Goal: Information Seeking & Learning: Learn about a topic

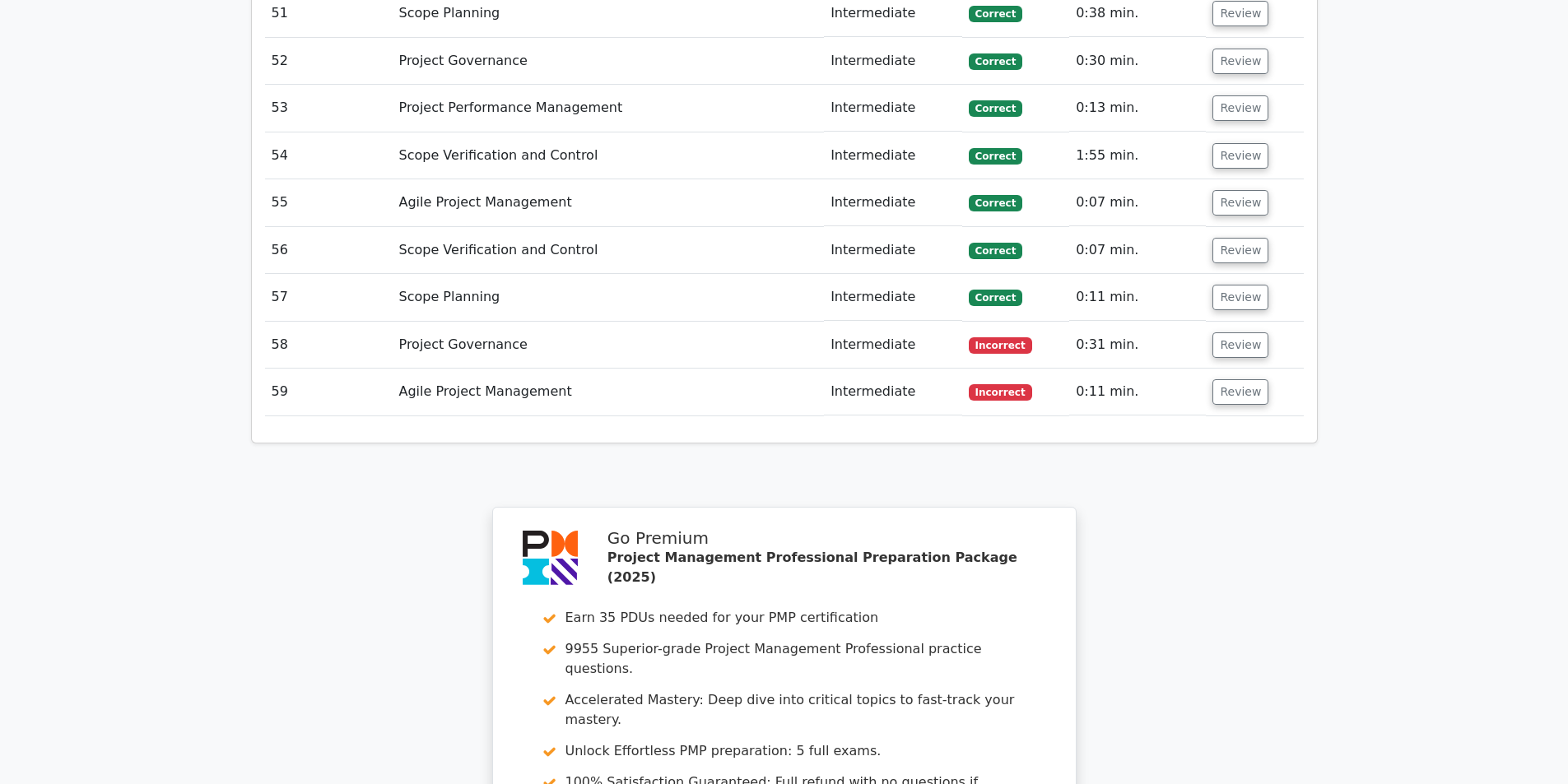
scroll to position [5678, 0]
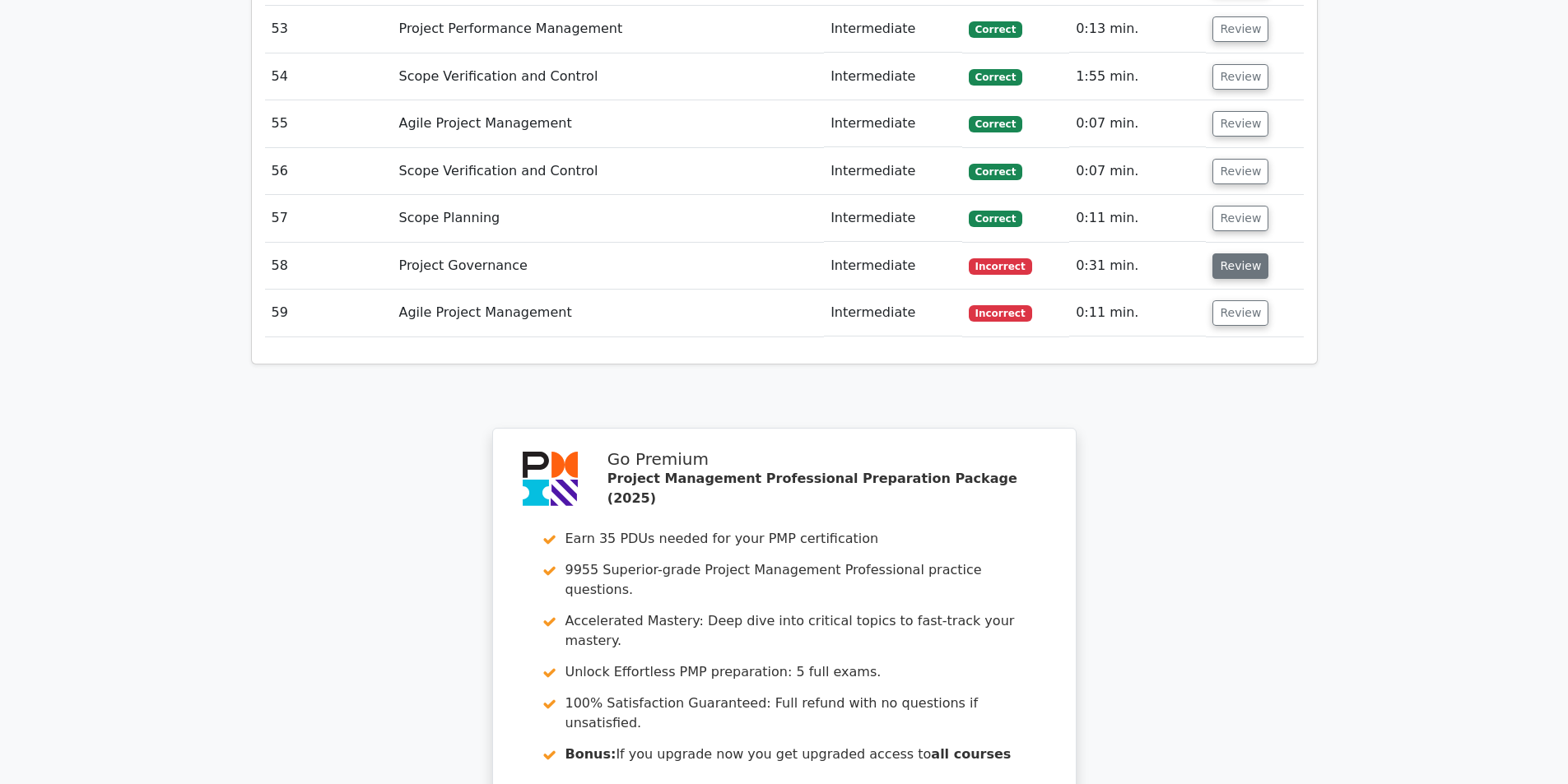
click at [1223, 254] on button "Review" at bounding box center [1241, 266] width 56 height 25
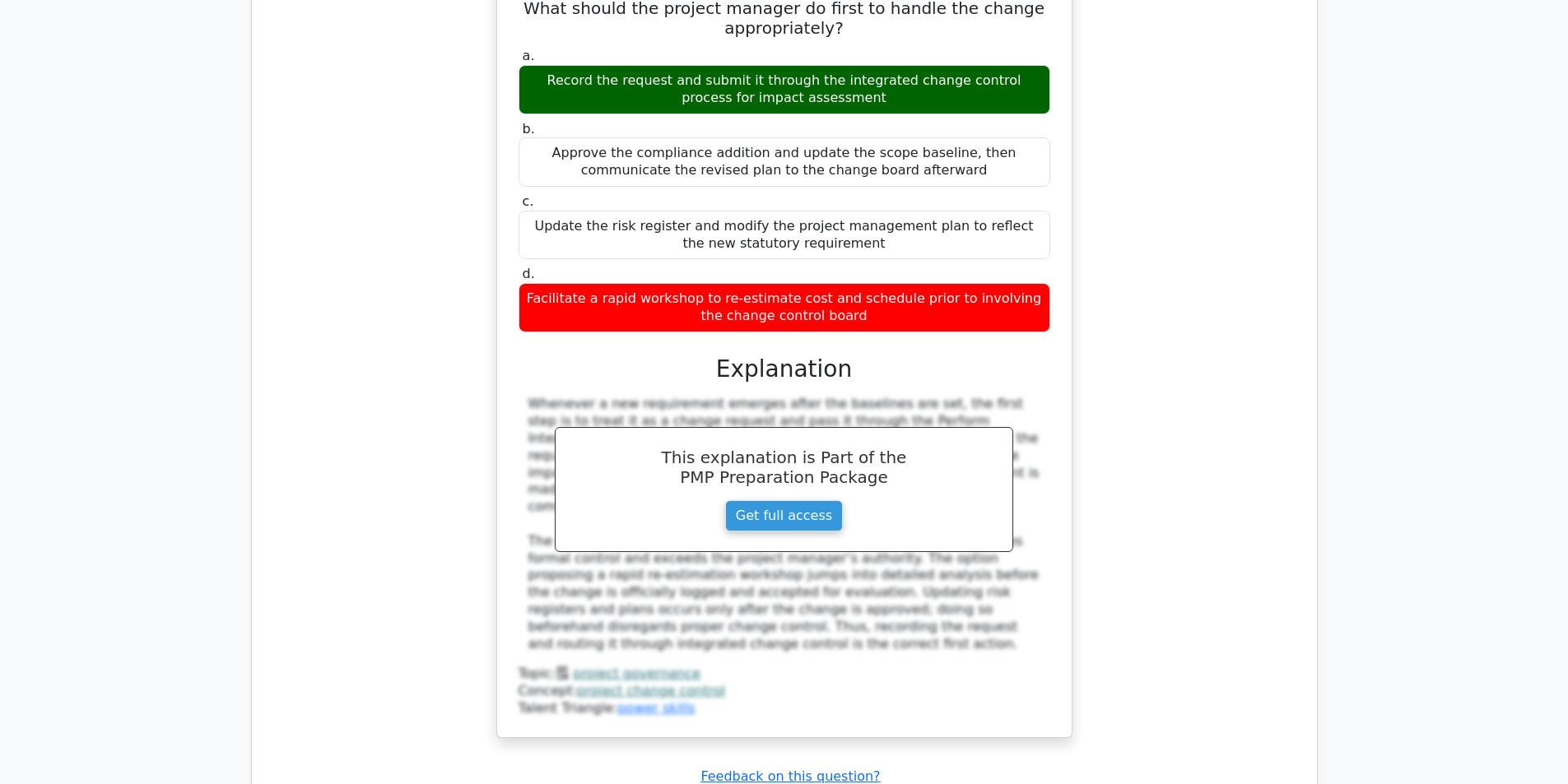
scroll to position [6172, 0]
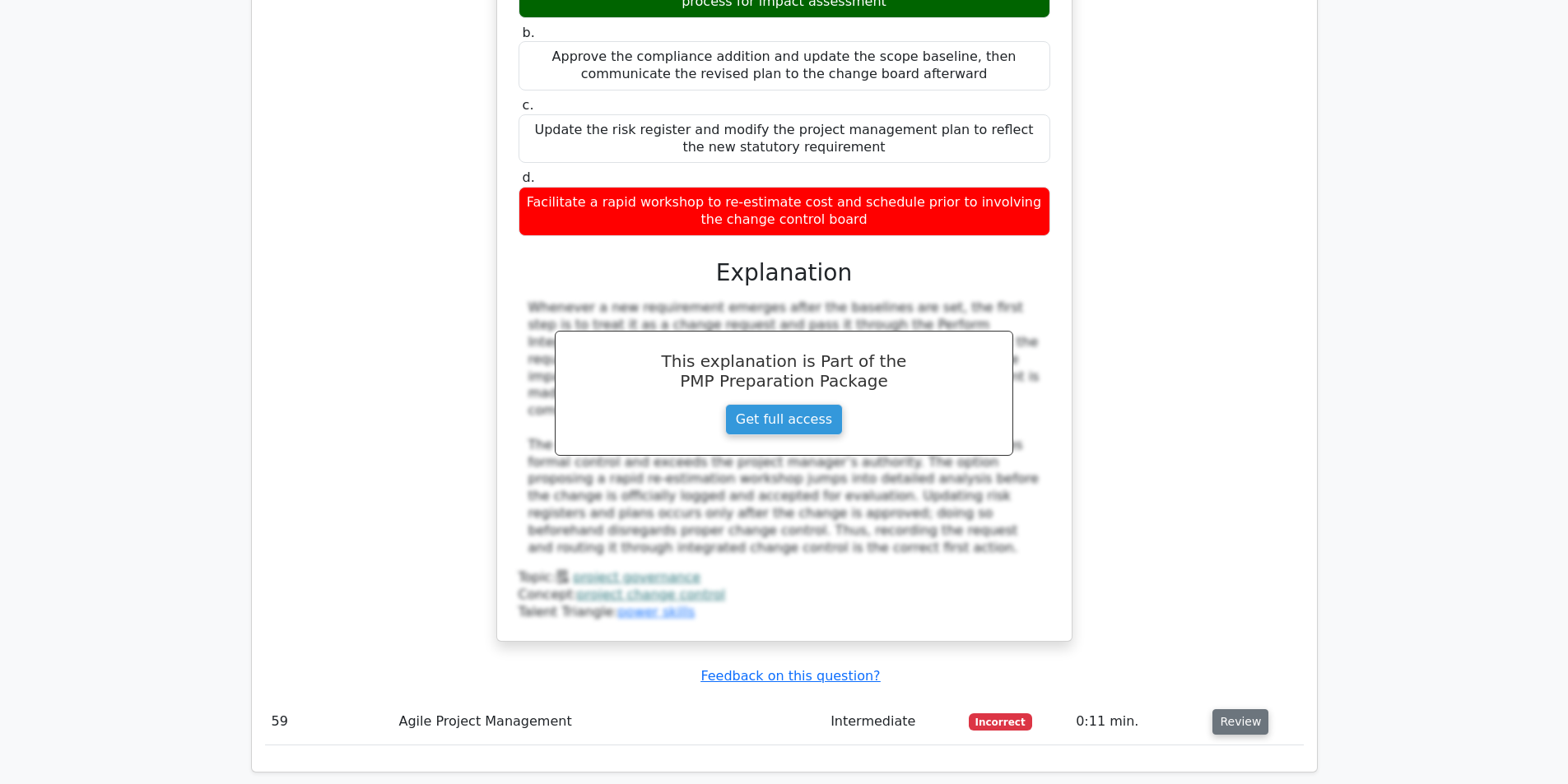
click at [1230, 710] on button "Review" at bounding box center [1241, 722] width 56 height 25
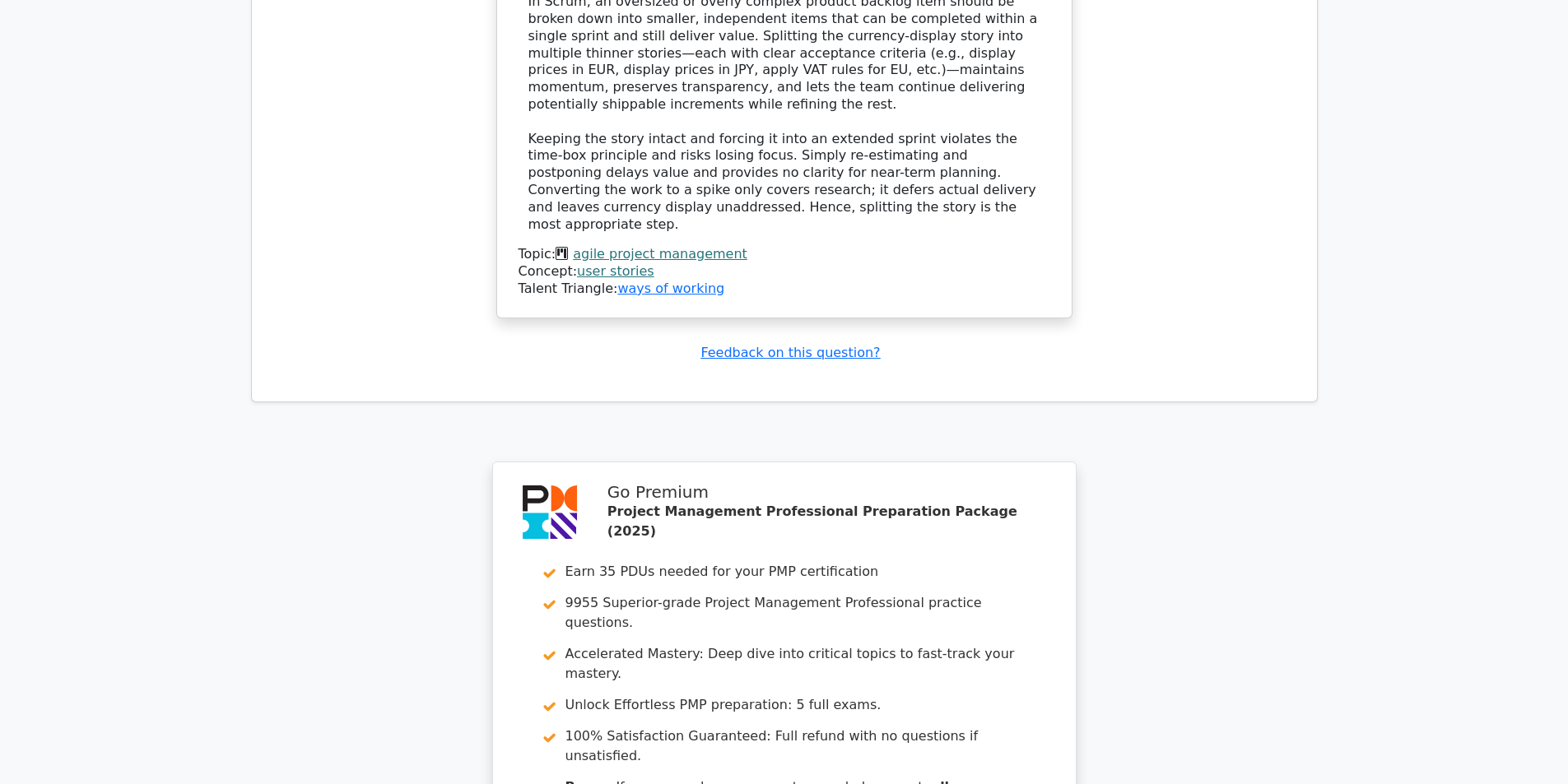
scroll to position [7601, 0]
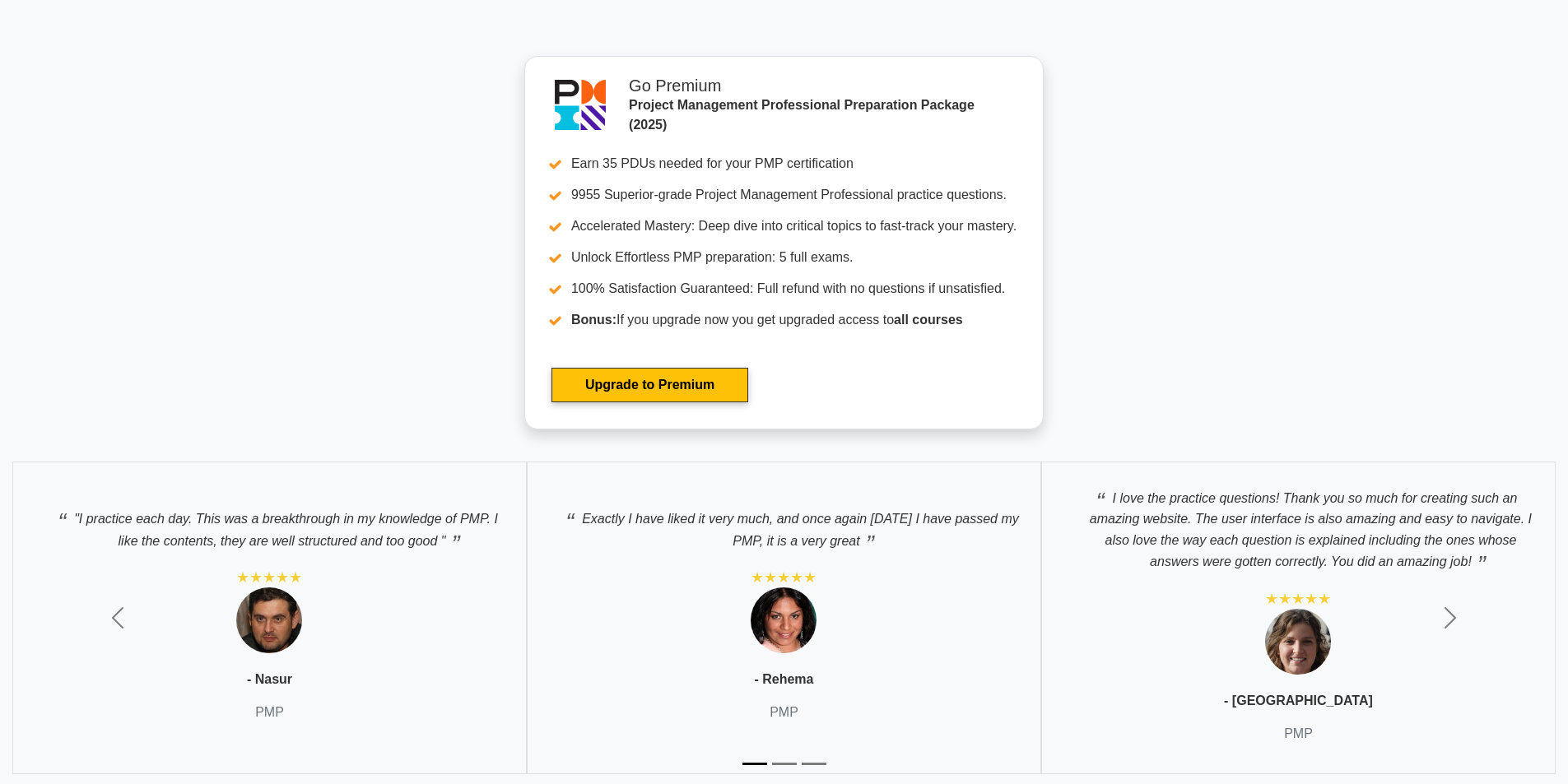
scroll to position [6543, 0]
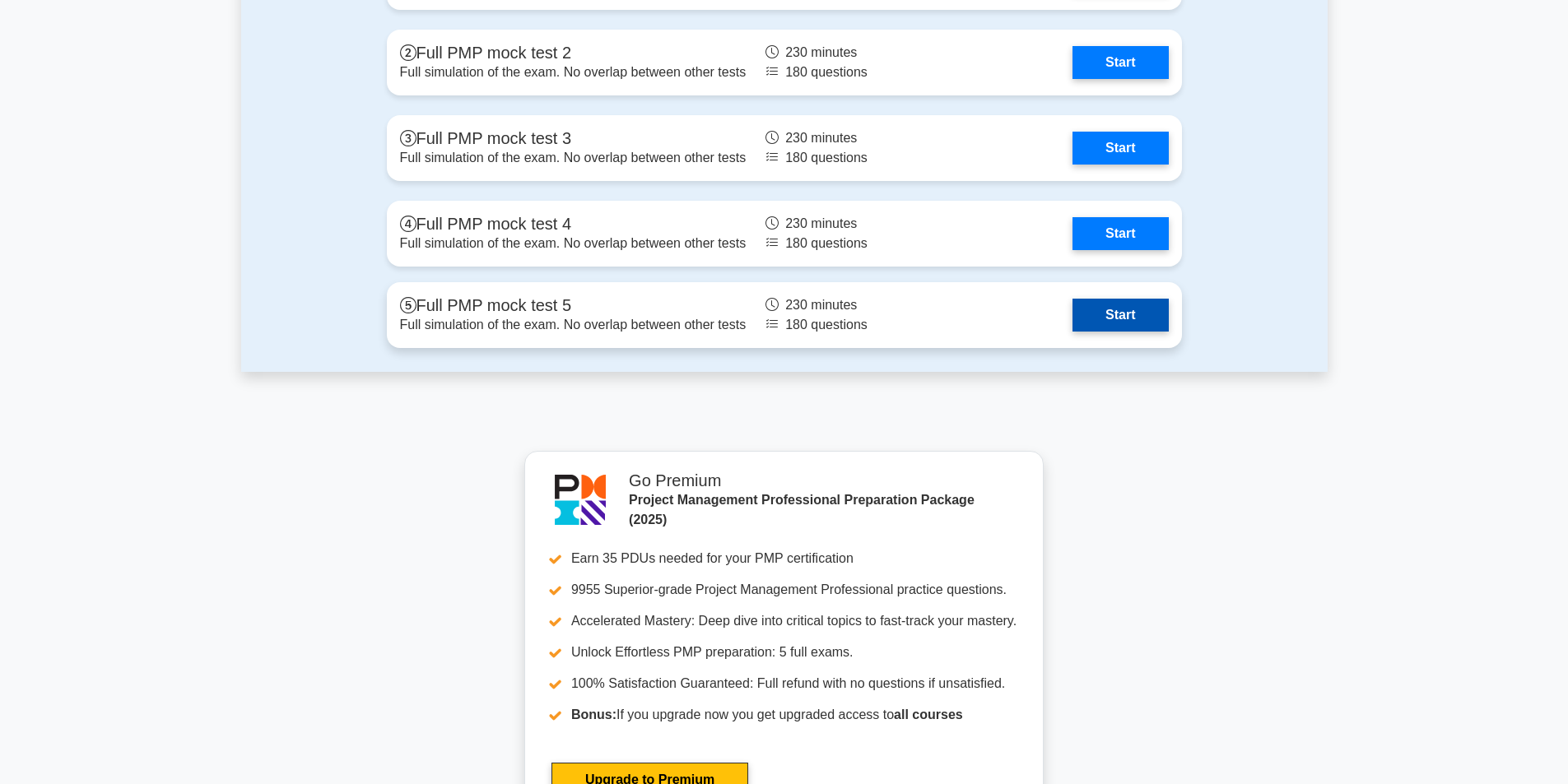
click at [1141, 308] on link "Start" at bounding box center [1120, 315] width 96 height 33
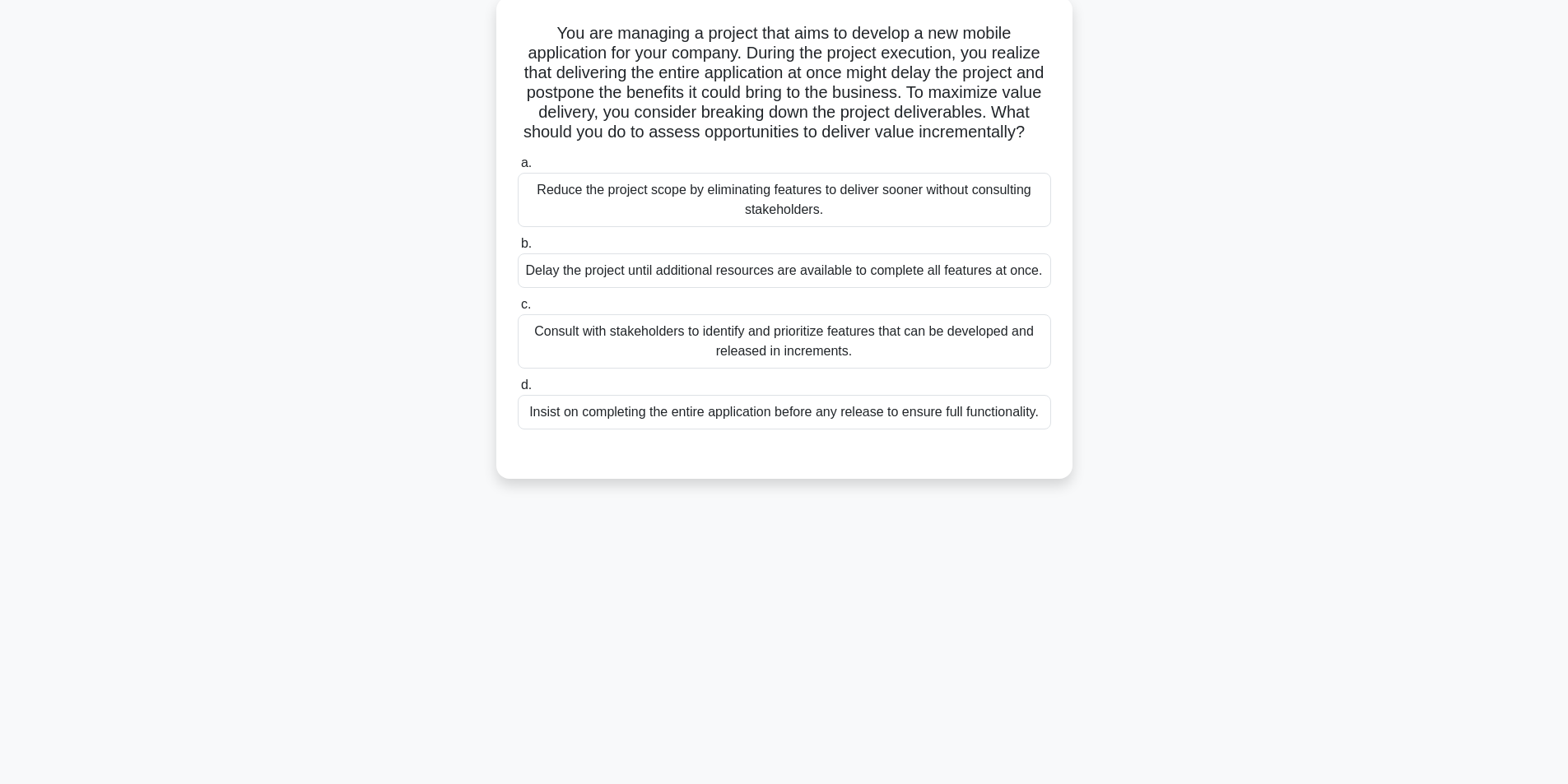
scroll to position [104, 0]
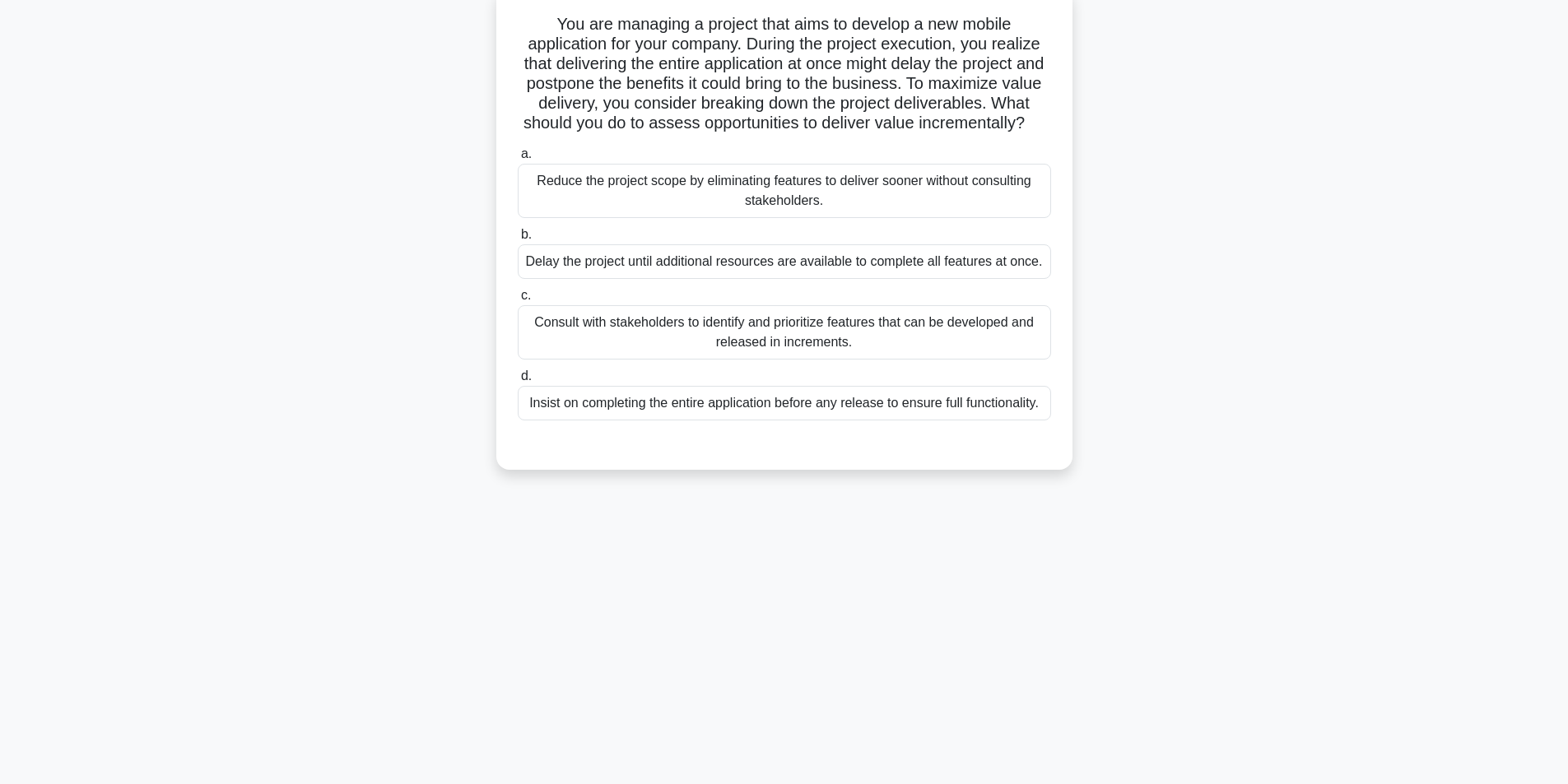
click at [867, 356] on div "Consult with stakeholders to identify and prioritize features that can be devel…" at bounding box center [784, 333] width 534 height 54
click at [518, 301] on input "c. Consult with stakeholders to identify and prioritize features that can be de…" at bounding box center [518, 295] width 0 height 11
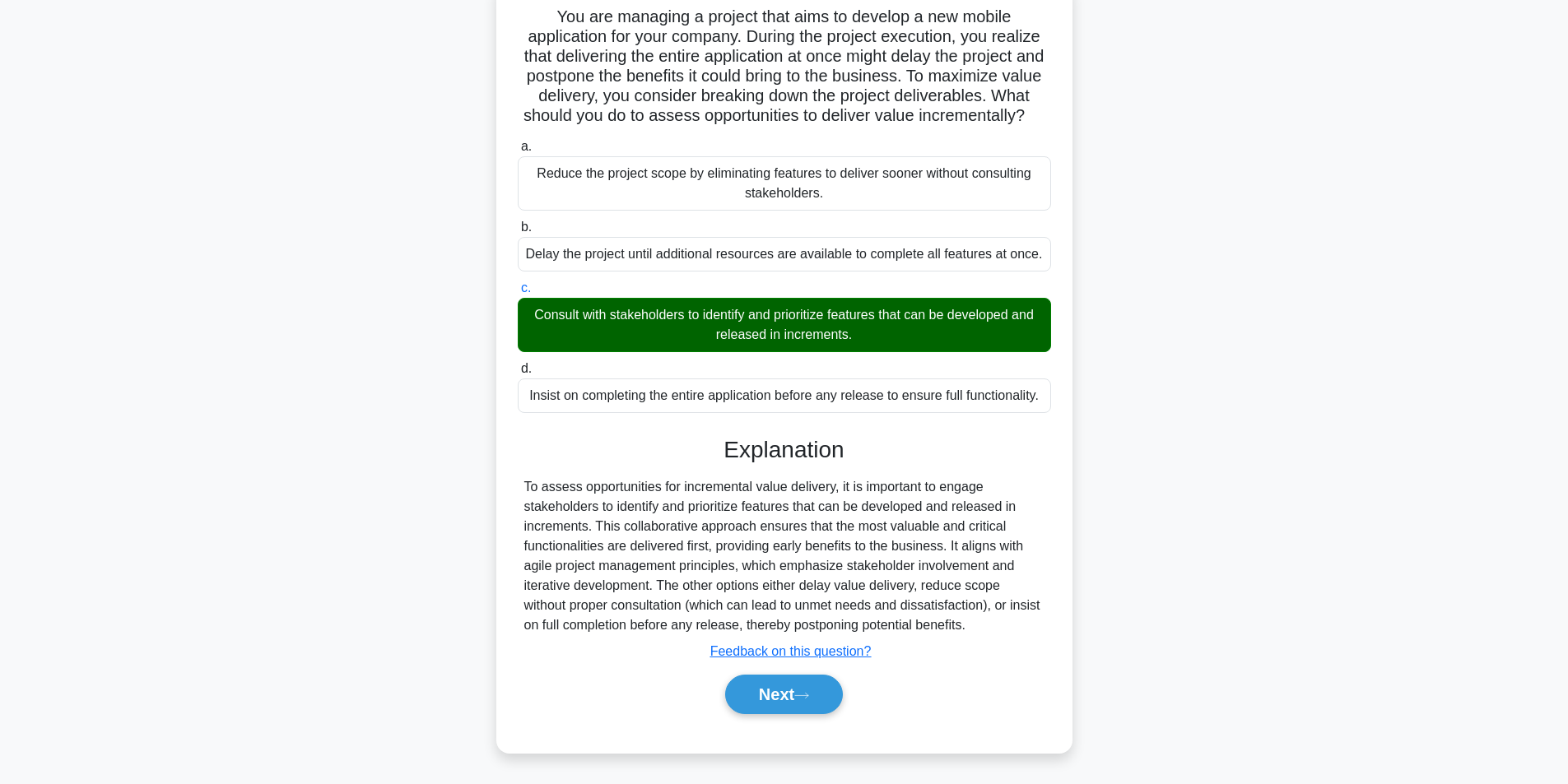
scroll to position [132, 0]
click at [791, 698] on button "Next" at bounding box center [784, 694] width 118 height 40
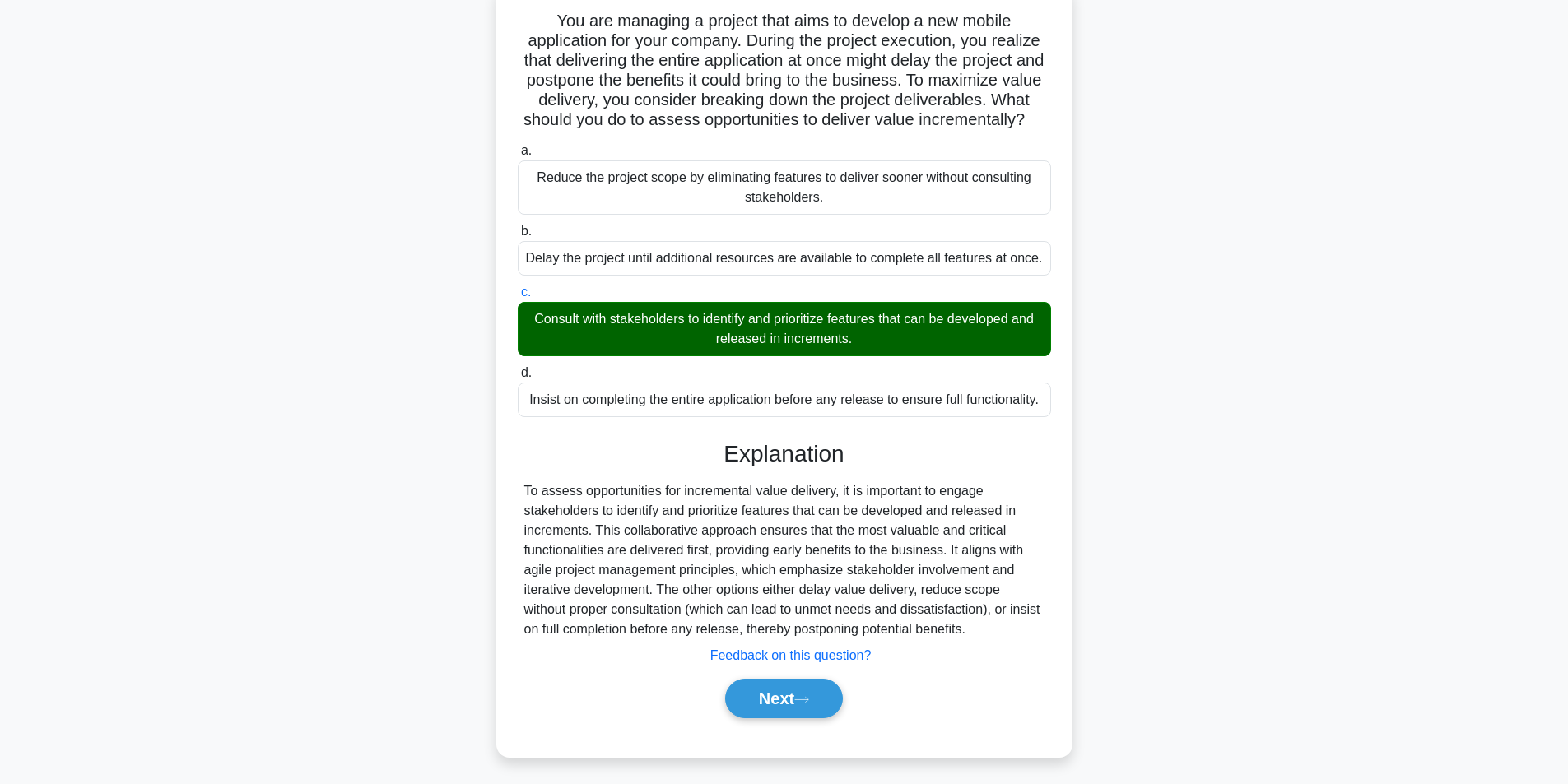
scroll to position [104, 0]
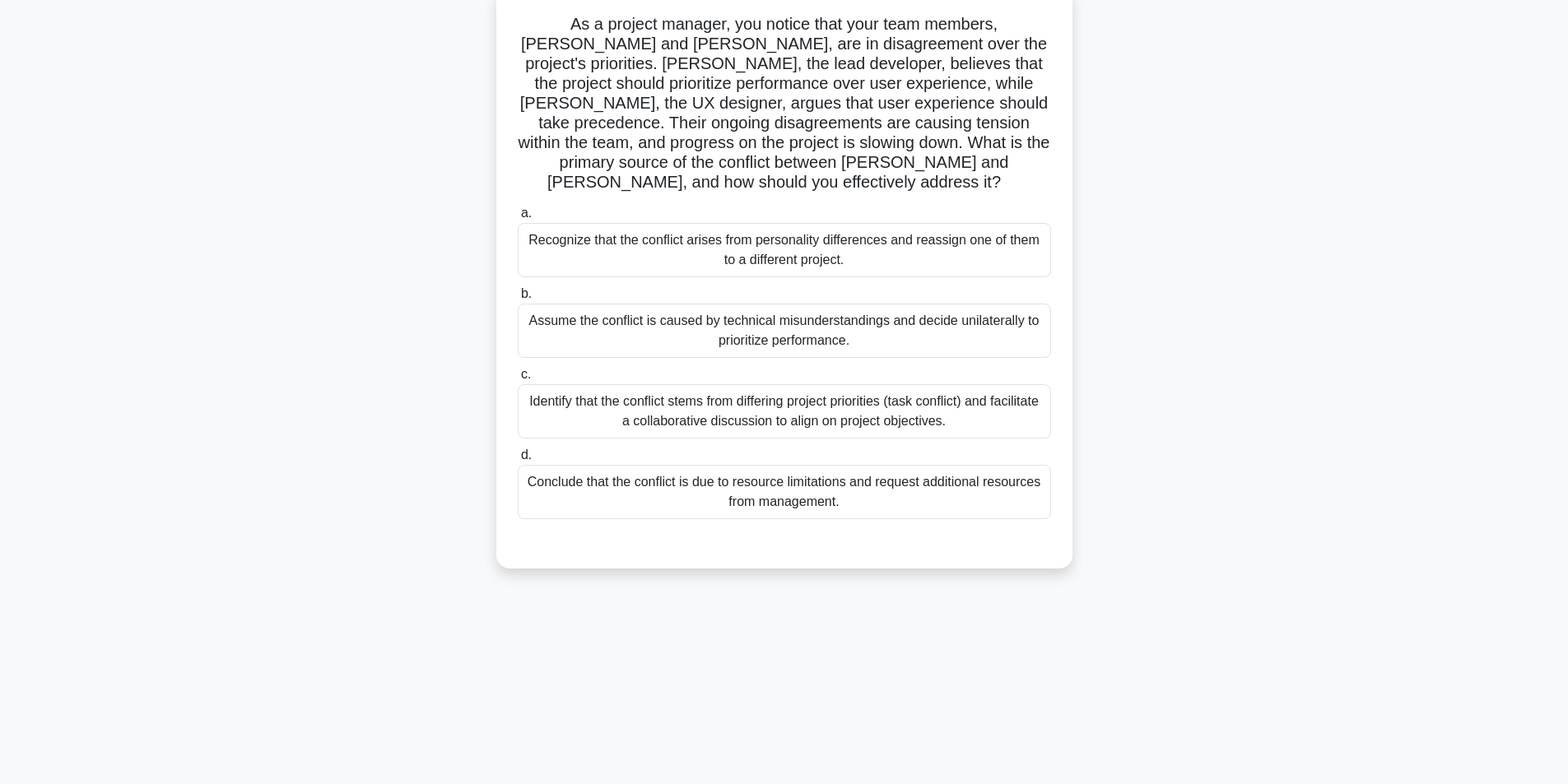
click at [765, 384] on div "Identify that the conflict stems from differing project priorities (task confli…" at bounding box center [784, 411] width 534 height 54
click at [518, 379] on input "c. Identify that the conflict stems from differing project priorities (task con…" at bounding box center [518, 374] width 0 height 11
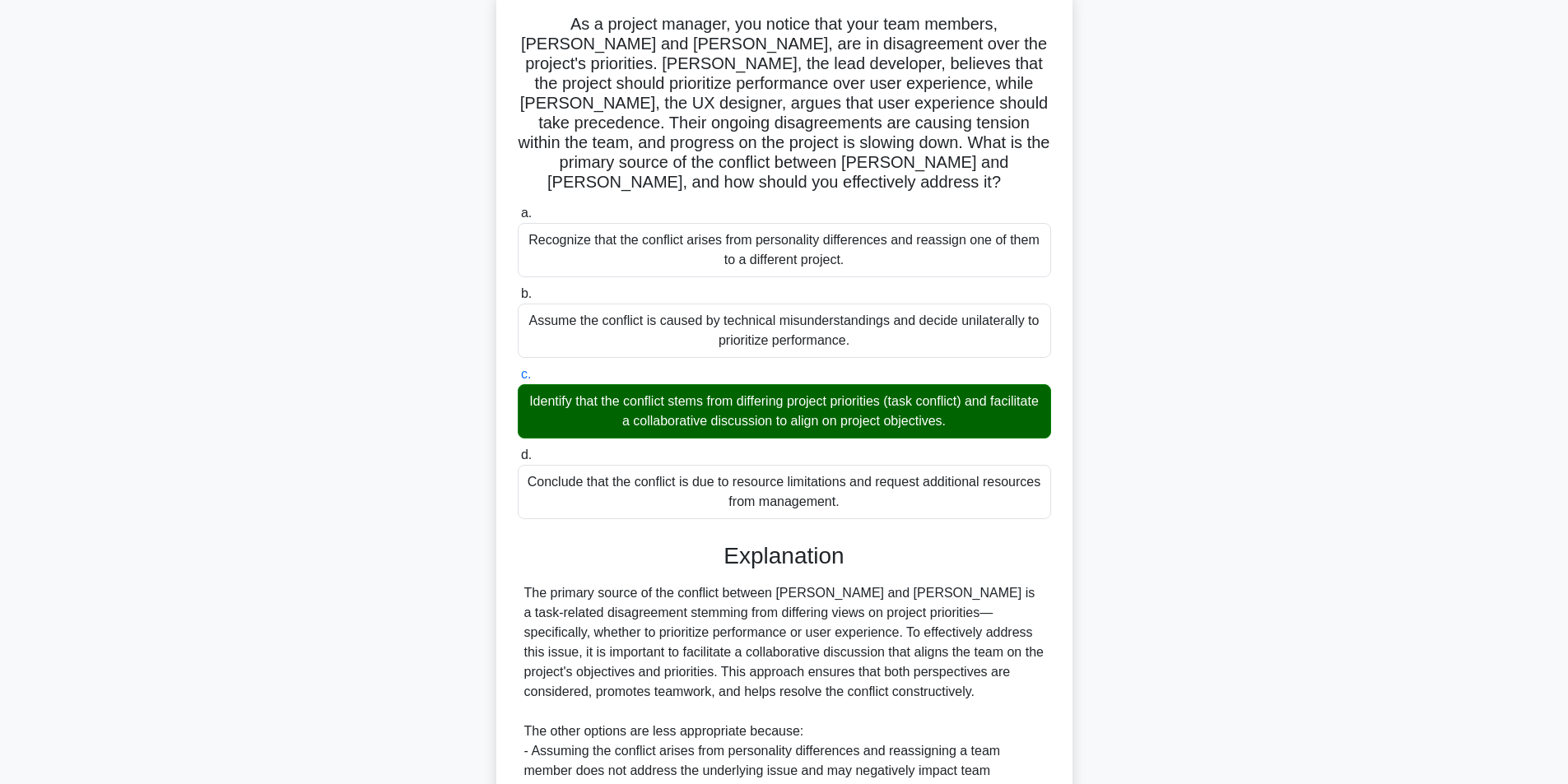
scroll to position [330, 0]
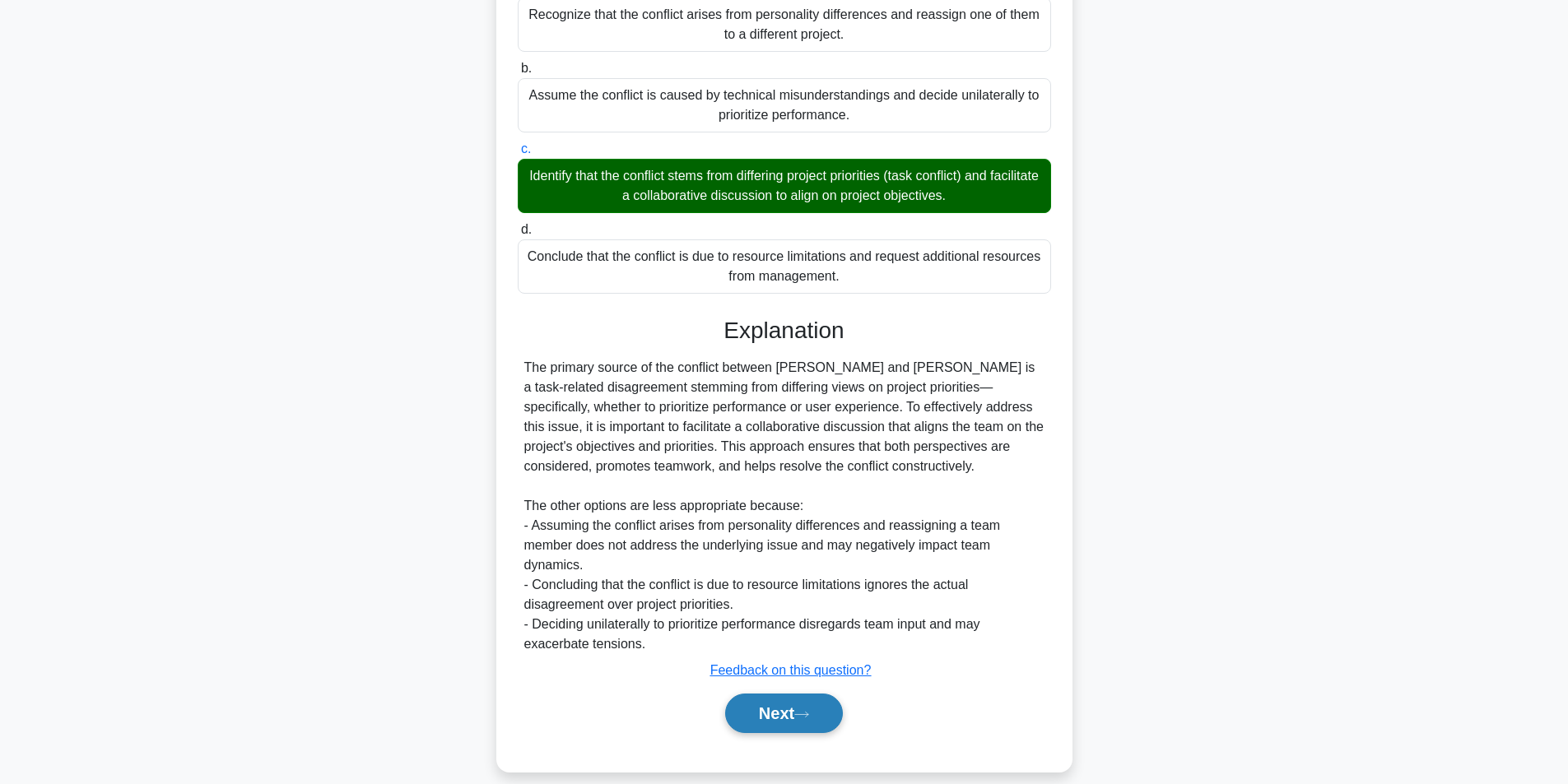
click at [756, 693] on button "Next" at bounding box center [784, 713] width 118 height 40
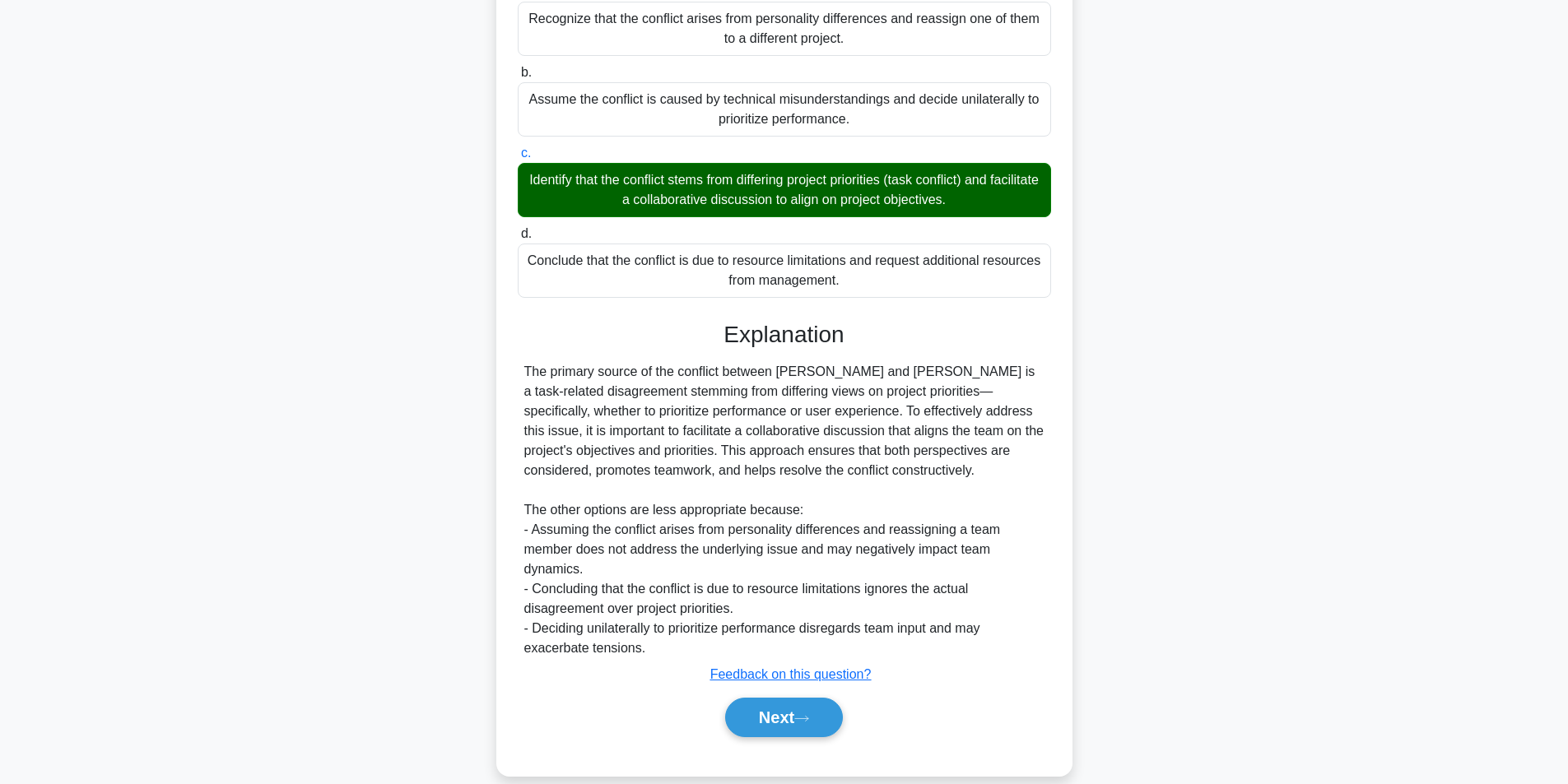
scroll to position [104, 0]
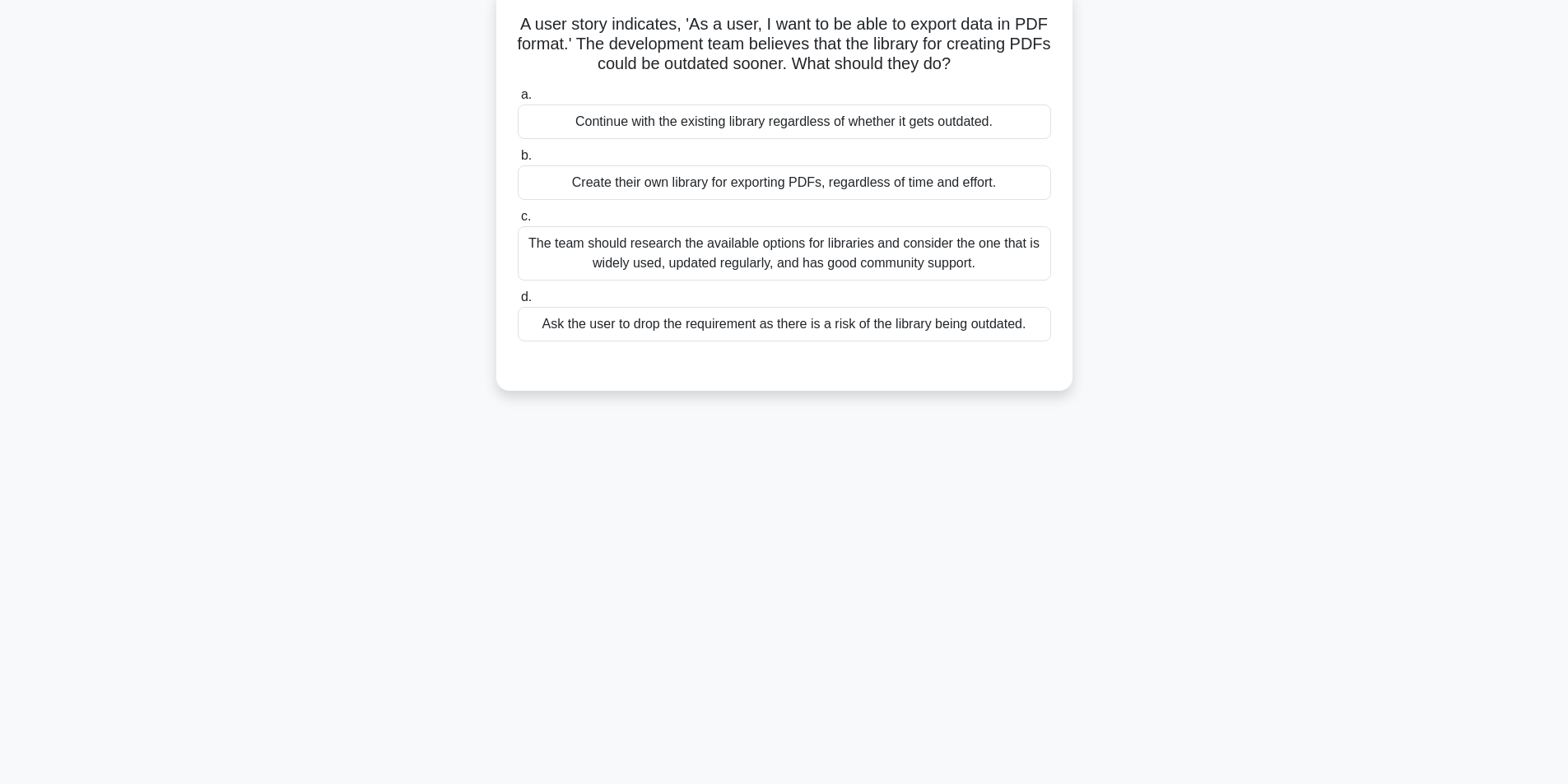
click at [828, 251] on div "The team should research the available options for libraries and consider the o…" at bounding box center [784, 254] width 534 height 54
click at [518, 222] on input "c. The team should research the available options for libraries and consider th…" at bounding box center [518, 216] width 0 height 11
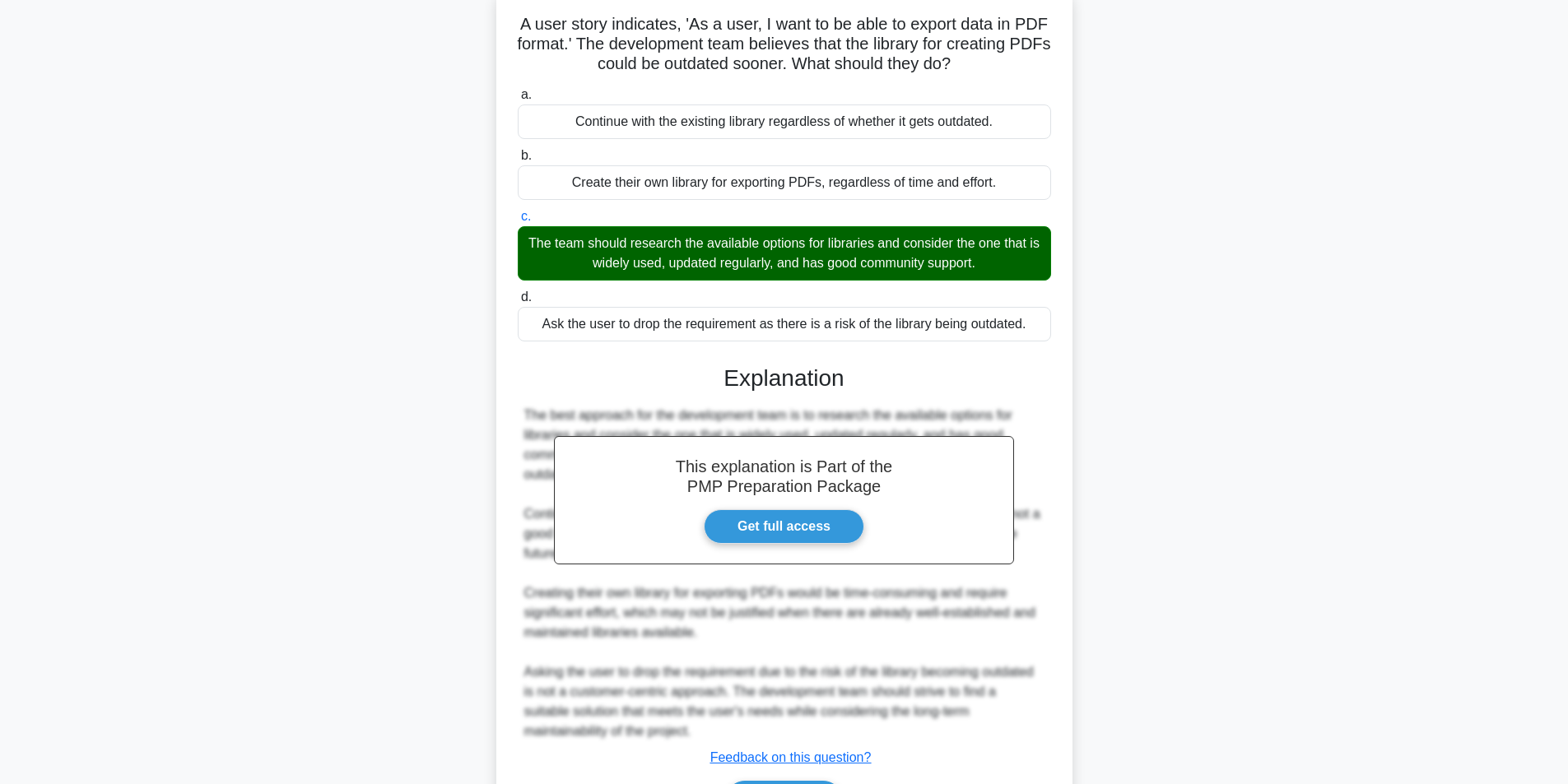
scroll to position [211, 0]
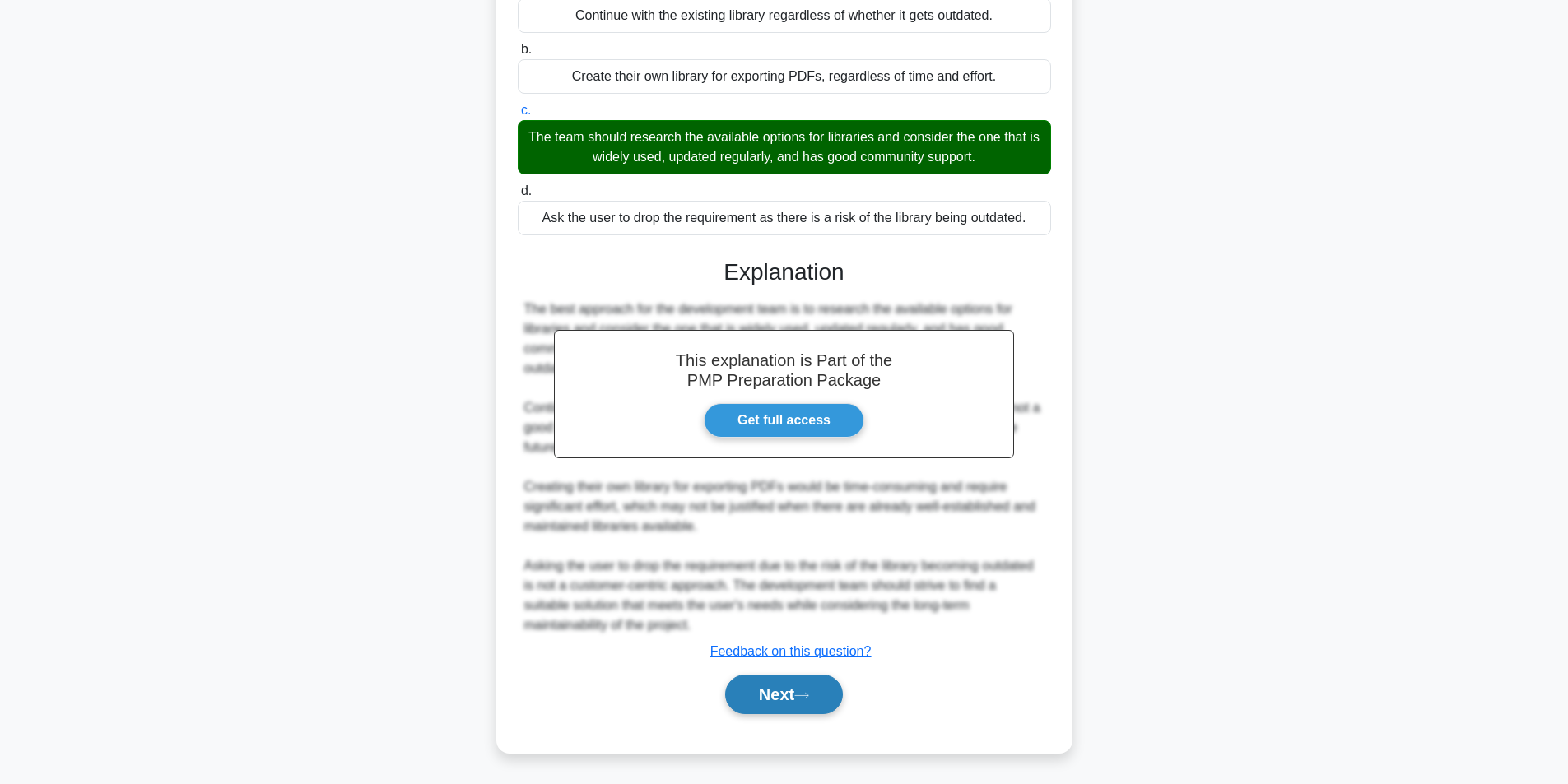
click at [777, 686] on button "Next" at bounding box center [784, 694] width 118 height 40
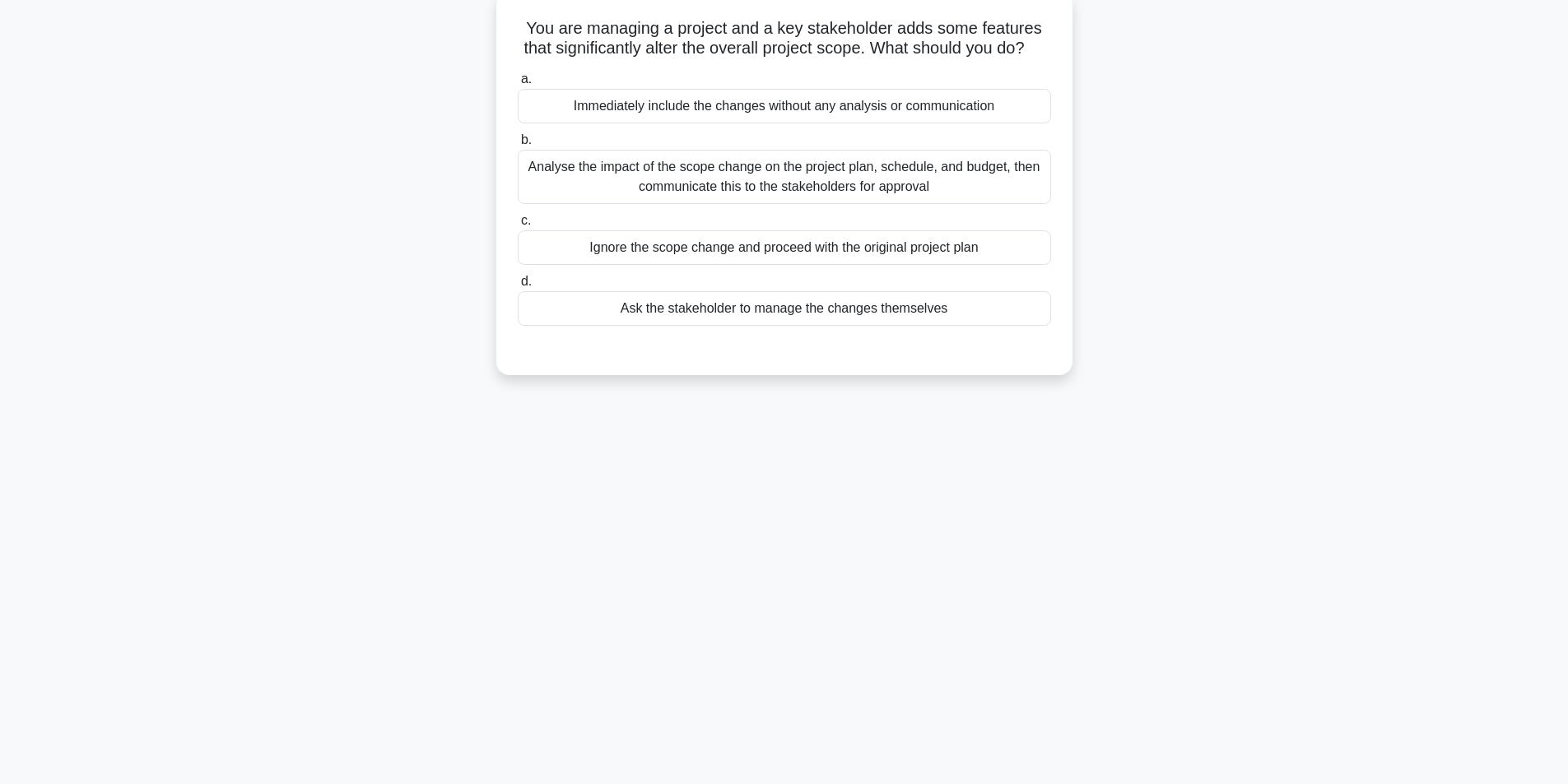
scroll to position [104, 0]
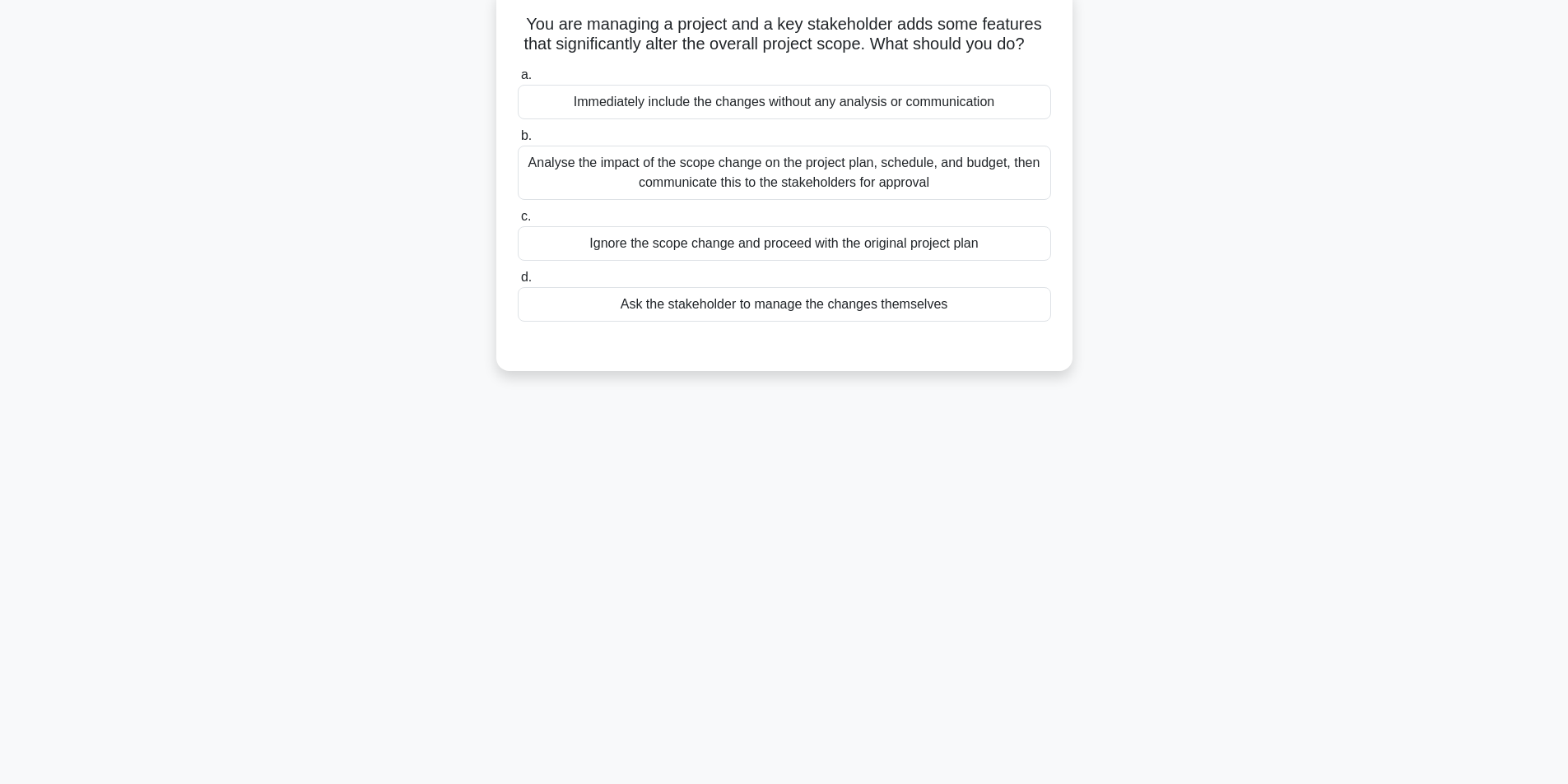
click at [784, 198] on div "Analyse the impact of the scope change on the project plan, schedule, and budge…" at bounding box center [784, 173] width 534 height 54
click at [518, 142] on input "b. Analyse the impact of the scope change on the project plan, schedule, and bu…" at bounding box center [518, 136] width 0 height 11
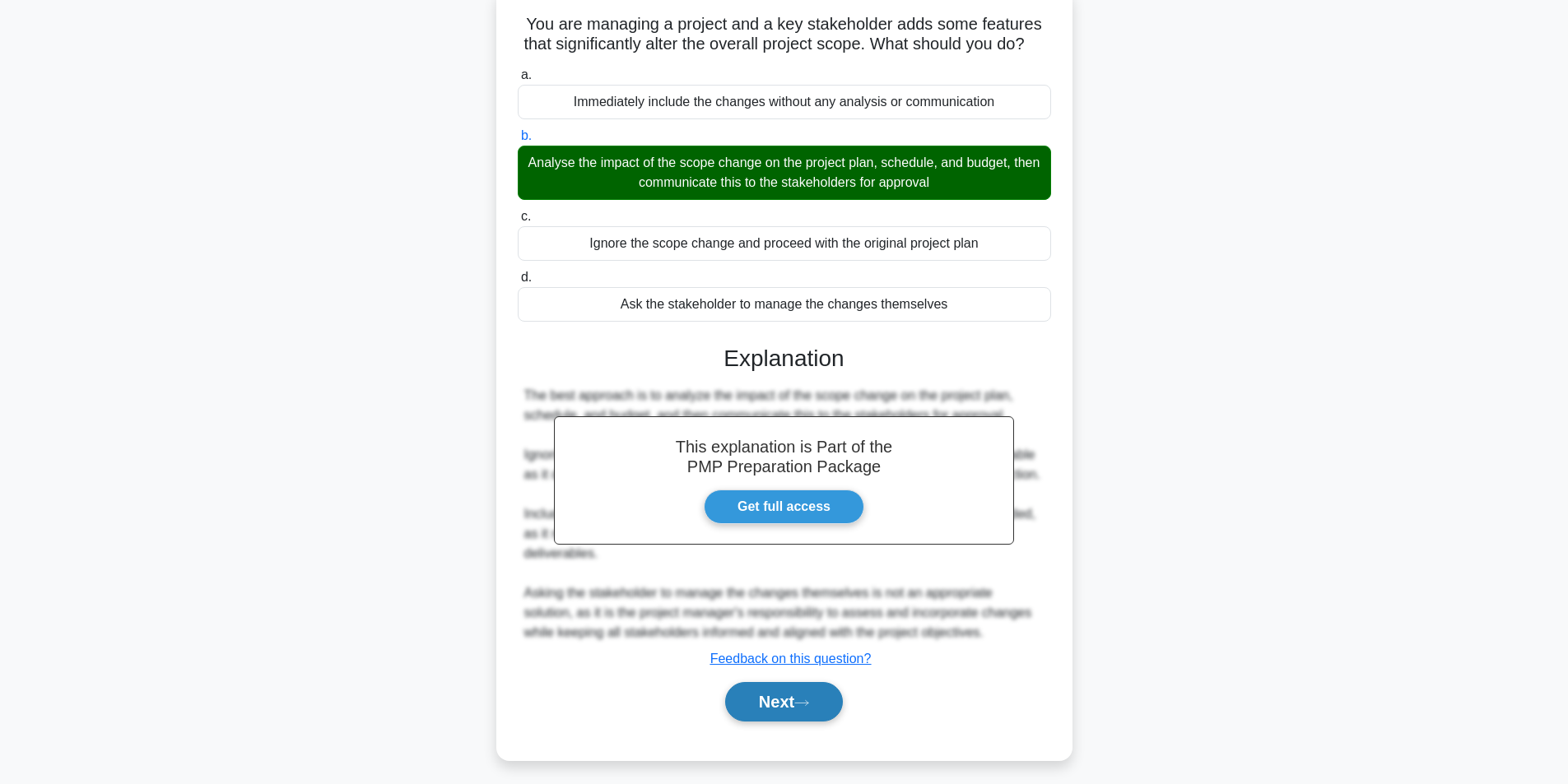
click at [756, 721] on button "Next" at bounding box center [784, 701] width 118 height 40
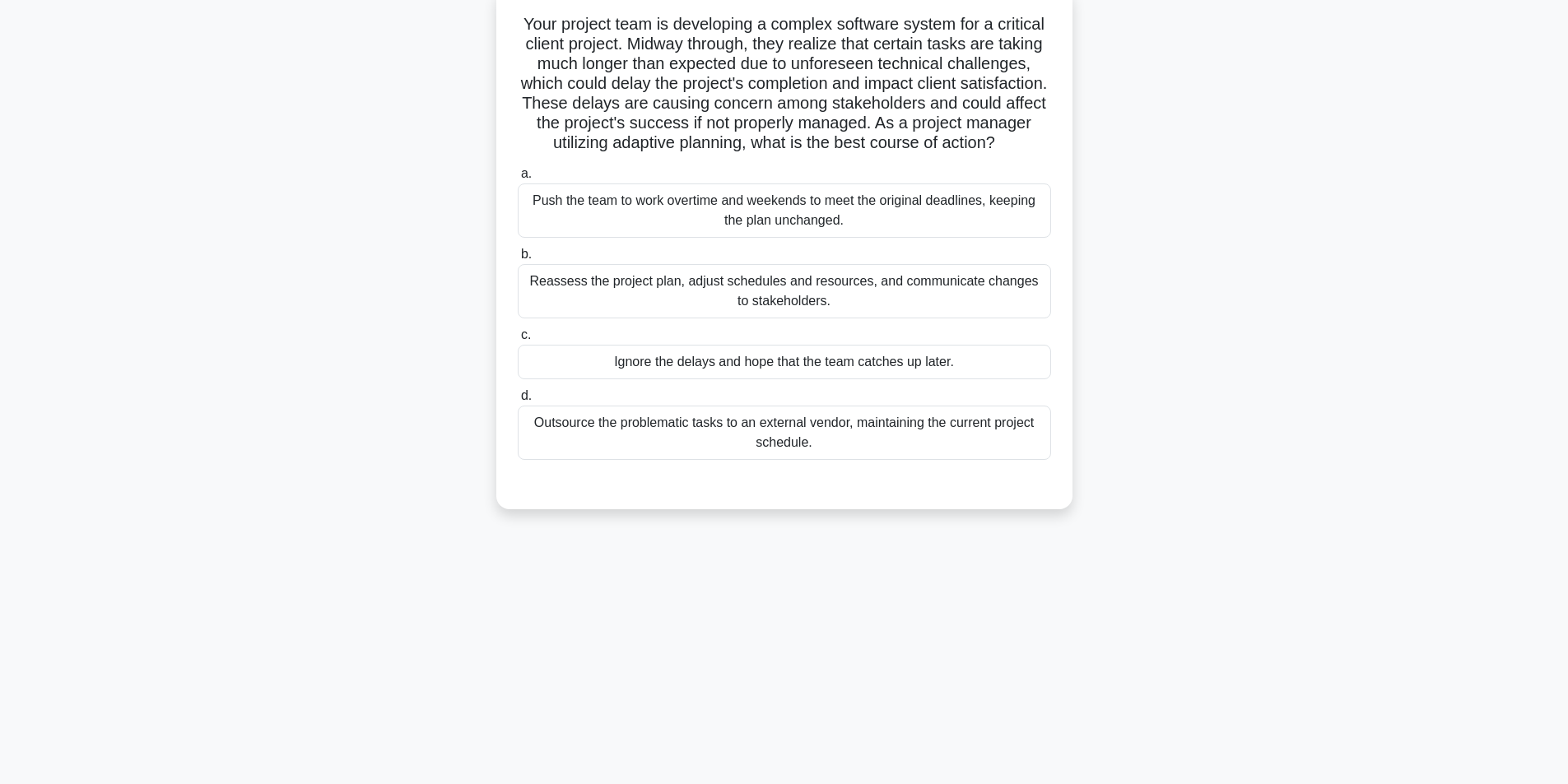
click at [700, 306] on div "Reassess the project plan, adjust schedules and resources, and communicate chan…" at bounding box center [784, 291] width 534 height 54
click at [518, 260] on input "b. Reassess the project plan, adjust schedules and resources, and communicate c…" at bounding box center [518, 255] width 0 height 11
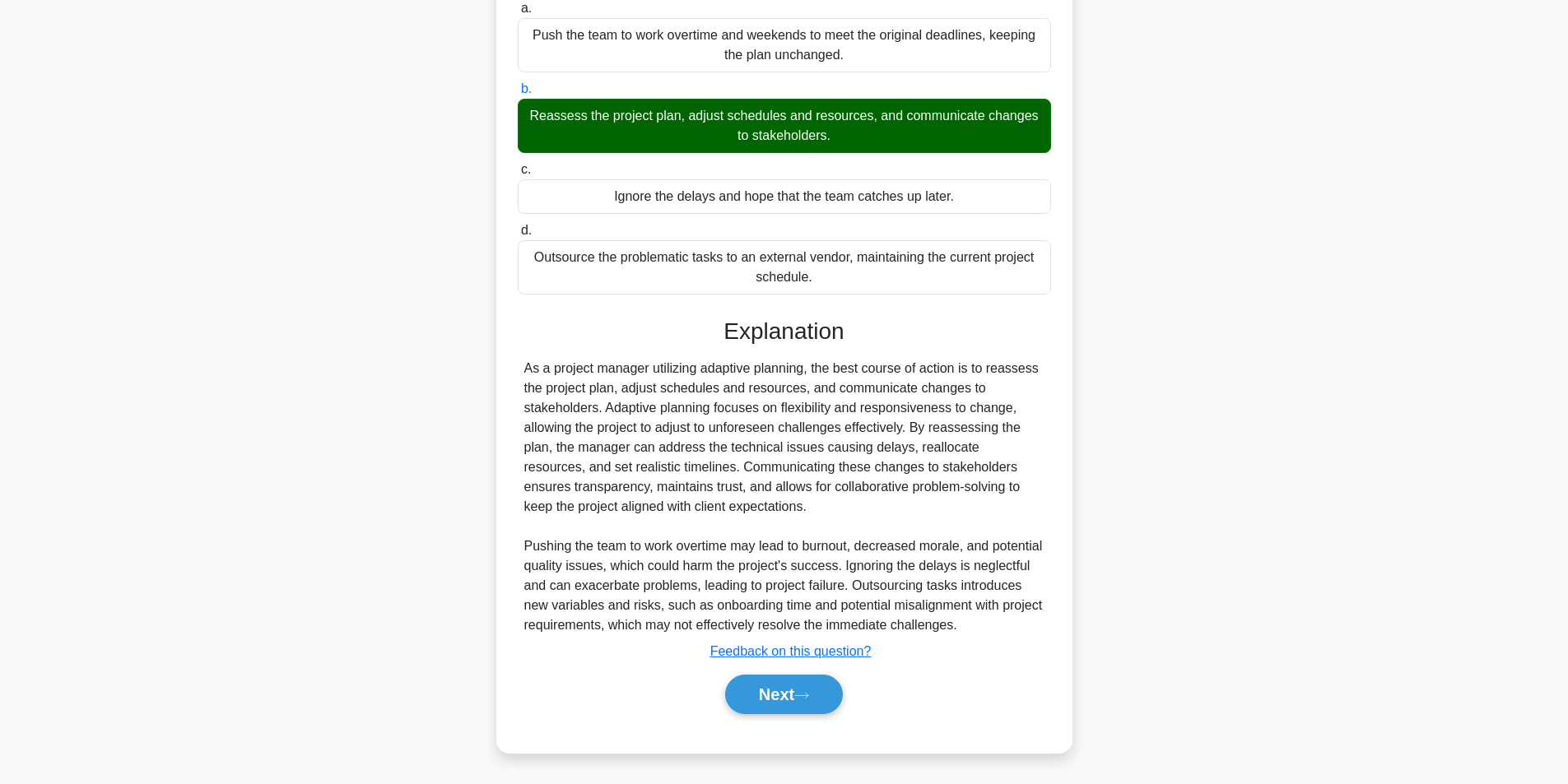
scroll to position [290, 0]
click at [768, 695] on button "Next" at bounding box center [784, 694] width 118 height 40
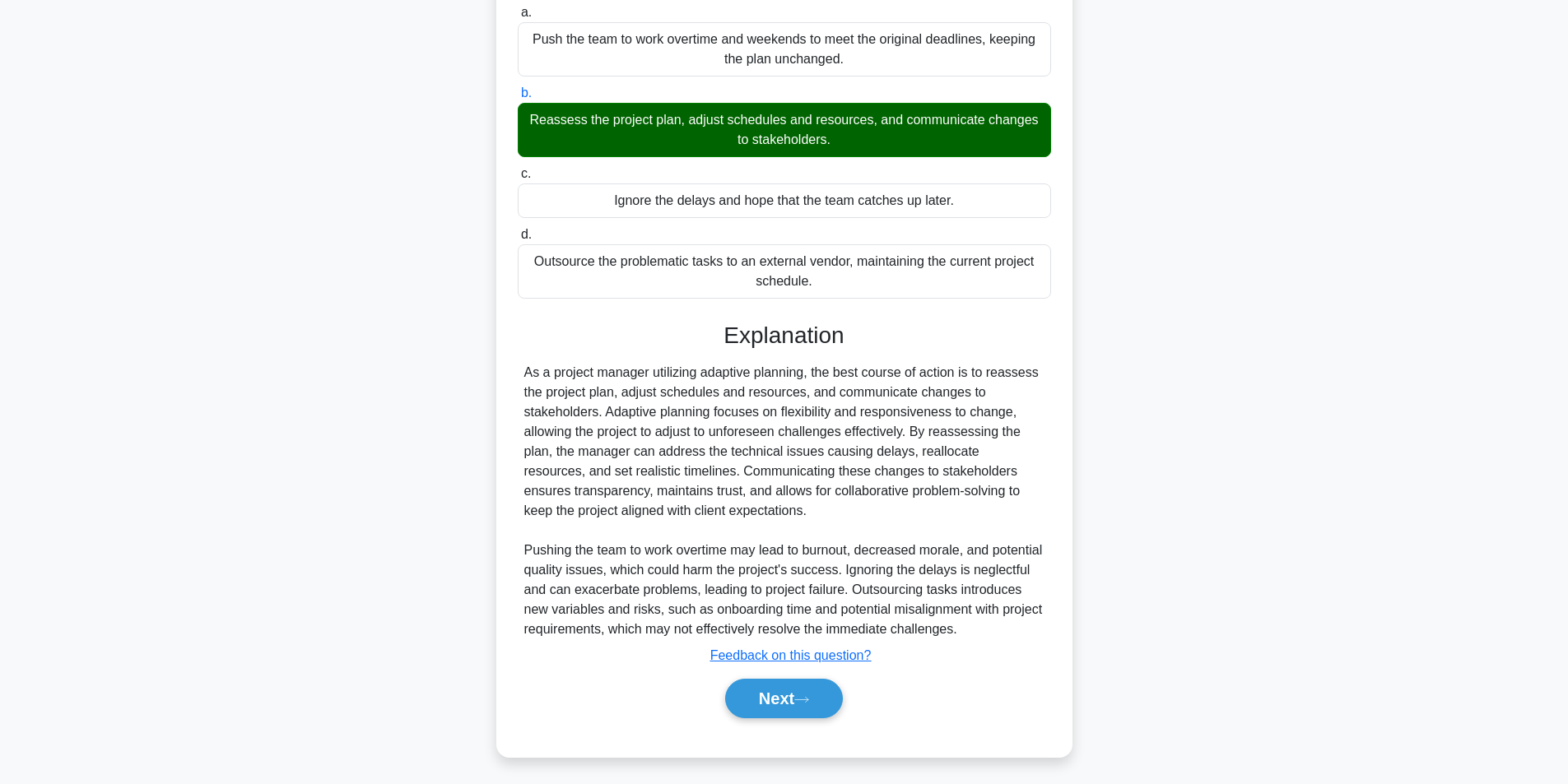
scroll to position [104, 0]
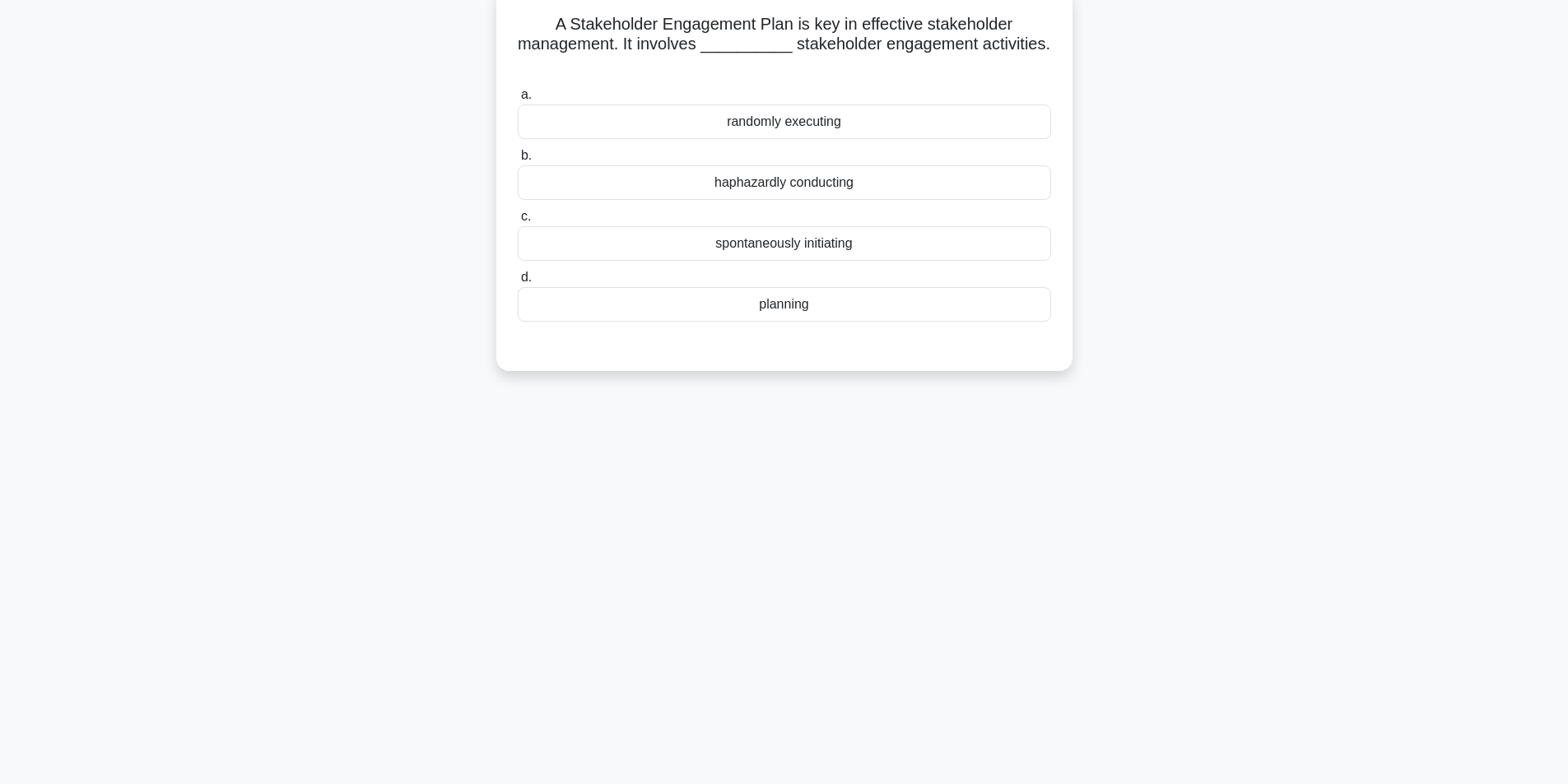
click at [794, 304] on div "planning" at bounding box center [784, 305] width 534 height 35
click at [518, 284] on input "d. planning" at bounding box center [518, 277] width 0 height 11
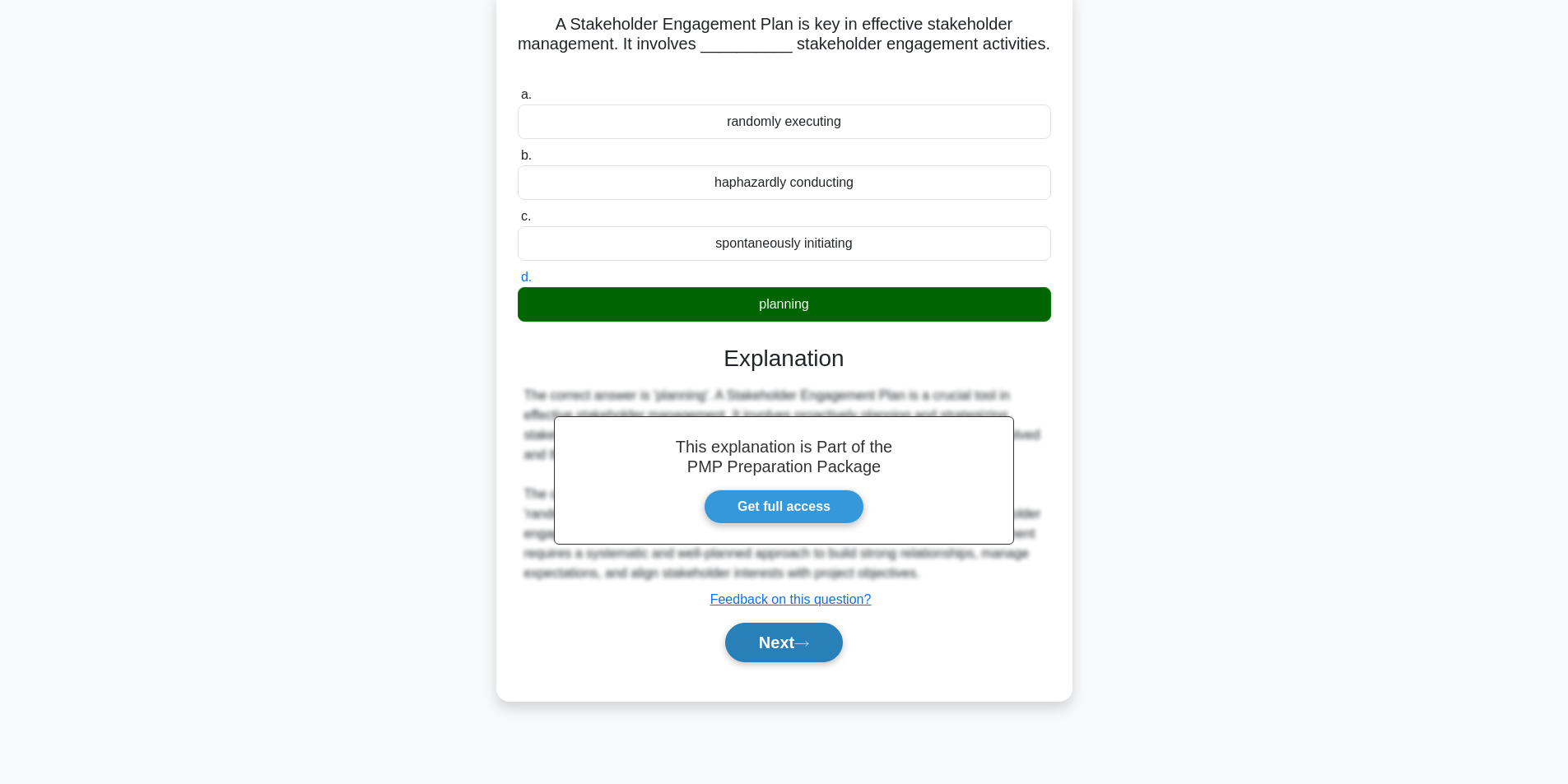
click at [777, 633] on button "Next" at bounding box center [784, 642] width 118 height 40
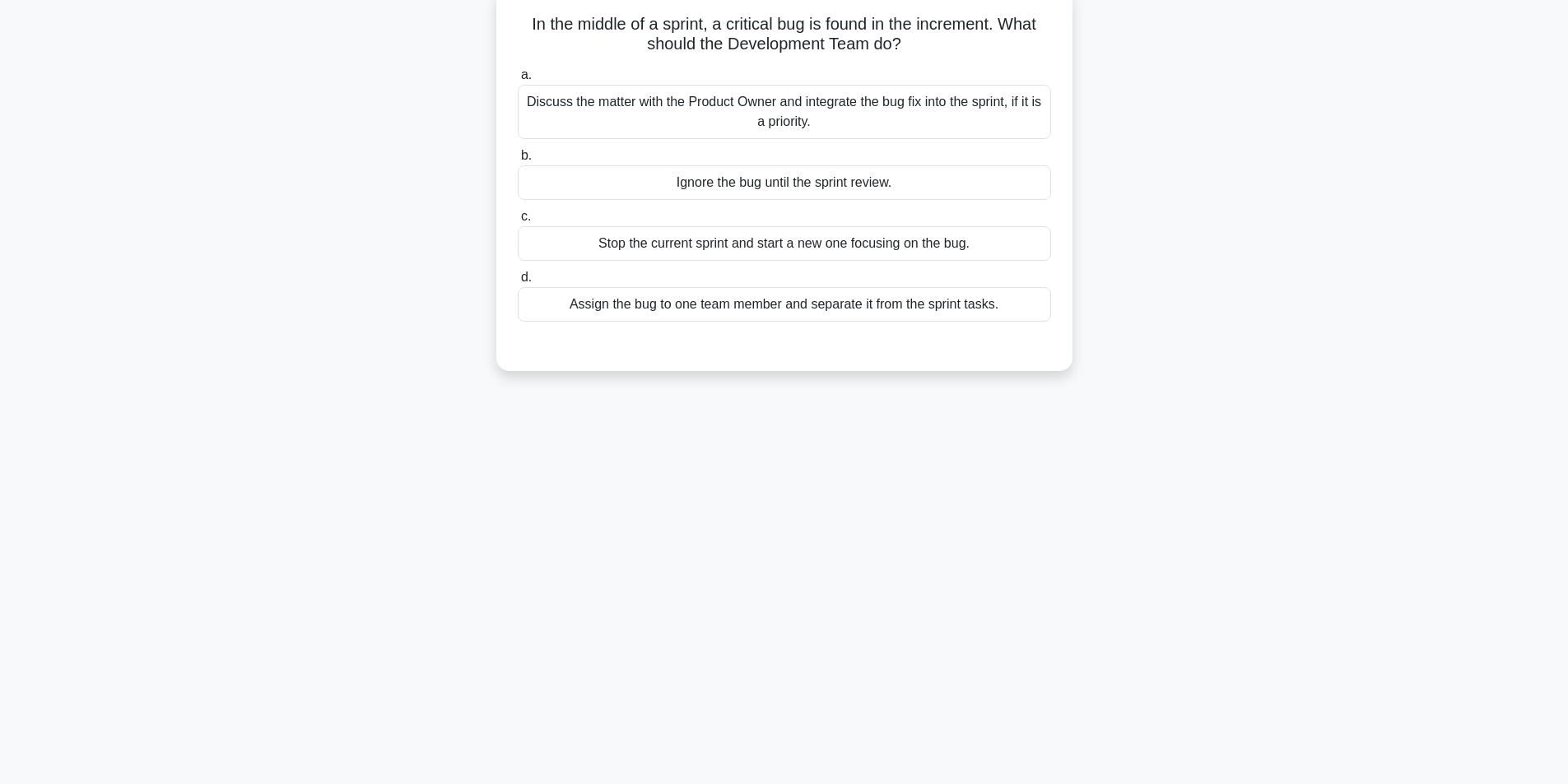
click at [812, 103] on div "Discuss the matter with the Product Owner and integrate the bug fix into the sp…" at bounding box center [784, 112] width 534 height 54
click at [518, 81] on input "a. Discuss the matter with the Product Owner and integrate the bug fix into the…" at bounding box center [518, 75] width 0 height 11
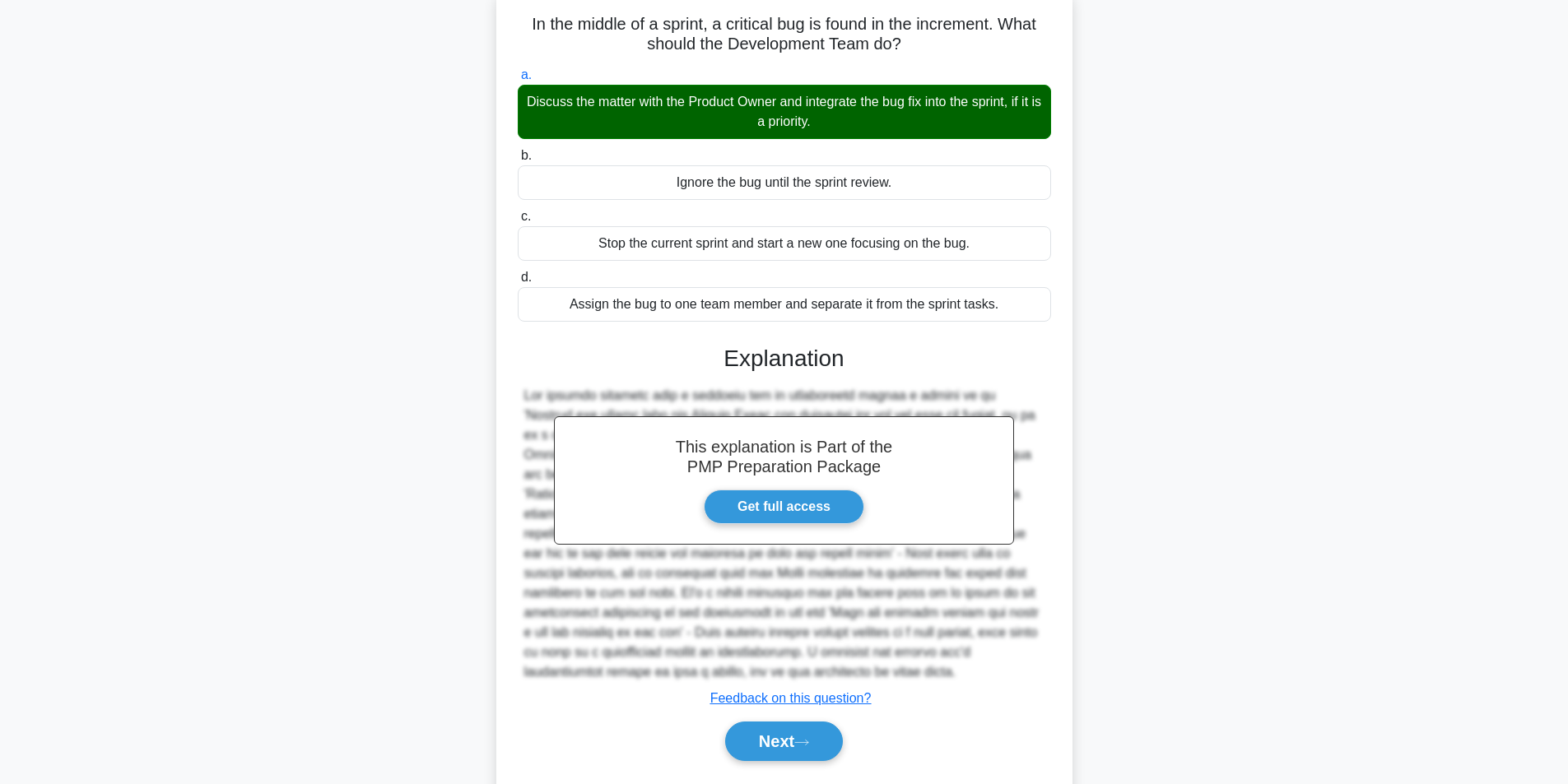
scroll to position [152, 0]
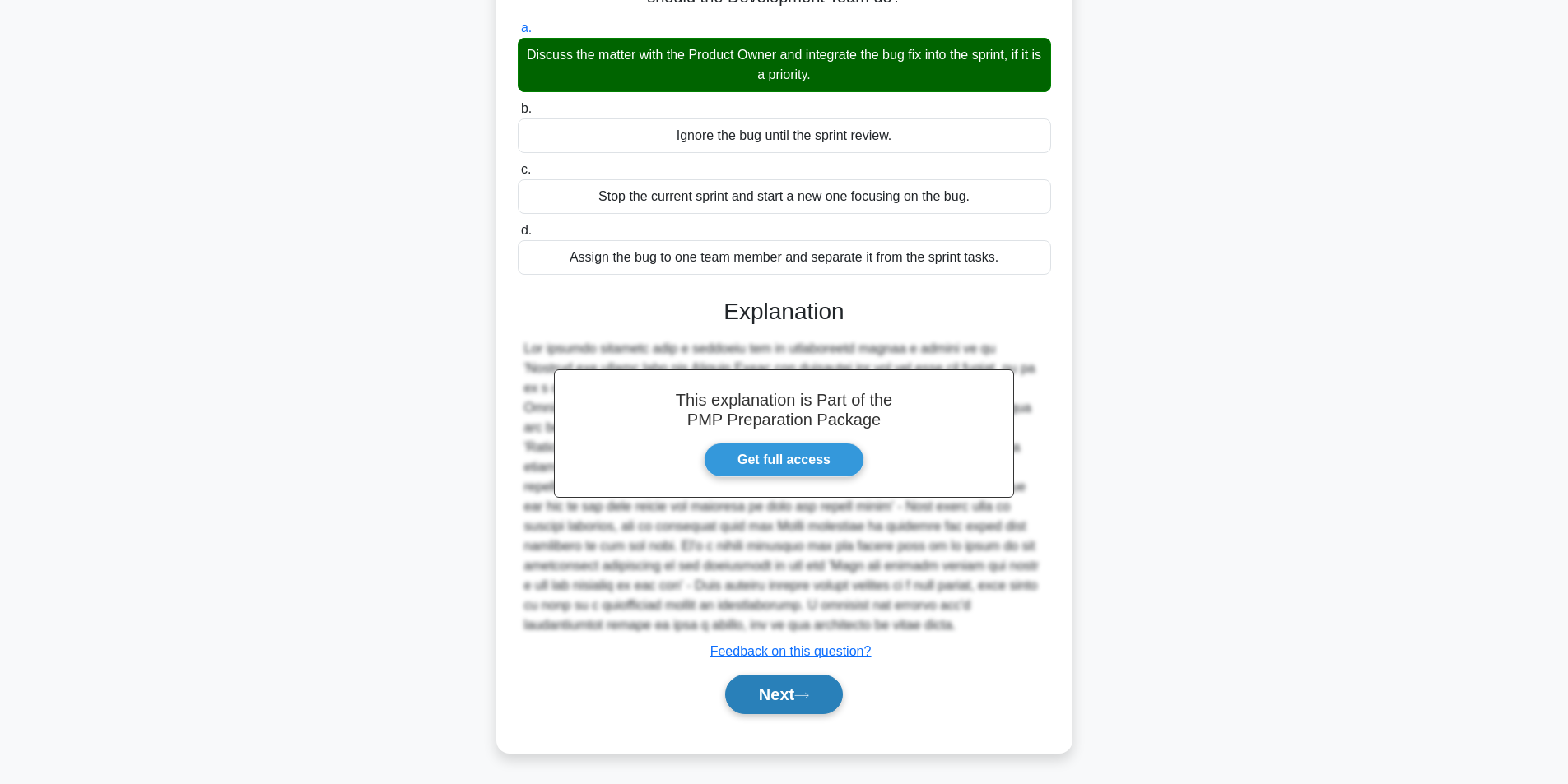
click at [786, 698] on button "Next" at bounding box center [784, 694] width 118 height 40
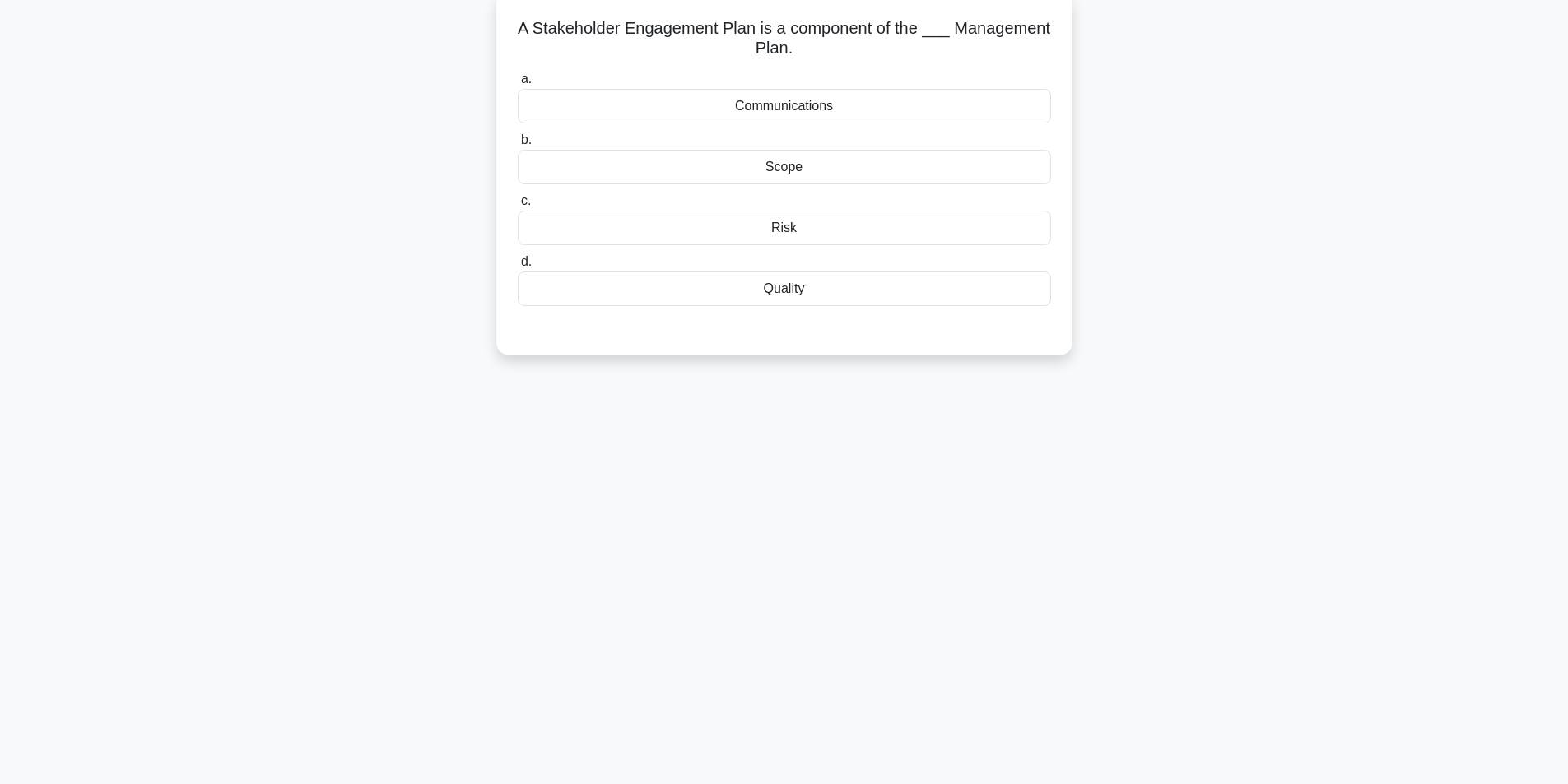
scroll to position [104, 0]
click at [823, 103] on div "Communications" at bounding box center [784, 102] width 534 height 35
click at [518, 81] on input "a. Communications" at bounding box center [518, 75] width 0 height 11
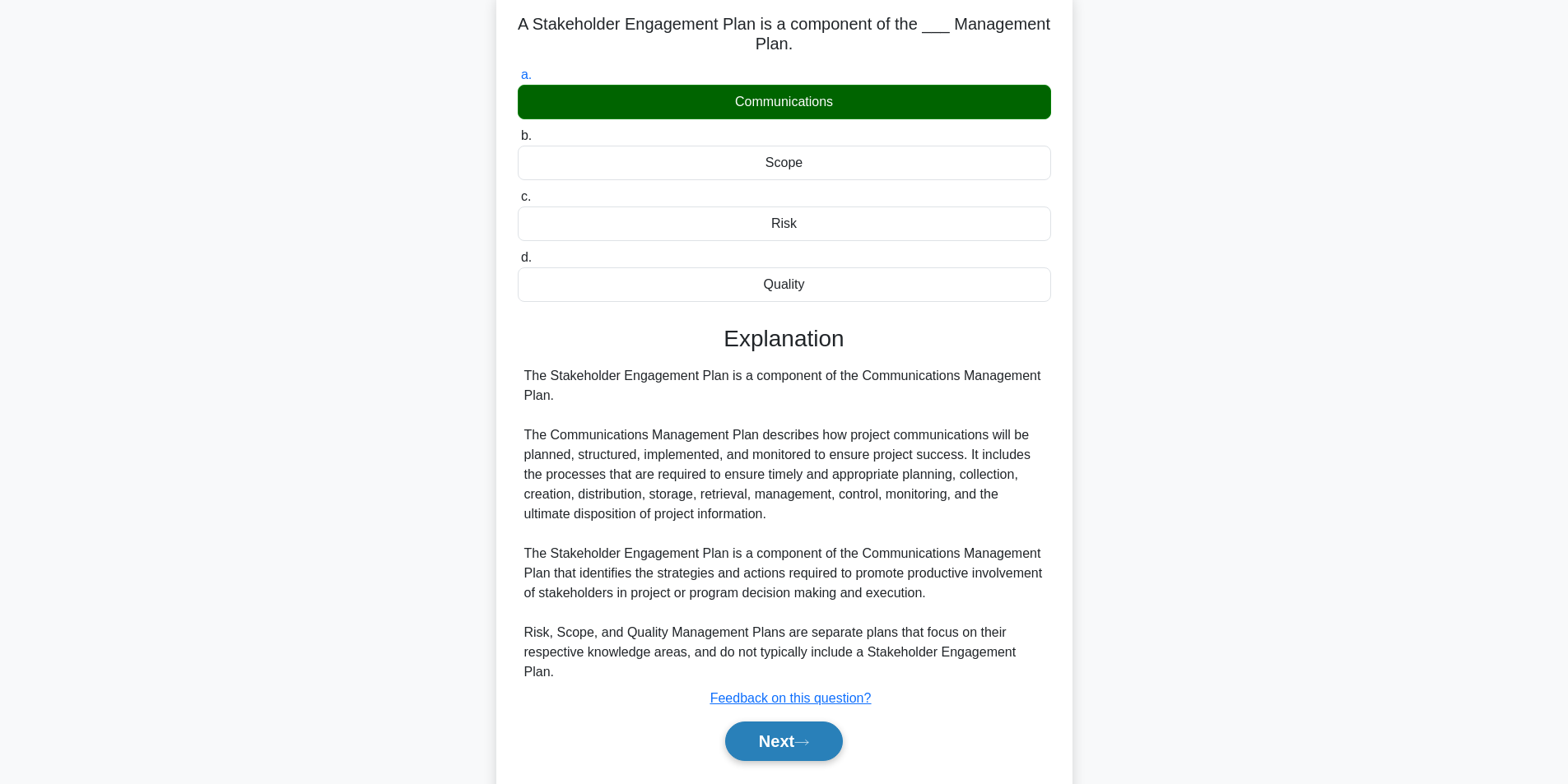
click at [788, 734] on button "Next" at bounding box center [784, 741] width 118 height 40
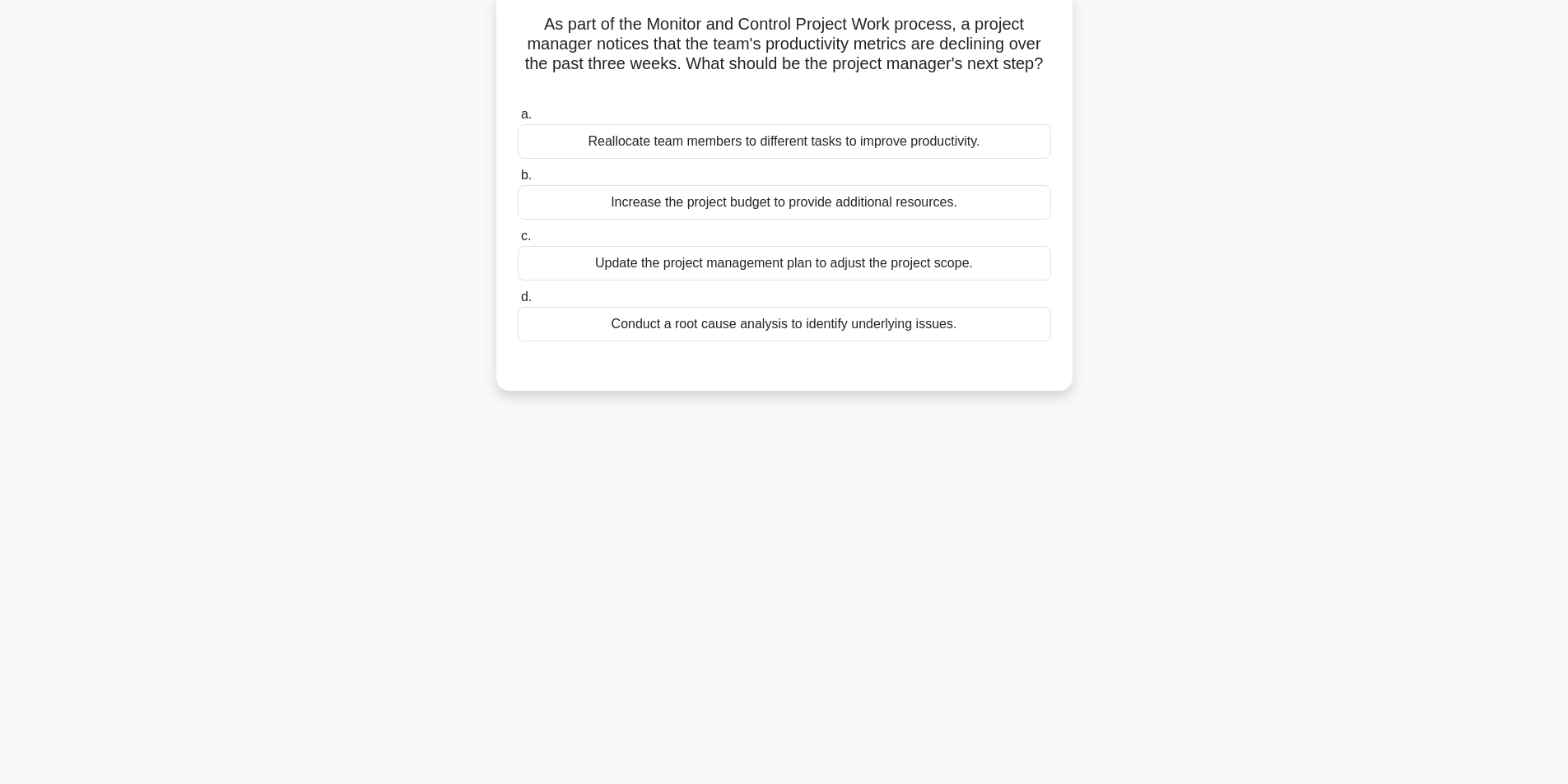
click at [713, 337] on div "Conduct a root cause analysis to identify underlying issues." at bounding box center [784, 324] width 534 height 35
click at [518, 303] on input "d. Conduct a root cause analysis to identify underlying issues." at bounding box center [518, 297] width 0 height 11
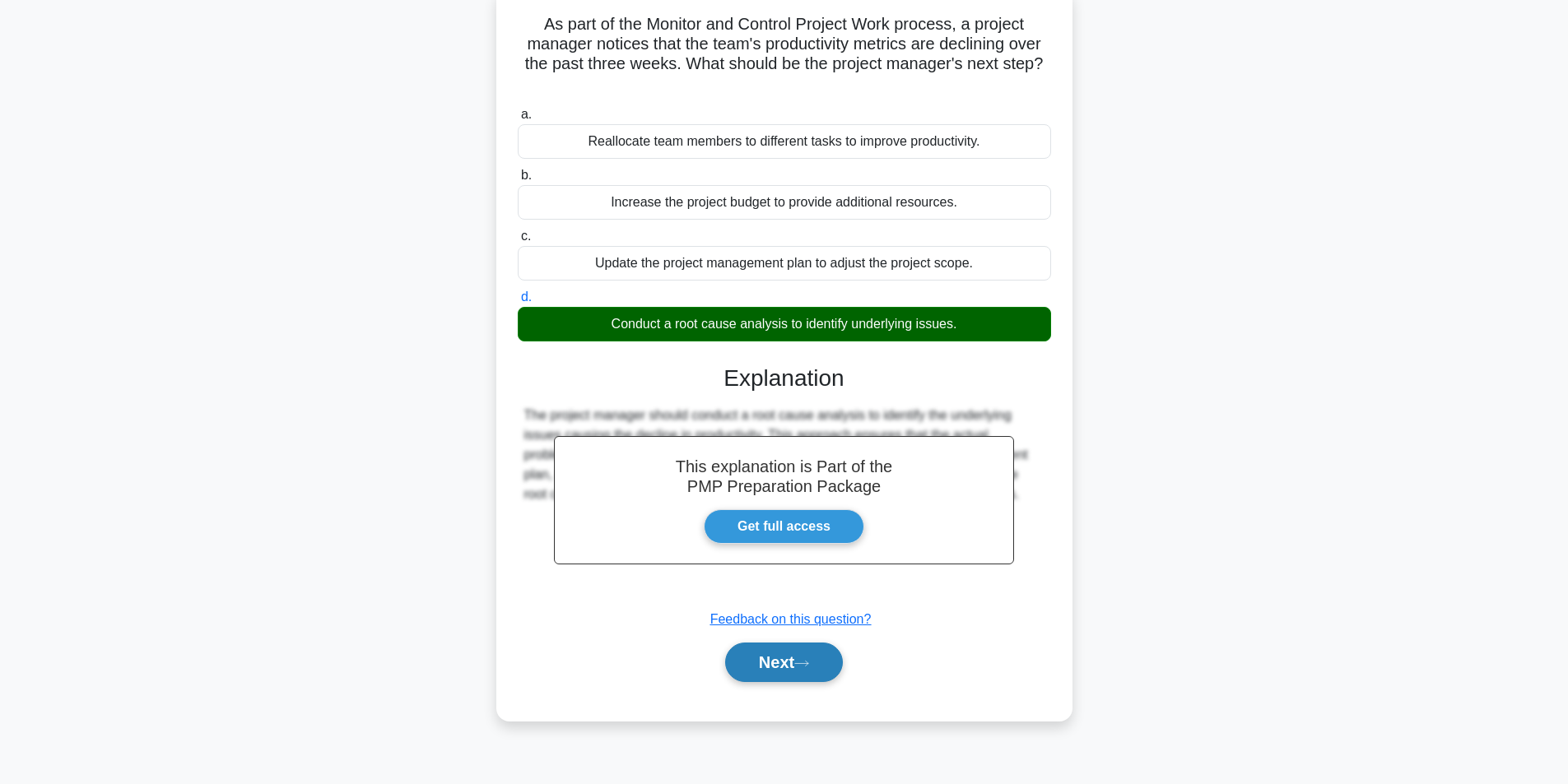
click at [812, 674] on button "Next" at bounding box center [784, 662] width 118 height 40
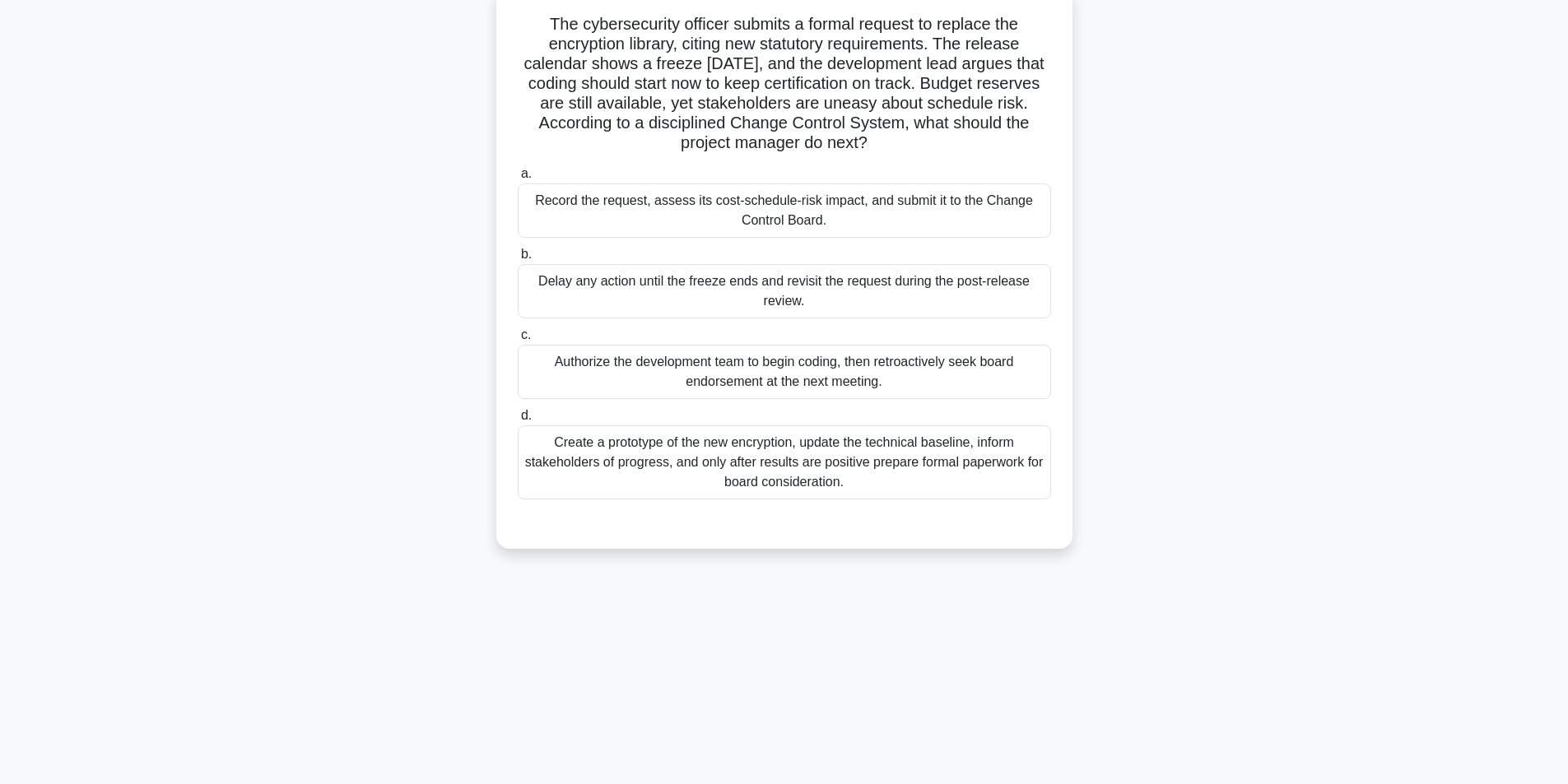
click at [843, 215] on div "Record the request, assess its cost-schedule-risk impact, and submit it to the …" at bounding box center [784, 210] width 534 height 54
click at [518, 179] on input "a. Record the request, assess its cost-schedule-risk impact, and submit it to t…" at bounding box center [518, 174] width 0 height 11
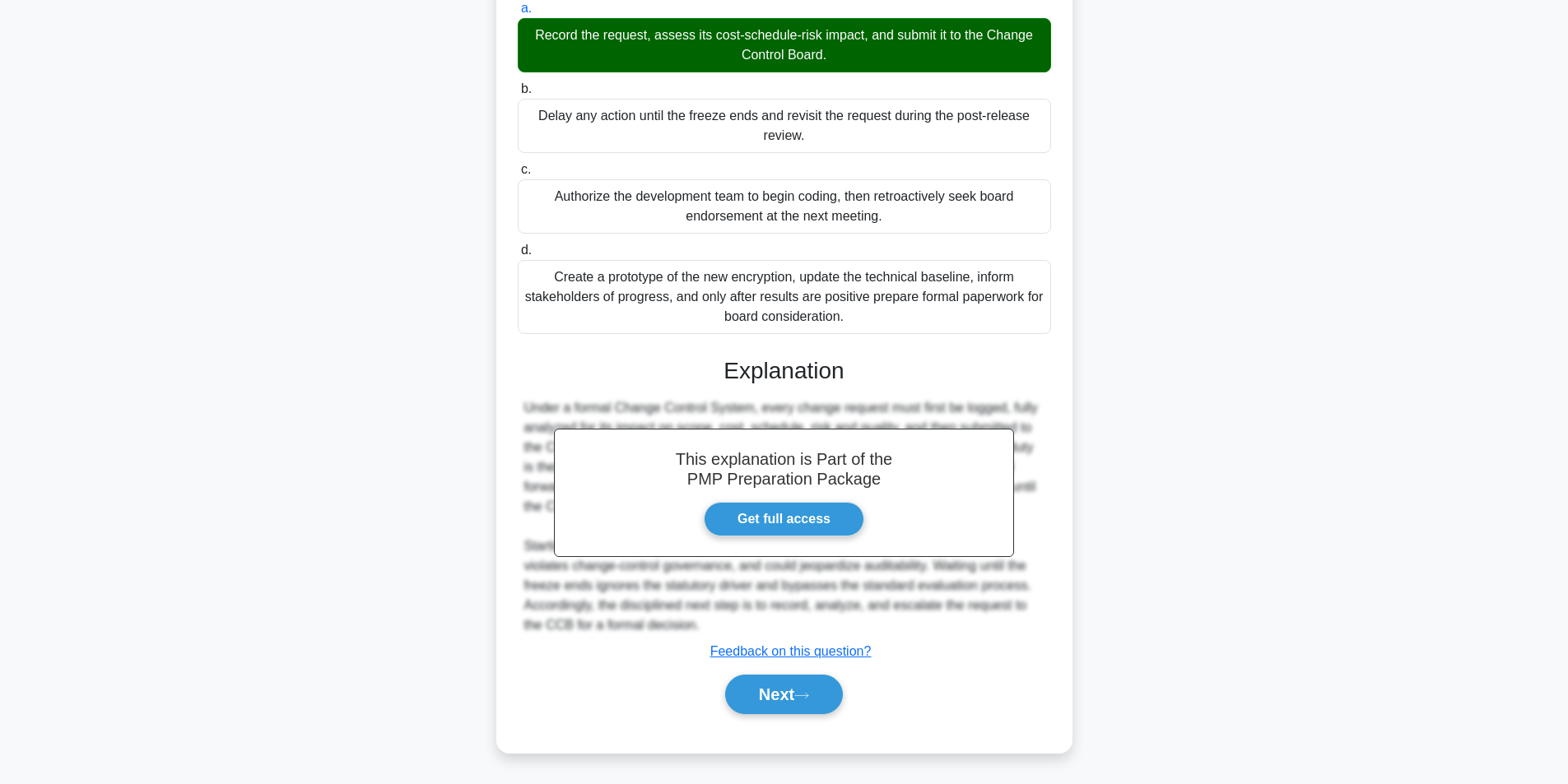
scroll to position [271, 0]
click at [807, 699] on icon at bounding box center [801, 695] width 14 height 9
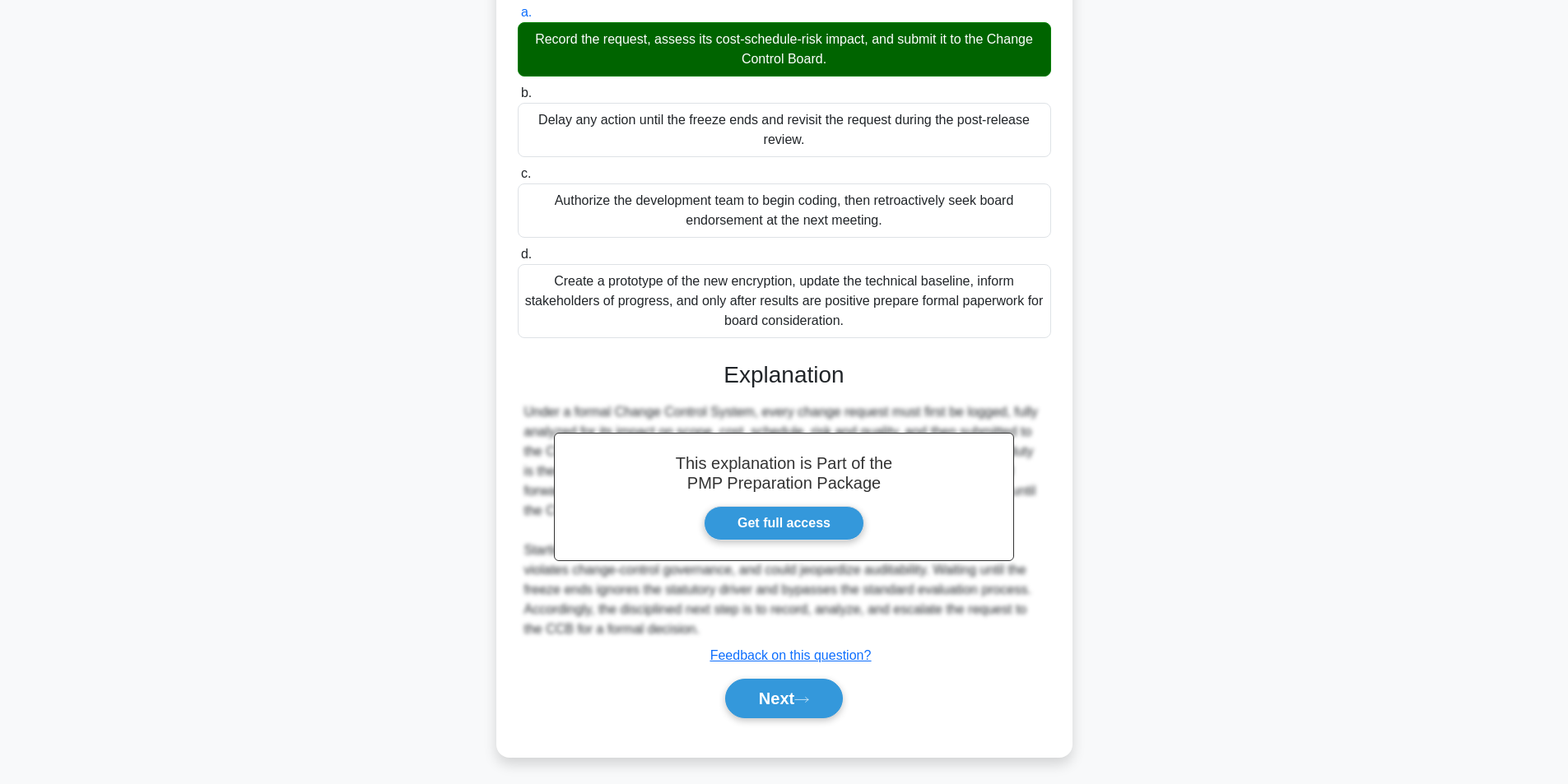
scroll to position [104, 0]
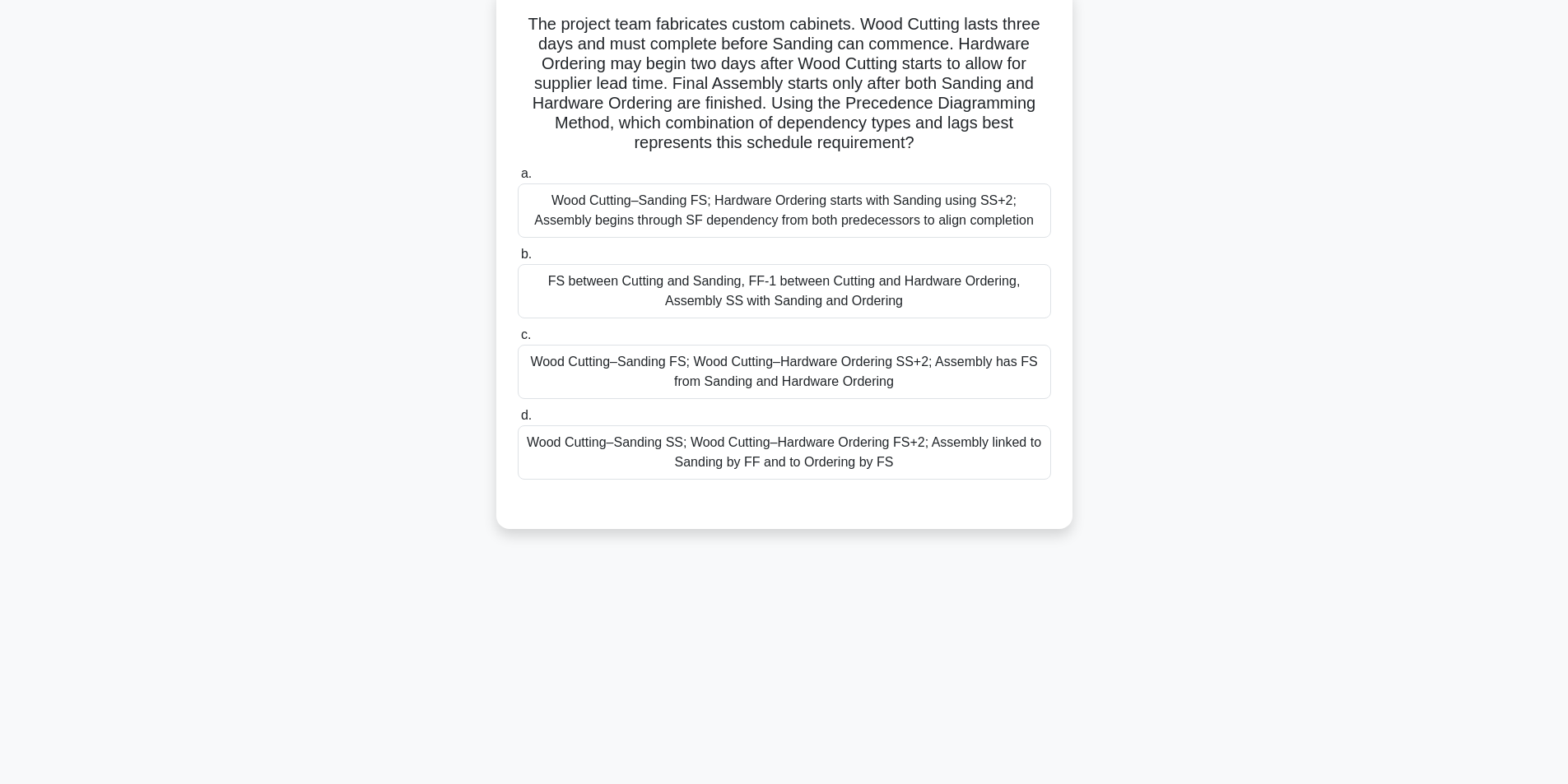
click at [855, 365] on div "Wood Cutting–Sanding FS; Wood Cutting–Hardware Ordering SS+2; Assembly has FS f…" at bounding box center [784, 372] width 534 height 54
click at [518, 340] on input "c. Wood Cutting–Sanding FS; Wood Cutting–Hardware Ordering SS+2; Assembly has F…" at bounding box center [518, 335] width 0 height 11
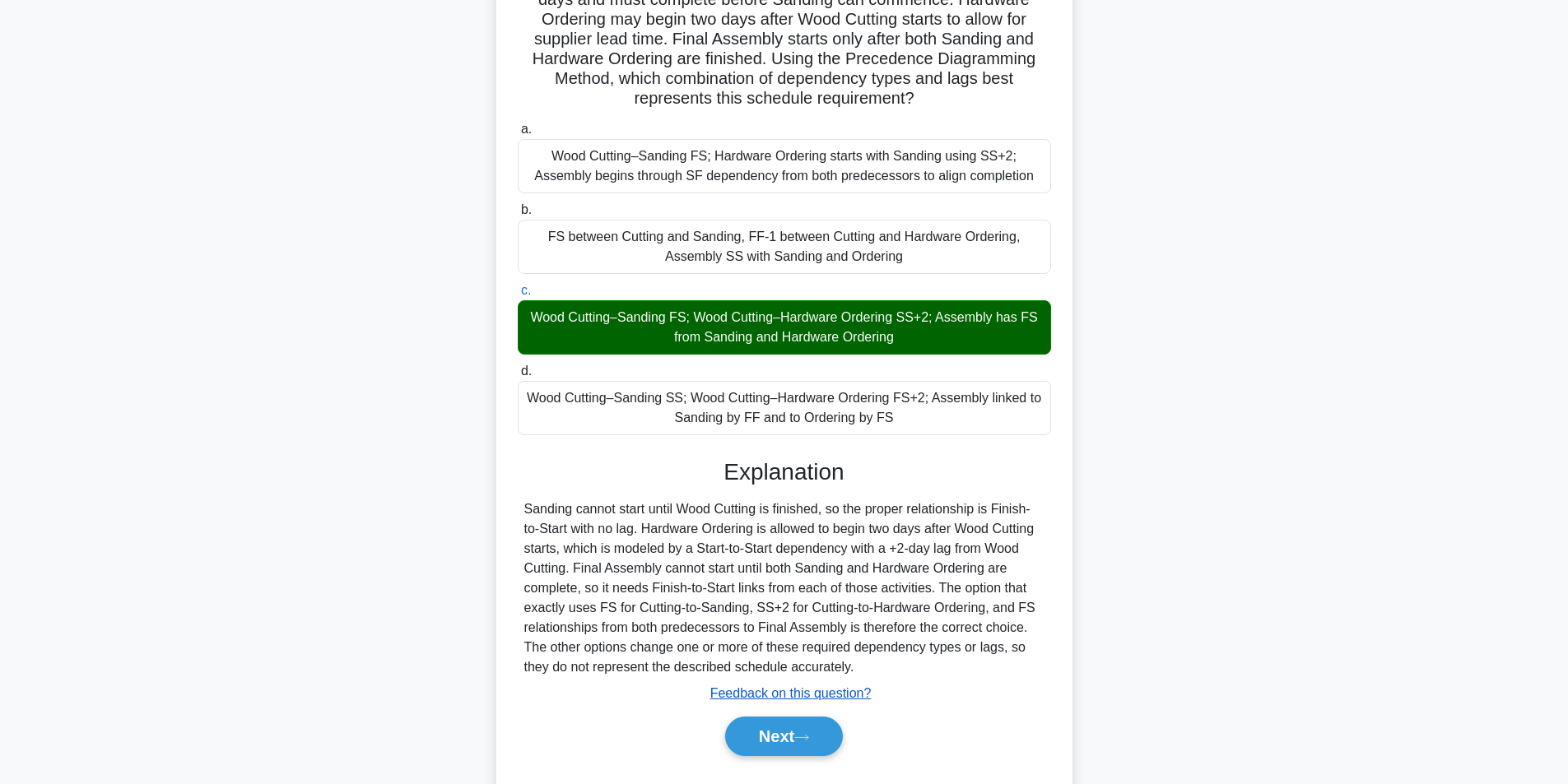
scroll to position [192, 0]
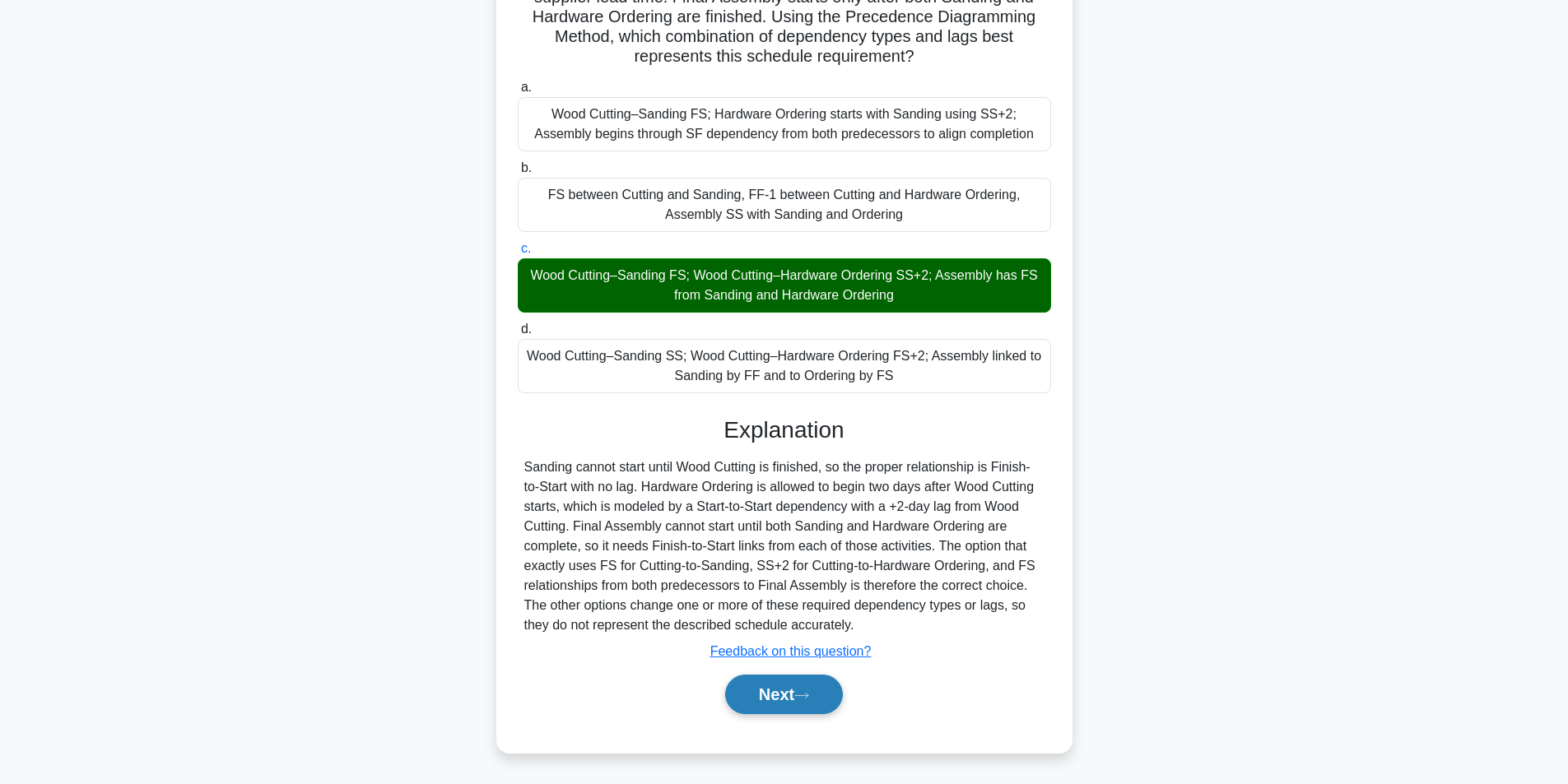
click at [777, 690] on button "Next" at bounding box center [784, 694] width 118 height 40
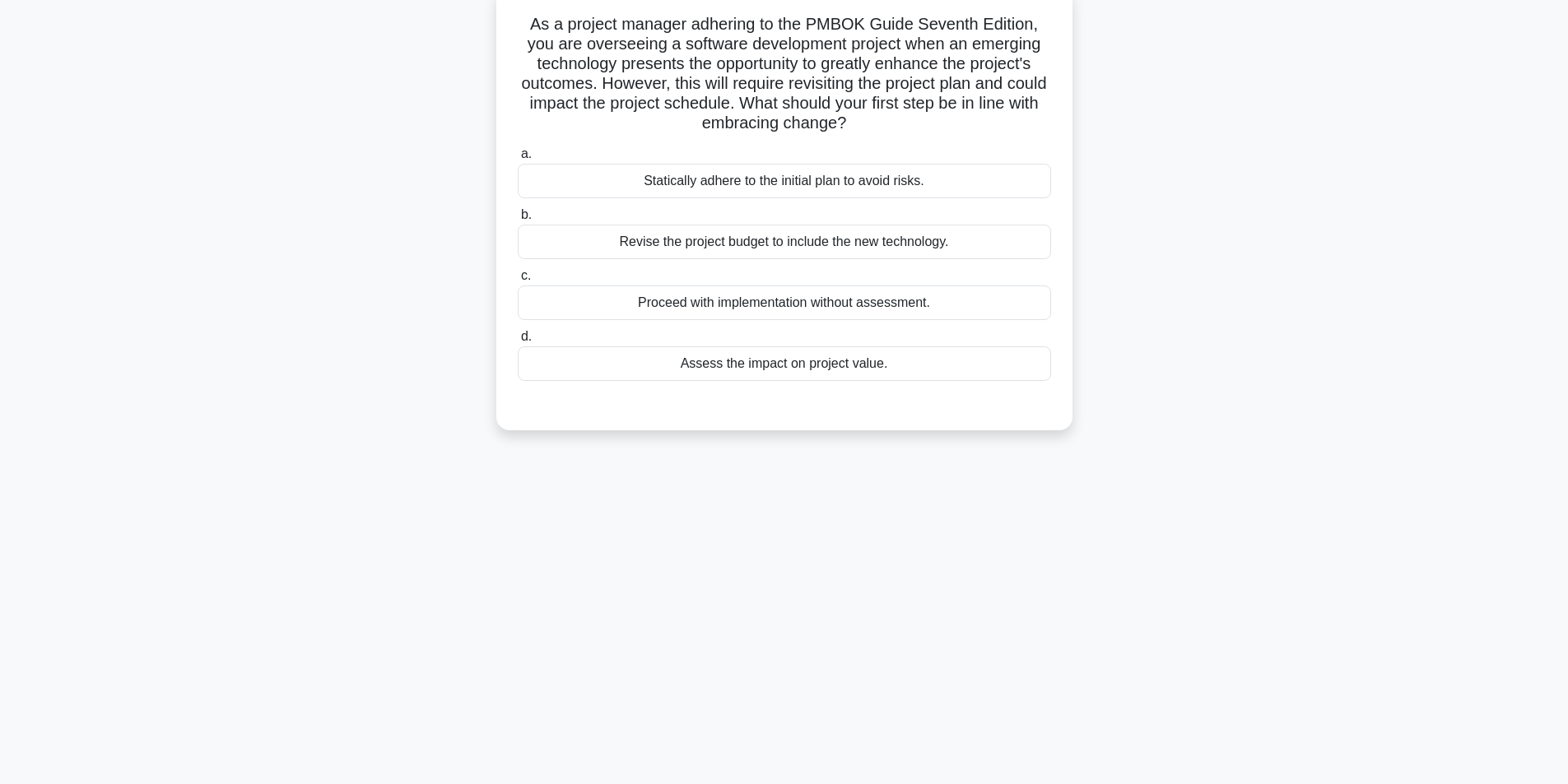
click at [727, 362] on div "Assess the impact on project value." at bounding box center [784, 364] width 534 height 35
click at [518, 342] on input "d. Assess the impact on project value." at bounding box center [518, 337] width 0 height 11
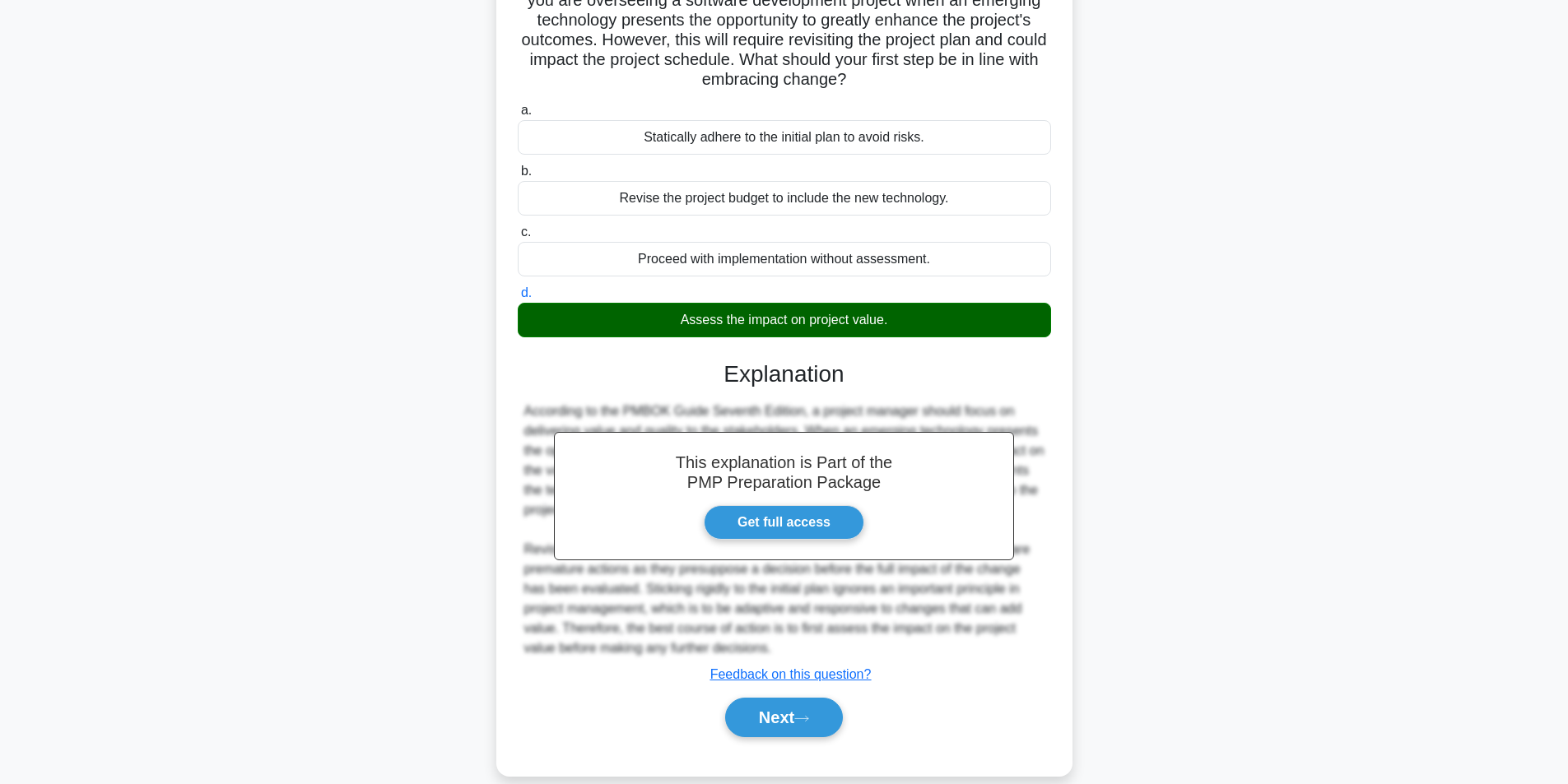
scroll to position [172, 0]
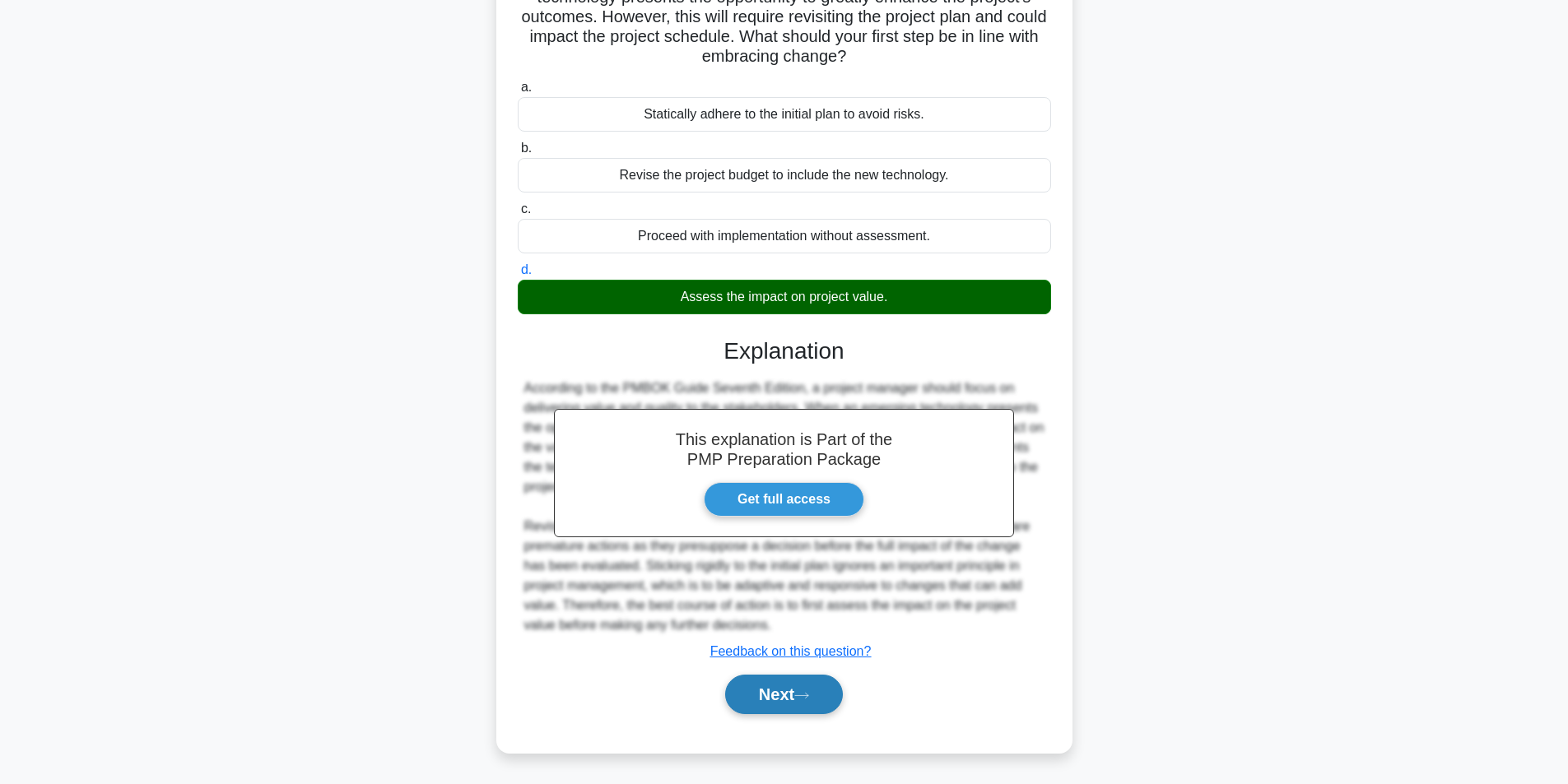
click at [794, 704] on button "Next" at bounding box center [784, 694] width 118 height 40
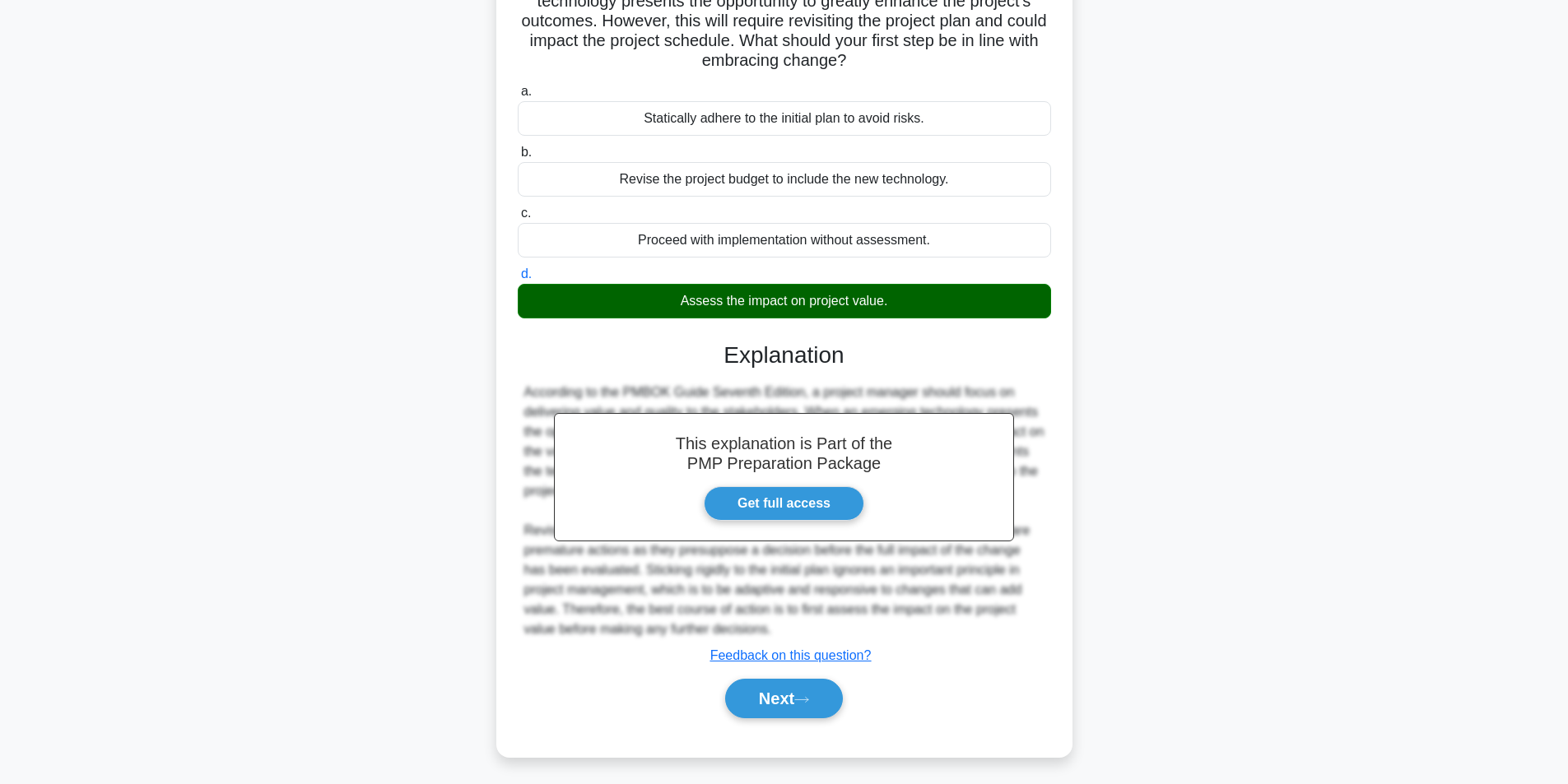
scroll to position [104, 0]
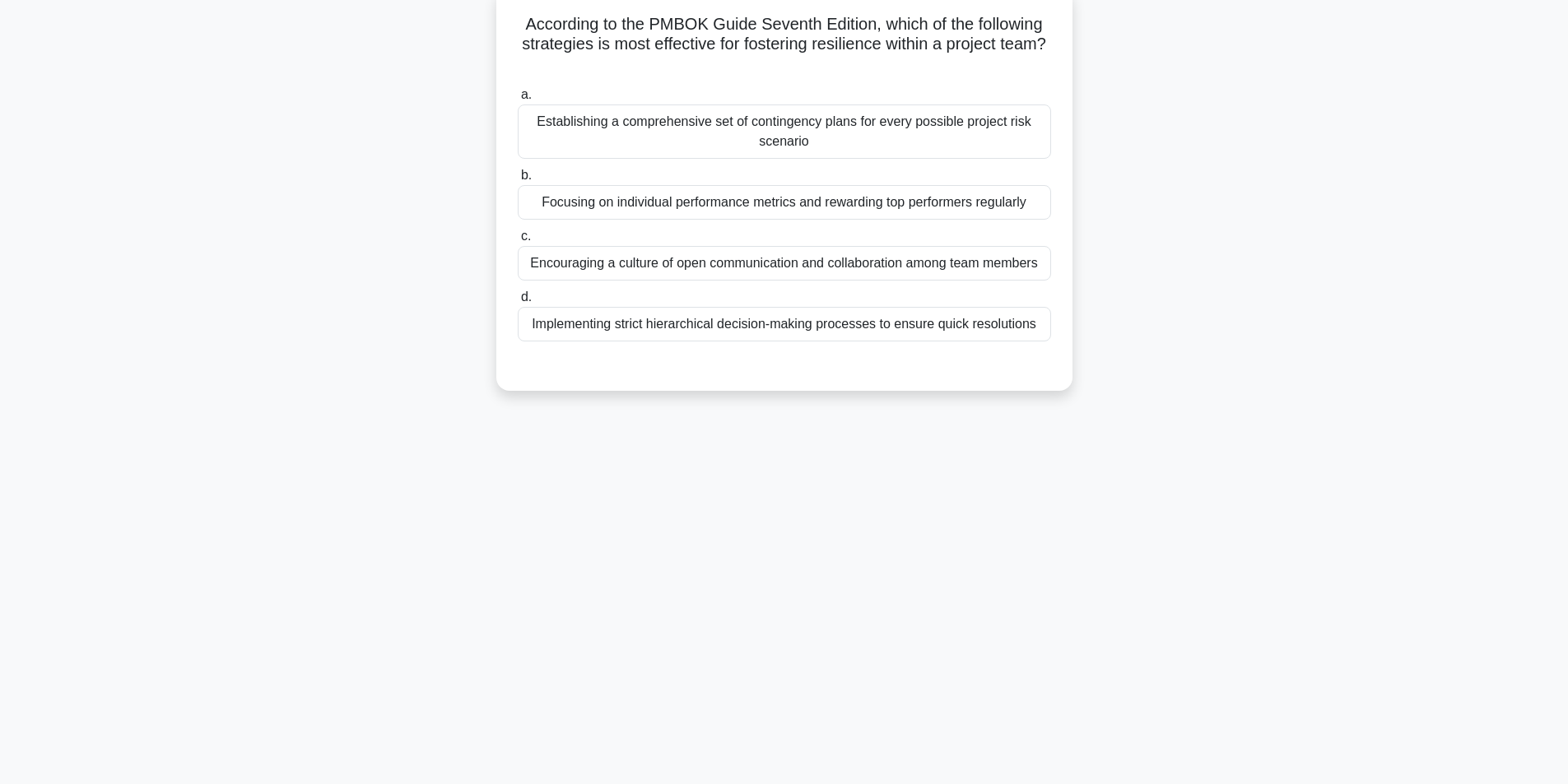
click at [692, 272] on div "Encouraging a culture of open communication and collaboration among team members" at bounding box center [784, 263] width 534 height 35
click at [518, 242] on input "c. Encouraging a culture of open communication and collaboration among team mem…" at bounding box center [518, 236] width 0 height 11
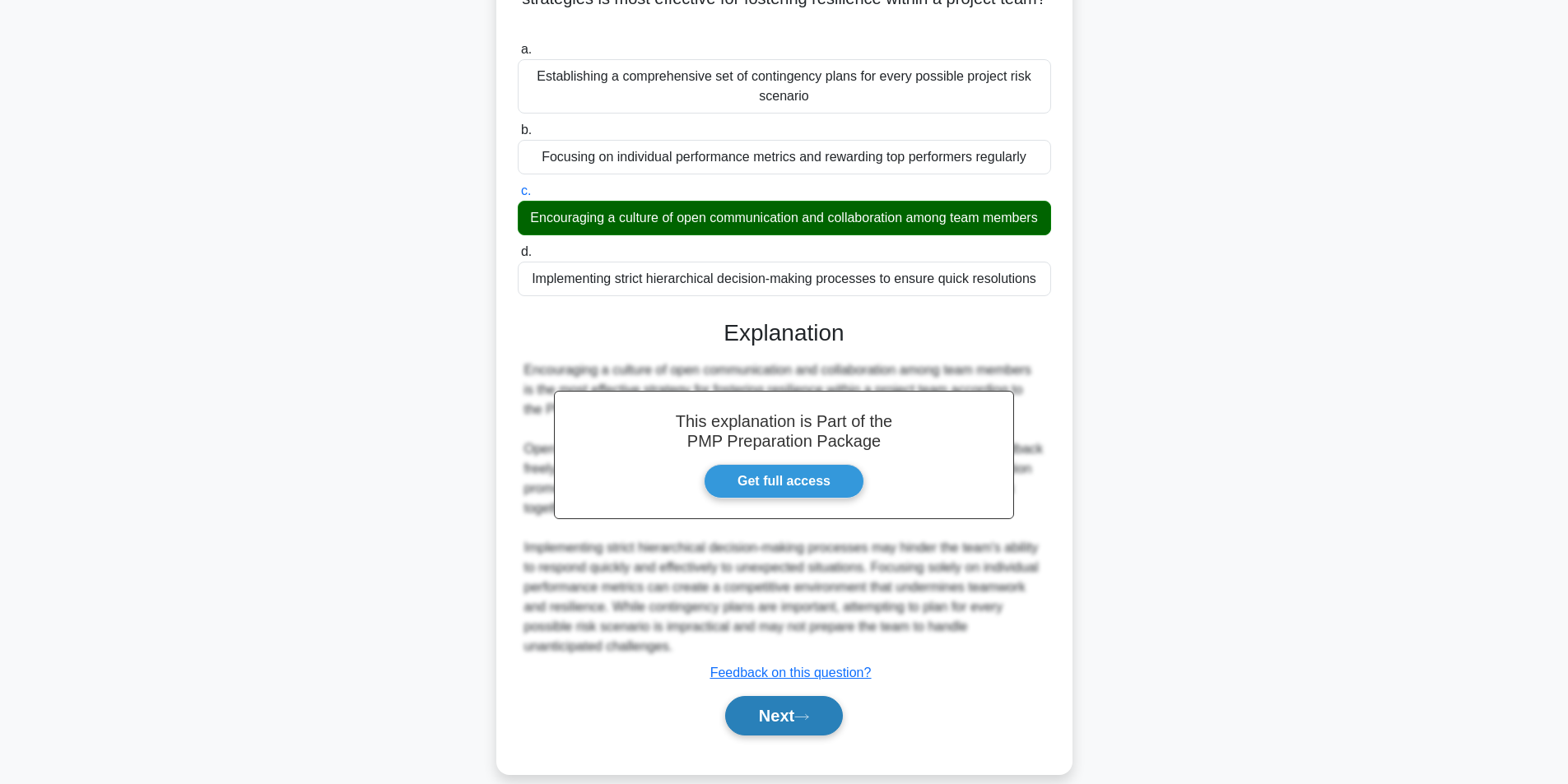
scroll to position [192, 0]
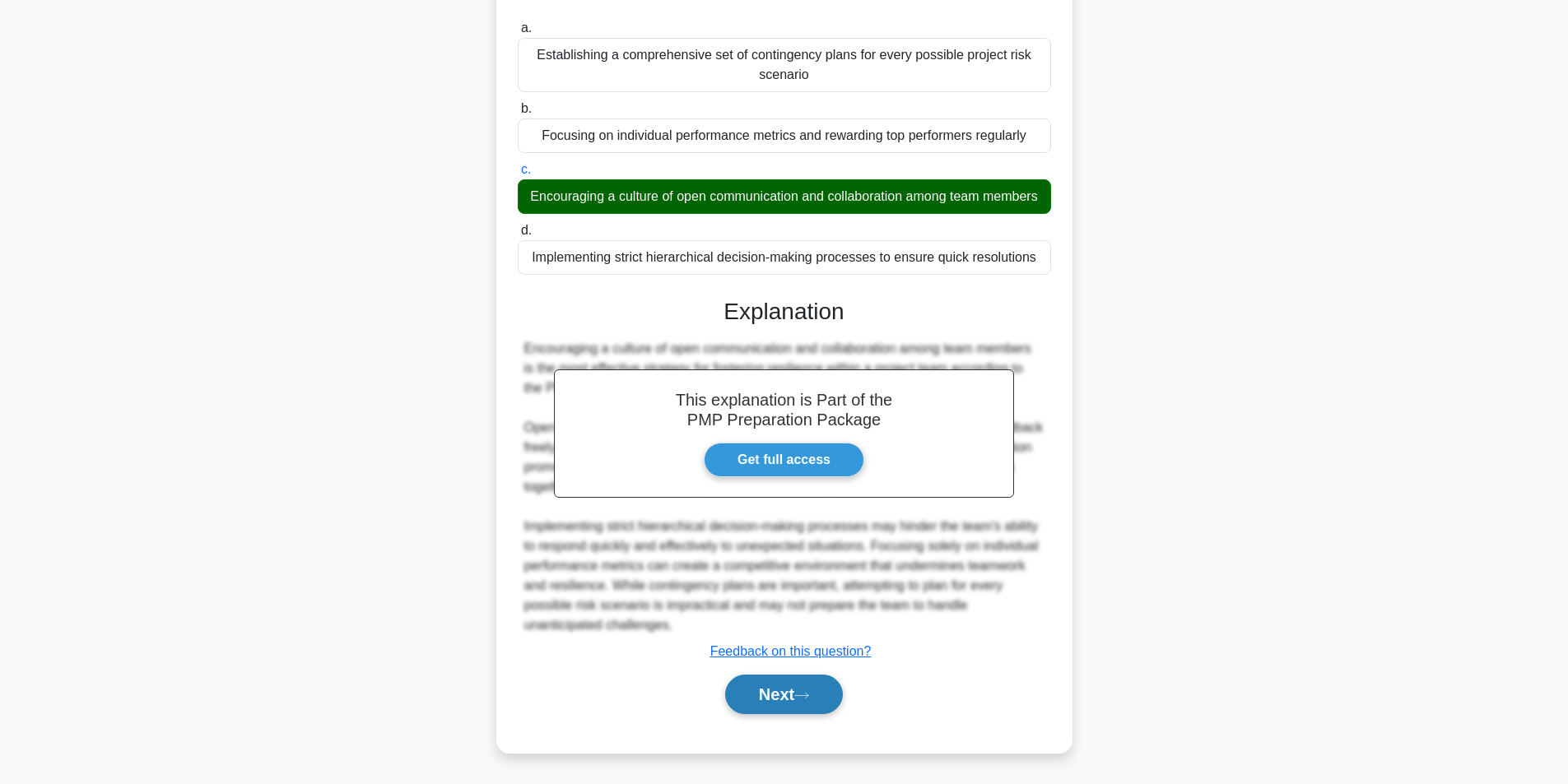
click at [764, 702] on button "Next" at bounding box center [784, 694] width 118 height 40
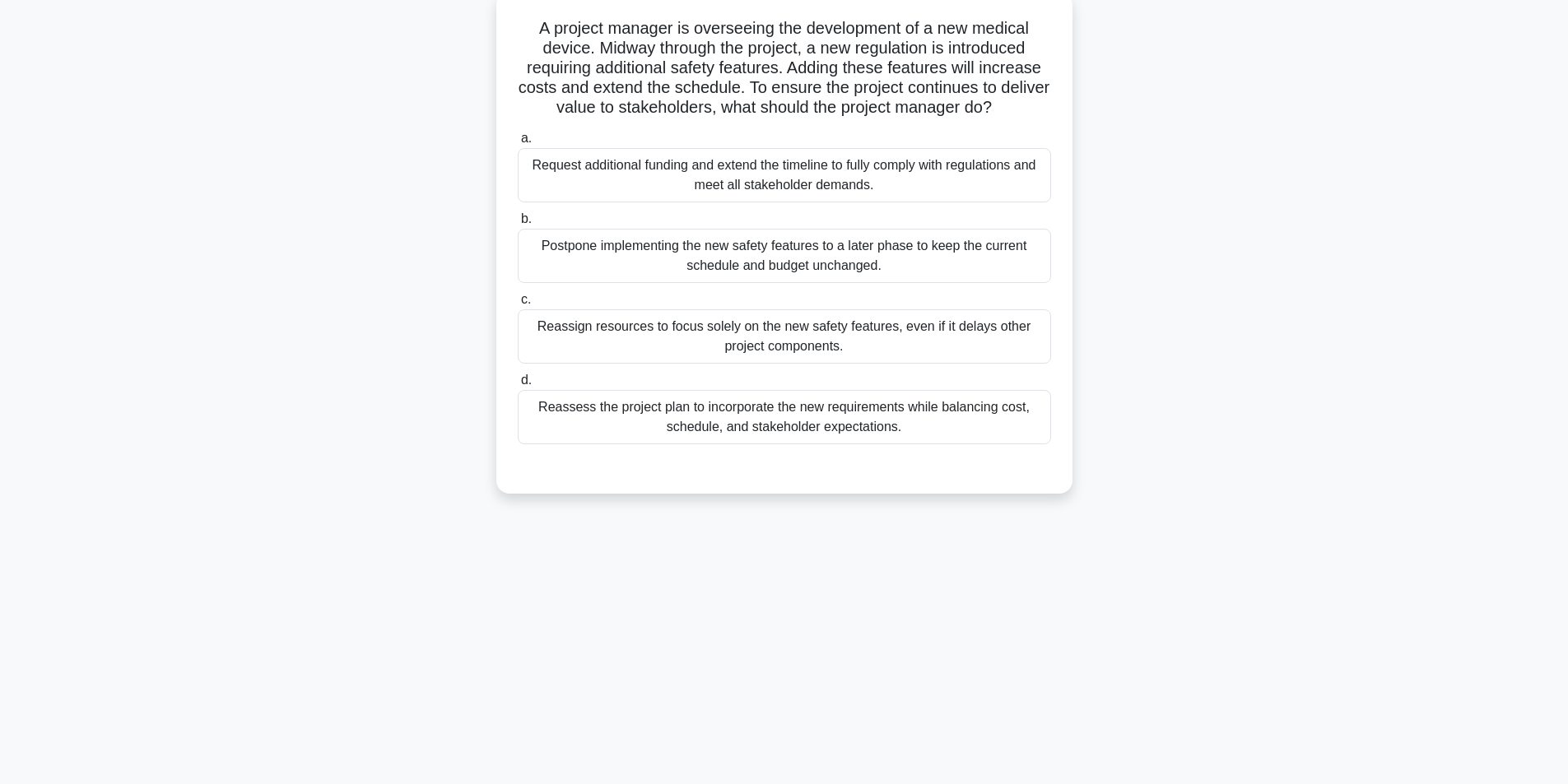
scroll to position [104, 0]
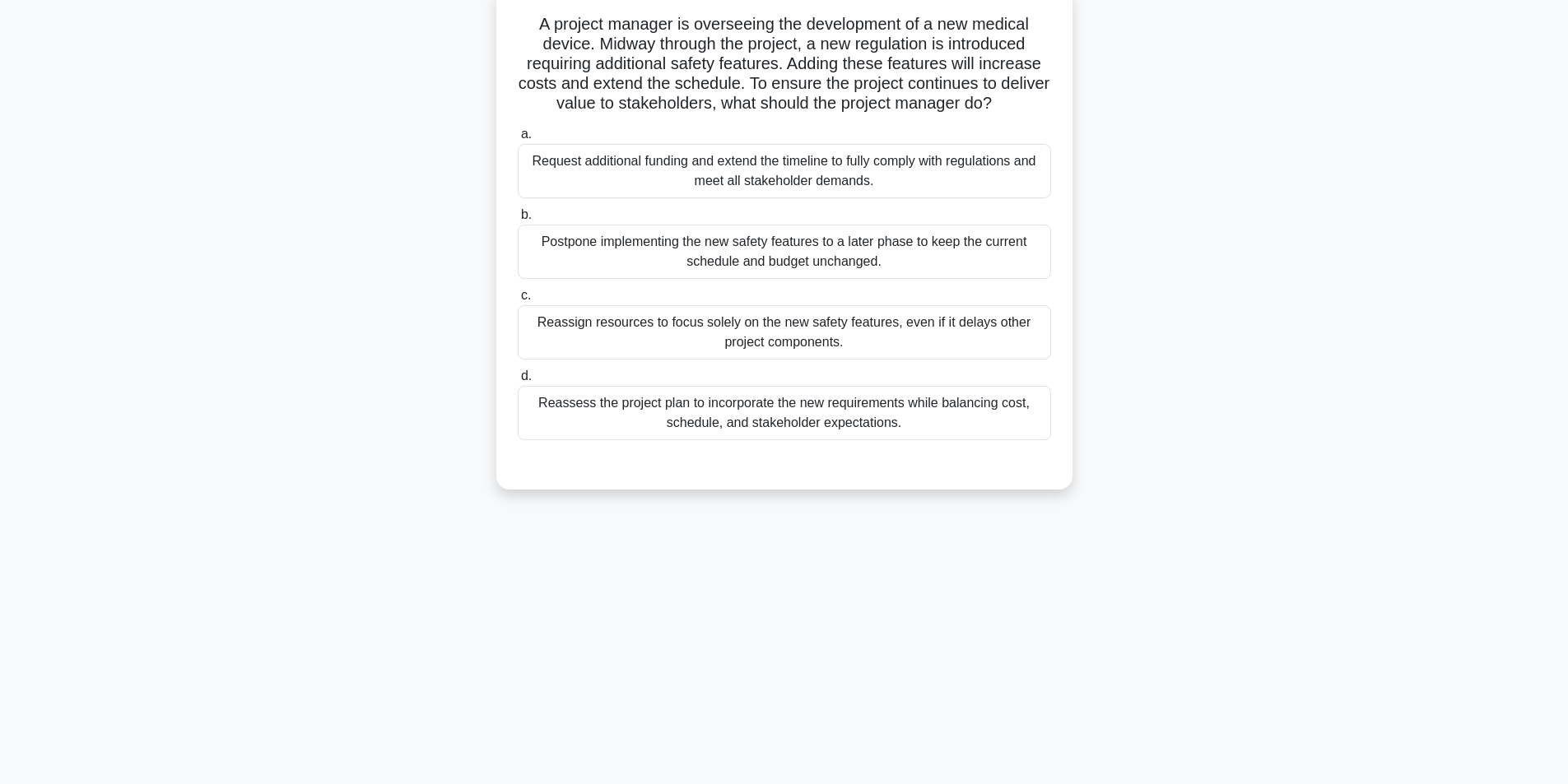
click at [698, 416] on div "Reassess the project plan to incorporate the new requirements while balancing c…" at bounding box center [784, 413] width 534 height 54
click at [518, 382] on input "d. Reassess the project plan to incorporate the new requirements while balancin…" at bounding box center [518, 376] width 0 height 11
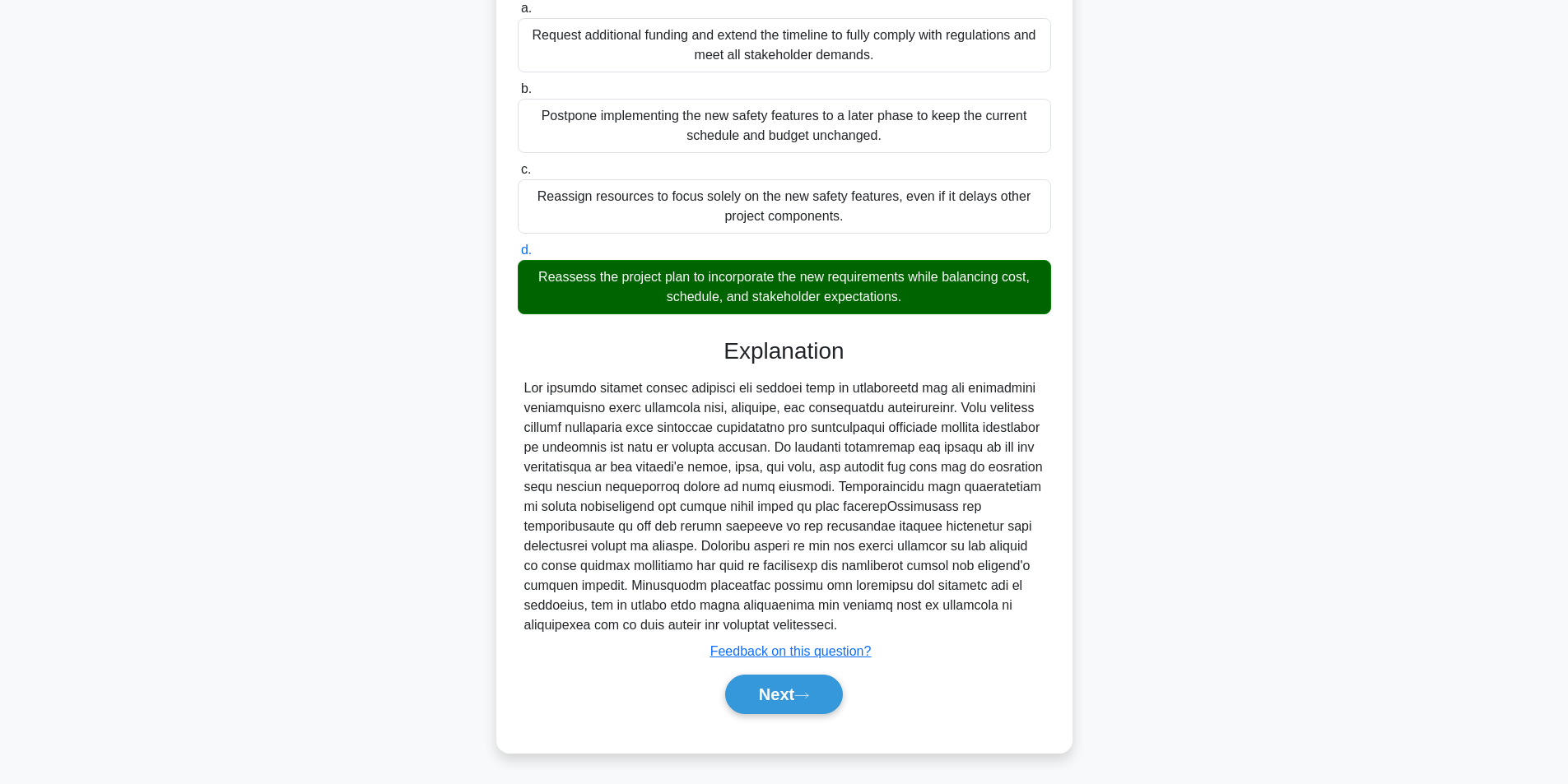
scroll to position [231, 0]
click at [761, 696] on button "Next" at bounding box center [784, 694] width 118 height 40
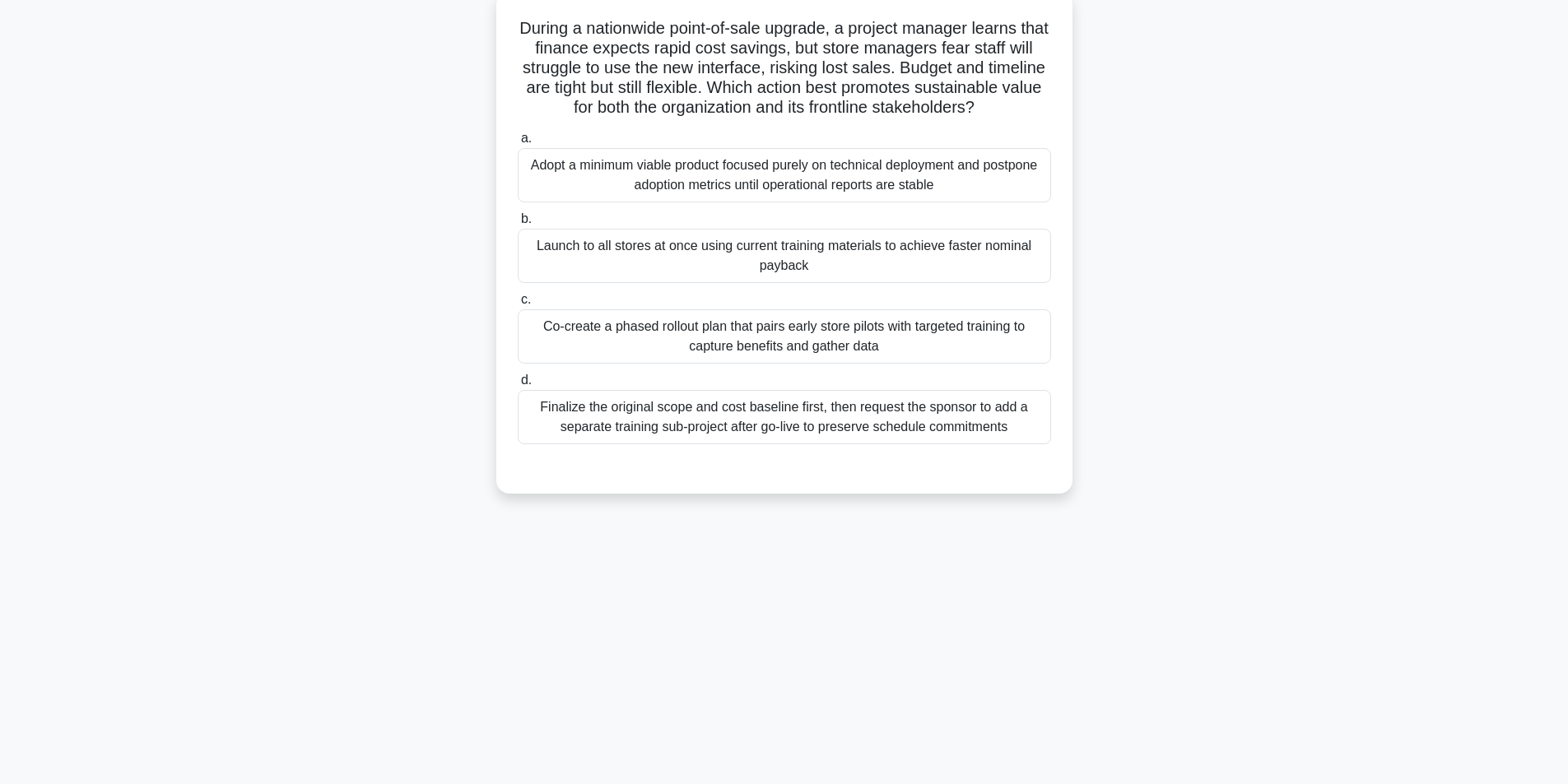
scroll to position [104, 0]
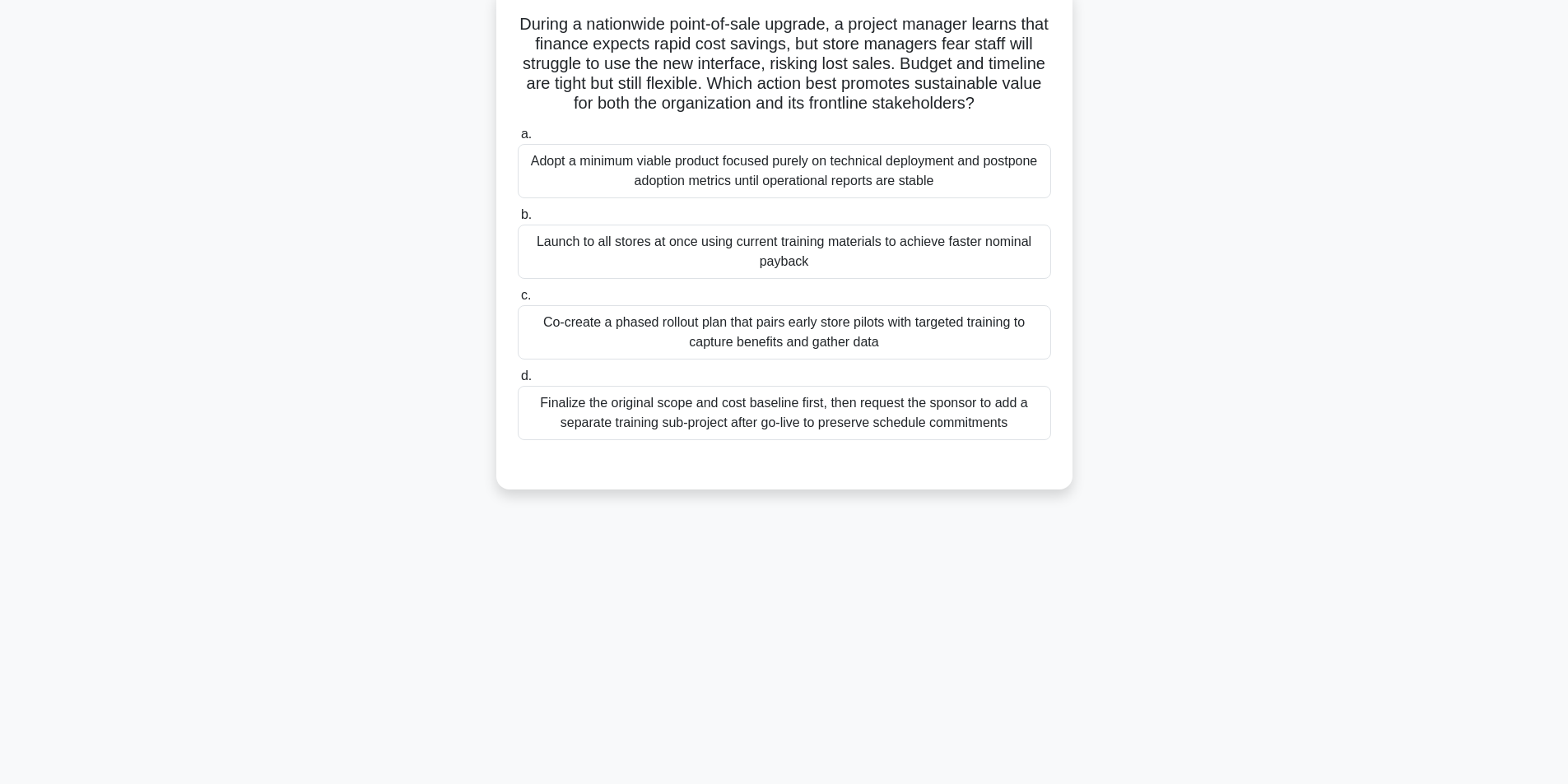
click at [816, 353] on div "Co-create a phased rollout plan that pairs early store pilots with targeted tra…" at bounding box center [784, 333] width 534 height 54
click at [518, 301] on input "c. Co-create a phased rollout plan that pairs early store pilots with targeted …" at bounding box center [518, 295] width 0 height 11
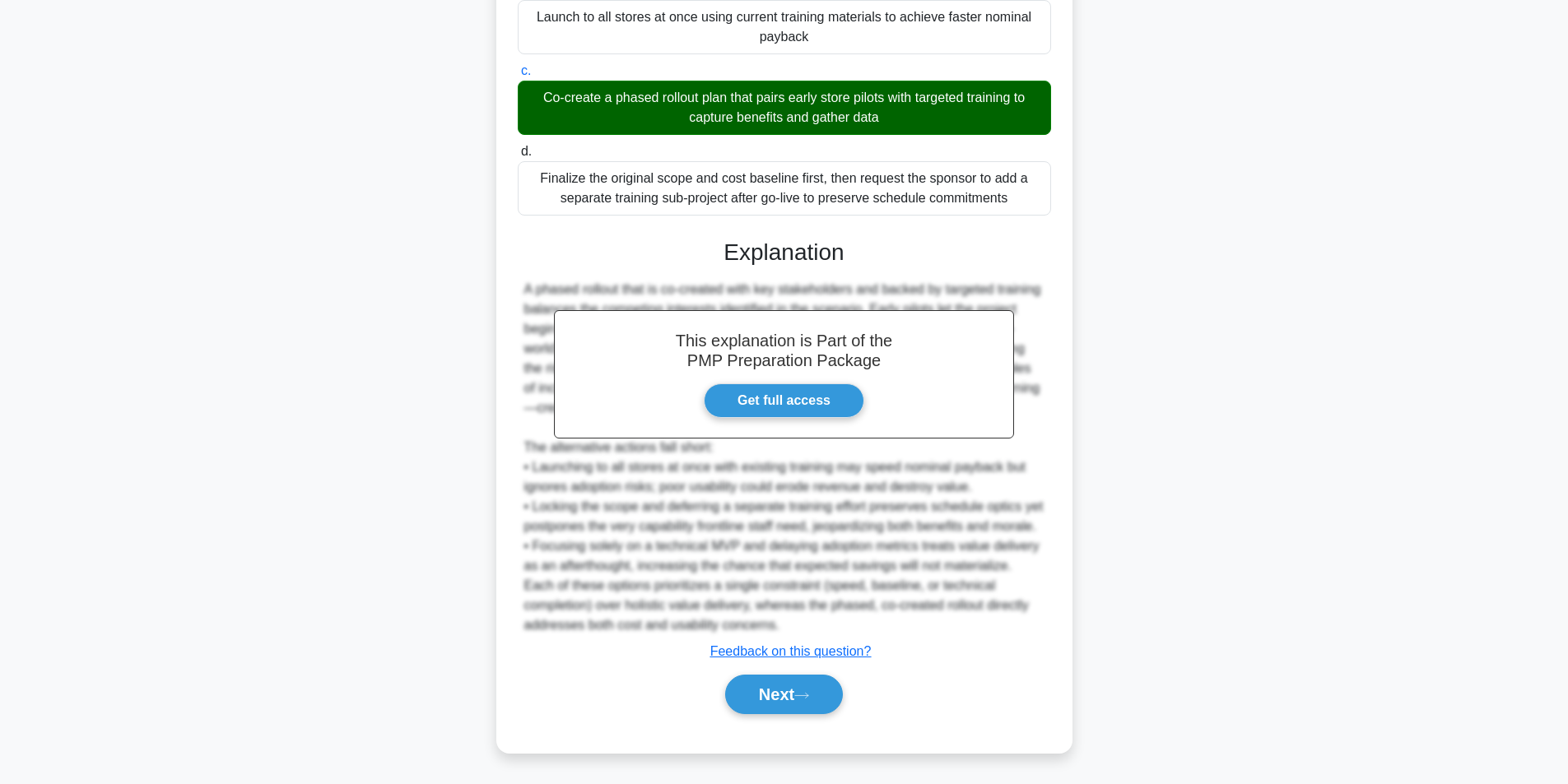
scroll to position [350, 0]
click at [726, 687] on button "Next" at bounding box center [784, 694] width 118 height 40
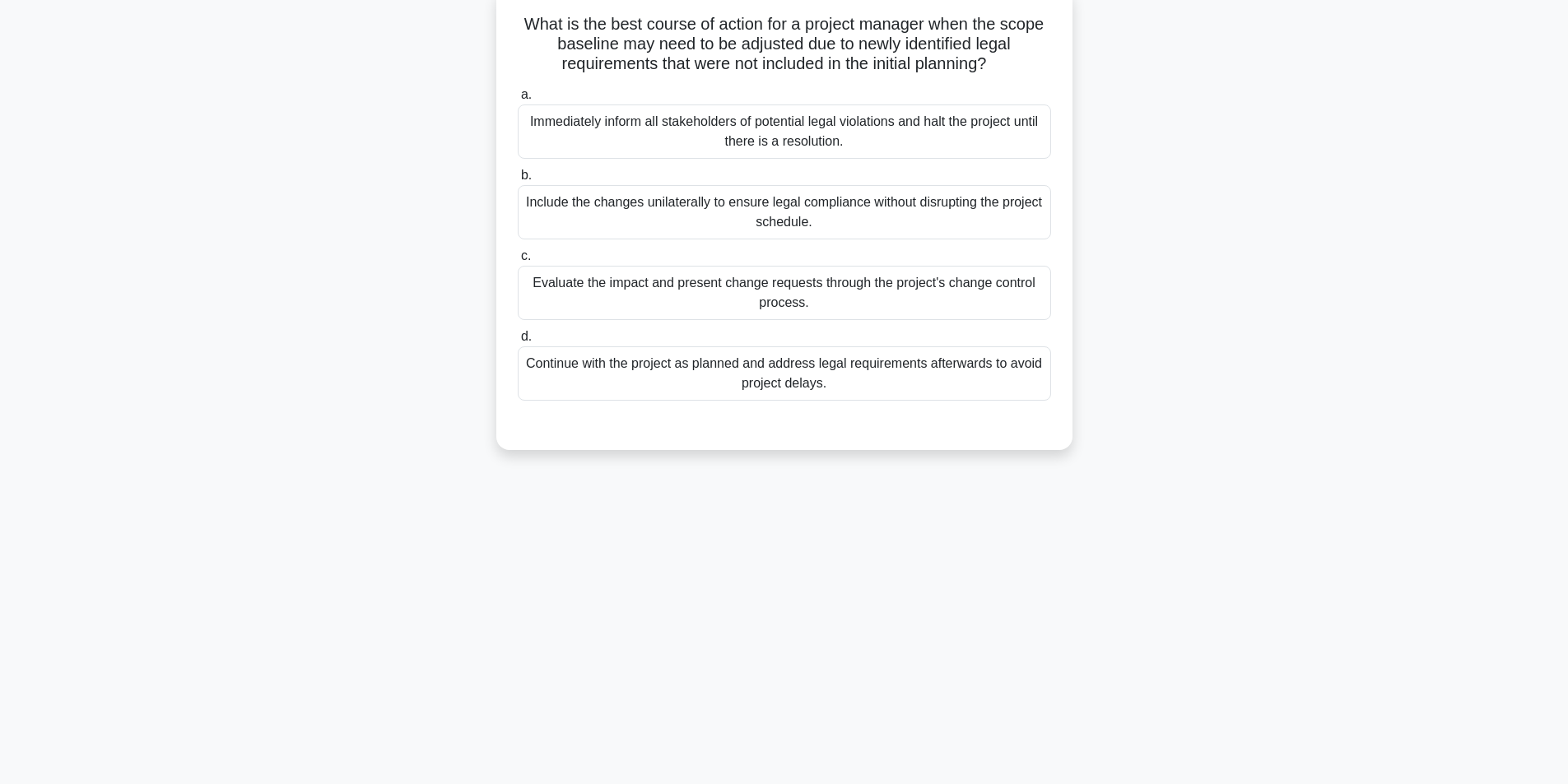
click at [752, 293] on div "Evaluate the impact and present change requests through the project's change co…" at bounding box center [784, 293] width 534 height 54
click at [518, 261] on input "c. Evaluate the impact and present change requests through the project's change…" at bounding box center [518, 256] width 0 height 11
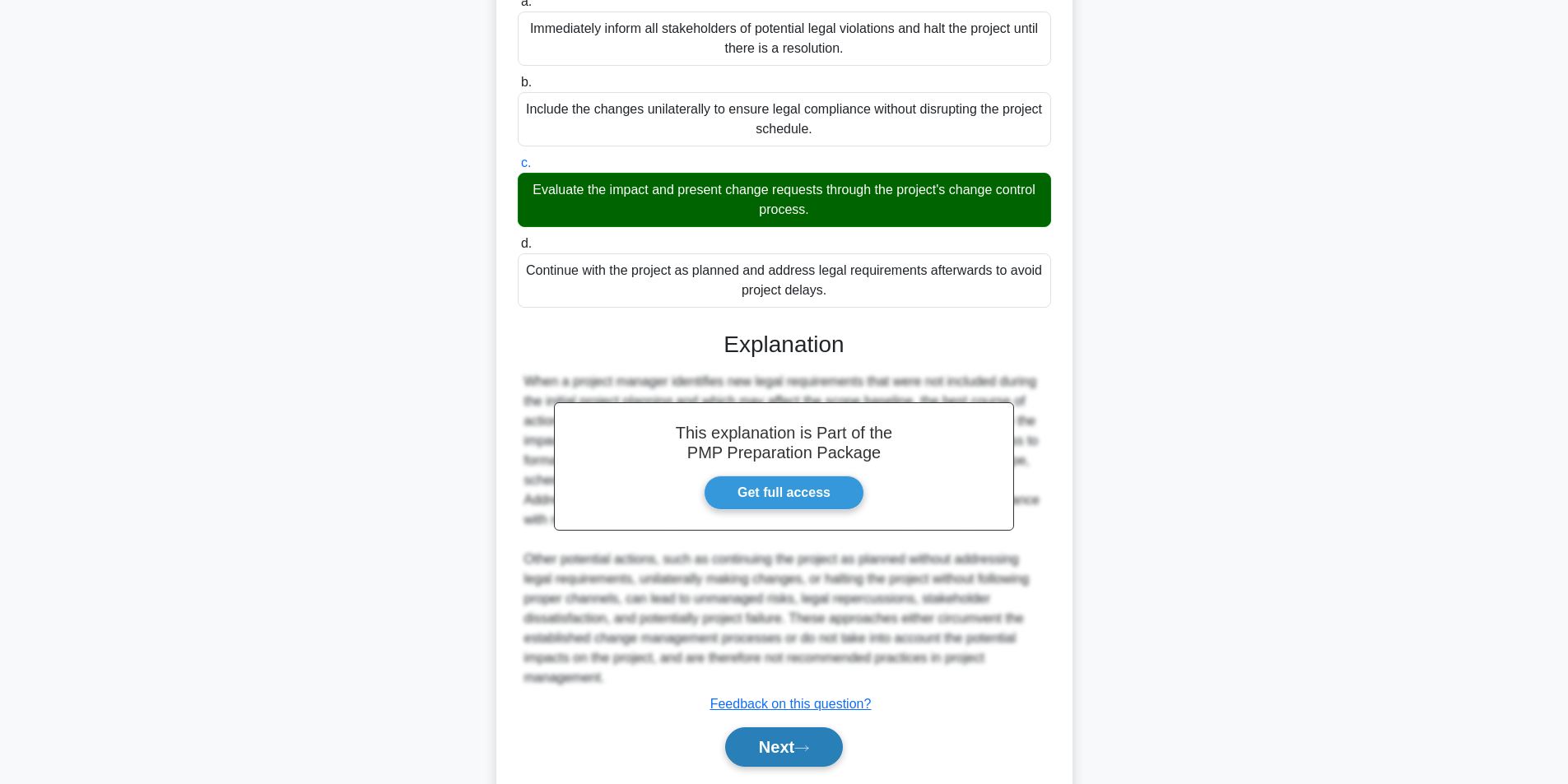
scroll to position [251, 0]
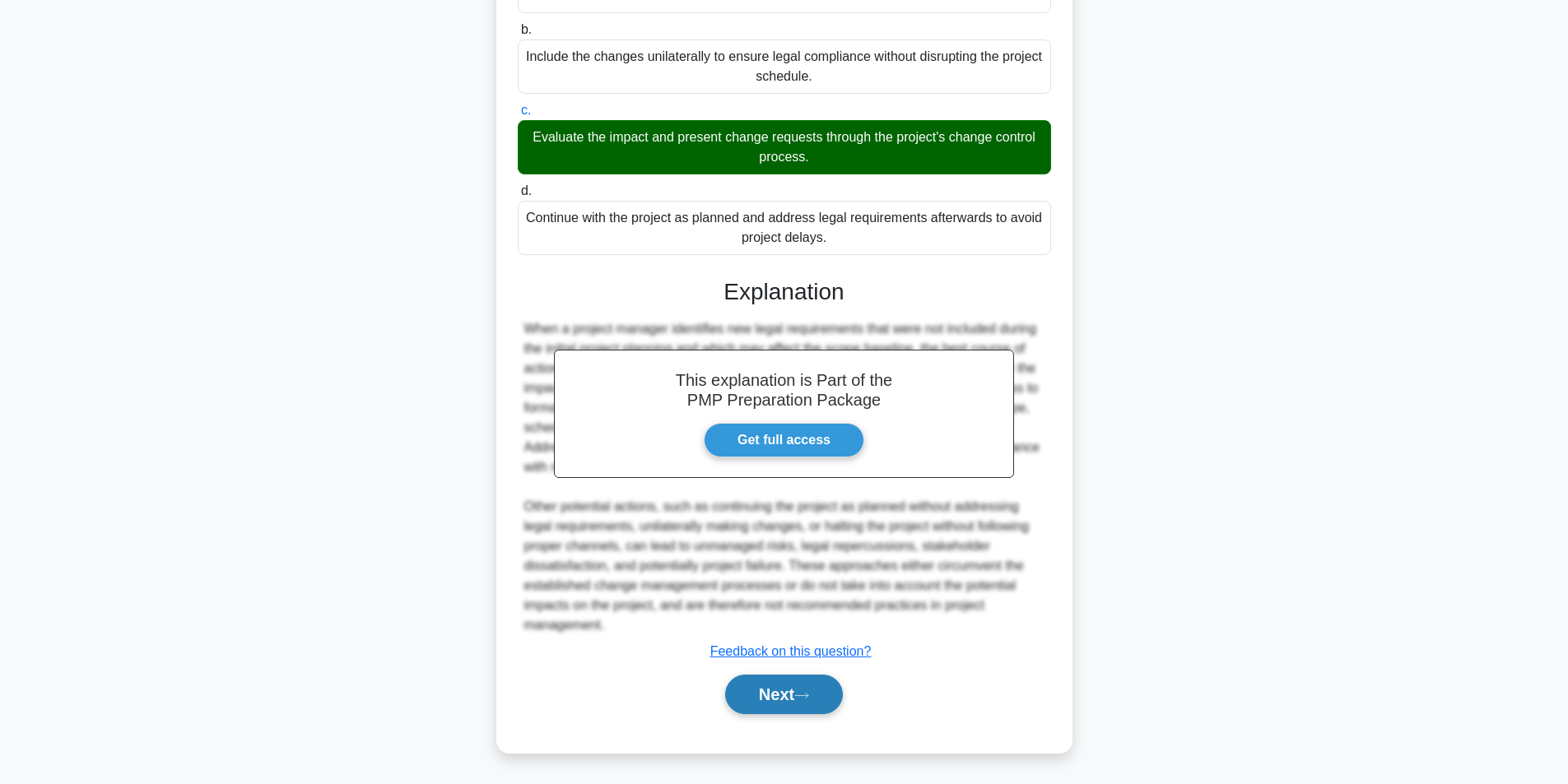
click at [794, 700] on button "Next" at bounding box center [784, 694] width 118 height 40
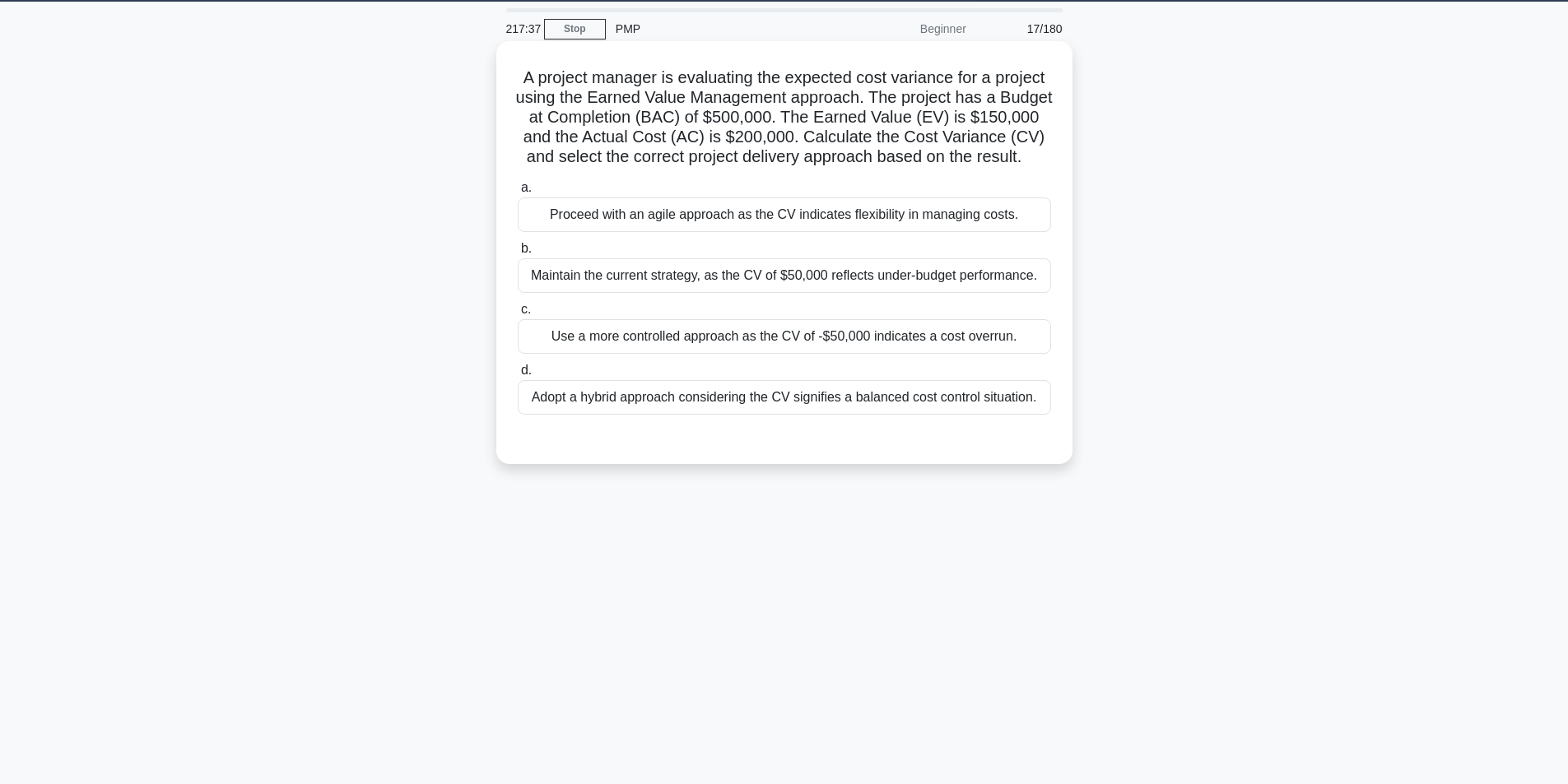
scroll to position [22, 0]
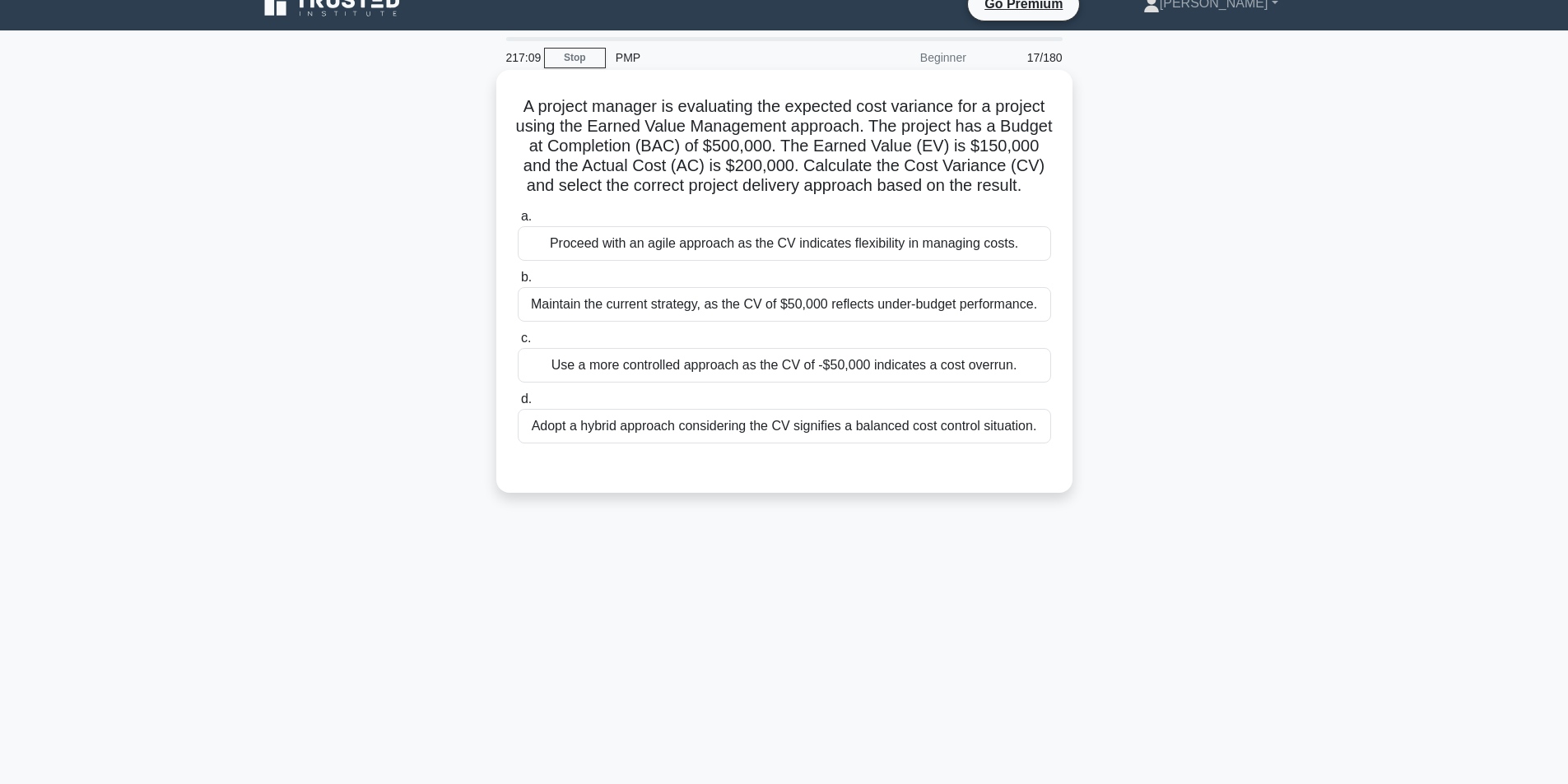
click at [825, 383] on div "Use a more controlled approach as the CV of -$50,000 indicates a cost overrun." at bounding box center [784, 365] width 534 height 35
click at [518, 344] on input "c. Use a more controlled approach as the CV of -$50,000 indicates a cost overru…" at bounding box center [518, 338] width 0 height 11
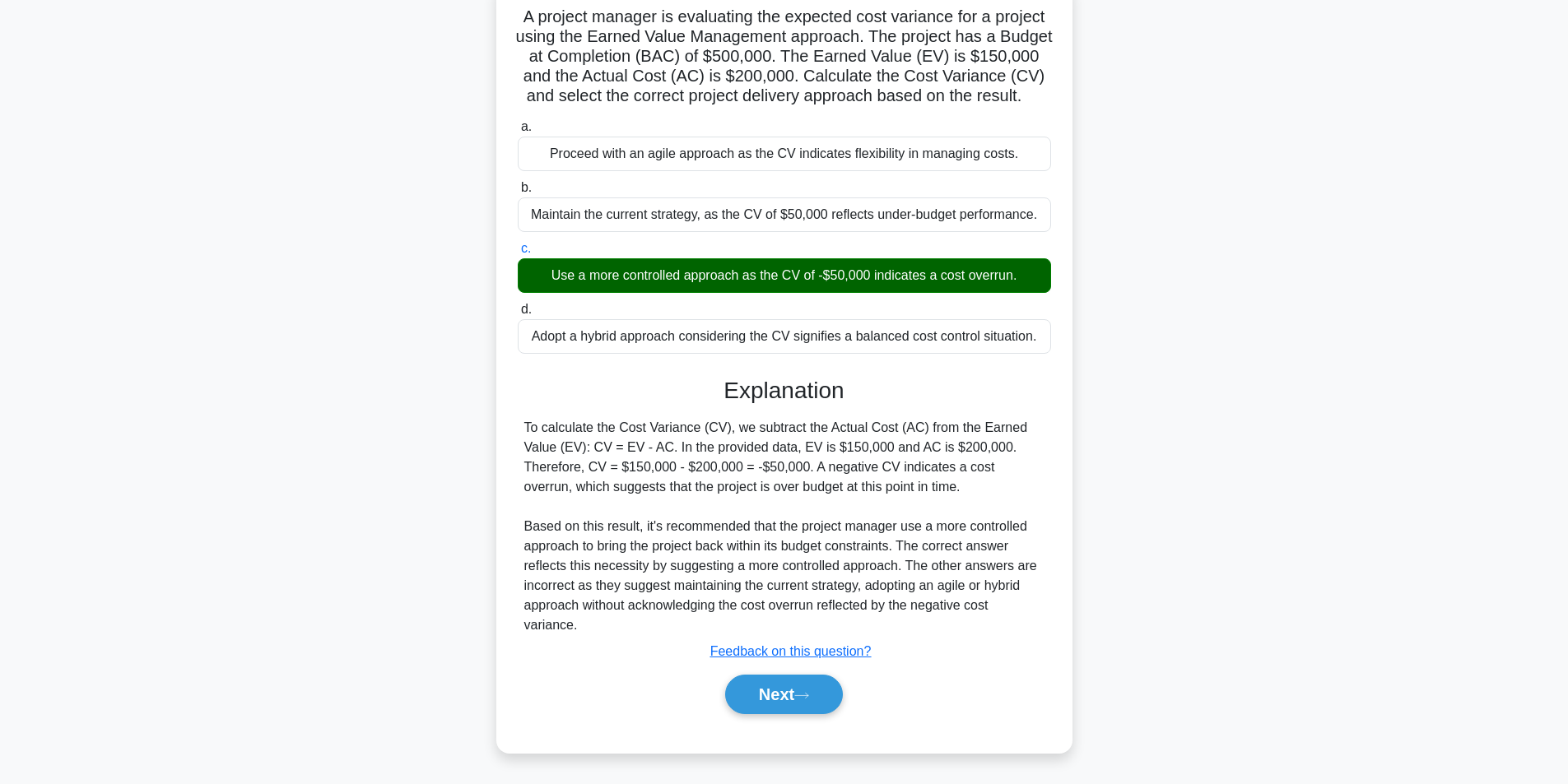
scroll to position [132, 0]
click at [769, 692] on button "Next" at bounding box center [784, 694] width 118 height 40
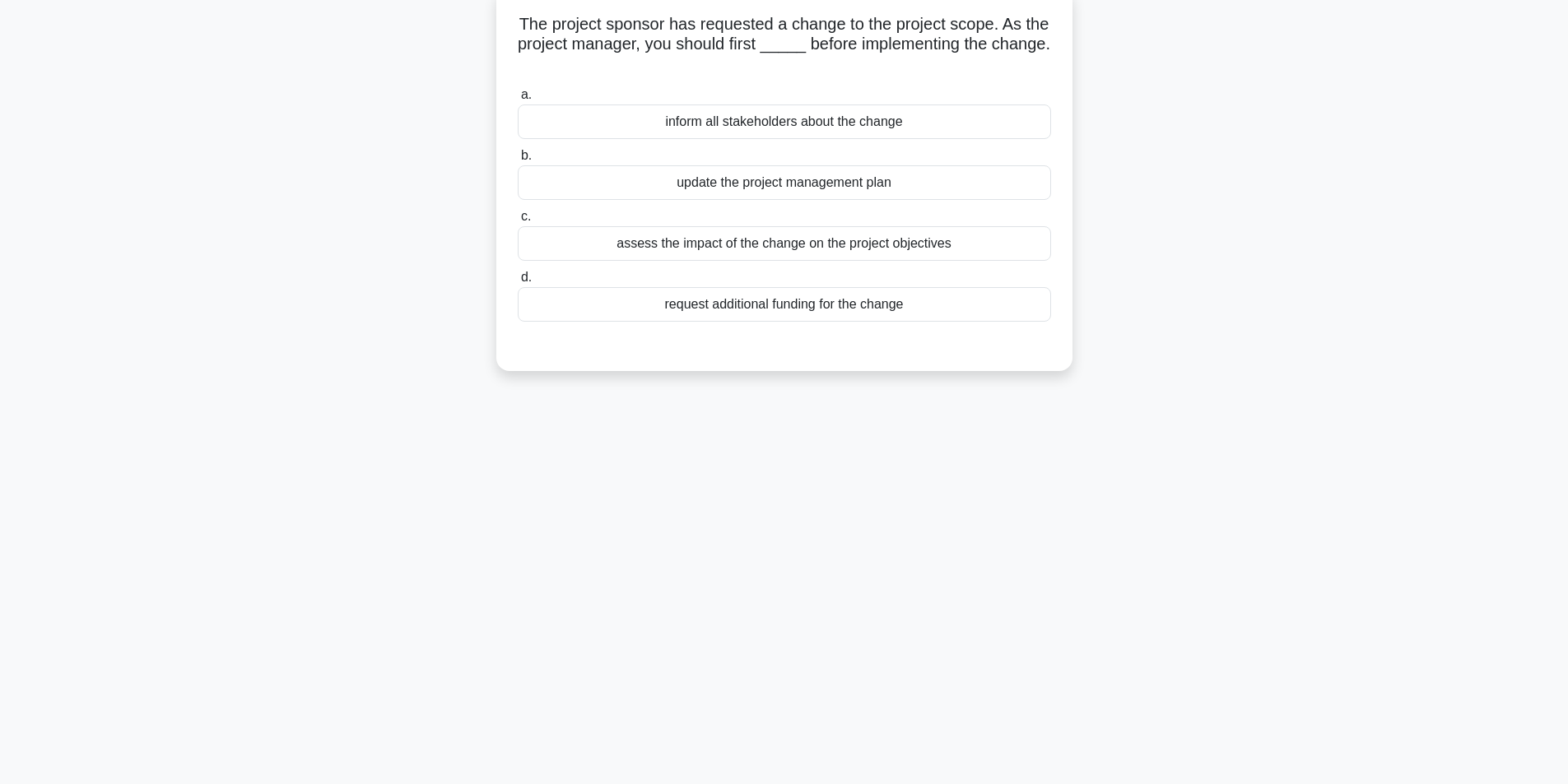
click at [813, 230] on div "assess the impact of the change on the project objectives" at bounding box center [784, 244] width 534 height 35
click at [518, 222] on input "c. assess the impact of the change on the project objectives" at bounding box center [518, 216] width 0 height 11
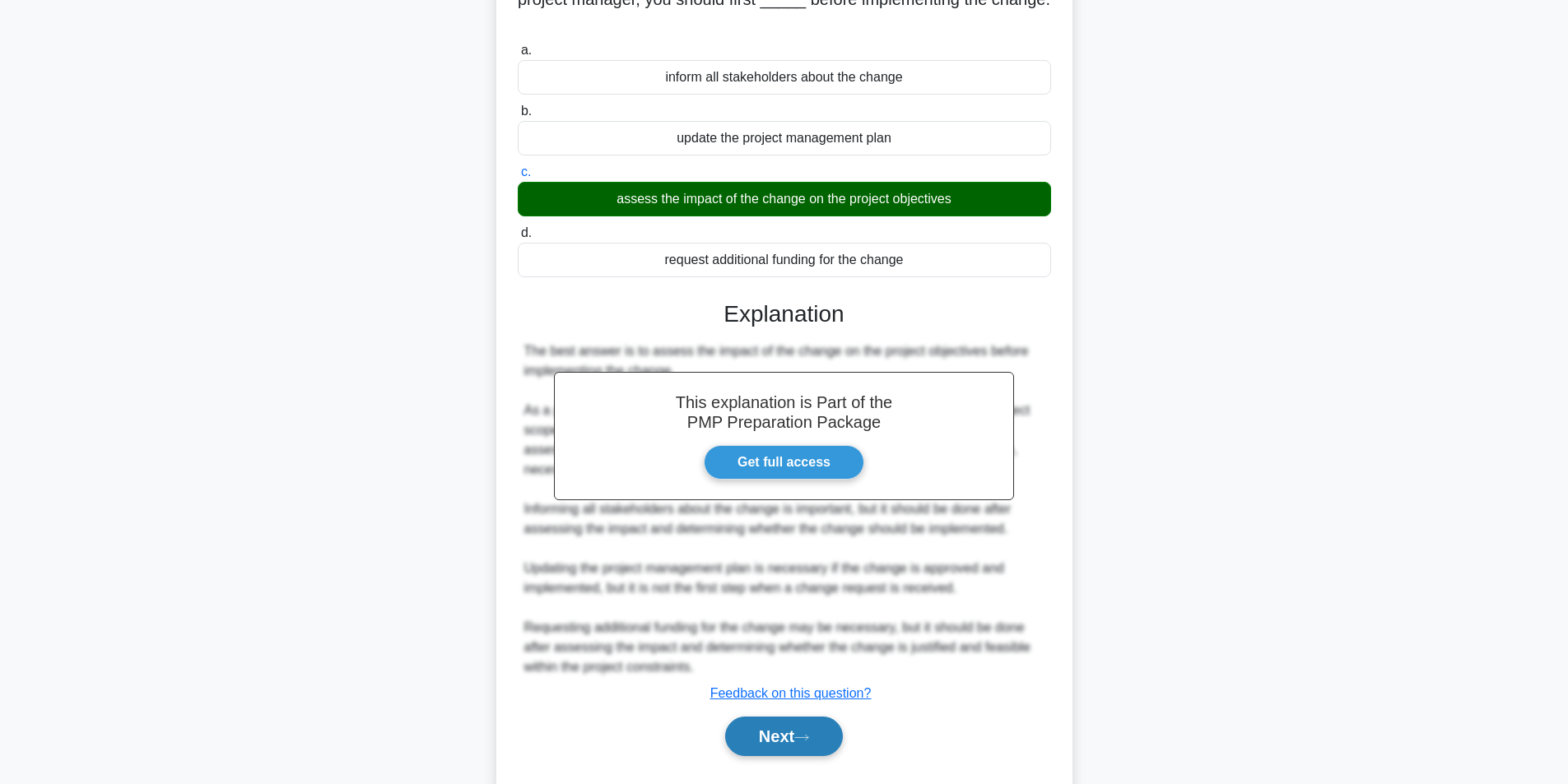
scroll to position [192, 0]
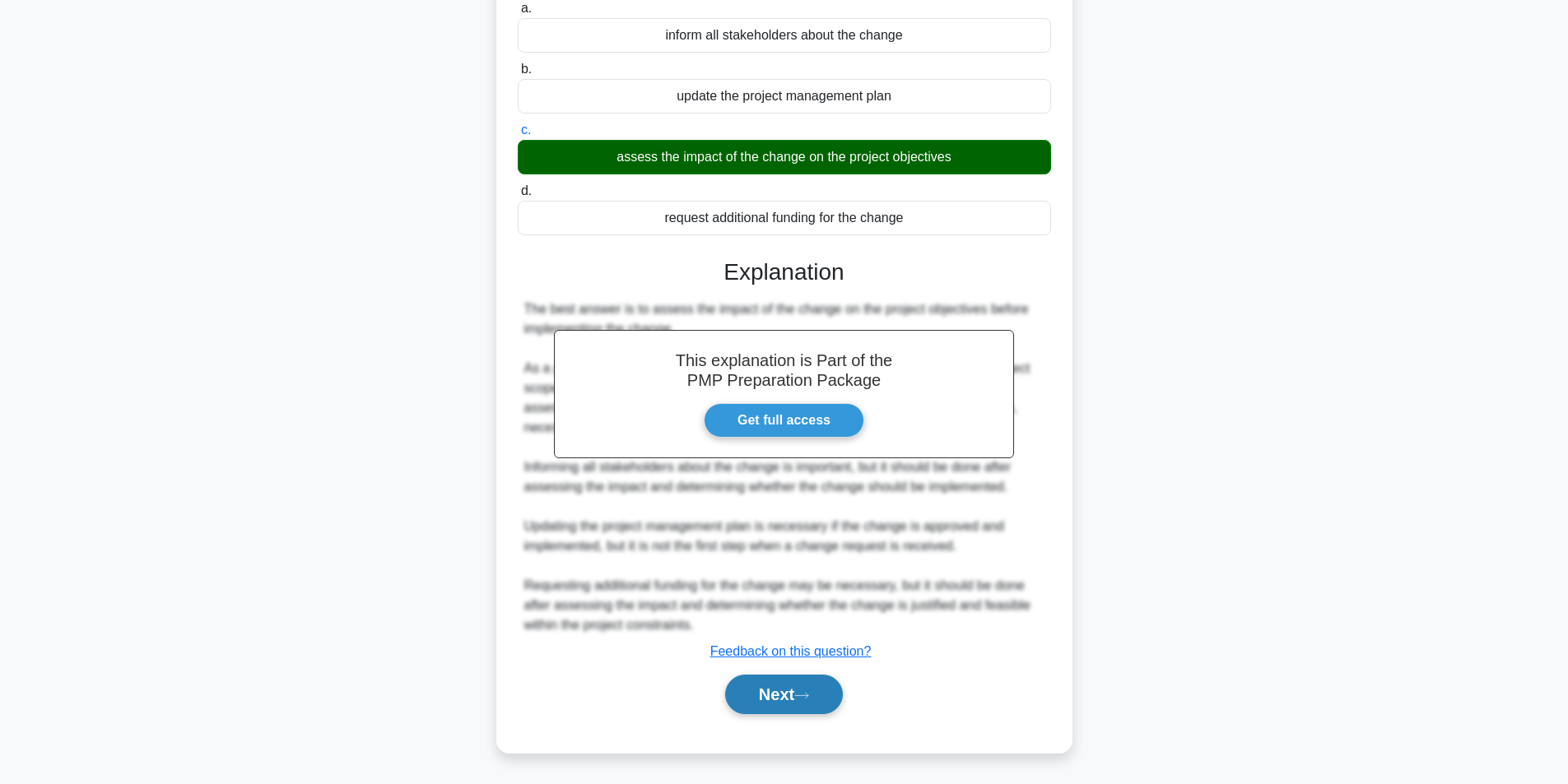
click at [762, 699] on button "Next" at bounding box center [784, 694] width 118 height 40
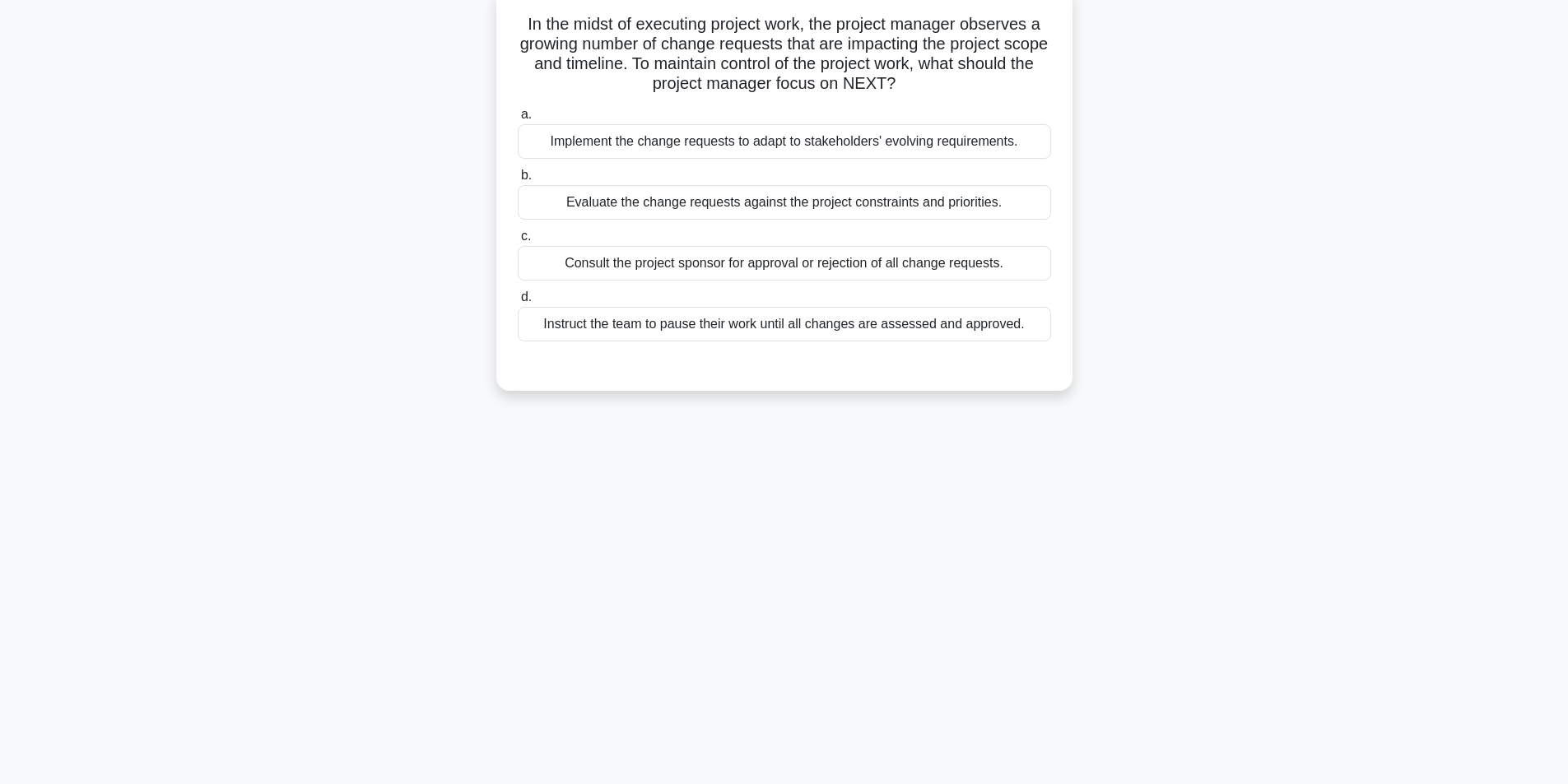
click at [693, 208] on div "Evaluate the change requests against the project constraints and priorities." at bounding box center [784, 203] width 534 height 35
click at [518, 181] on input "b. Evaluate the change requests against the project constraints and priorities." at bounding box center [518, 176] width 0 height 11
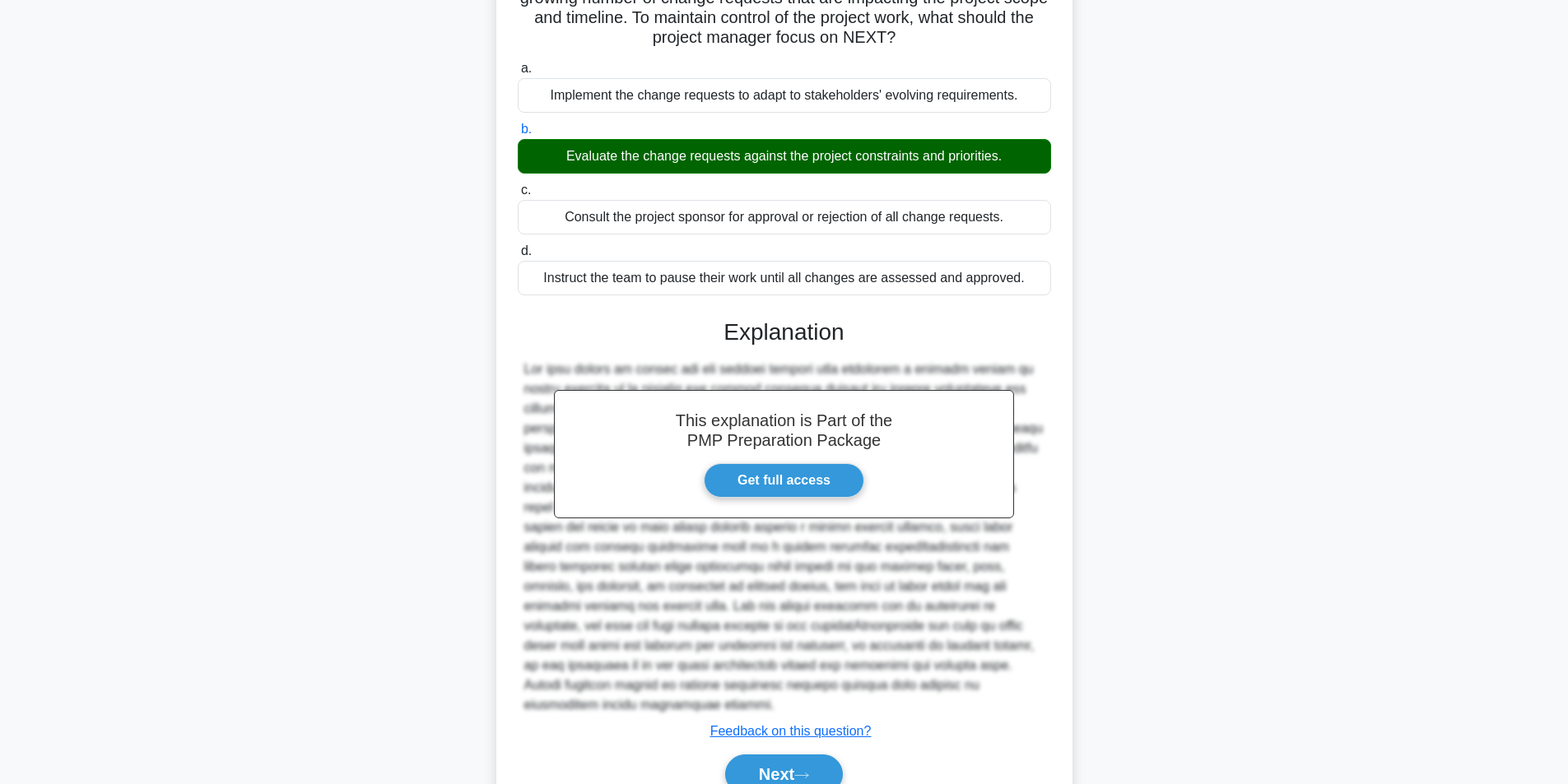
scroll to position [231, 0]
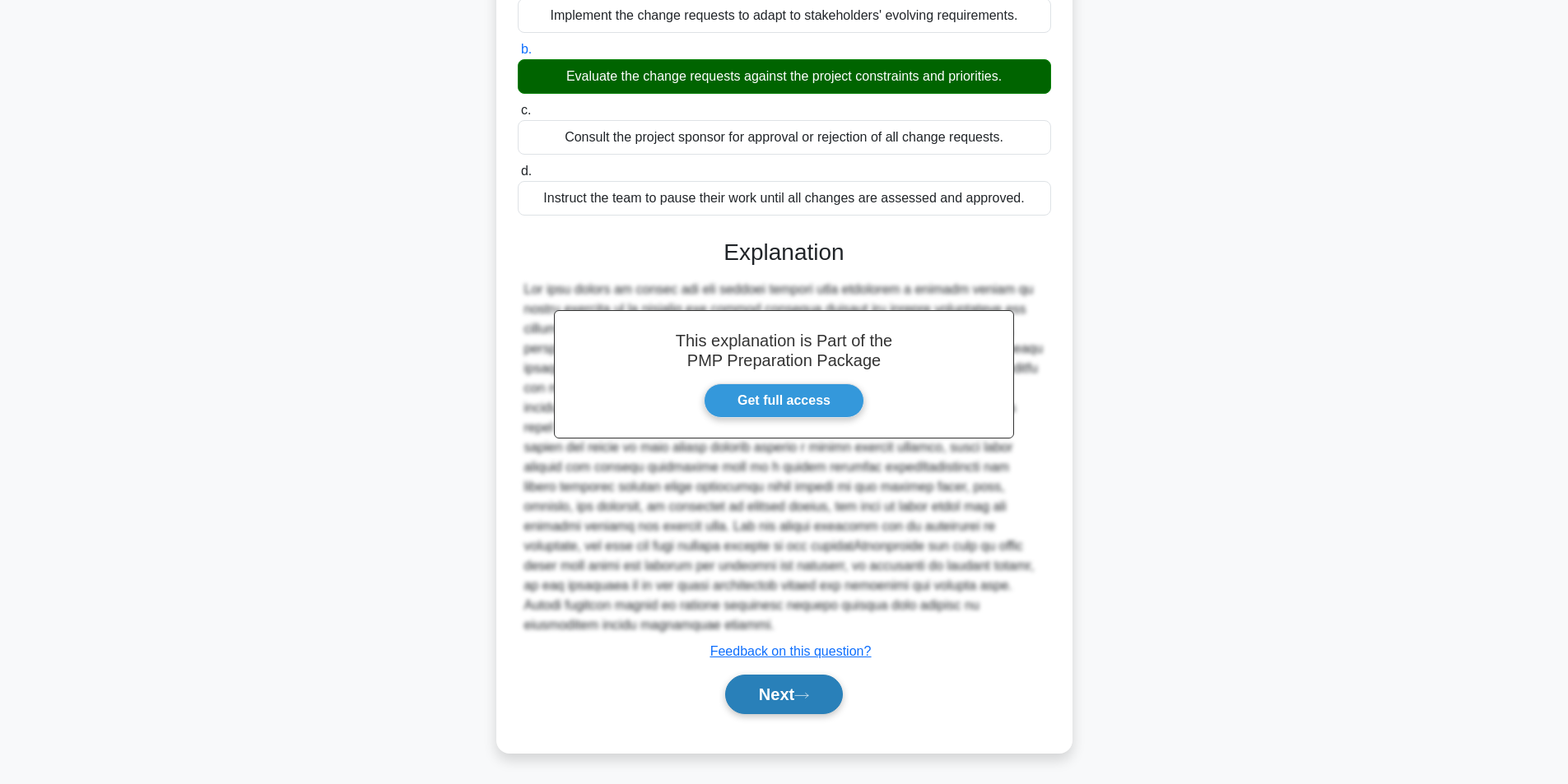
click at [771, 679] on button "Next" at bounding box center [784, 694] width 118 height 40
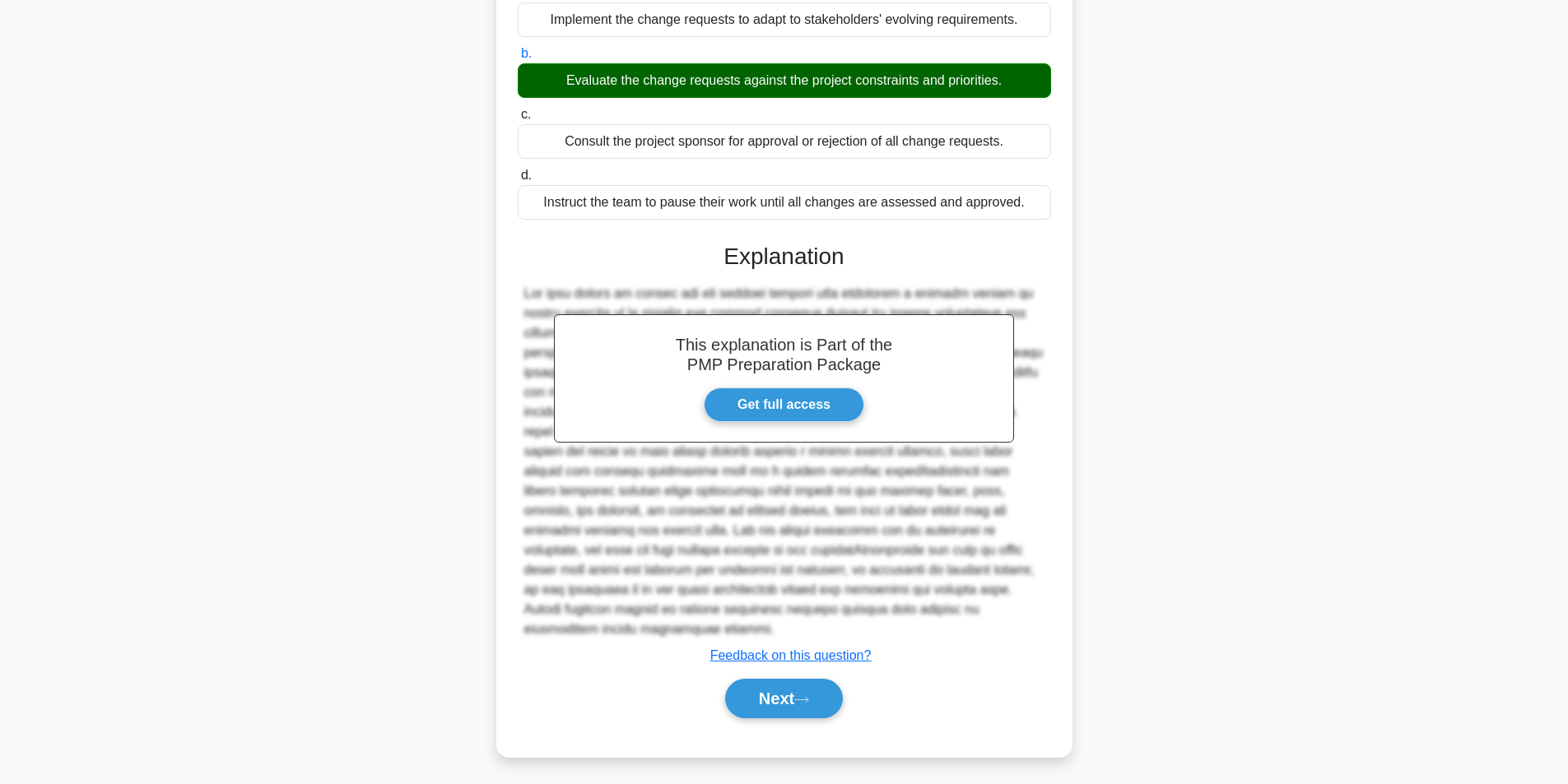
scroll to position [104, 0]
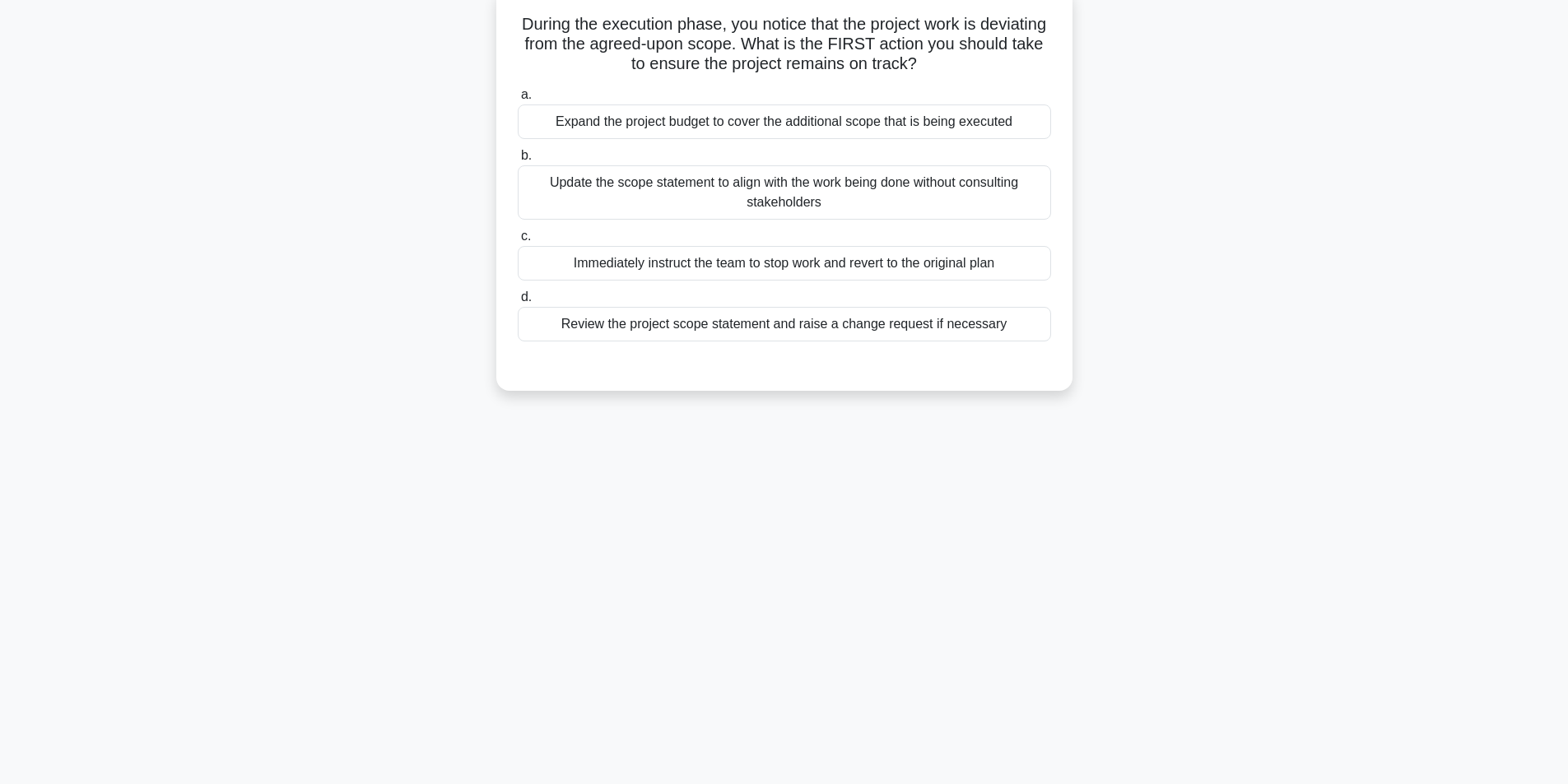
click at [737, 325] on div "Review the project scope statement and raise a change request if necessary" at bounding box center [784, 324] width 534 height 35
click at [518, 303] on input "d. Review the project scope statement and raise a change request if necessary" at bounding box center [518, 297] width 0 height 11
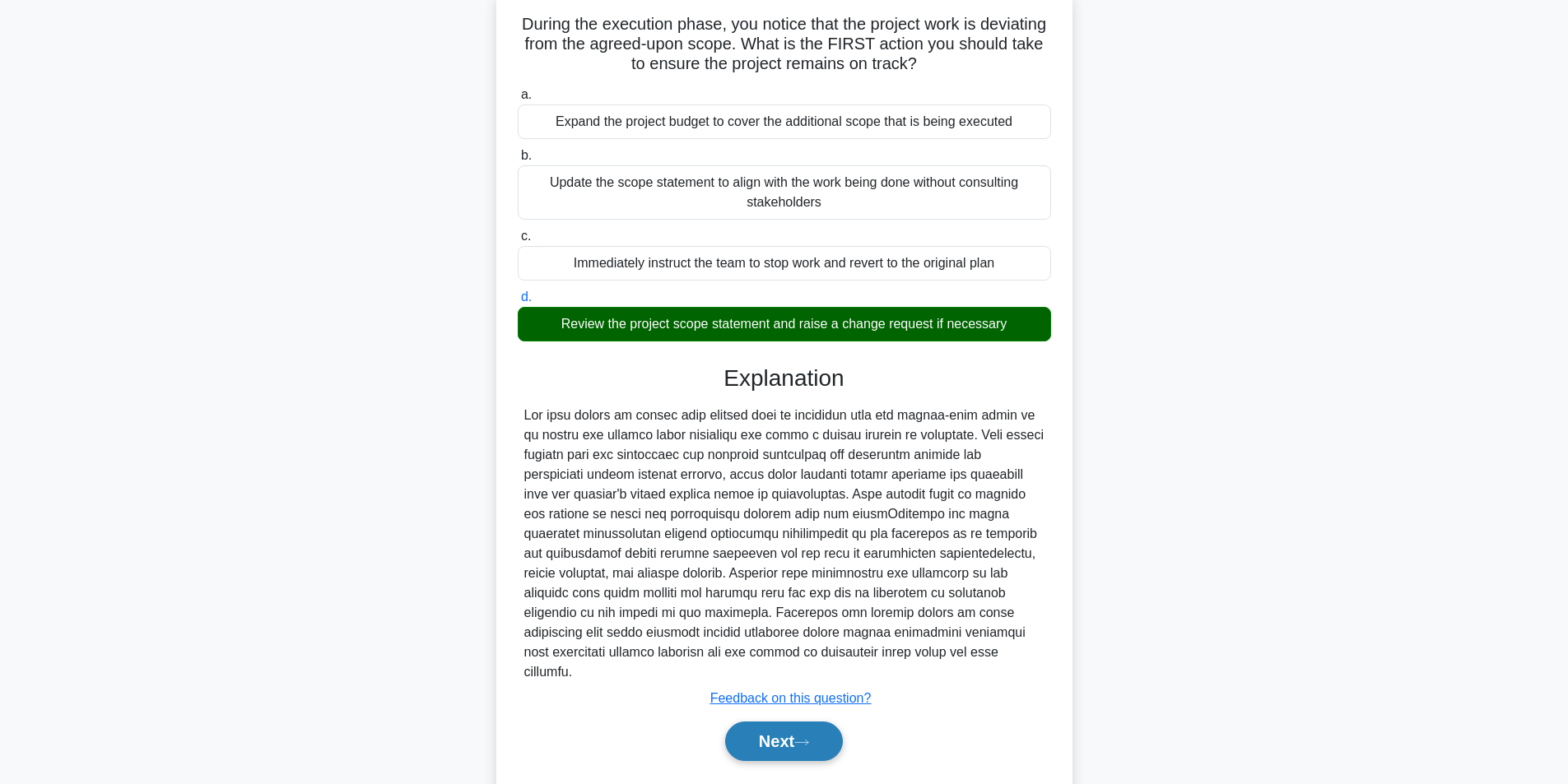
click at [768, 725] on button "Next" at bounding box center [784, 741] width 118 height 40
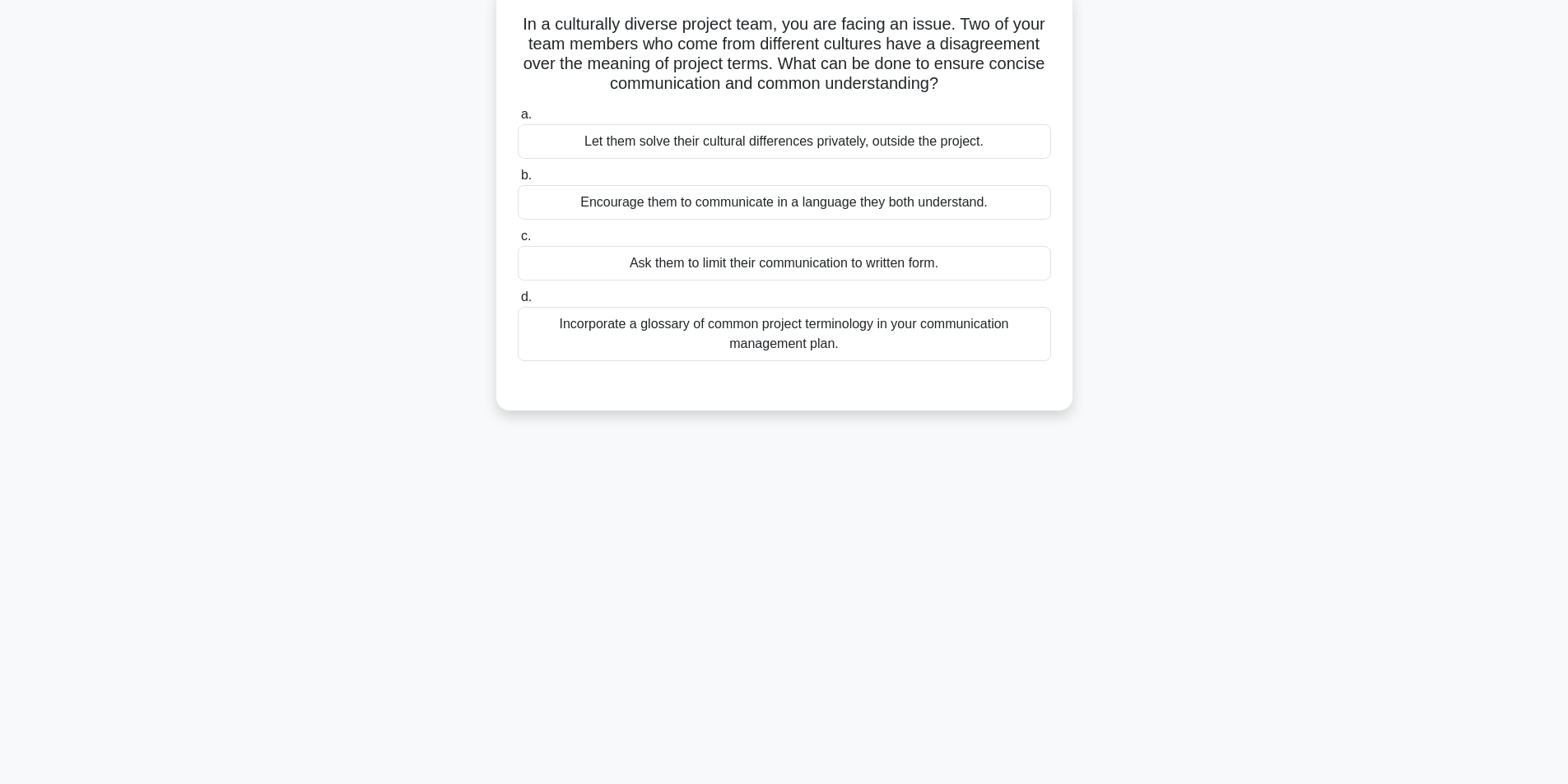
click at [756, 339] on div "Incorporate a glossary of common project terminology in your communication mana…" at bounding box center [784, 334] width 534 height 54
click at [518, 303] on input "d. Incorporate a glossary of common project terminology in your communication m…" at bounding box center [518, 297] width 0 height 11
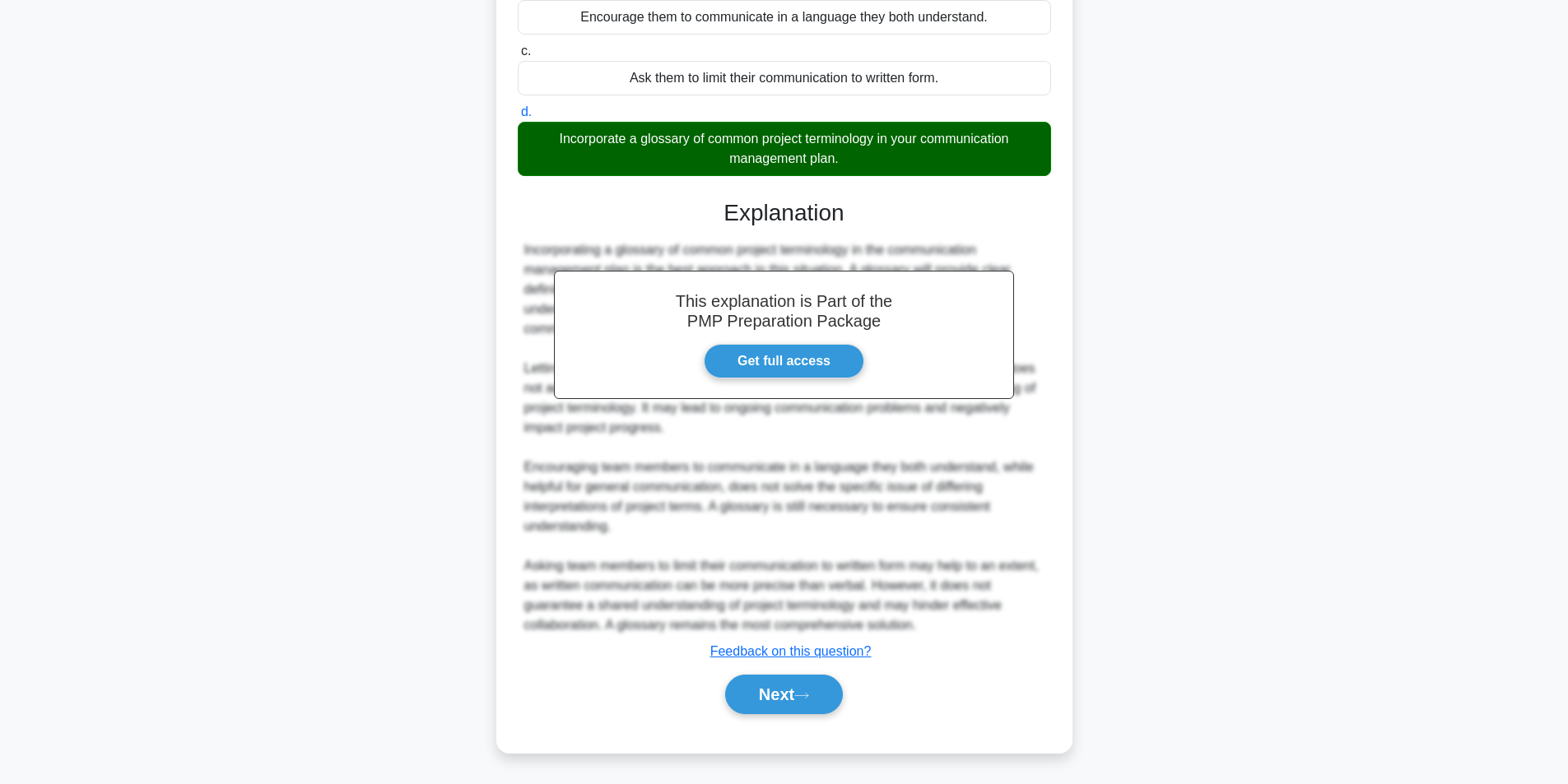
scroll to position [290, 0]
click at [802, 697] on button "Next" at bounding box center [784, 694] width 118 height 40
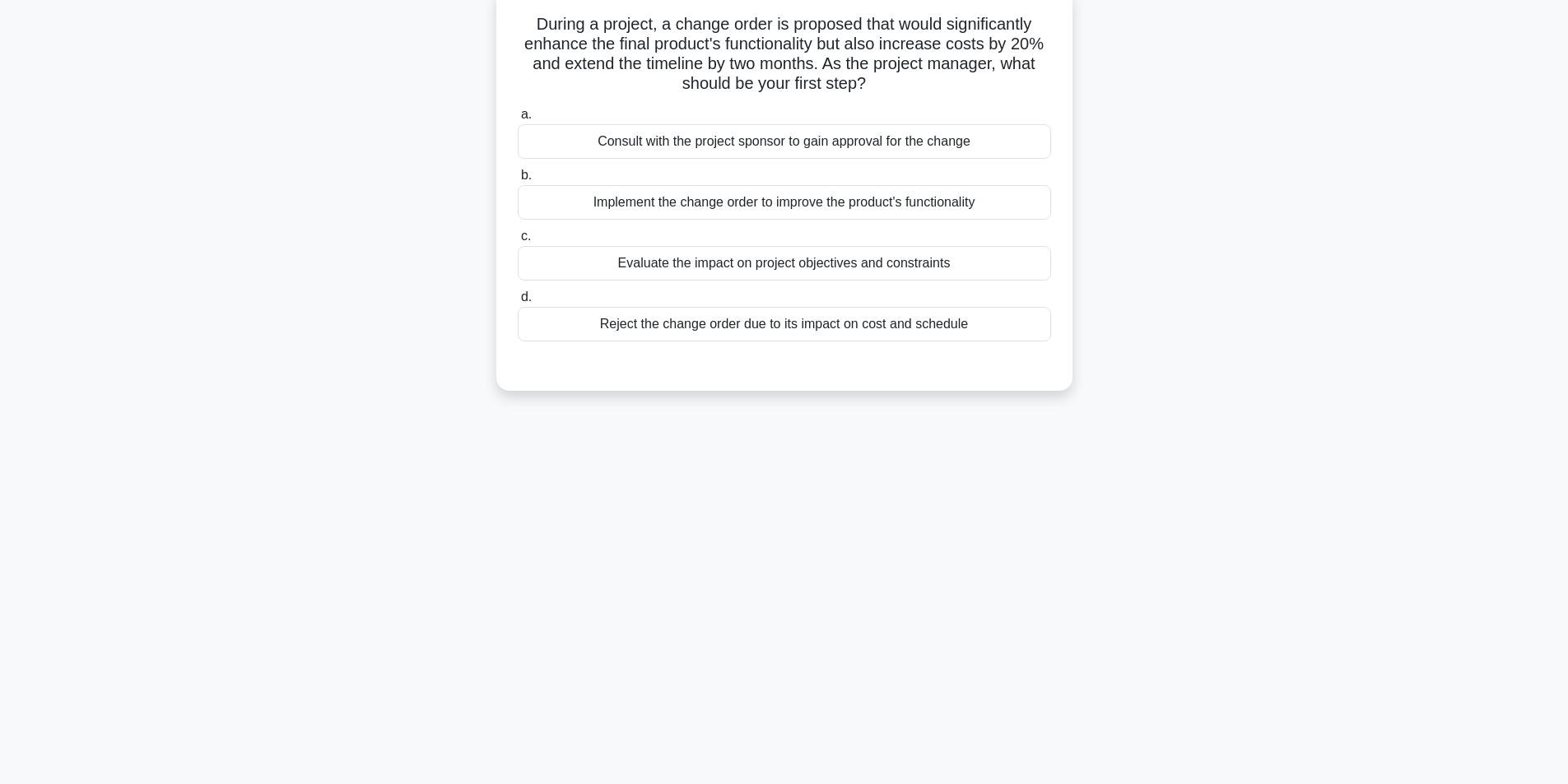
click at [783, 268] on div "Evaluate the impact on project objectives and constraints" at bounding box center [784, 263] width 534 height 35
click at [518, 242] on input "c. Evaluate the impact on project objectives and constraints" at bounding box center [518, 236] width 0 height 11
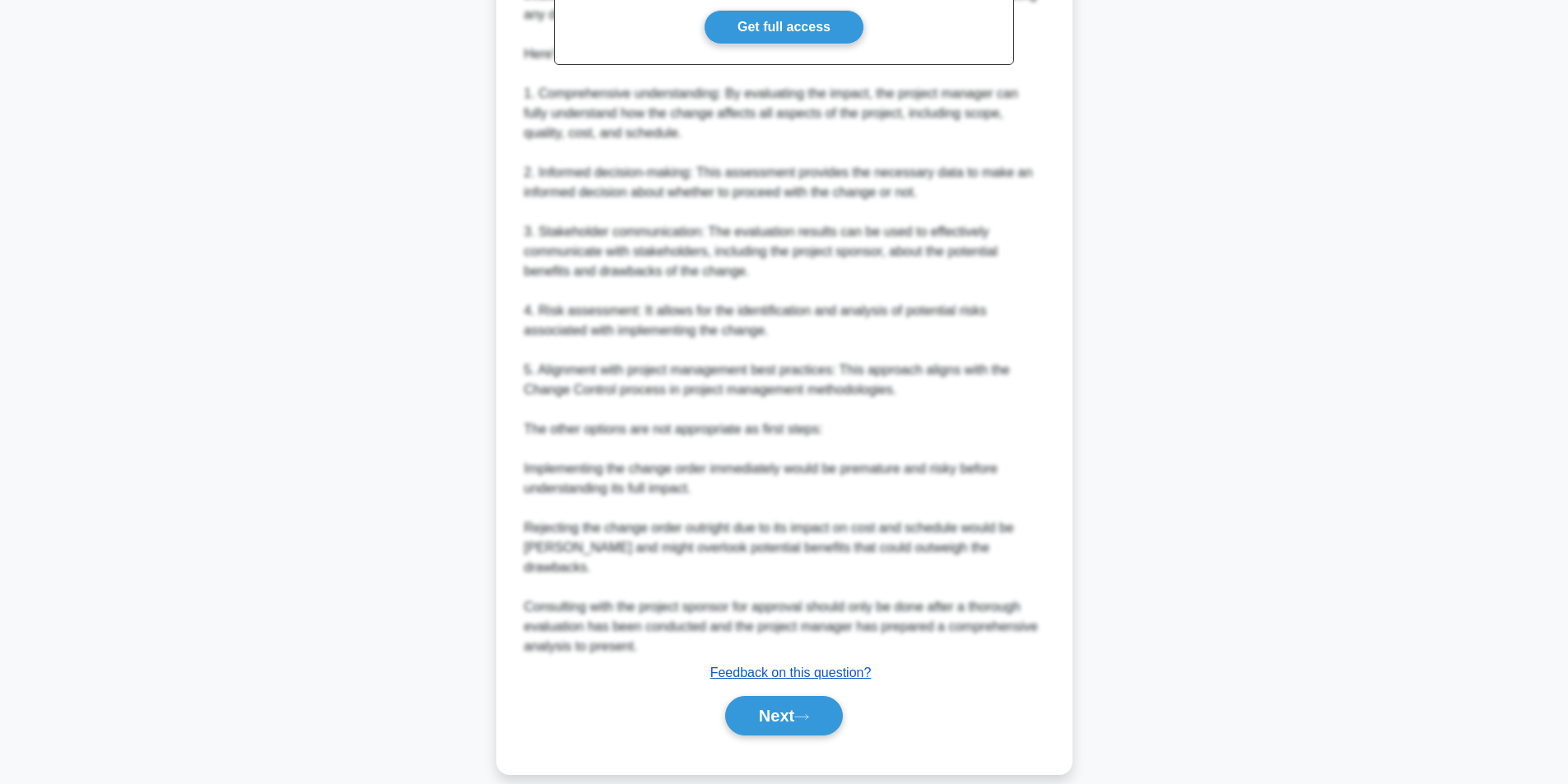
scroll to position [607, 0]
click at [787, 693] on button "Next" at bounding box center [784, 713] width 118 height 40
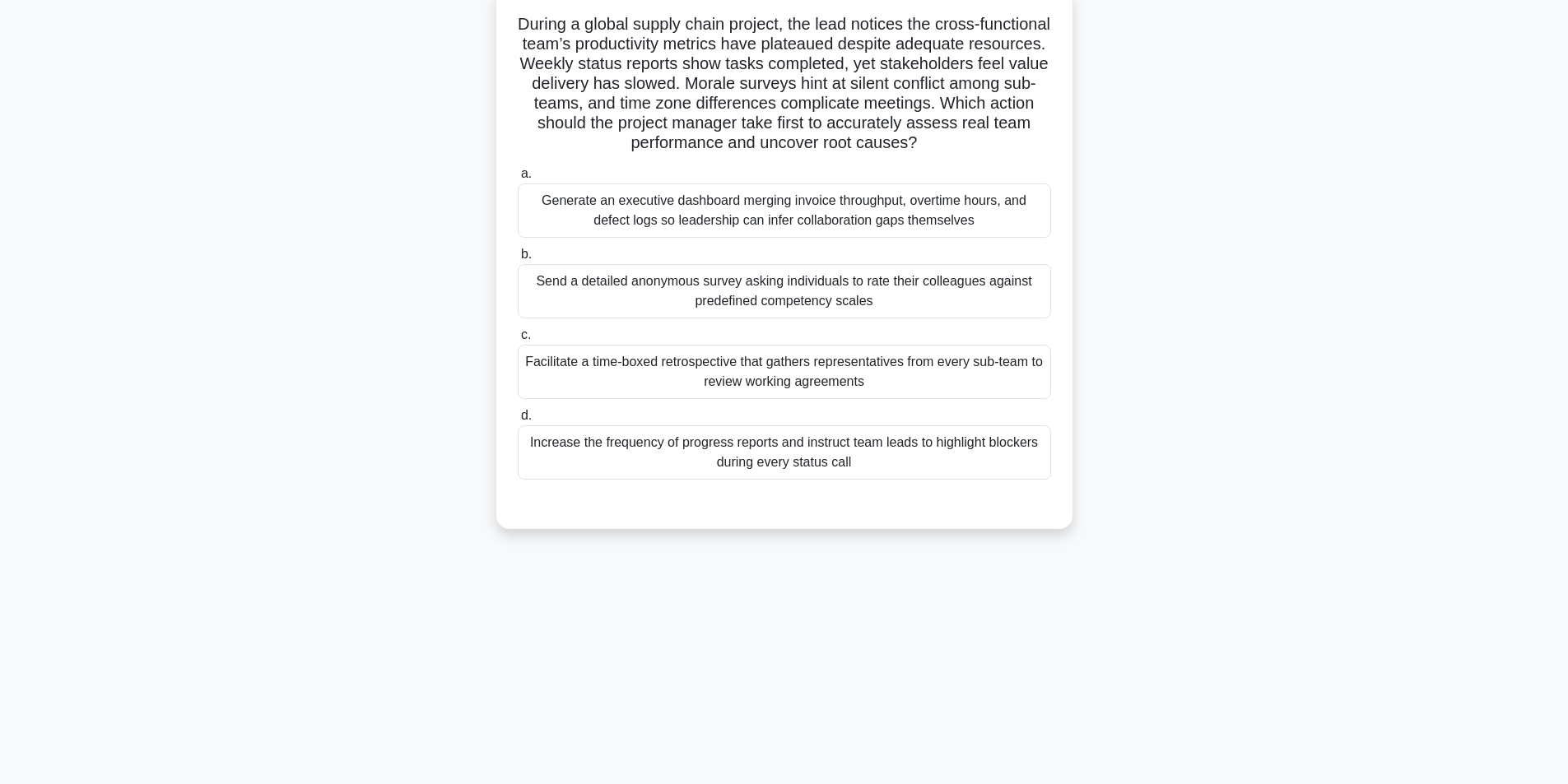
click at [686, 373] on div "Facilitate a time-boxed retrospective that gathers representatives from every s…" at bounding box center [784, 372] width 534 height 54
click at [518, 340] on input "c. Facilitate a time-boxed retrospective that gathers representatives from ever…" at bounding box center [518, 335] width 0 height 11
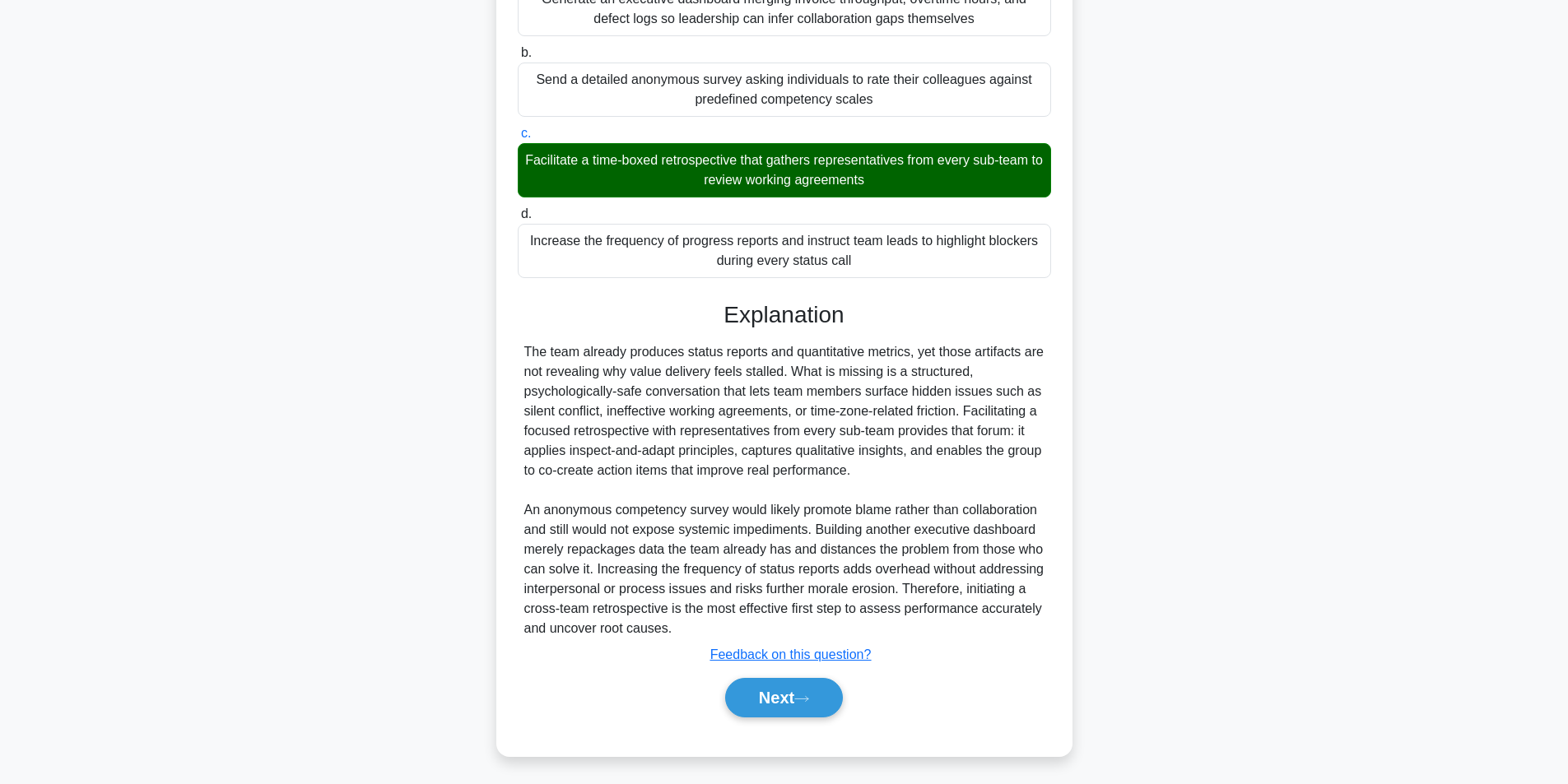
scroll to position [311, 0]
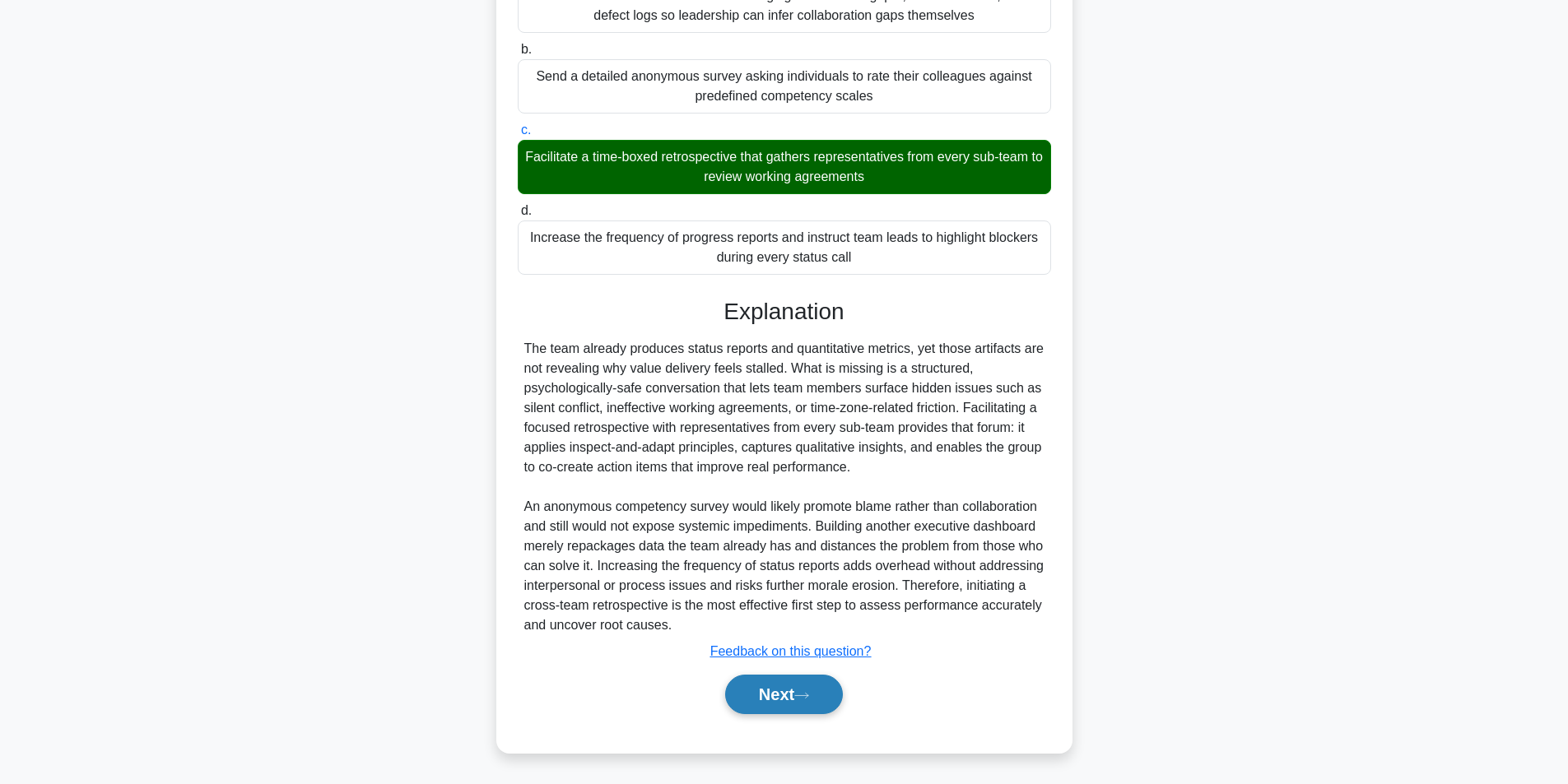
click at [768, 689] on button "Next" at bounding box center [784, 694] width 118 height 40
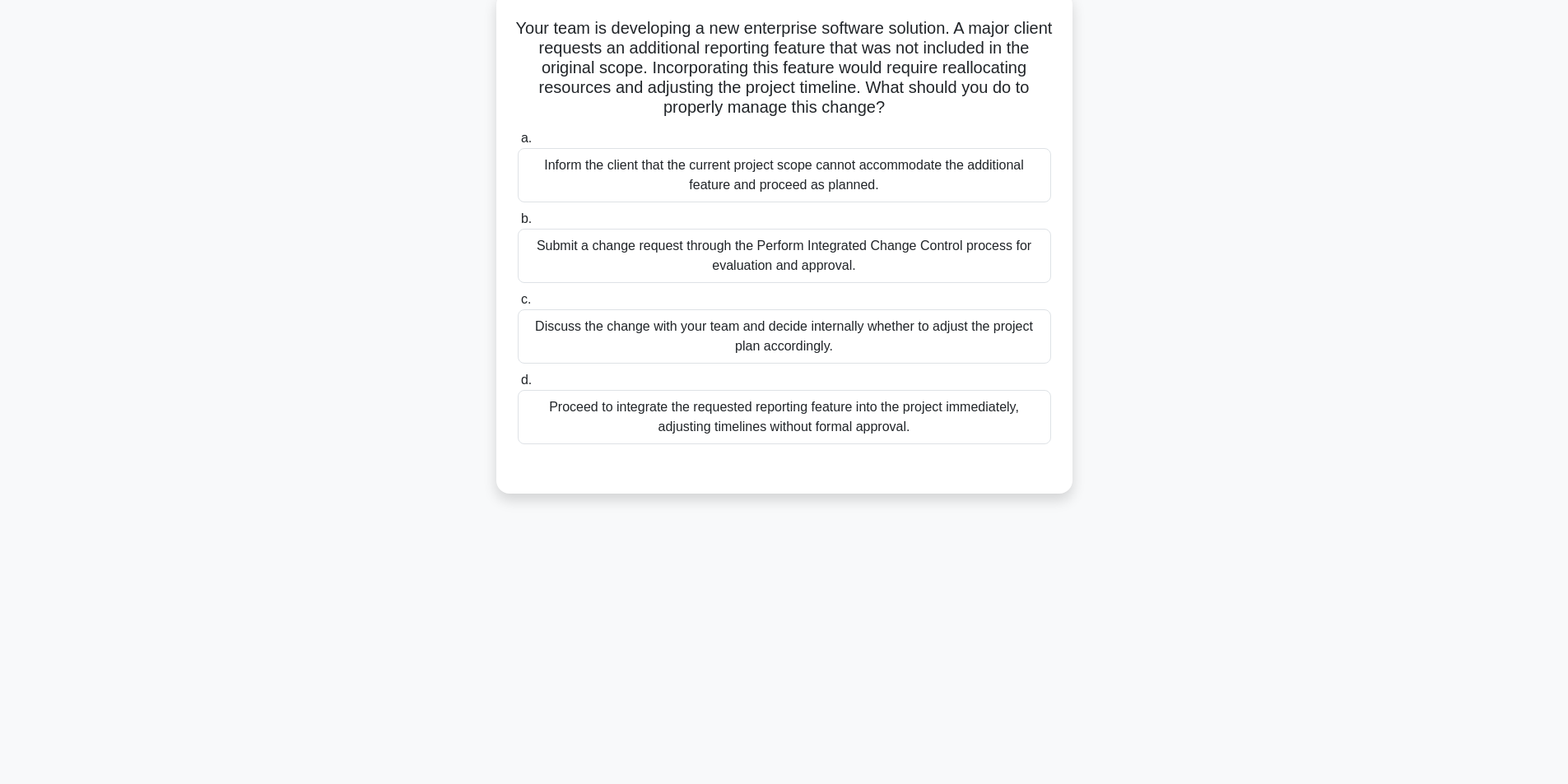
scroll to position [104, 0]
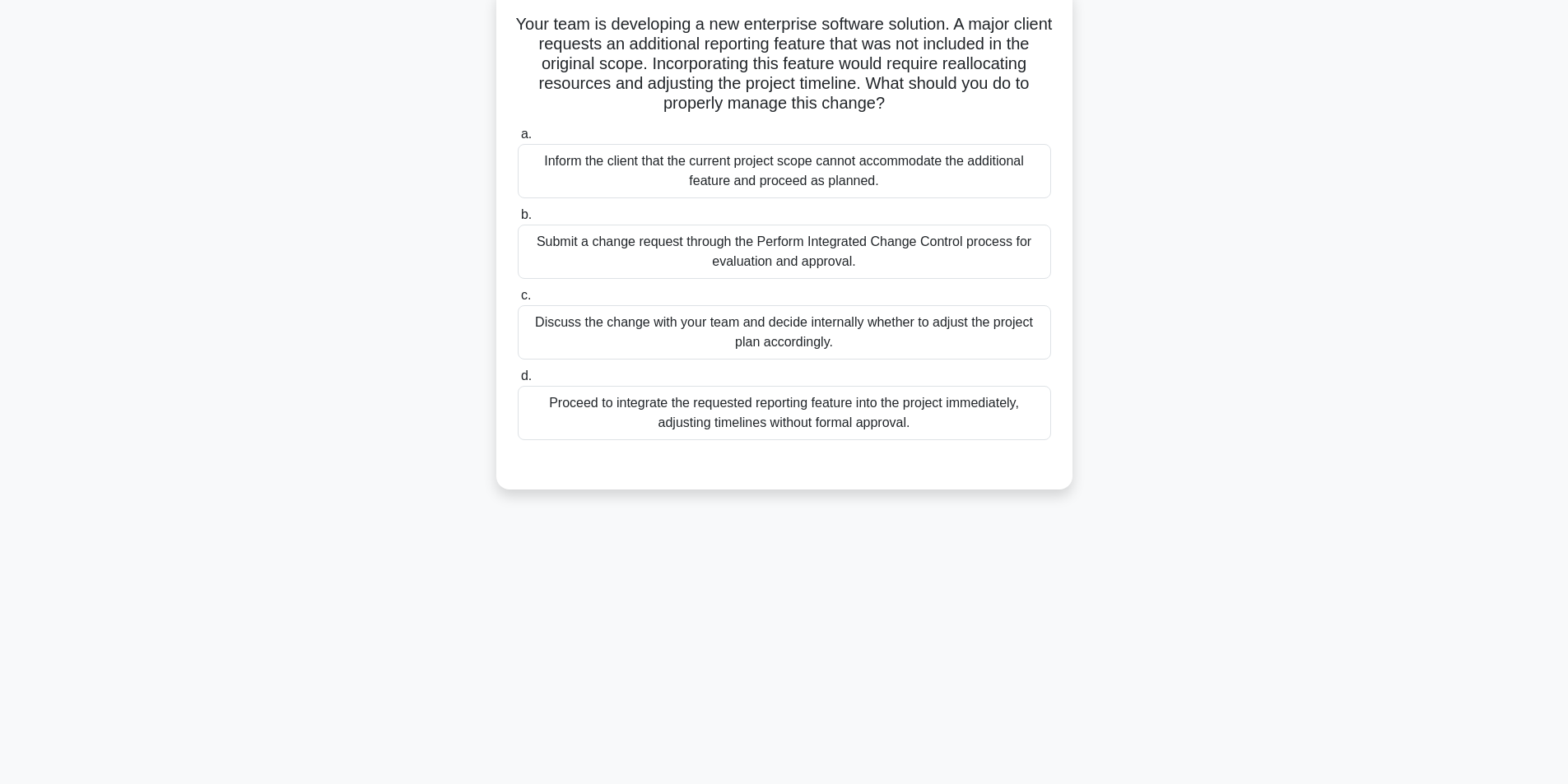
click at [721, 250] on div "Submit a change request through the Perform Integrated Change Control process f…" at bounding box center [784, 252] width 534 height 54
click at [518, 221] on input "b. Submit a change request through the Perform Integrated Change Control proces…" at bounding box center [518, 215] width 0 height 11
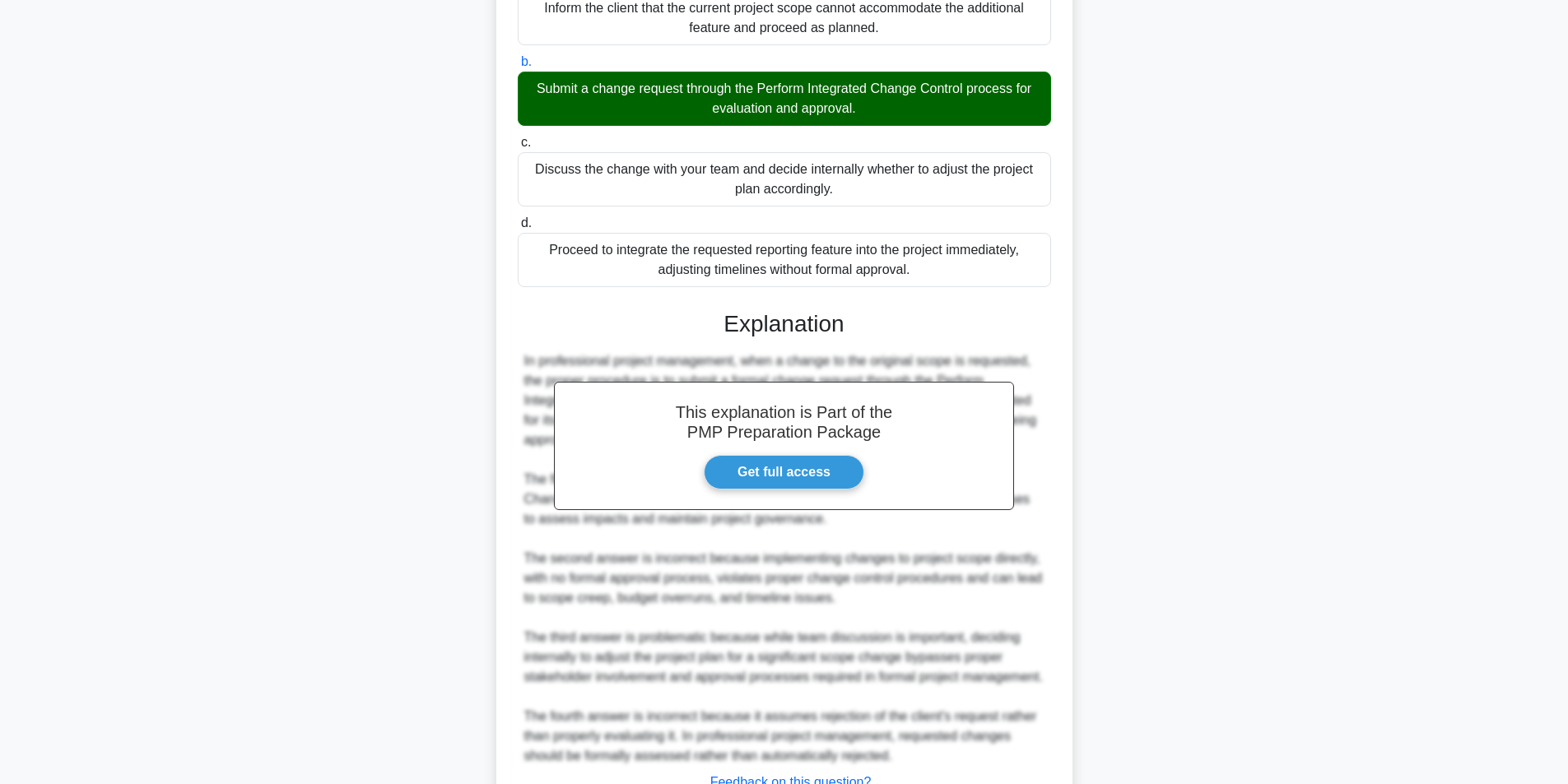
scroll to position [390, 0]
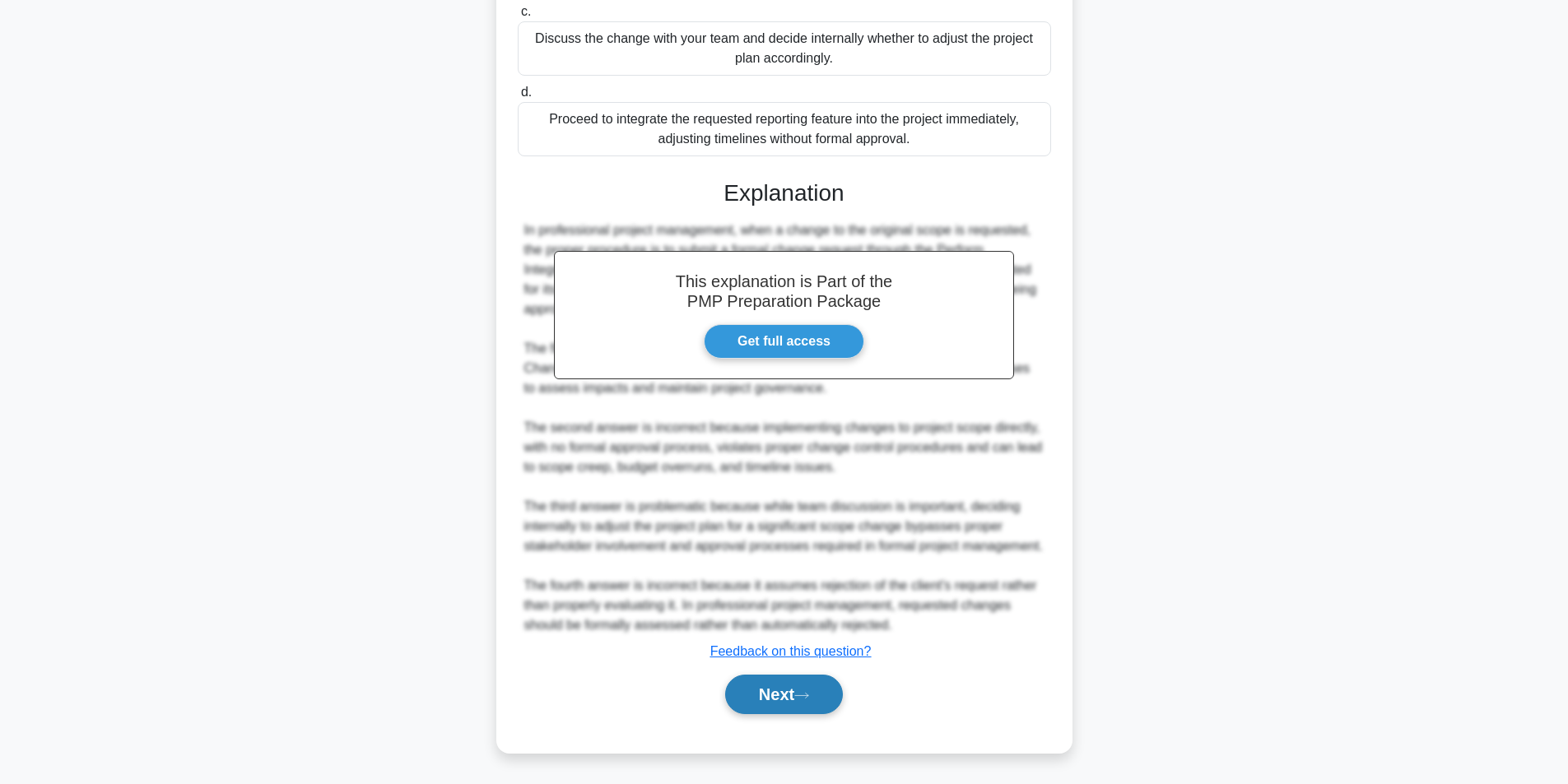
click at [776, 696] on button "Next" at bounding box center [784, 694] width 118 height 40
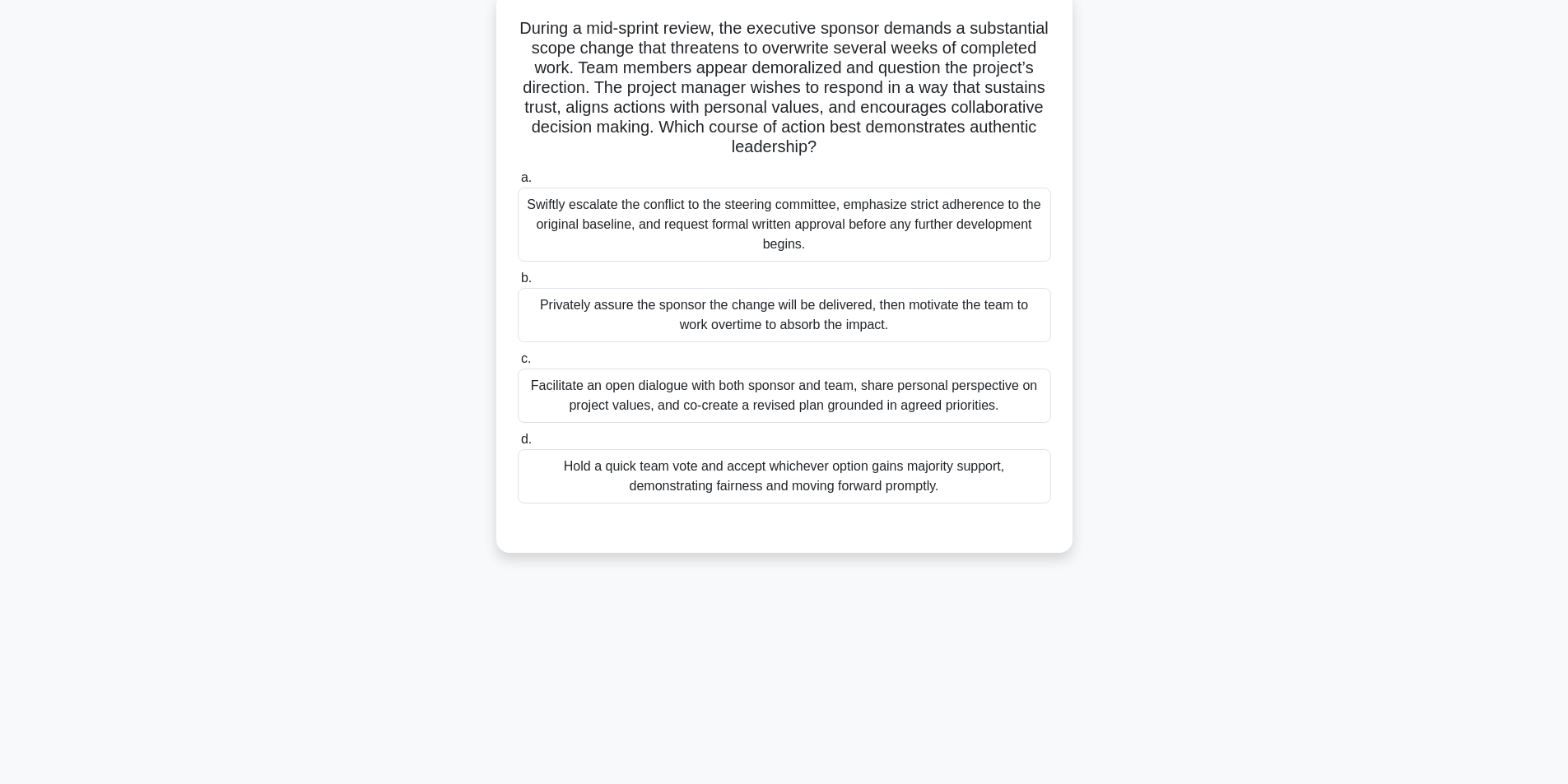
scroll to position [104, 0]
click at [704, 391] on div "Facilitate an open dialogue with both sponsor and team, share personal perspect…" at bounding box center [784, 392] width 534 height 54
click at [518, 361] on input "c. Facilitate an open dialogue with both sponsor and team, share personal persp…" at bounding box center [518, 355] width 0 height 11
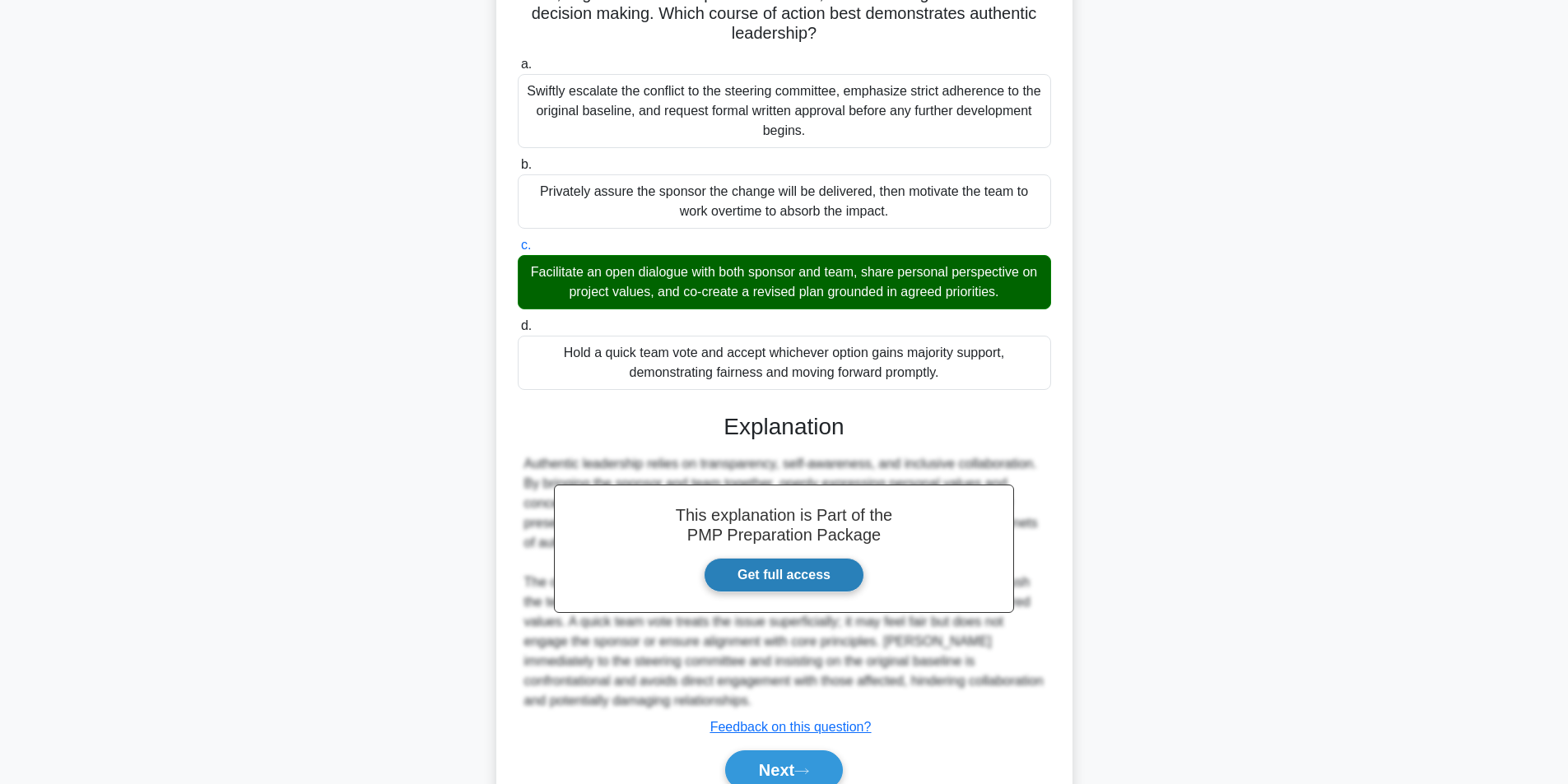
scroll to position [290, 0]
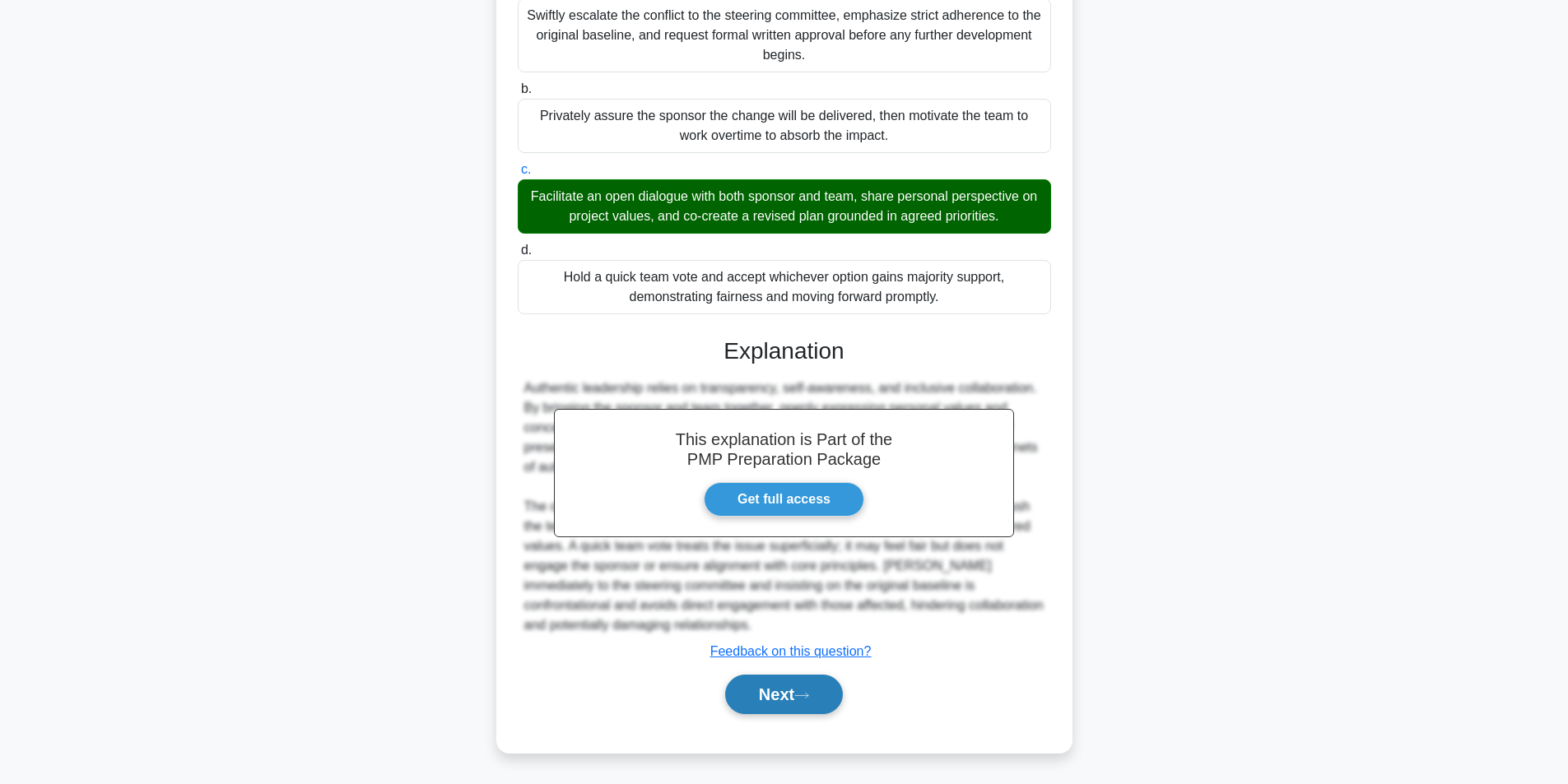
click at [790, 694] on button "Next" at bounding box center [784, 694] width 118 height 40
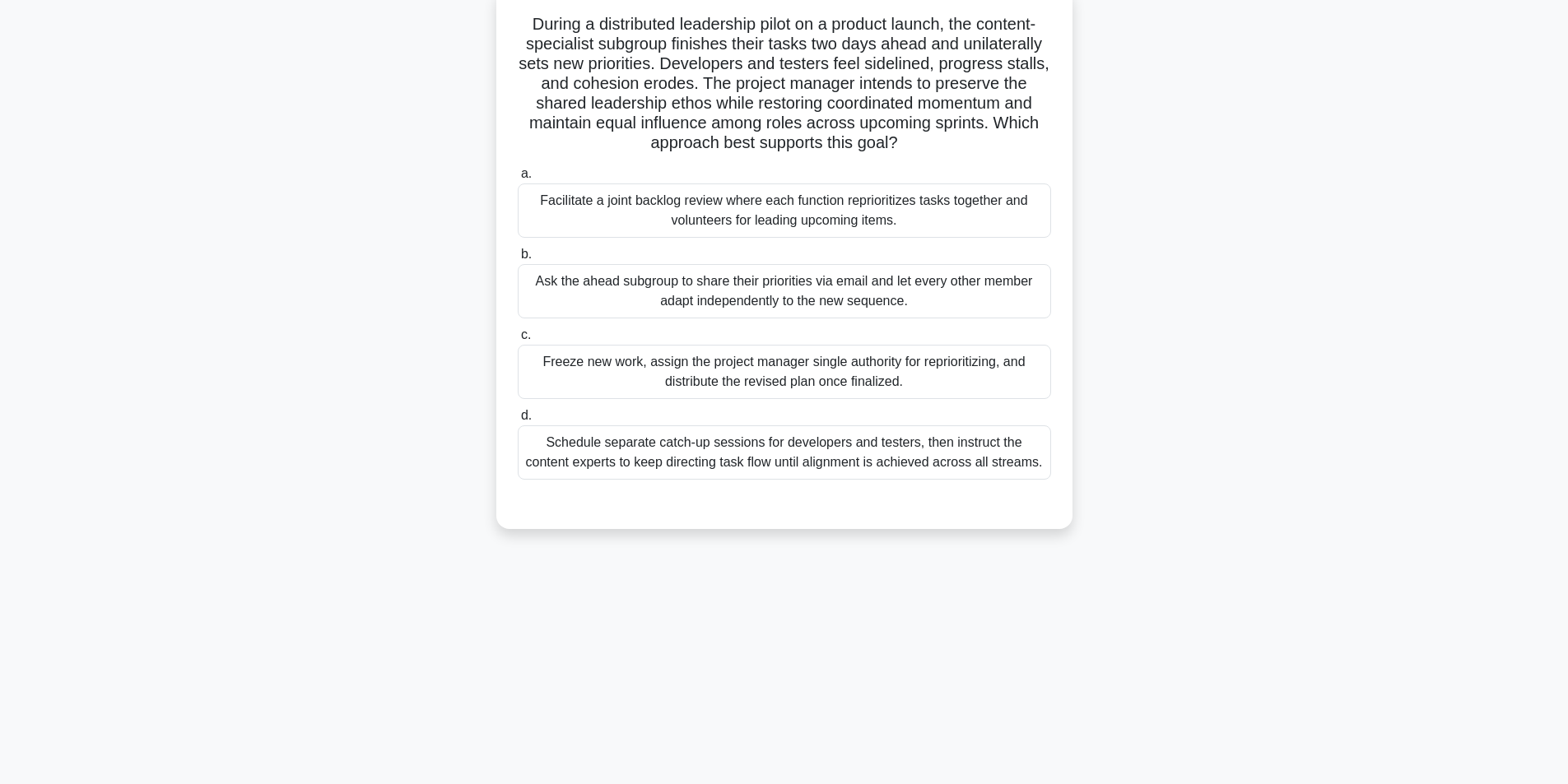
click at [862, 218] on div "Facilitate a joint backlog review where each function reprioritizes tasks toget…" at bounding box center [784, 210] width 534 height 54
click at [518, 179] on input "a. Facilitate a joint backlog review where each function reprioritizes tasks to…" at bounding box center [518, 174] width 0 height 11
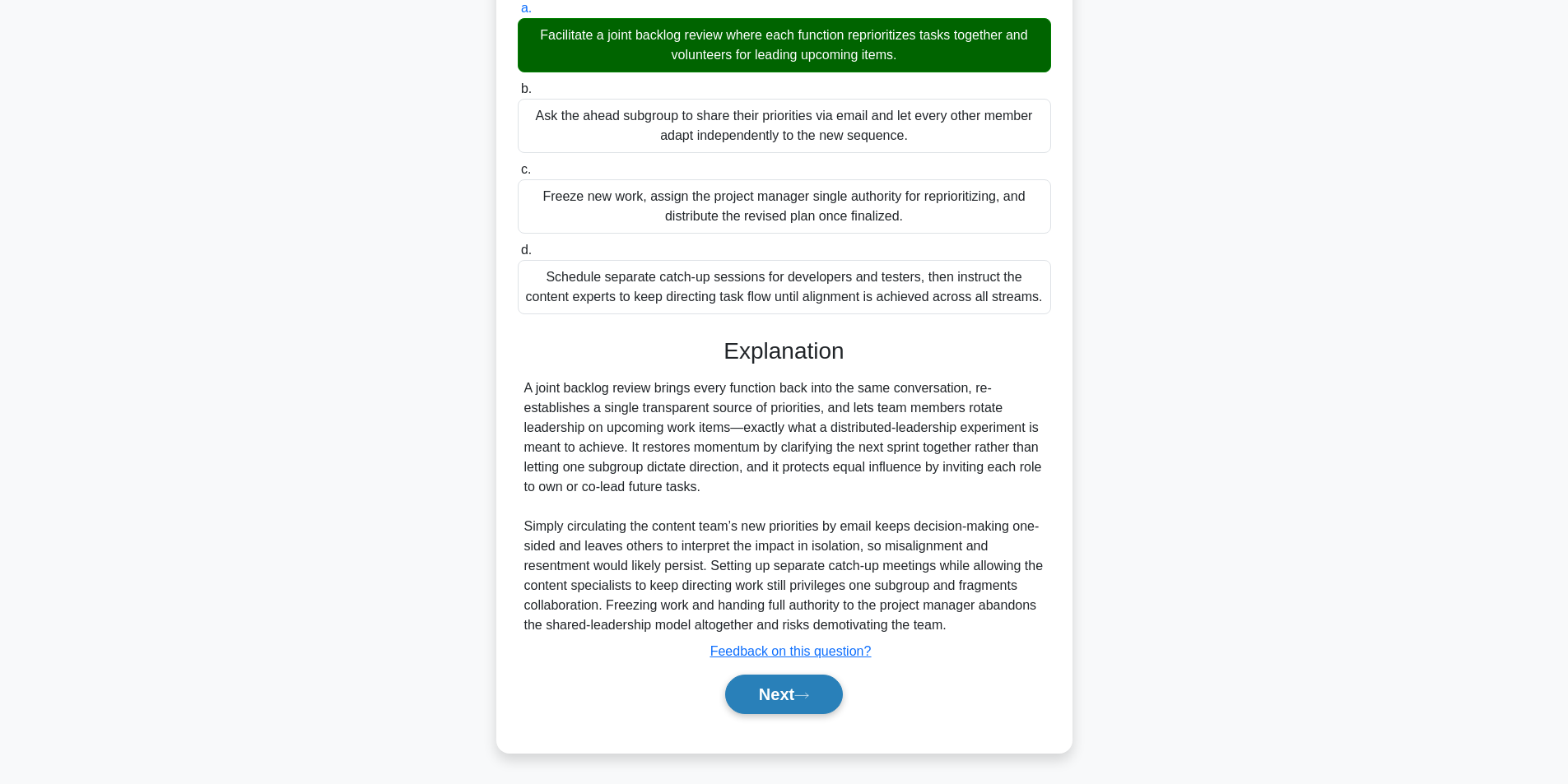
scroll to position [271, 0]
click at [792, 692] on button "Next" at bounding box center [784, 694] width 118 height 40
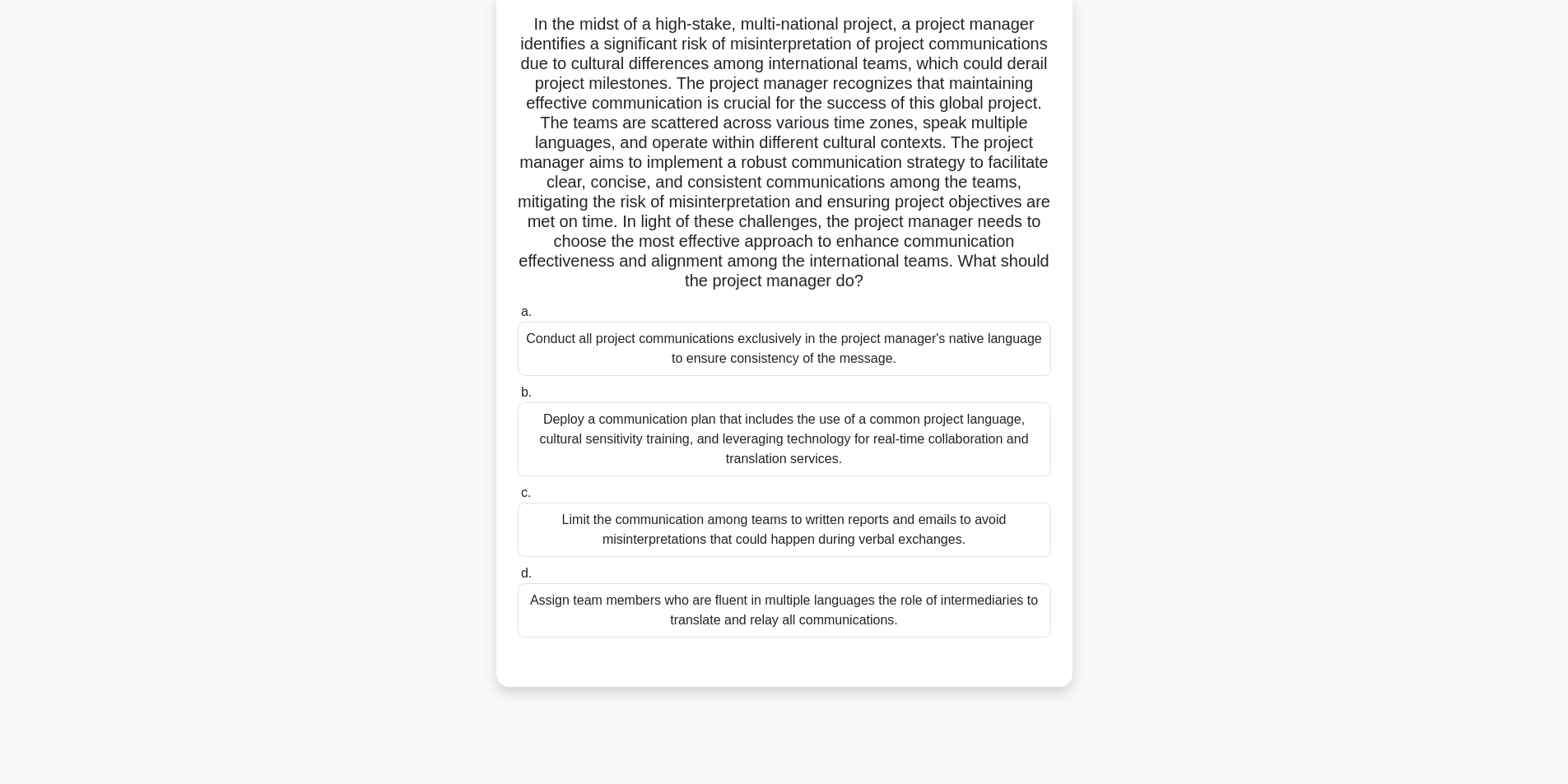
click at [755, 461] on div "Deploy a communication plan that includes the use of a common project language,…" at bounding box center [784, 439] width 534 height 74
click at [518, 398] on input "b. Deploy a communication plan that includes the use of a common project langua…" at bounding box center [518, 392] width 0 height 11
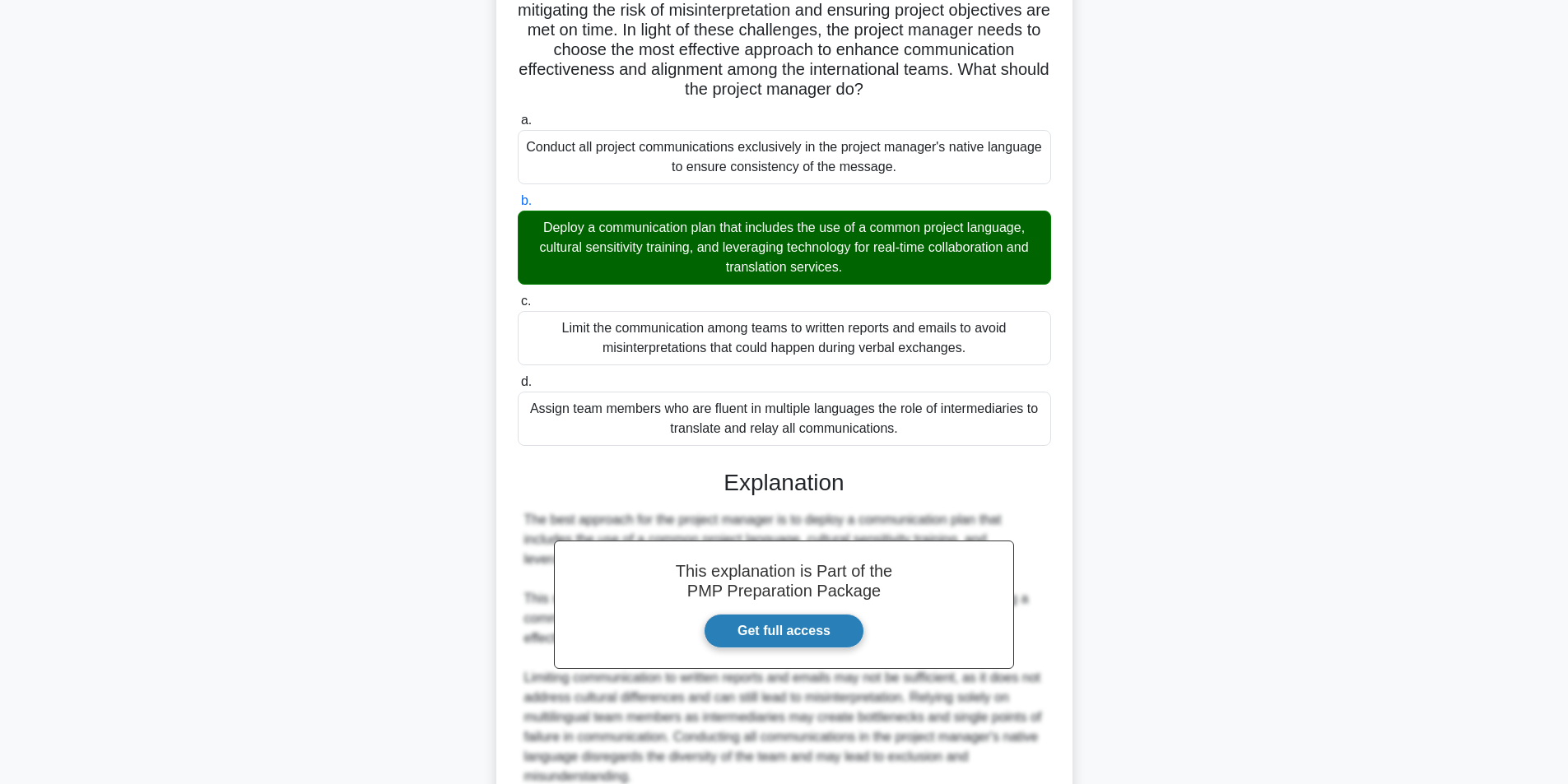
scroll to position [469, 0]
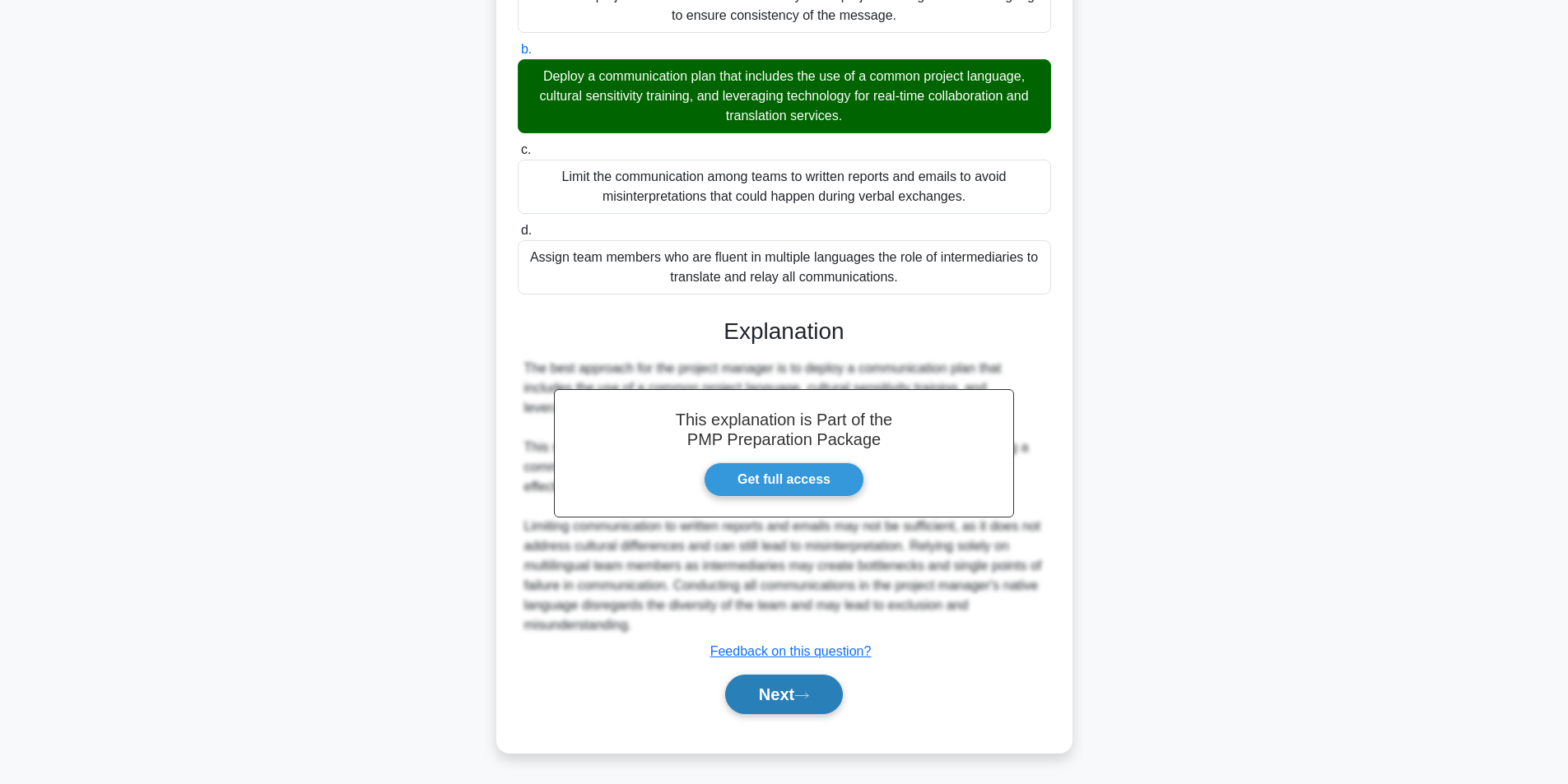
click at [792, 684] on button "Next" at bounding box center [784, 694] width 118 height 40
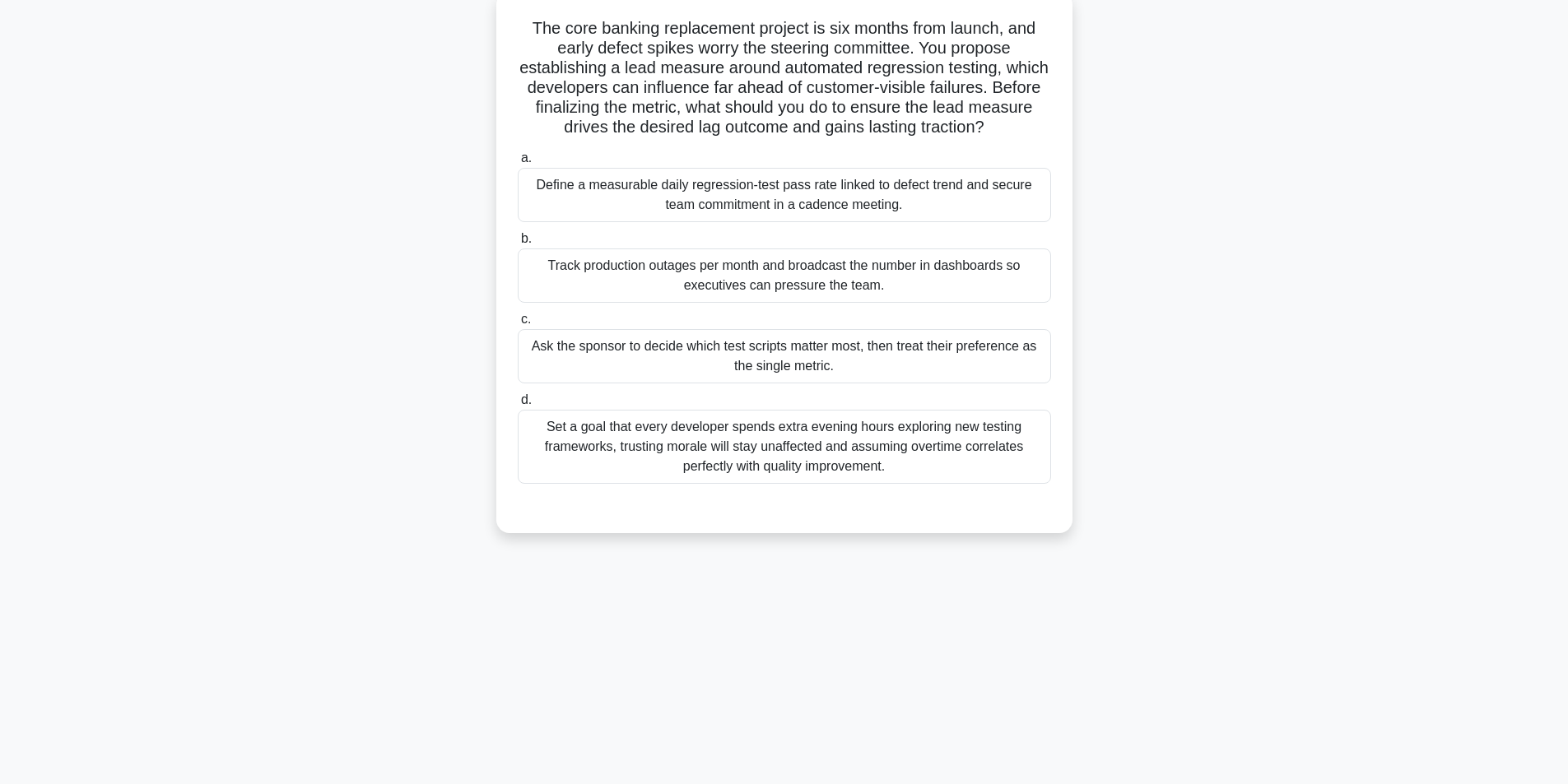
scroll to position [104, 0]
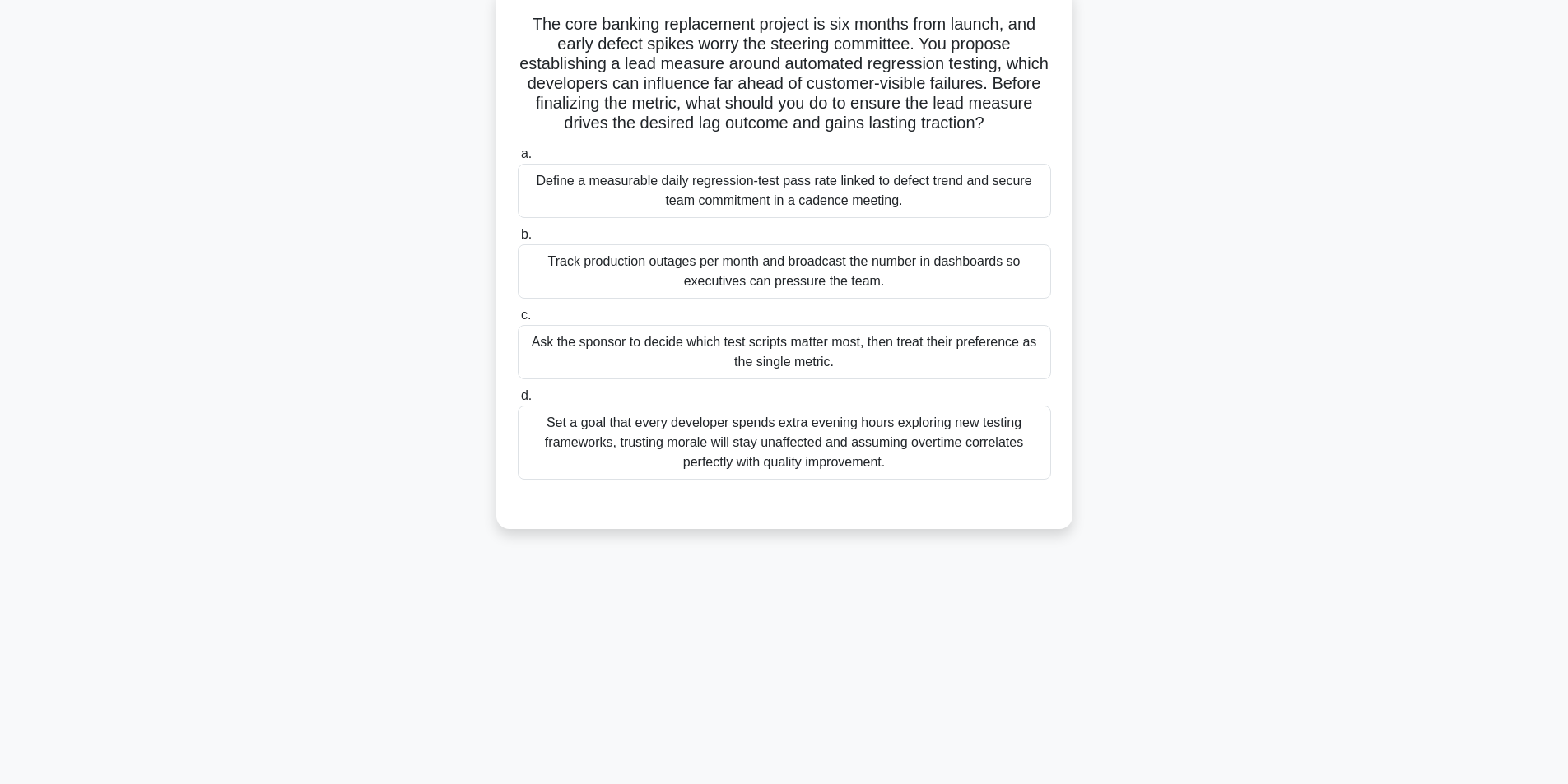
click at [774, 199] on div "Define a measurable daily regression-test pass rate linked to defect trend and …" at bounding box center [784, 191] width 534 height 54
click at [518, 160] on input "a. Define a measurable daily regression-test pass rate linked to defect trend a…" at bounding box center [518, 153] width 0 height 11
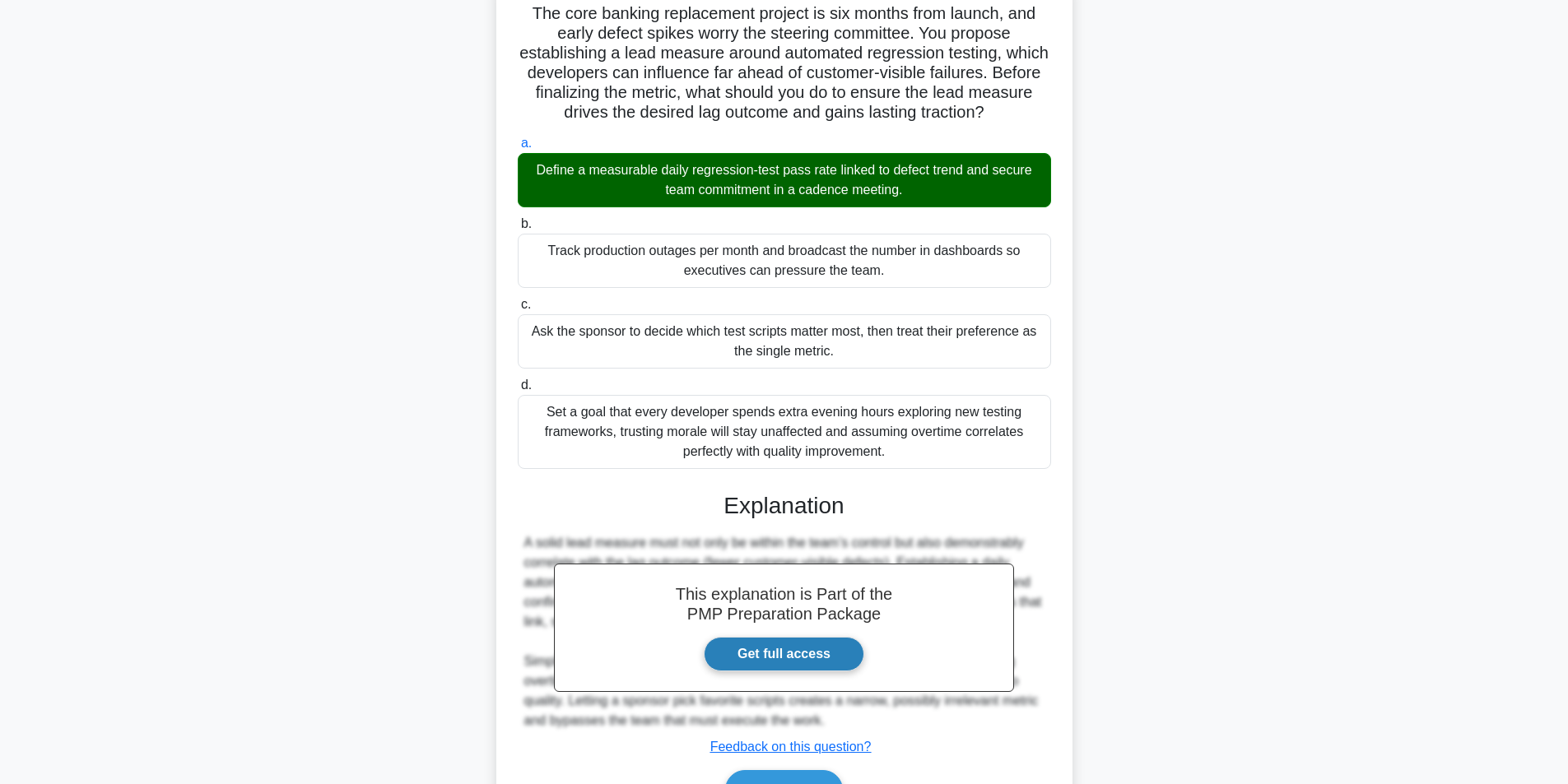
scroll to position [211, 0]
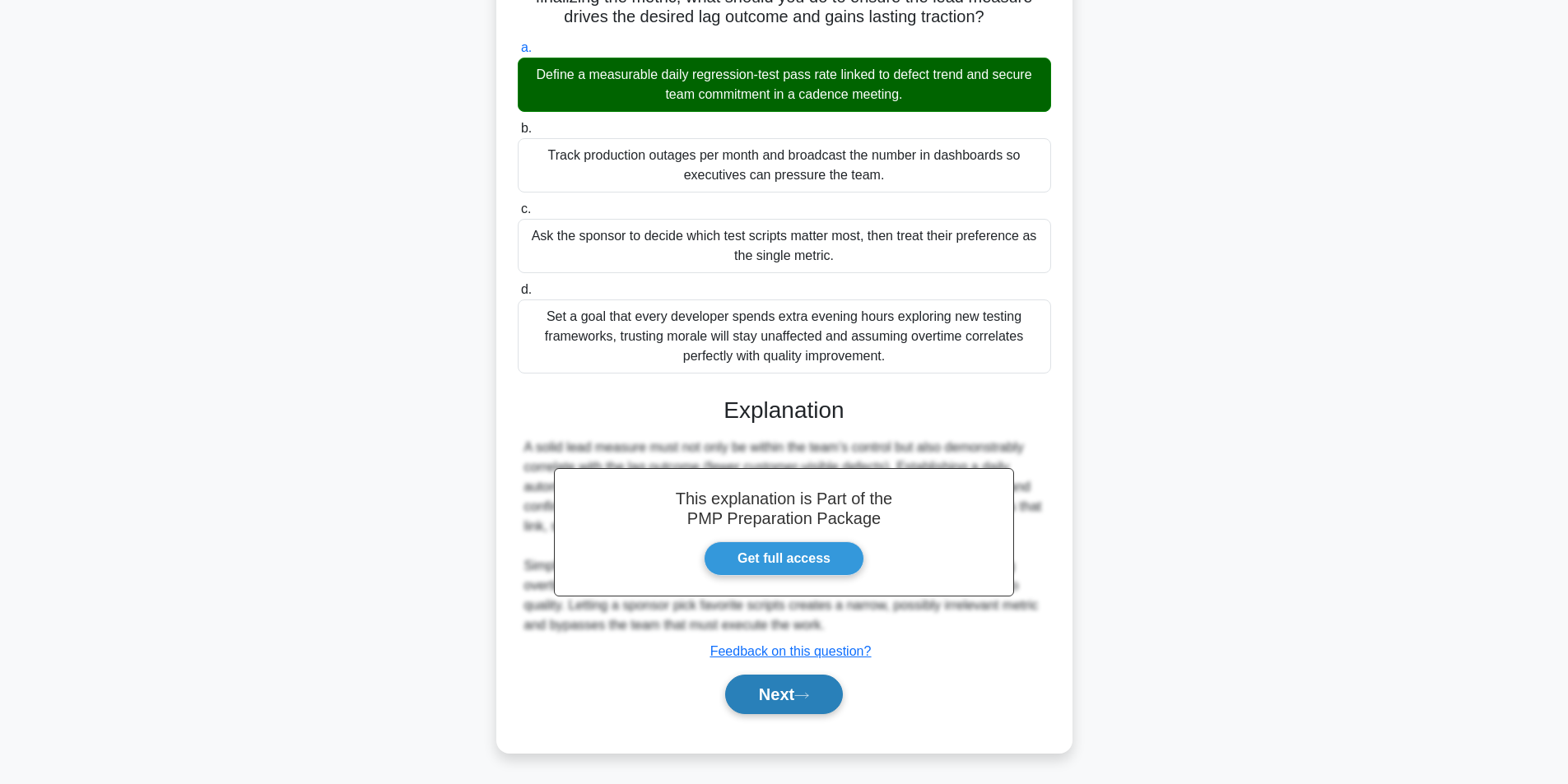
click at [794, 704] on button "Next" at bounding box center [784, 694] width 118 height 40
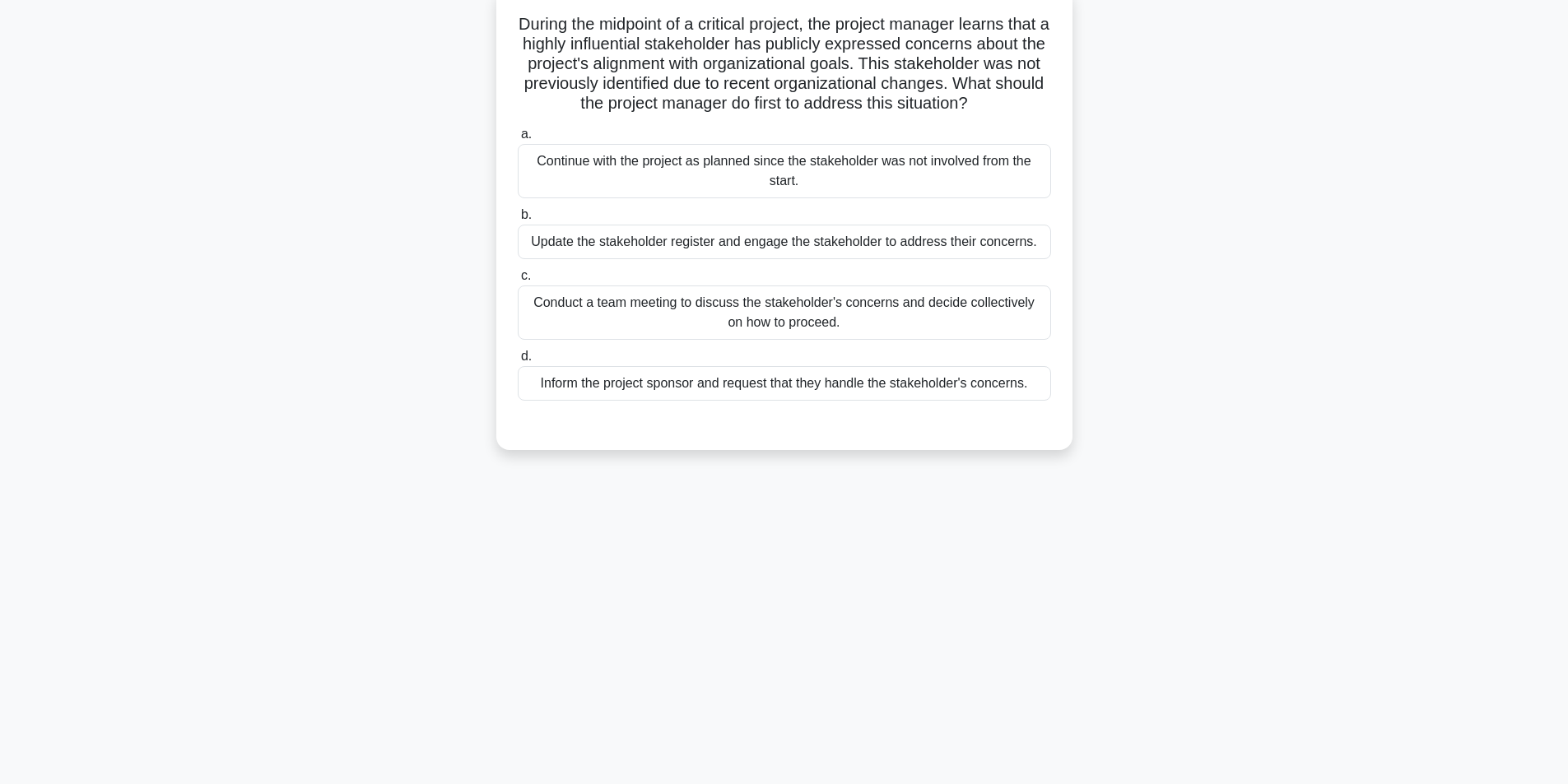
click at [748, 259] on div "Update the stakeholder register and engage the stakeholder to address their con…" at bounding box center [784, 242] width 534 height 35
click at [518, 221] on input "b. Update the stakeholder register and engage the stakeholder to address their …" at bounding box center [518, 215] width 0 height 11
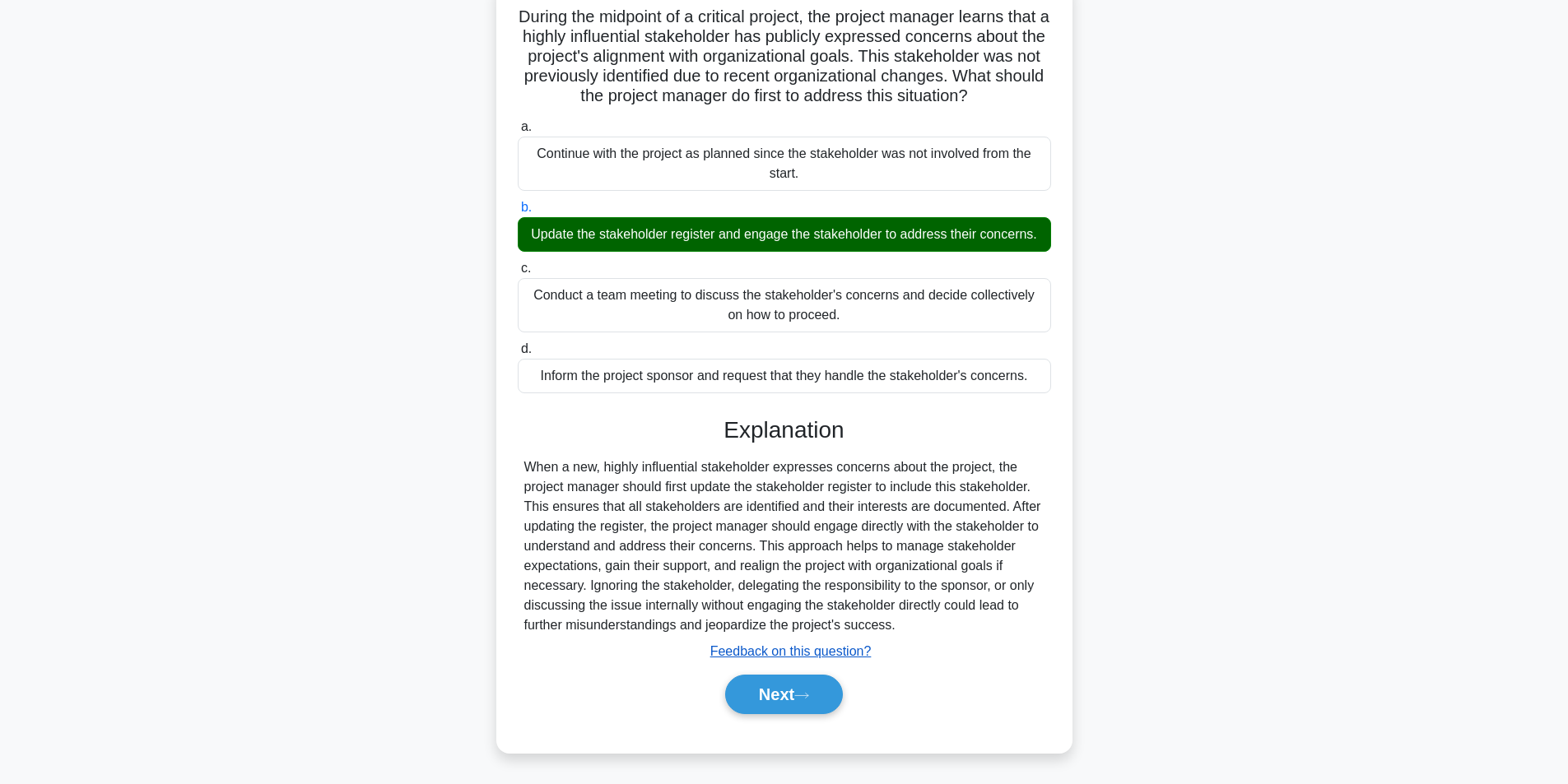
scroll to position [132, 0]
click at [789, 691] on button "Next" at bounding box center [784, 694] width 118 height 40
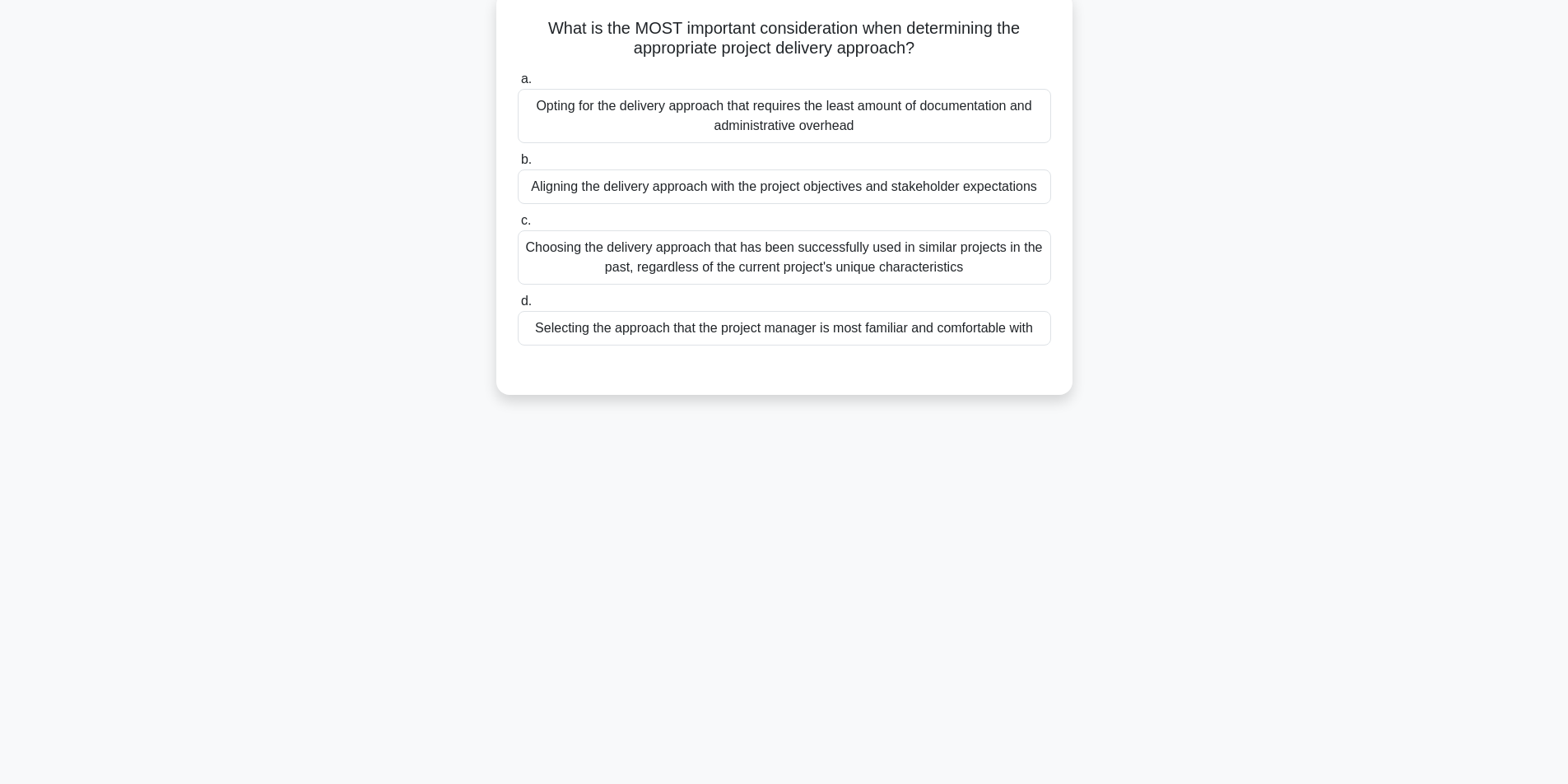
scroll to position [104, 0]
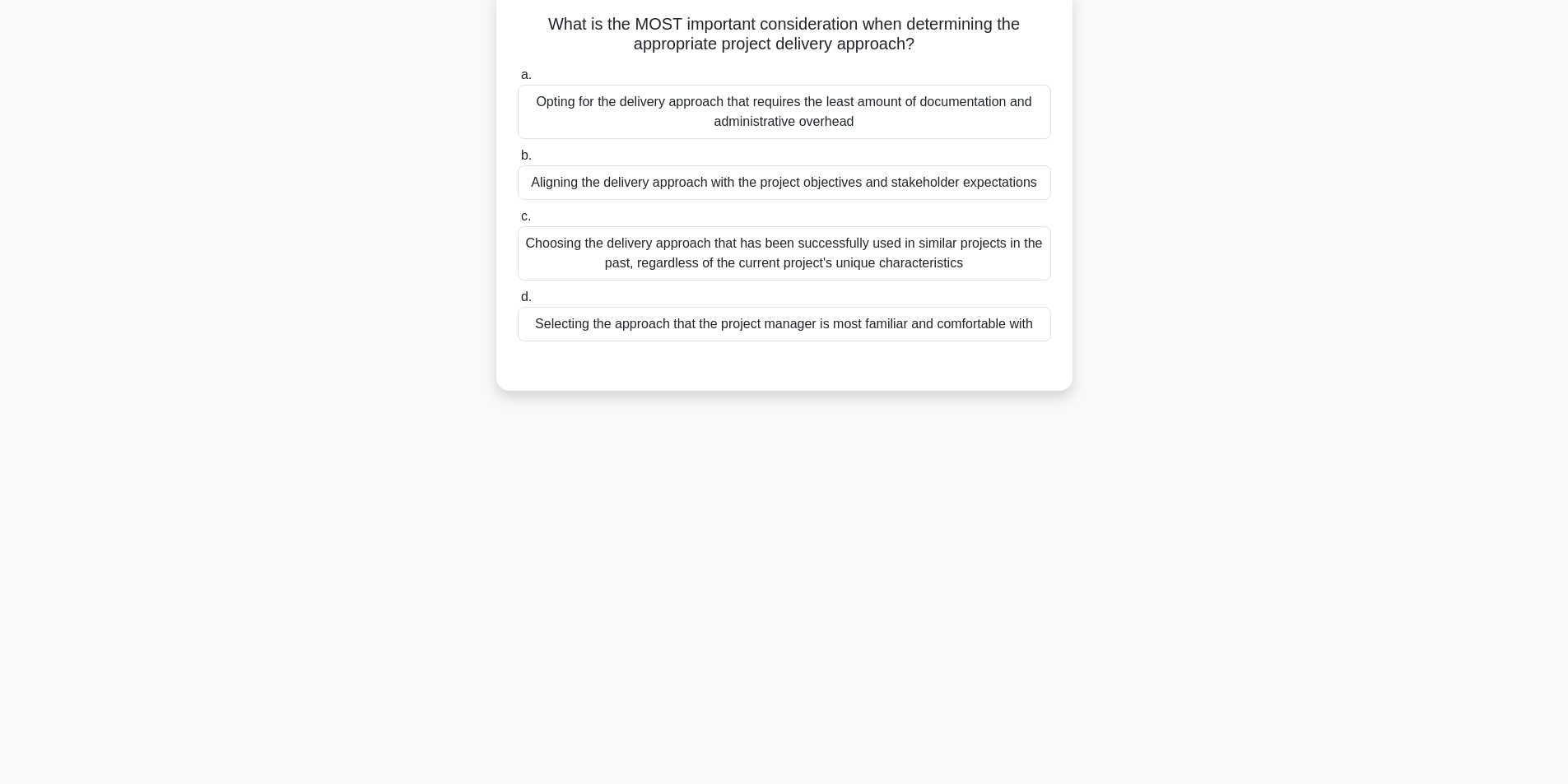
click at [714, 192] on div "Aligning the delivery approach with the project objectives and stakeholder expe…" at bounding box center [784, 183] width 534 height 35
click at [518, 161] on input "b. Aligning the delivery approach with the project objectives and stakeholder e…" at bounding box center [518, 155] width 0 height 11
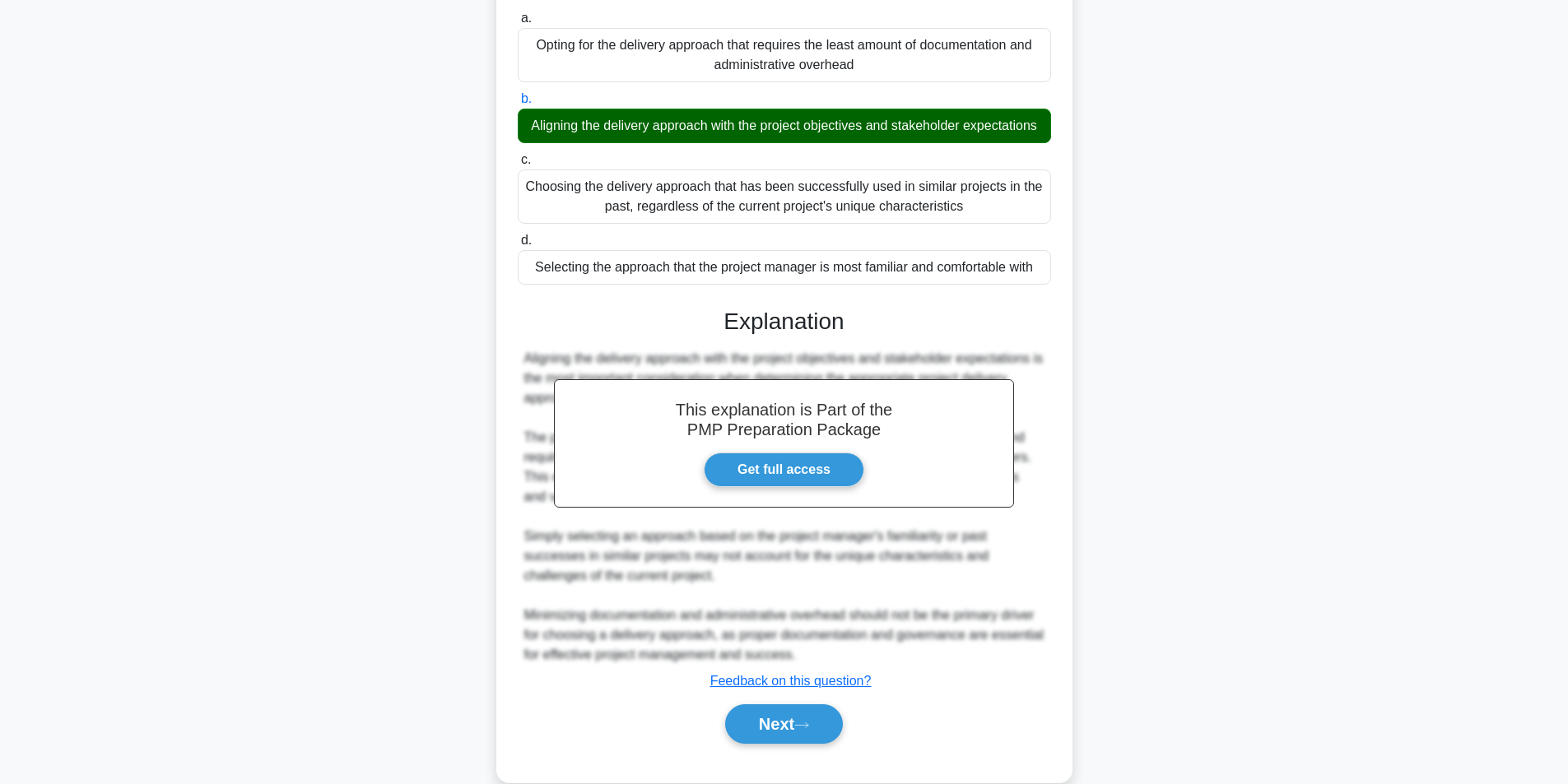
scroll to position [211, 0]
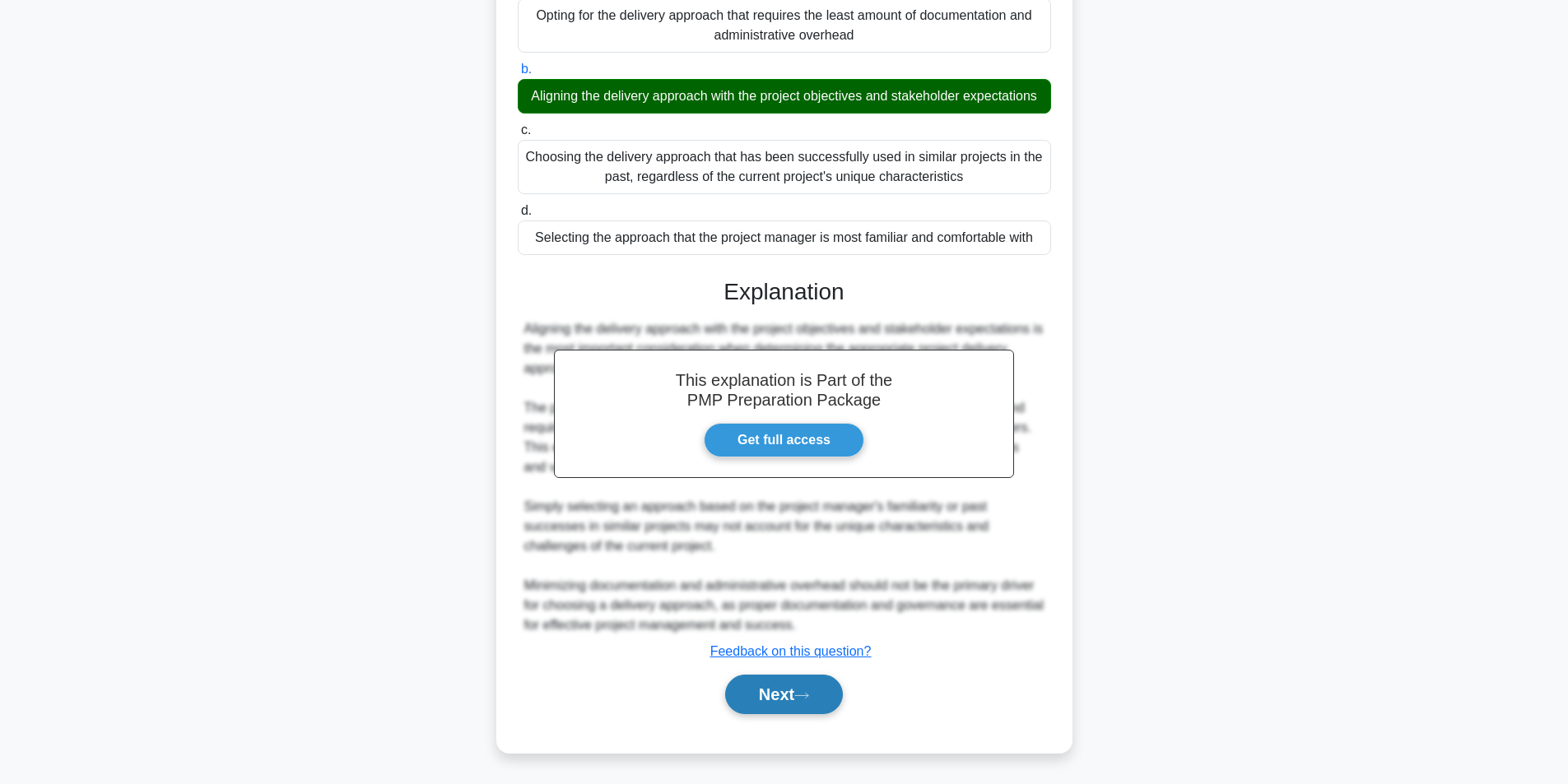
click at [793, 702] on button "Next" at bounding box center [784, 694] width 118 height 40
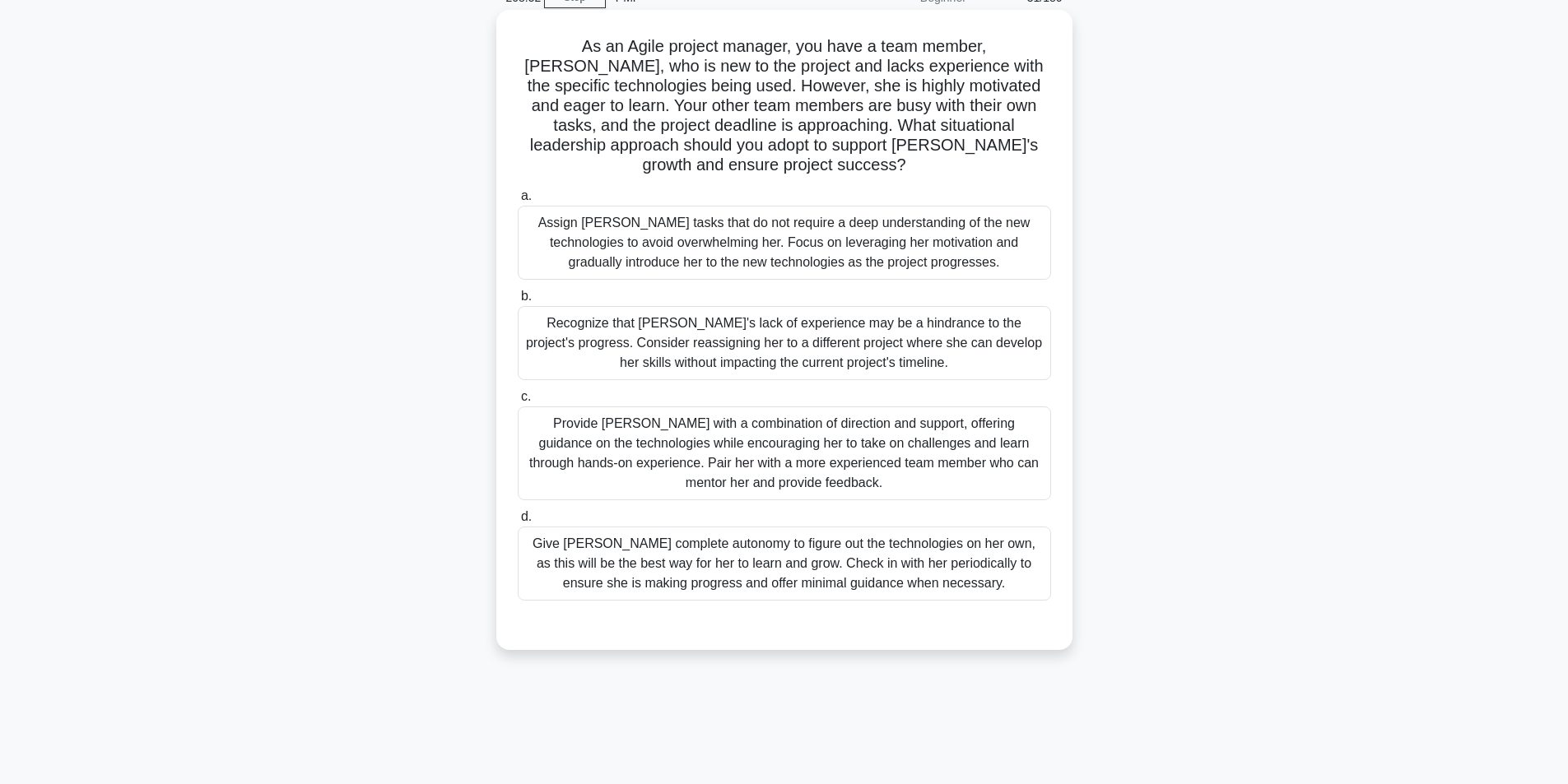
scroll to position [104, 0]
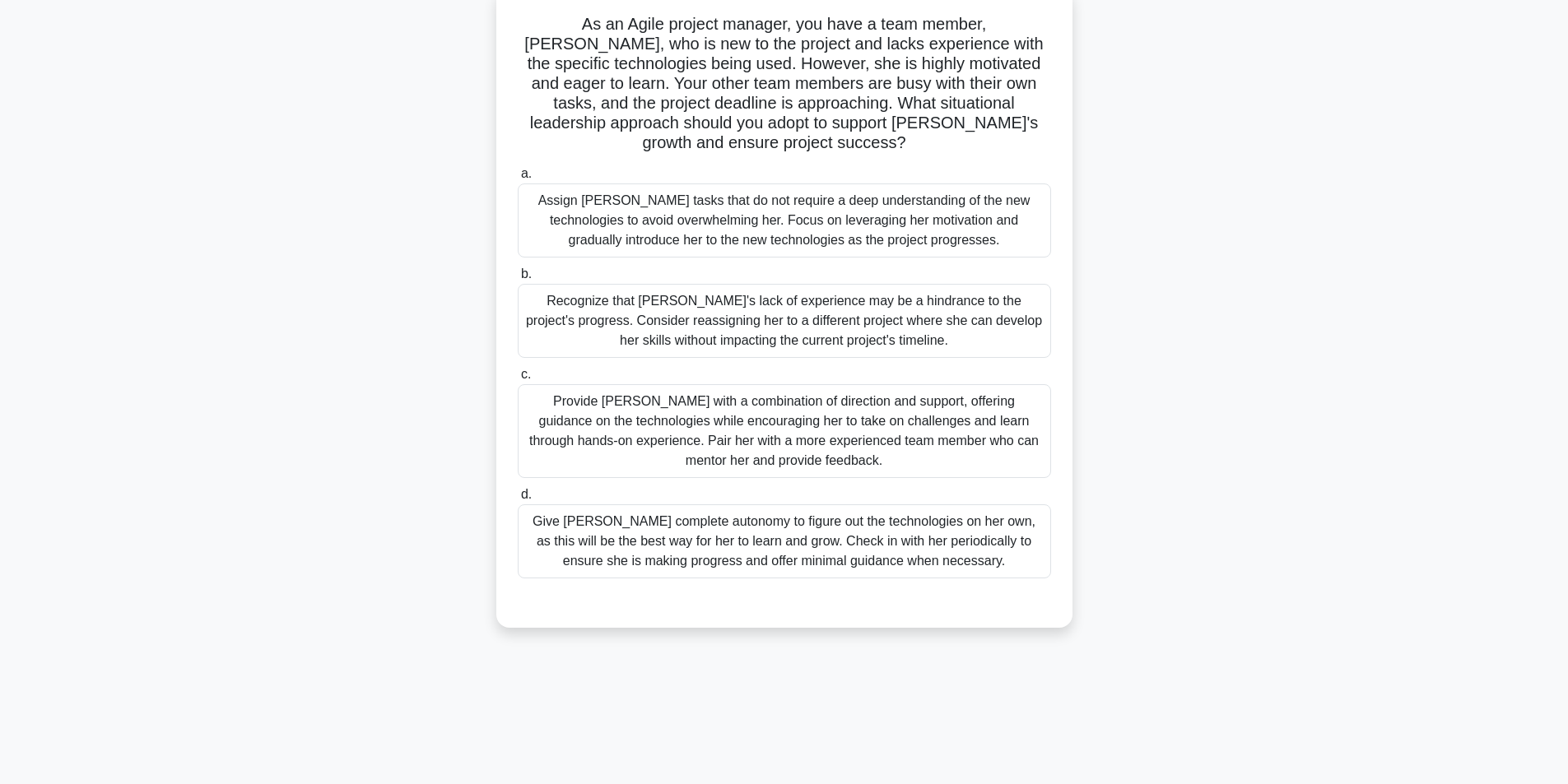
click at [665, 406] on div "Provide Sarah with a combination of direction and support, offering guidance on…" at bounding box center [784, 430] width 534 height 94
click at [518, 380] on input "c. Provide Sarah with a combination of direction and support, offering guidance…" at bounding box center [518, 374] width 0 height 11
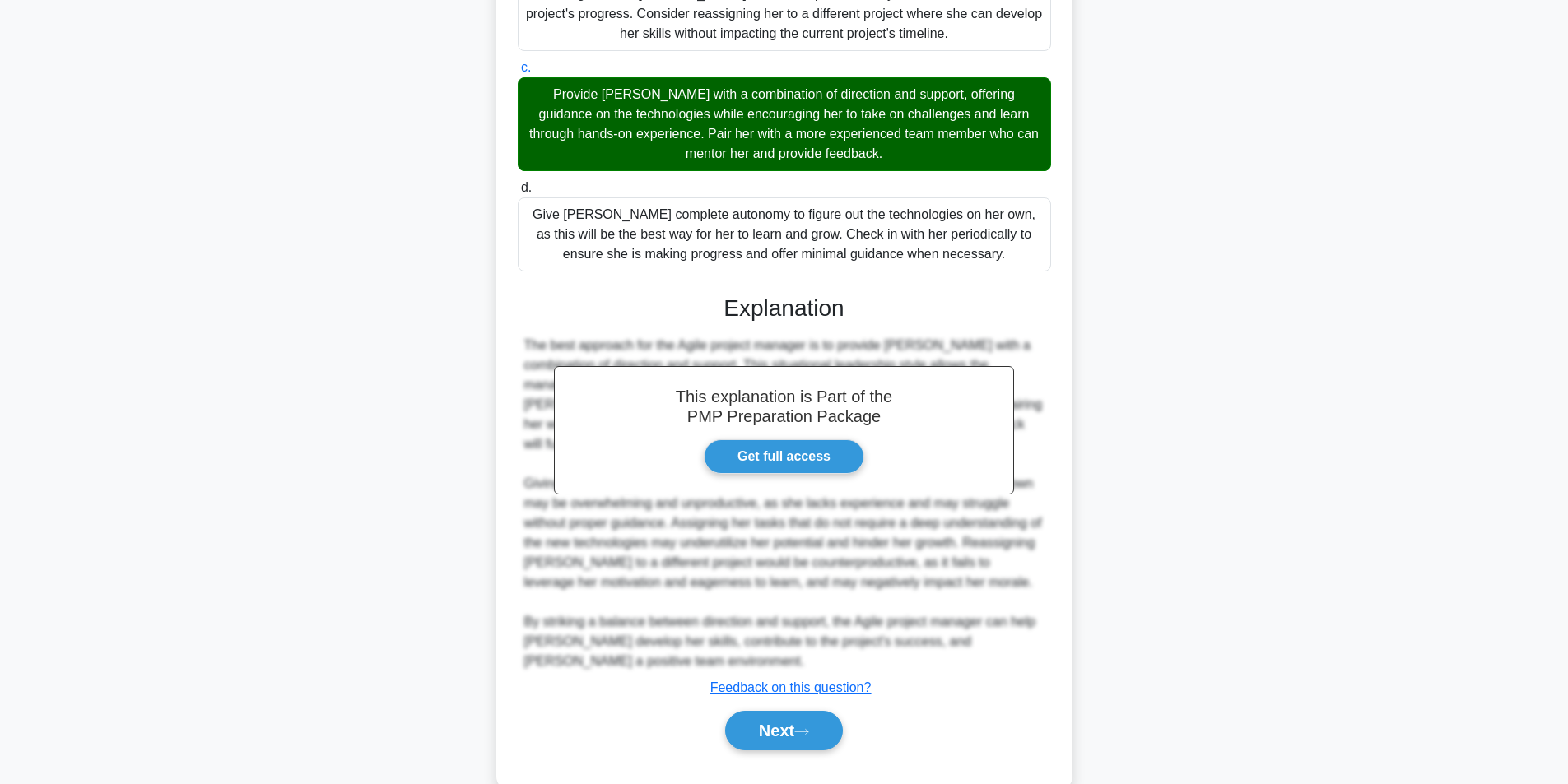
scroll to position [429, 0]
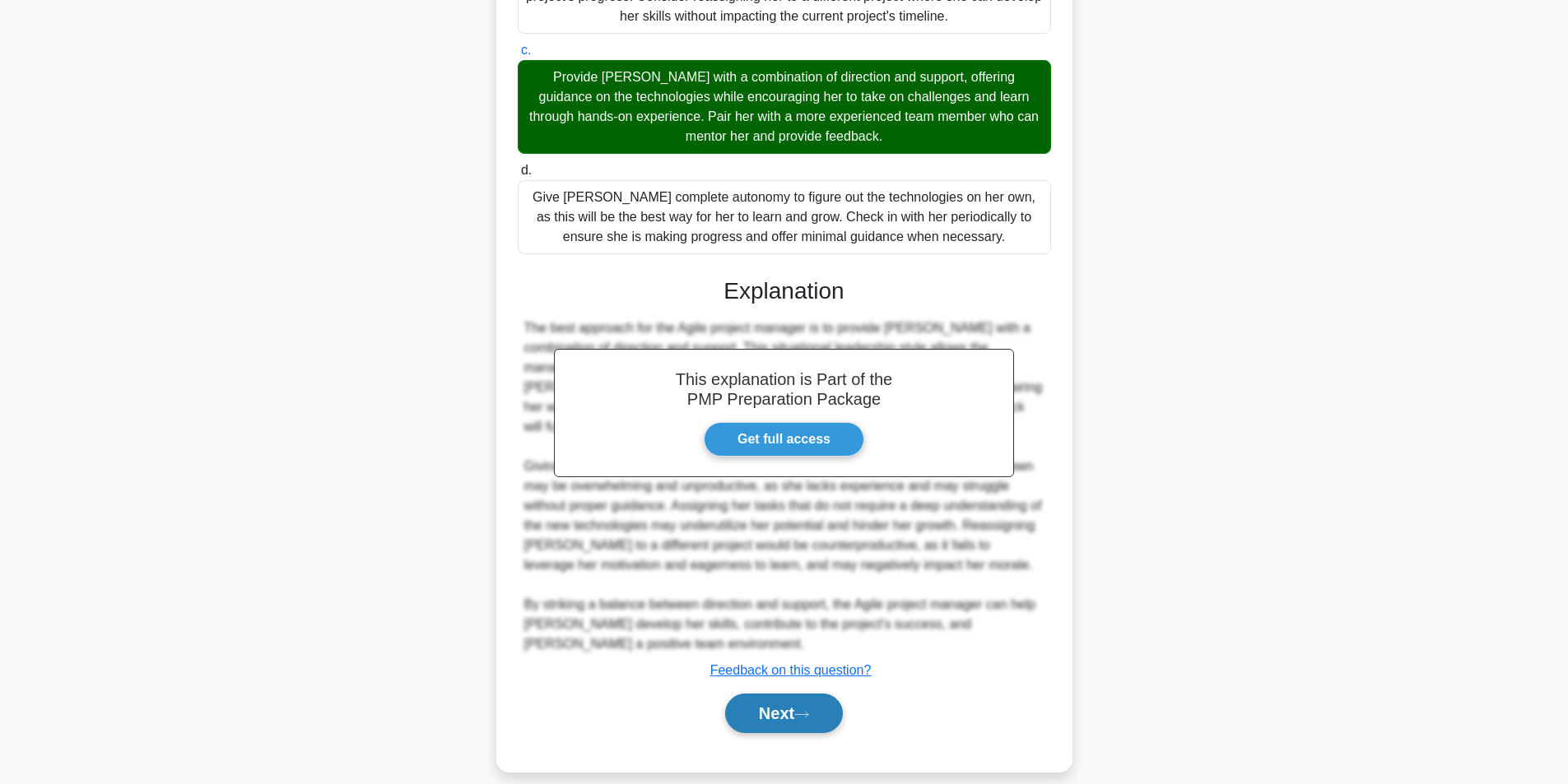
click at [783, 704] on button "Next" at bounding box center [784, 713] width 118 height 40
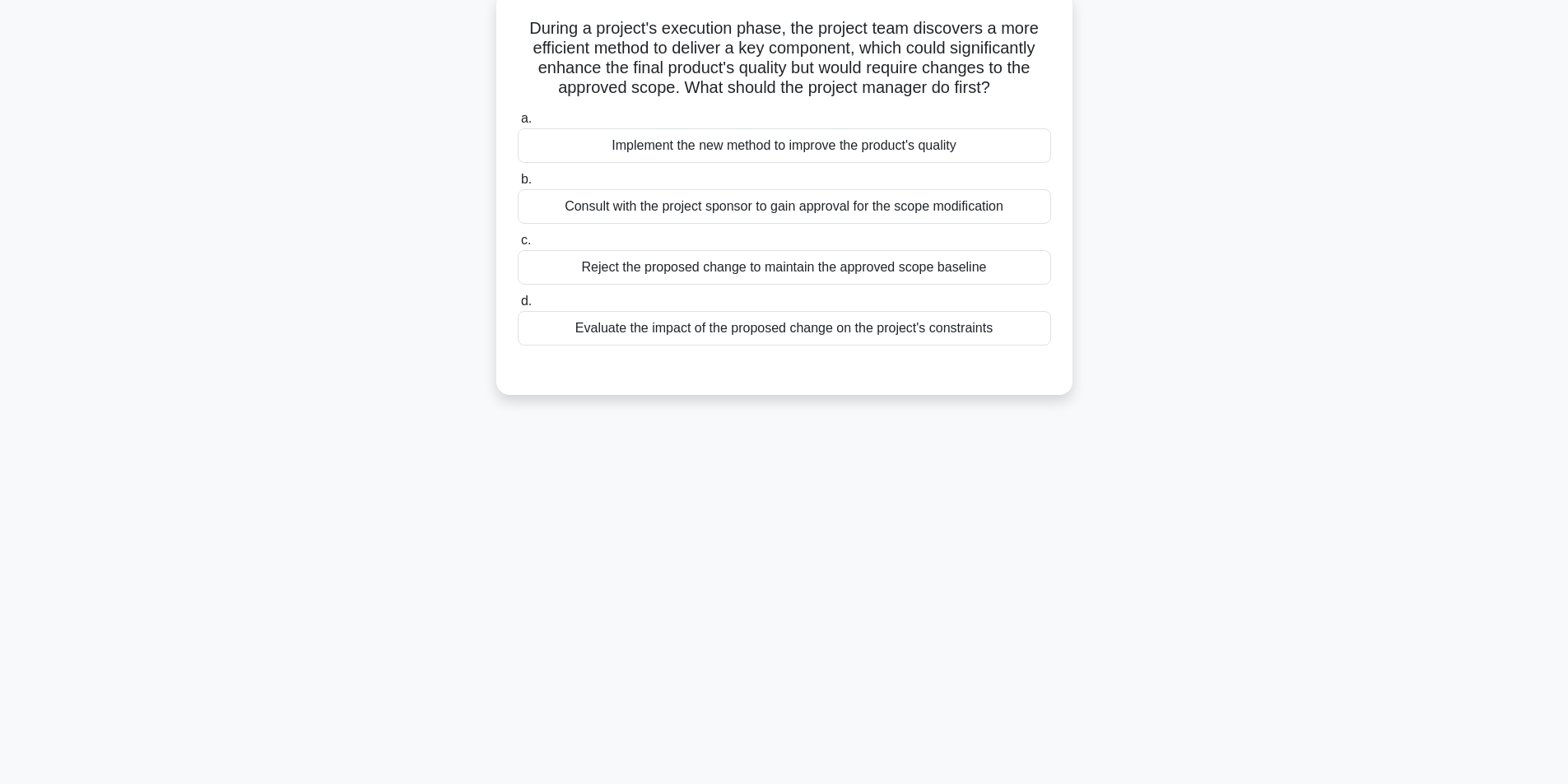
scroll to position [104, 0]
click at [733, 202] on div "Consult with the project sponsor to gain approval for the scope modification" at bounding box center [784, 203] width 534 height 35
click at [518, 181] on input "b. Consult with the project sponsor to gain approval for the scope modification" at bounding box center [518, 176] width 0 height 11
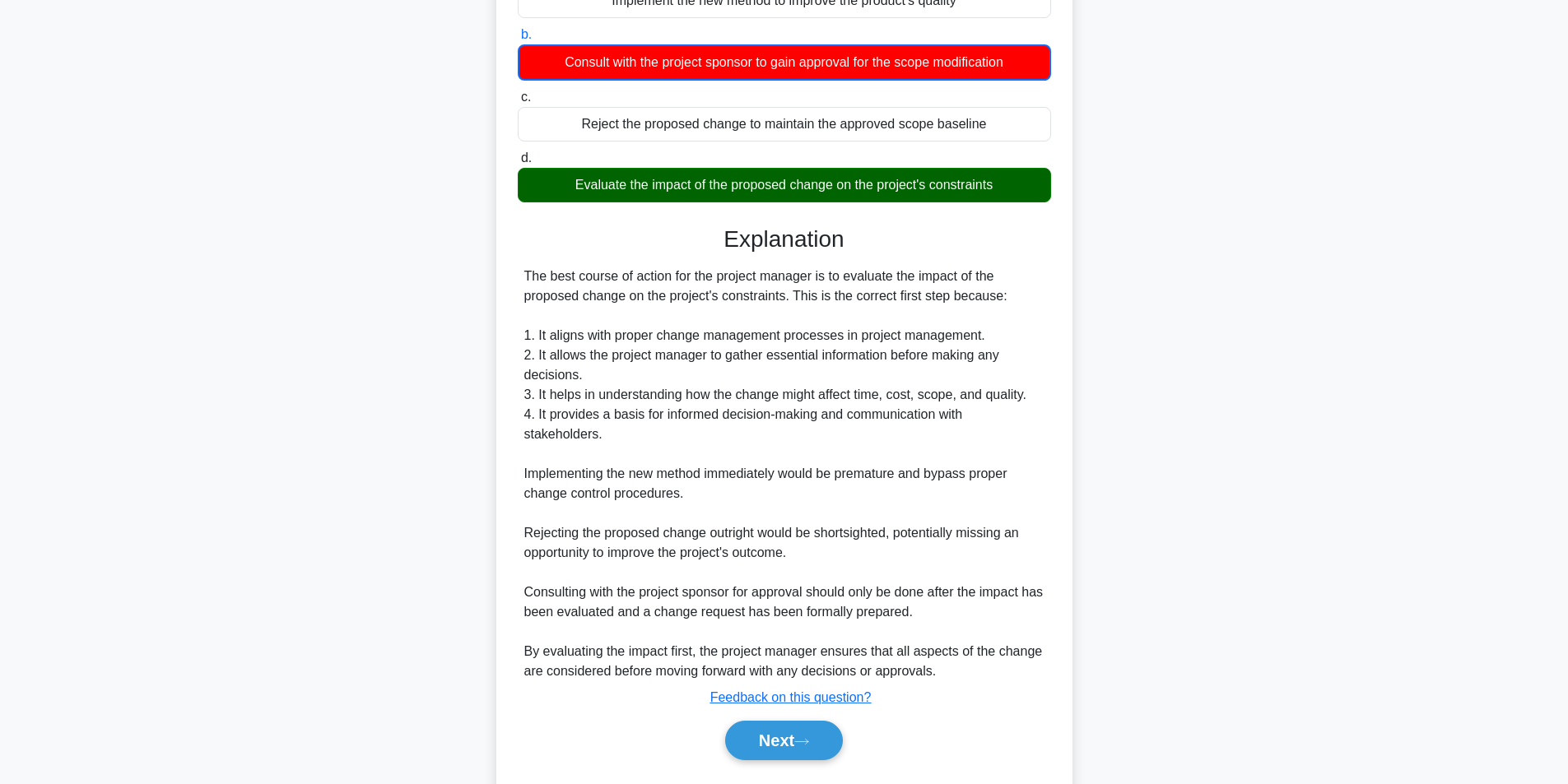
scroll to position [292, 0]
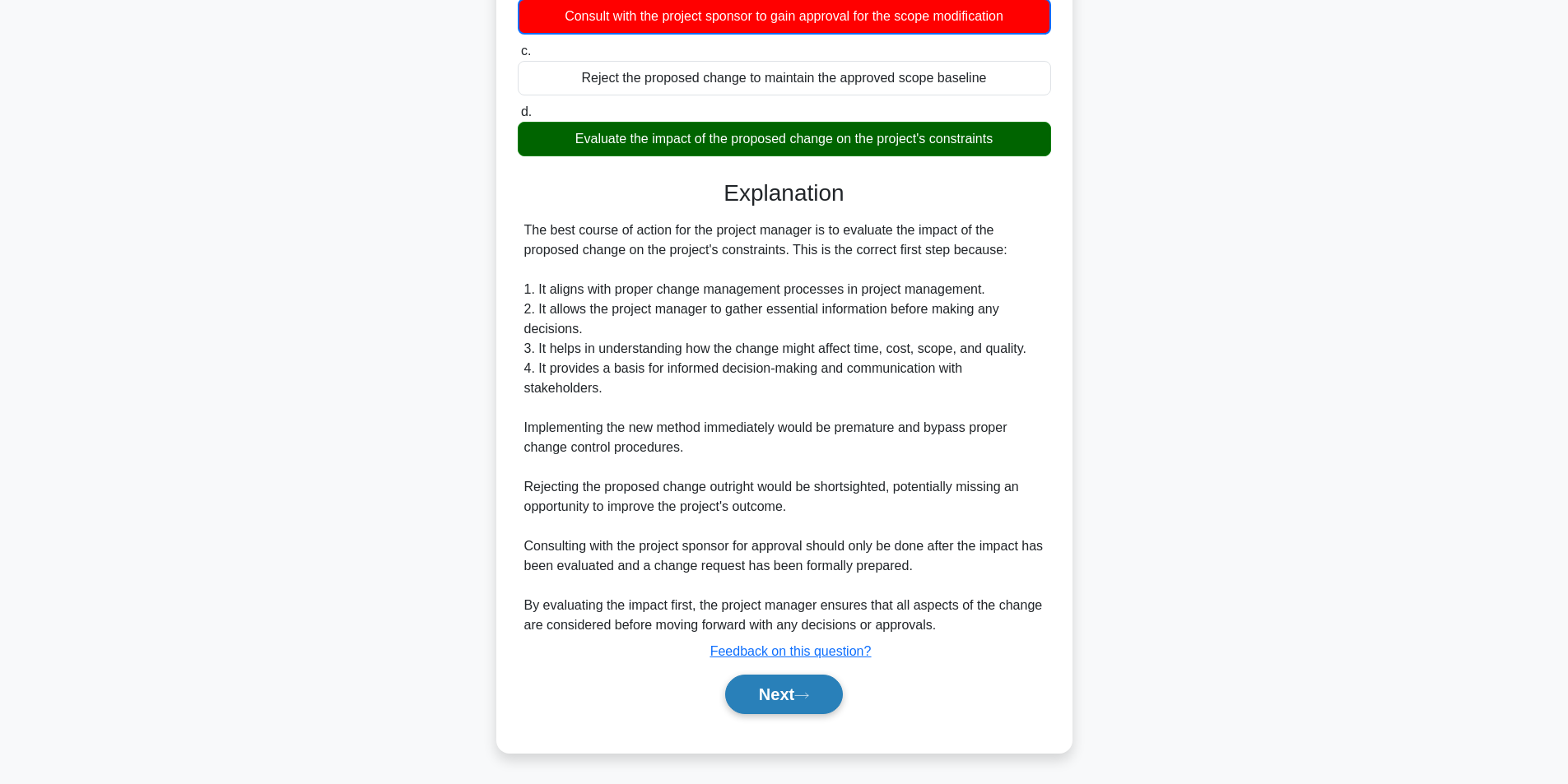
click at [772, 692] on button "Next" at bounding box center [784, 694] width 118 height 40
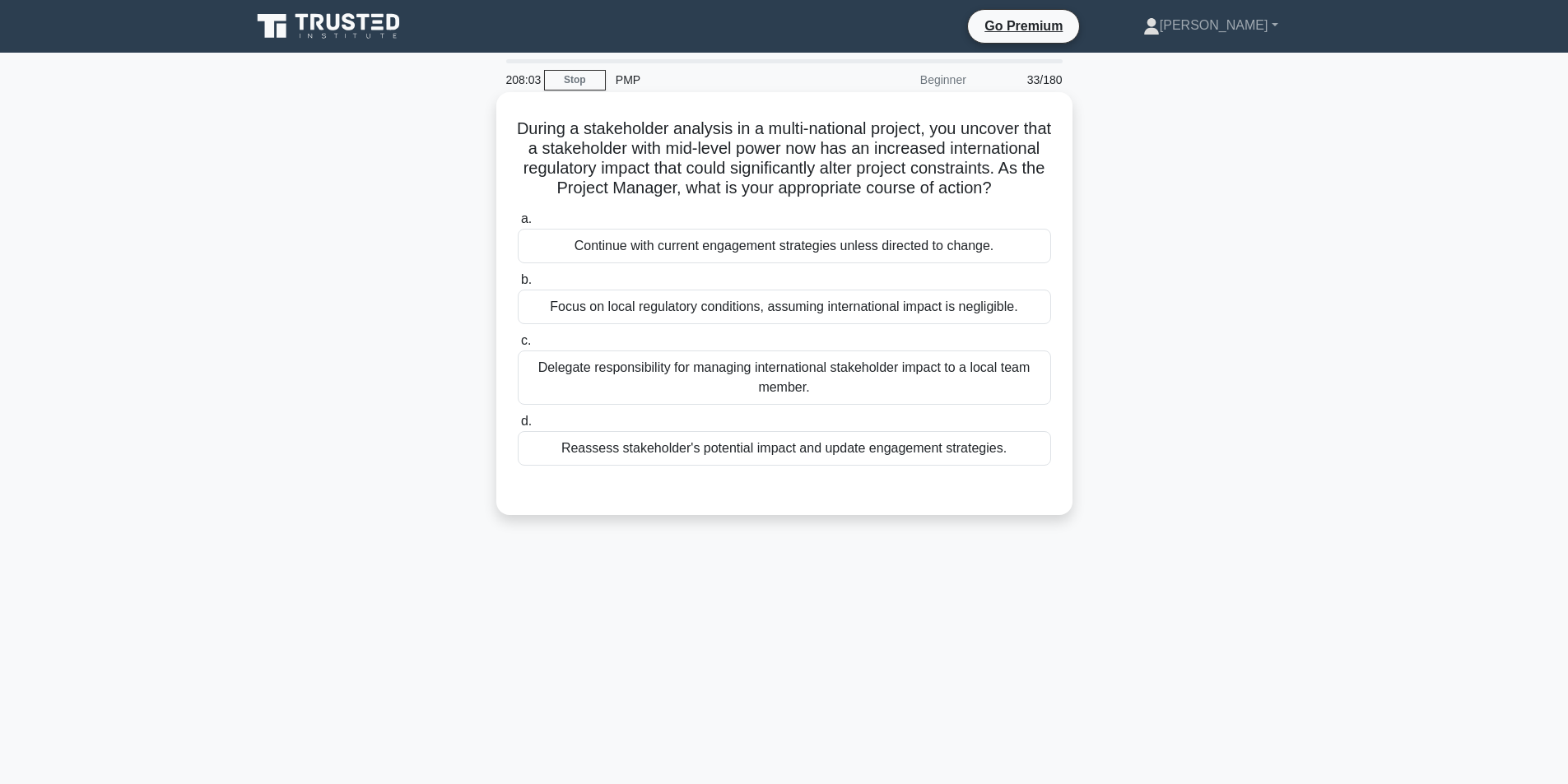
scroll to position [82, 0]
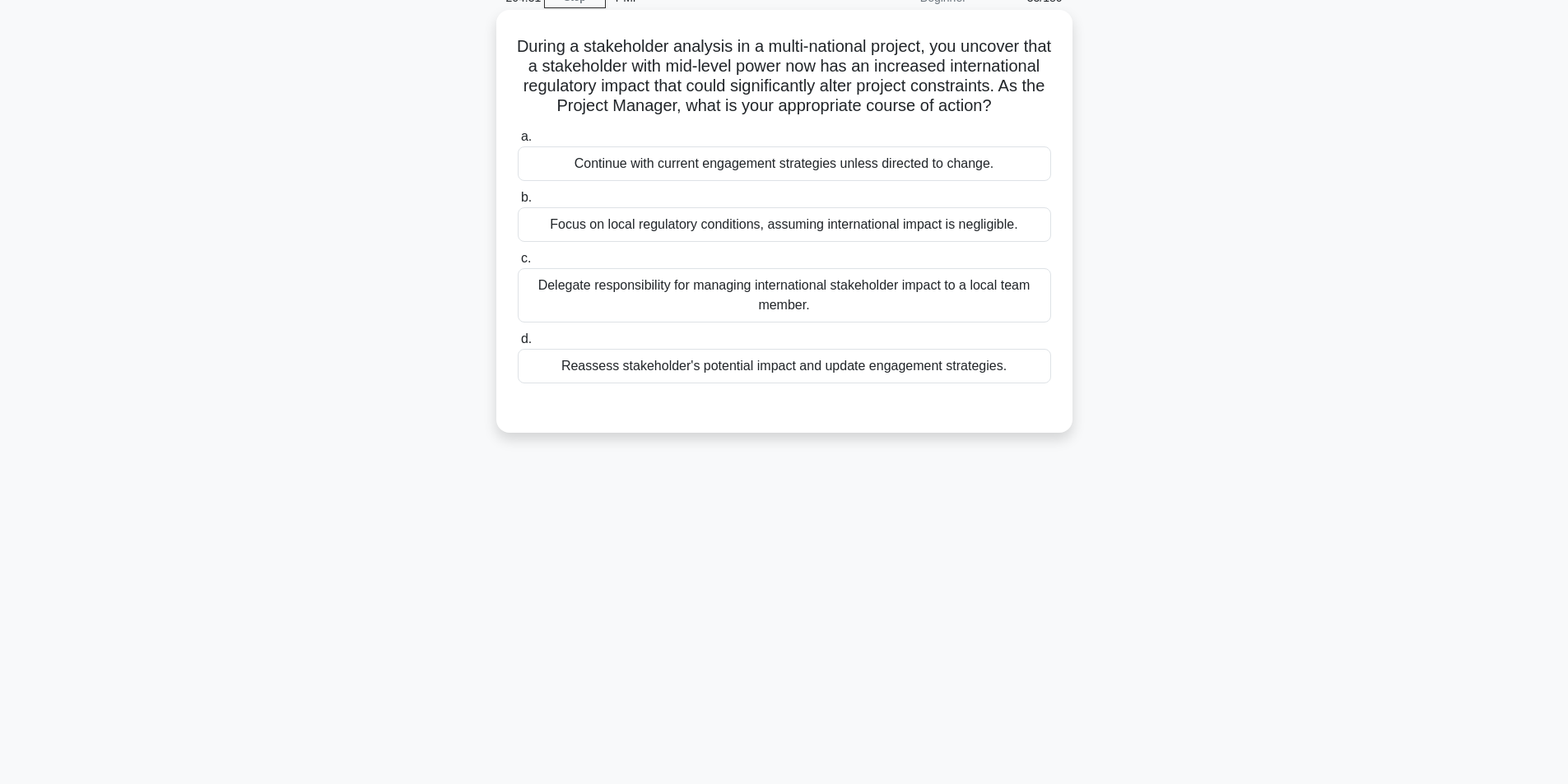
click at [709, 384] on div "Reassess stakeholder's potential impact and update engagement strategies." at bounding box center [784, 366] width 534 height 35
click at [518, 345] on input "d. Reassess stakeholder's potential impact and update engagement strategies." at bounding box center [518, 338] width 0 height 11
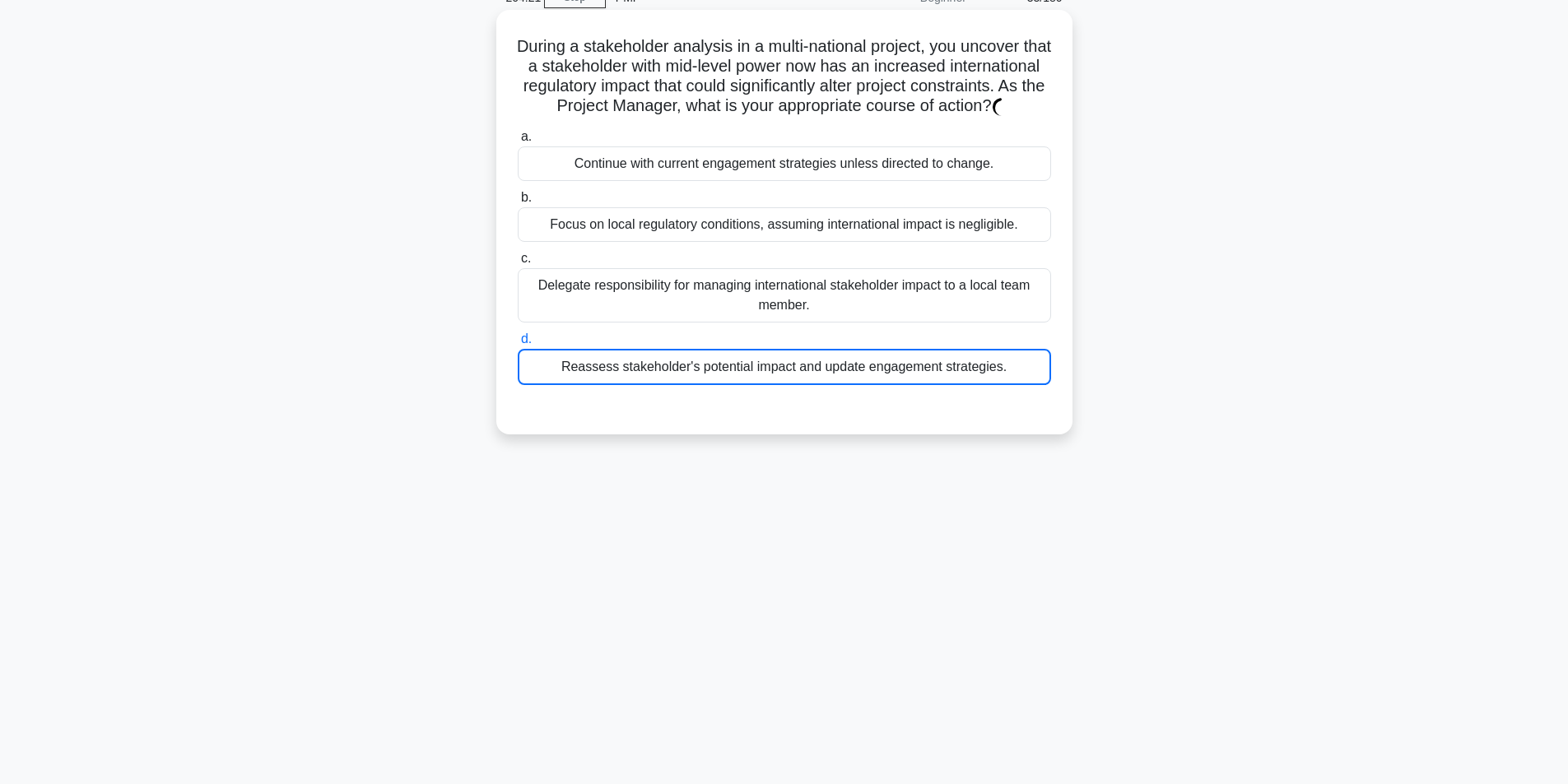
click at [797, 384] on div "Reassess stakeholder's potential impact and update engagement strategies." at bounding box center [784, 367] width 534 height 37
click at [518, 345] on input "d. Reassess stakeholder's potential impact and update engagement strategies." at bounding box center [518, 338] width 0 height 11
click at [797, 384] on div "Reassess stakeholder's potential impact and update engagement strategies." at bounding box center [784, 367] width 534 height 37
click at [518, 345] on input "d. Reassess stakeholder's potential impact and update engagement strategies." at bounding box center [518, 338] width 0 height 11
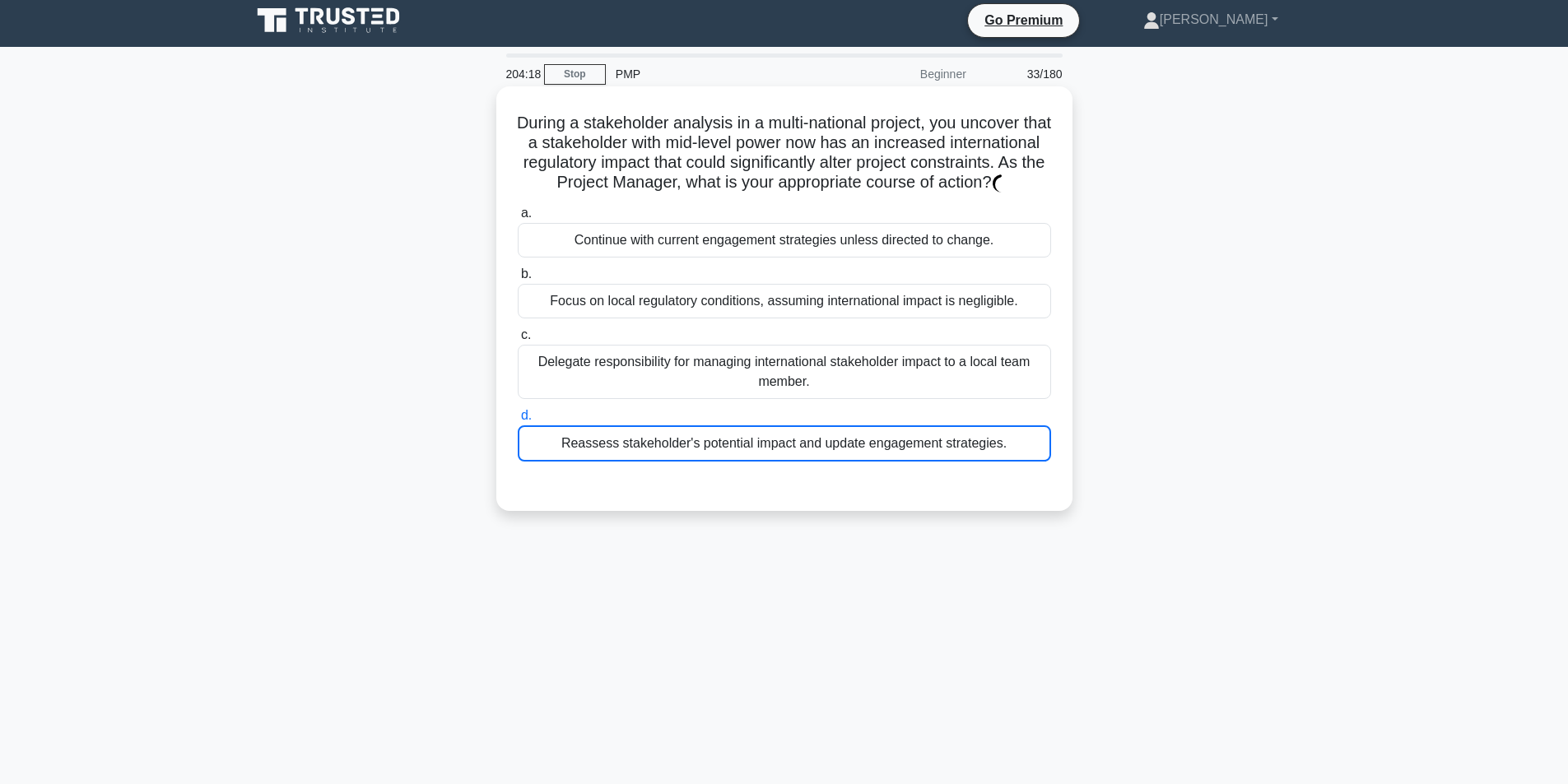
scroll to position [0, 0]
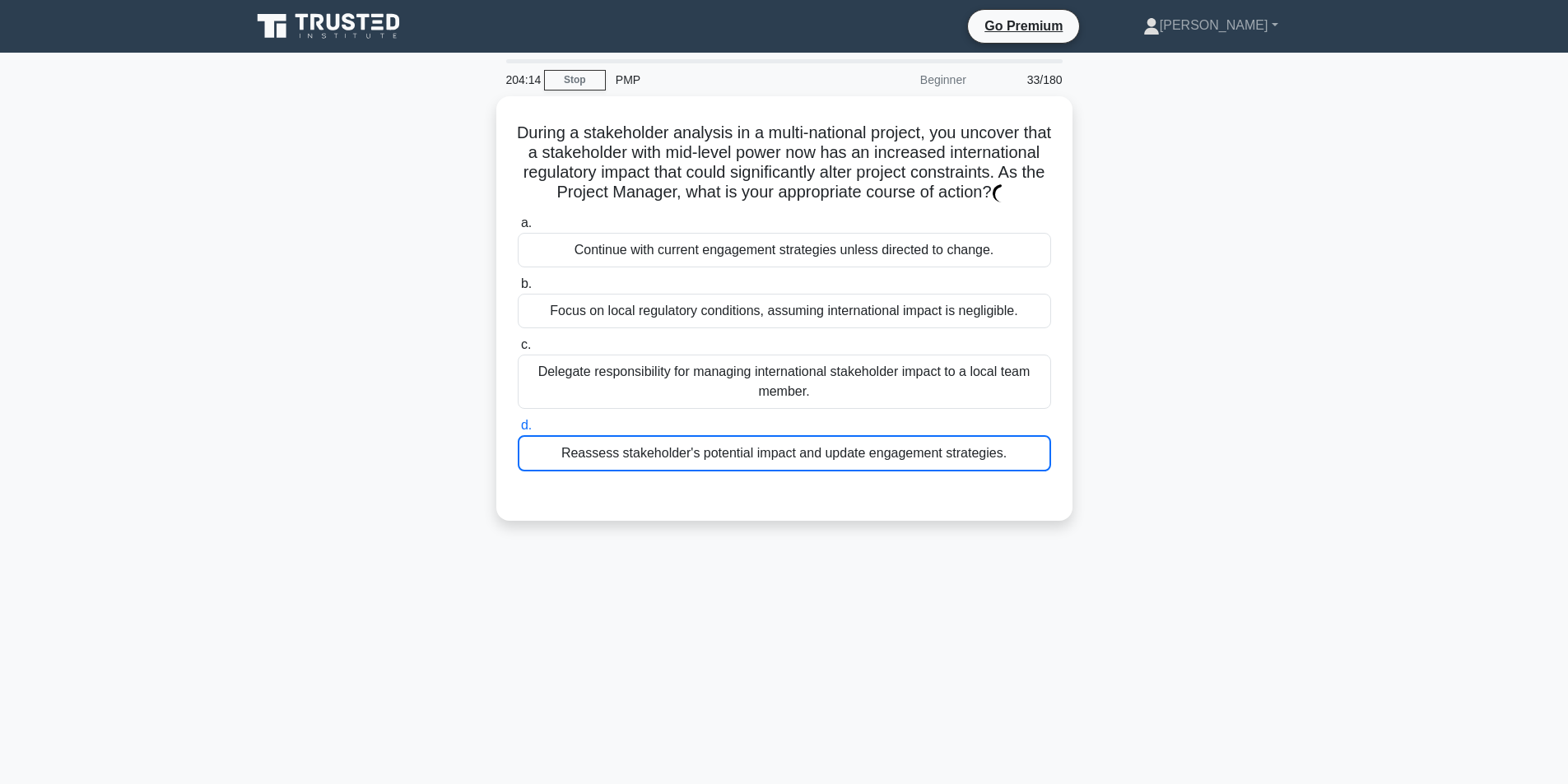
click at [792, 541] on div "During a stakeholder analysis in a multi-national project, you uncover that a s…" at bounding box center [784, 318] width 1087 height 445
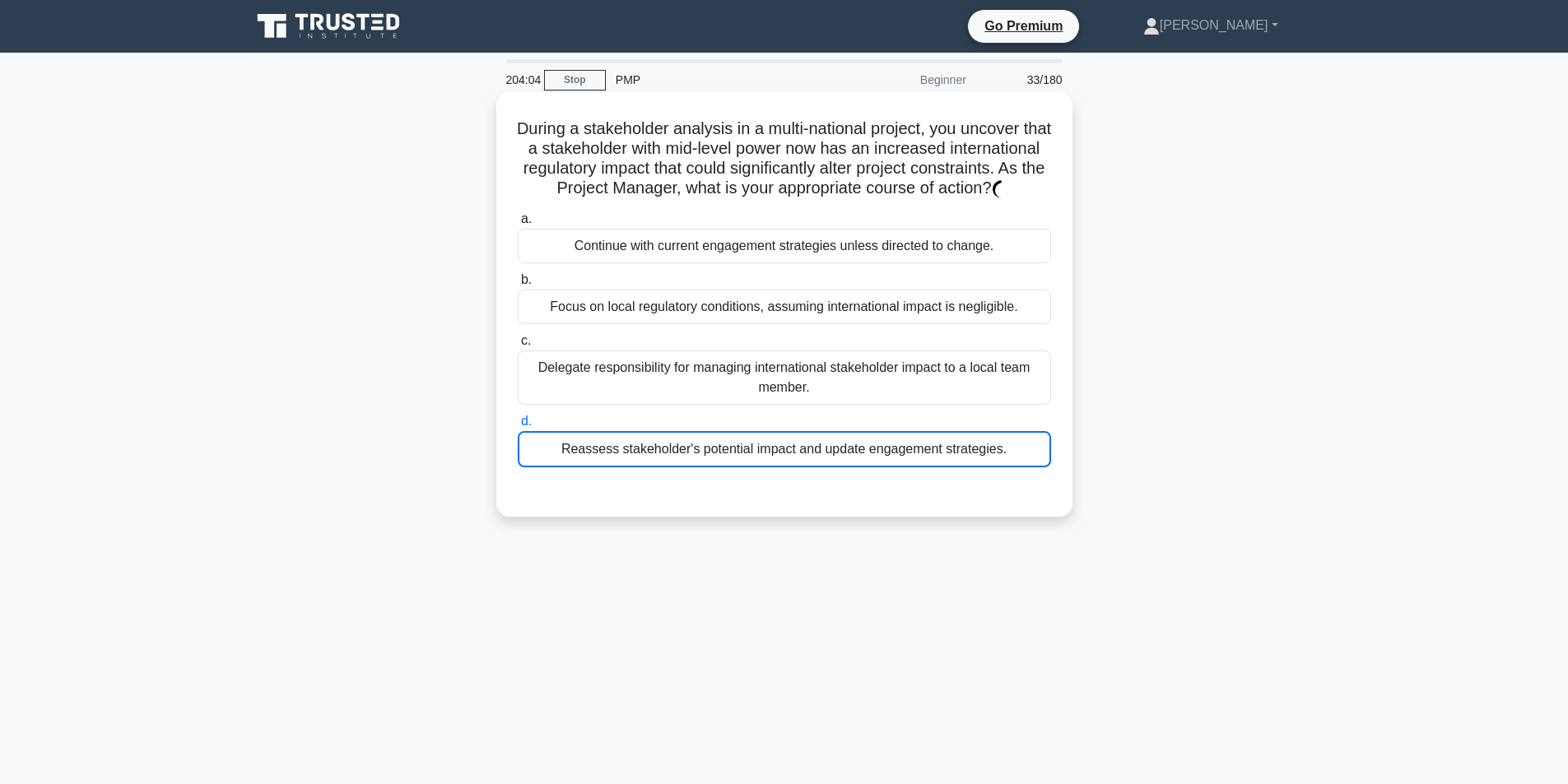
click at [559, 468] on div "Reassess stakeholder's potential impact and update engagement strategies." at bounding box center [784, 449] width 534 height 37
click at [518, 427] on input "d. Reassess stakeholder's potential impact and update engagement strategies." at bounding box center [518, 421] width 0 height 11
click at [558, 467] on div "Reassess stakeholder's potential impact and update engagement strategies." at bounding box center [784, 449] width 534 height 37
click at [518, 427] on input "d. Reassess stakeholder's potential impact and update engagement strategies." at bounding box center [518, 421] width 0 height 11
click at [556, 467] on div "Reassess stakeholder's potential impact and update engagement strategies." at bounding box center [784, 449] width 534 height 37
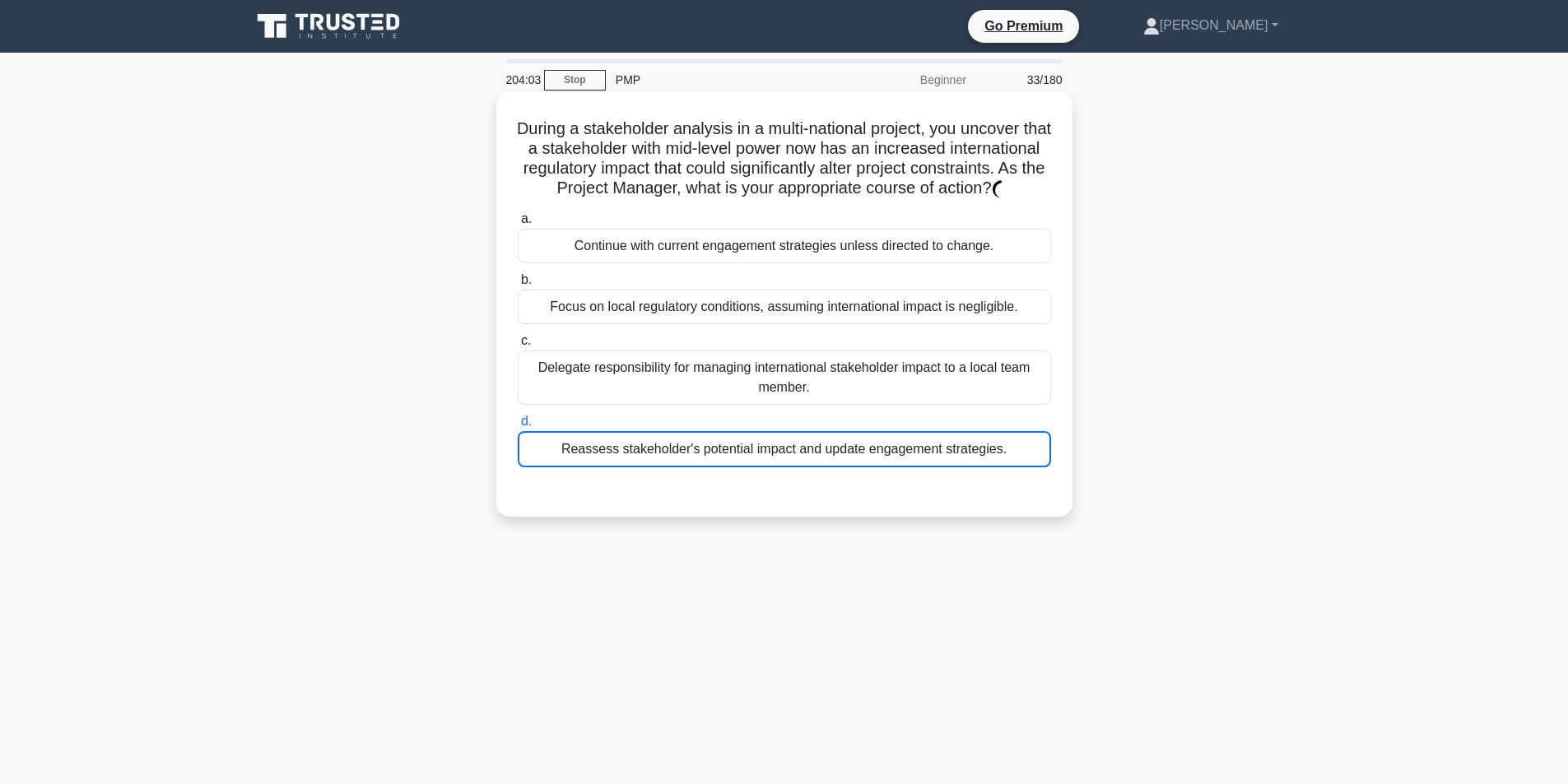
click at [518, 427] on input "d. Reassess stakeholder's potential impact and update engagement strategies." at bounding box center [518, 421] width 0 height 11
click at [556, 468] on div "Reassess stakeholder's potential impact and update engagement strategies." at bounding box center [784, 449] width 534 height 37
click at [518, 427] on input "d. Reassess stakeholder's potential impact and update engagement strategies." at bounding box center [518, 421] width 0 height 11
click at [556, 468] on div "Reassess stakeholder's potential impact and update engagement strategies." at bounding box center [784, 449] width 534 height 37
click at [518, 427] on input "d. Reassess stakeholder's potential impact and update engagement strategies." at bounding box center [518, 421] width 0 height 11
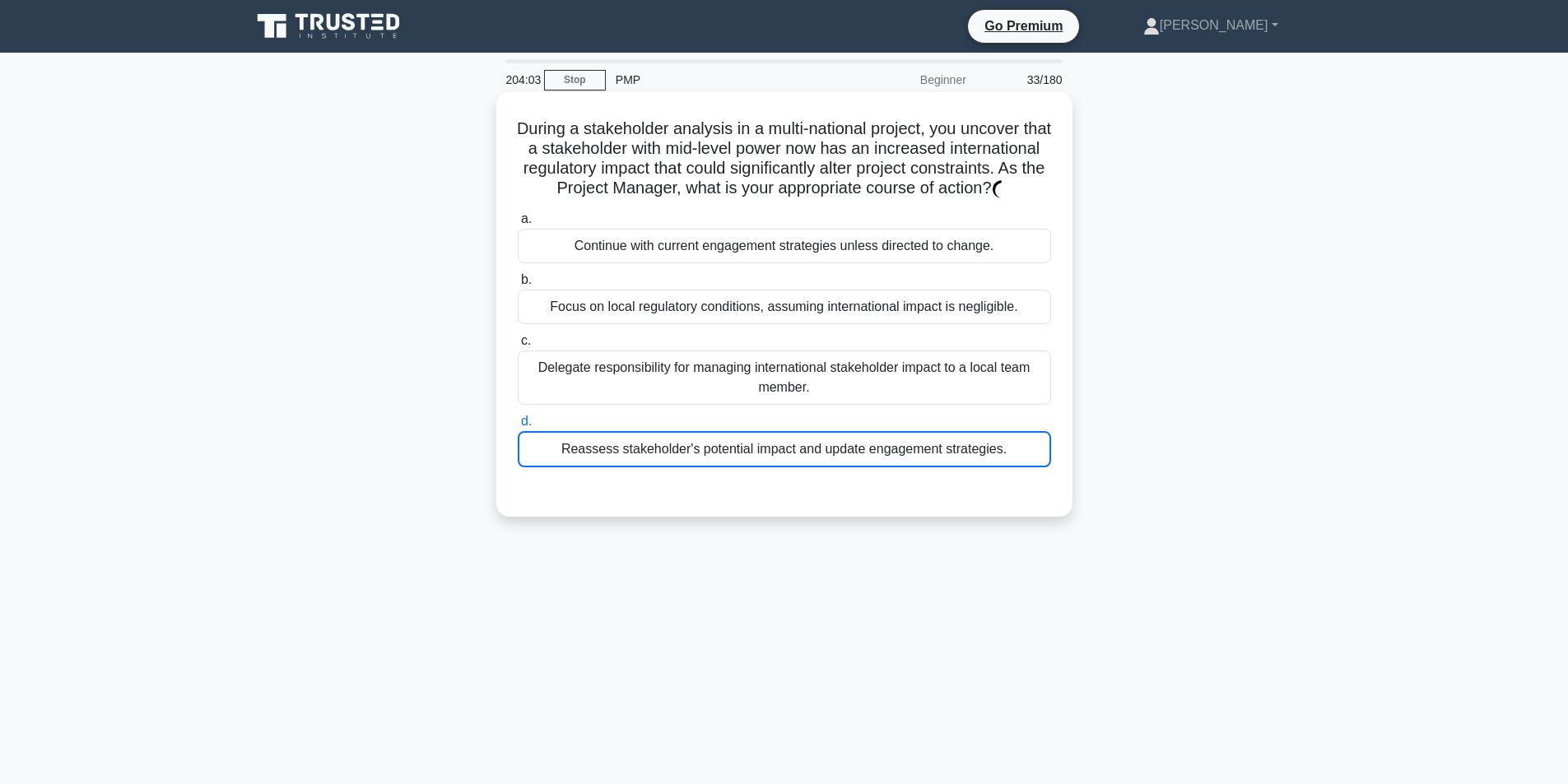
click at [556, 468] on div "Reassess stakeholder's potential impact and update engagement strategies." at bounding box center [784, 449] width 534 height 37
click at [518, 427] on input "d. Reassess stakeholder's potential impact and update engagement strategies." at bounding box center [518, 421] width 0 height 11
click at [554, 468] on div "Reassess stakeholder's potential impact and update engagement strategies." at bounding box center [784, 449] width 534 height 37
click at [518, 427] on input "d. Reassess stakeholder's potential impact and update engagement strategies." at bounding box center [518, 421] width 0 height 11
click at [553, 468] on div "Reassess stakeholder's potential impact and update engagement strategies." at bounding box center [784, 449] width 534 height 37
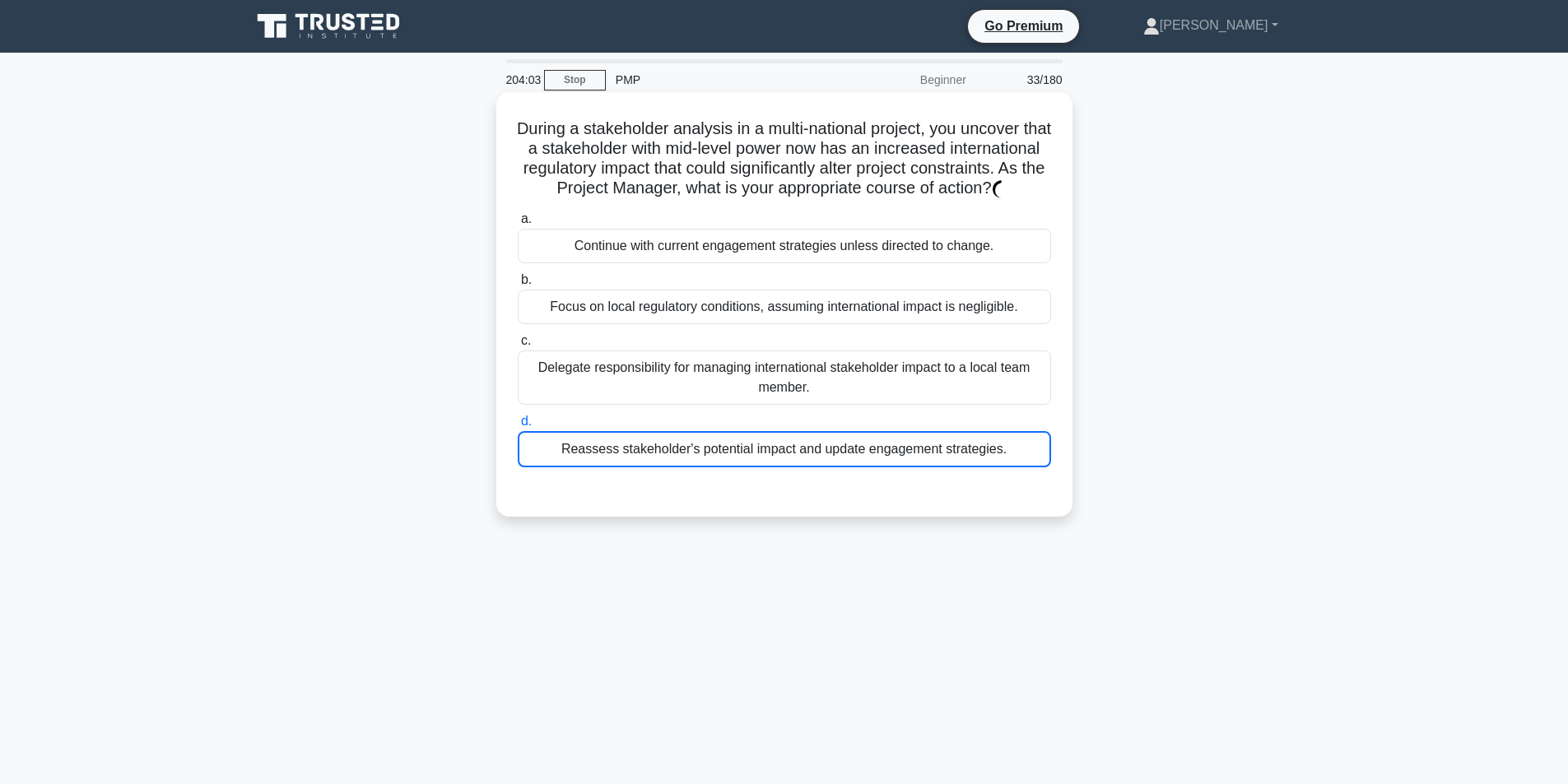
click at [518, 427] on input "d. Reassess stakeholder's potential impact and update engagement strategies." at bounding box center [518, 421] width 0 height 11
click at [552, 467] on div "Reassess stakeholder's potential impact and update engagement strategies." at bounding box center [784, 449] width 534 height 37
click at [518, 427] on input "d. Reassess stakeholder's potential impact and update engagement strategies." at bounding box center [518, 421] width 0 height 11
click at [554, 466] on div "Reassess stakeholder's potential impact and update engagement strategies." at bounding box center [784, 449] width 534 height 37
click at [518, 427] on input "d. Reassess stakeholder's potential impact and update engagement strategies." at bounding box center [518, 421] width 0 height 11
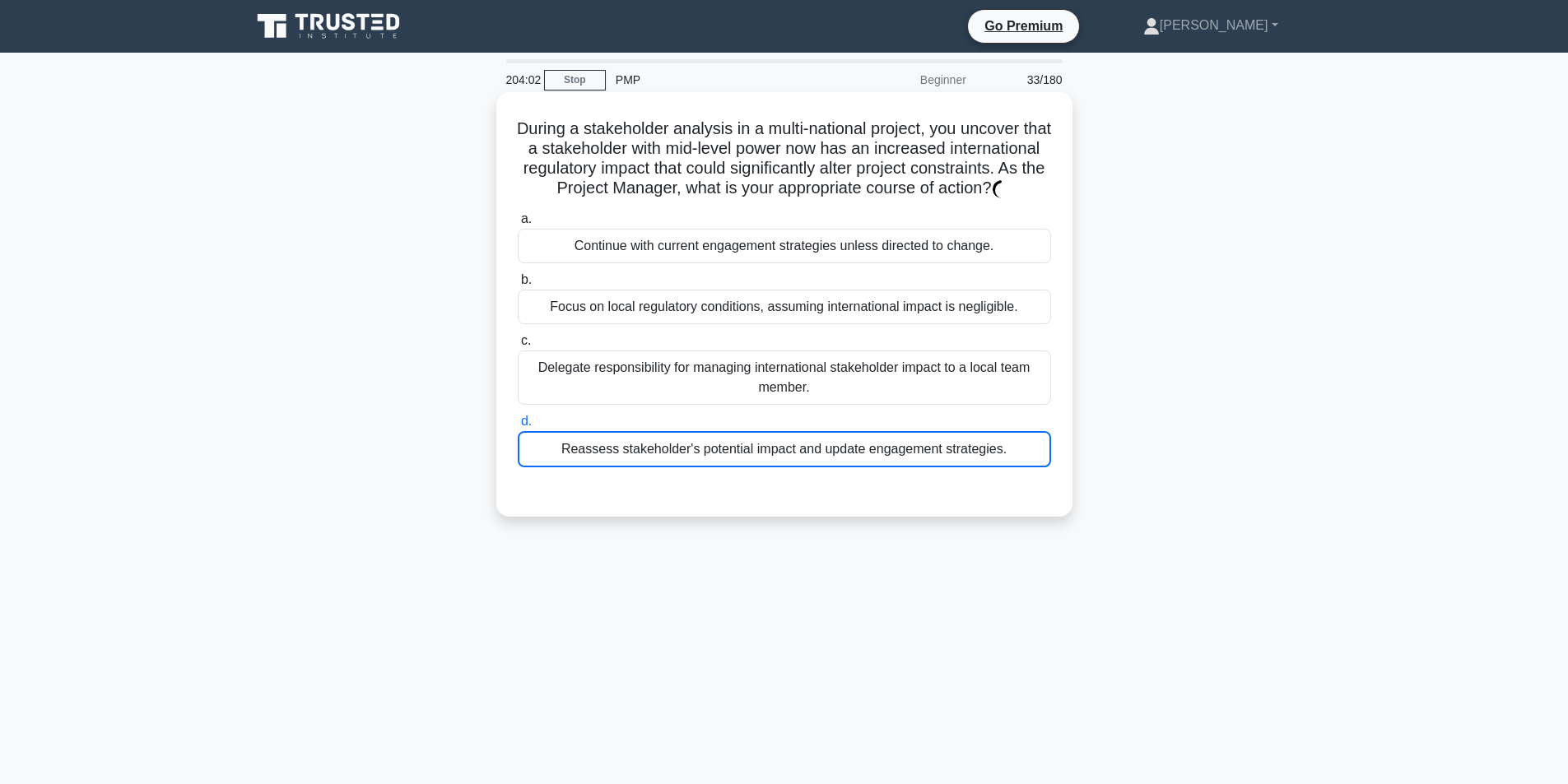
click at [554, 465] on div "Reassess stakeholder's potential impact and update engagement strategies." at bounding box center [784, 449] width 534 height 37
click at [518, 427] on input "d. Reassess stakeholder's potential impact and update engagement strategies." at bounding box center [518, 421] width 0 height 11
click at [607, 468] on div "Reassess stakeholder's potential impact and update engagement strategies." at bounding box center [784, 449] width 534 height 37
click at [518, 427] on input "d. Reassess stakeholder's potential impact and update engagement strategies." at bounding box center [518, 421] width 0 height 11
click at [659, 468] on div "Reassess stakeholder's potential impact and update engagement strategies." at bounding box center [784, 449] width 534 height 37
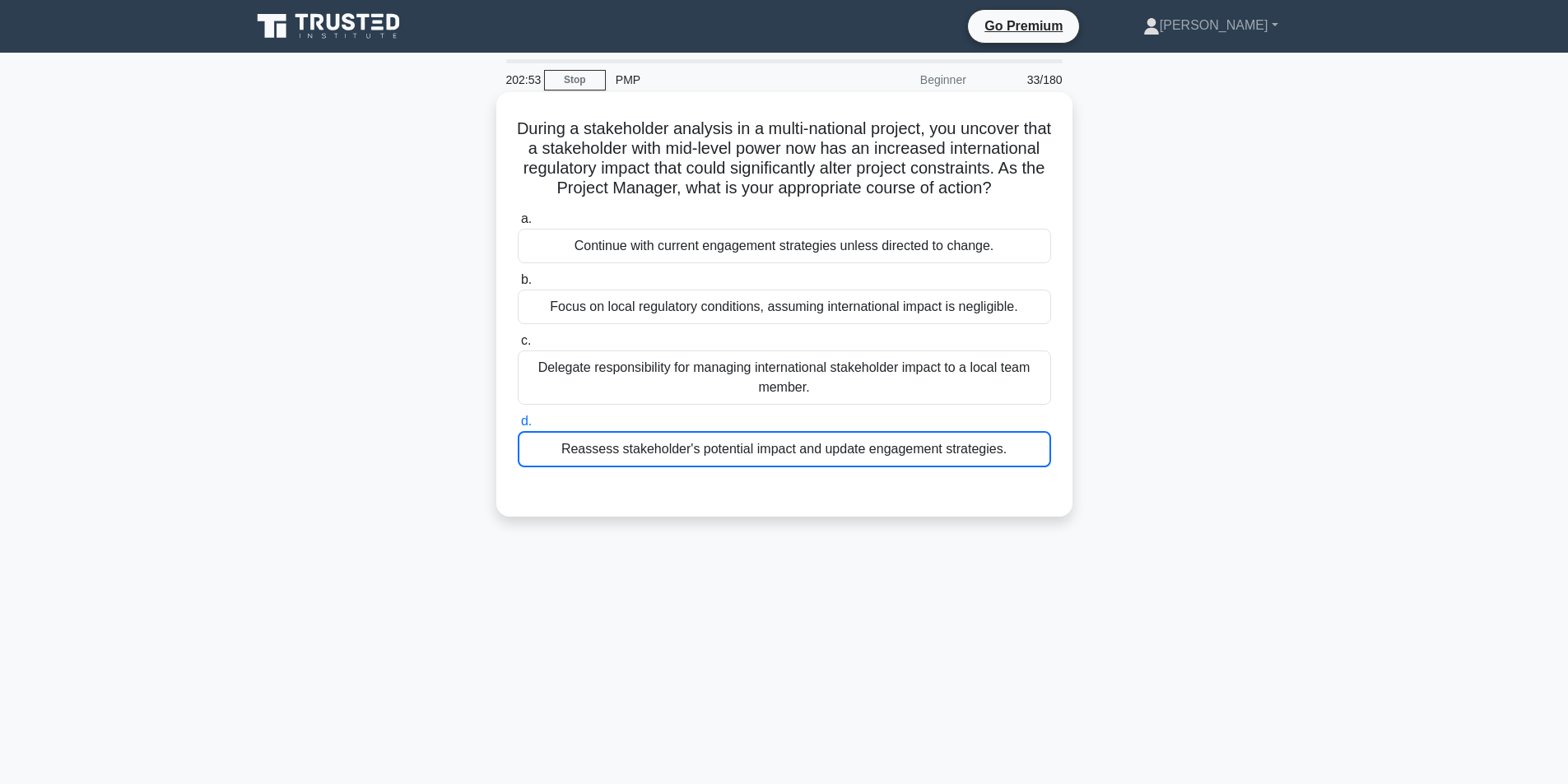
click at [518, 427] on input "d. Reassess stakeholder's potential impact and update engagement strategies." at bounding box center [518, 421] width 0 height 11
click at [661, 468] on div "Reassess stakeholder's potential impact and update engagement strategies." at bounding box center [784, 449] width 534 height 37
click at [518, 427] on input "d. Reassess stakeholder's potential impact and update engagement strategies." at bounding box center [518, 421] width 0 height 11
click at [661, 468] on div "Reassess stakeholder's potential impact and update engagement strategies." at bounding box center [784, 449] width 534 height 37
click at [518, 427] on input "d. Reassess stakeholder's potential impact and update engagement strategies." at bounding box center [518, 421] width 0 height 11
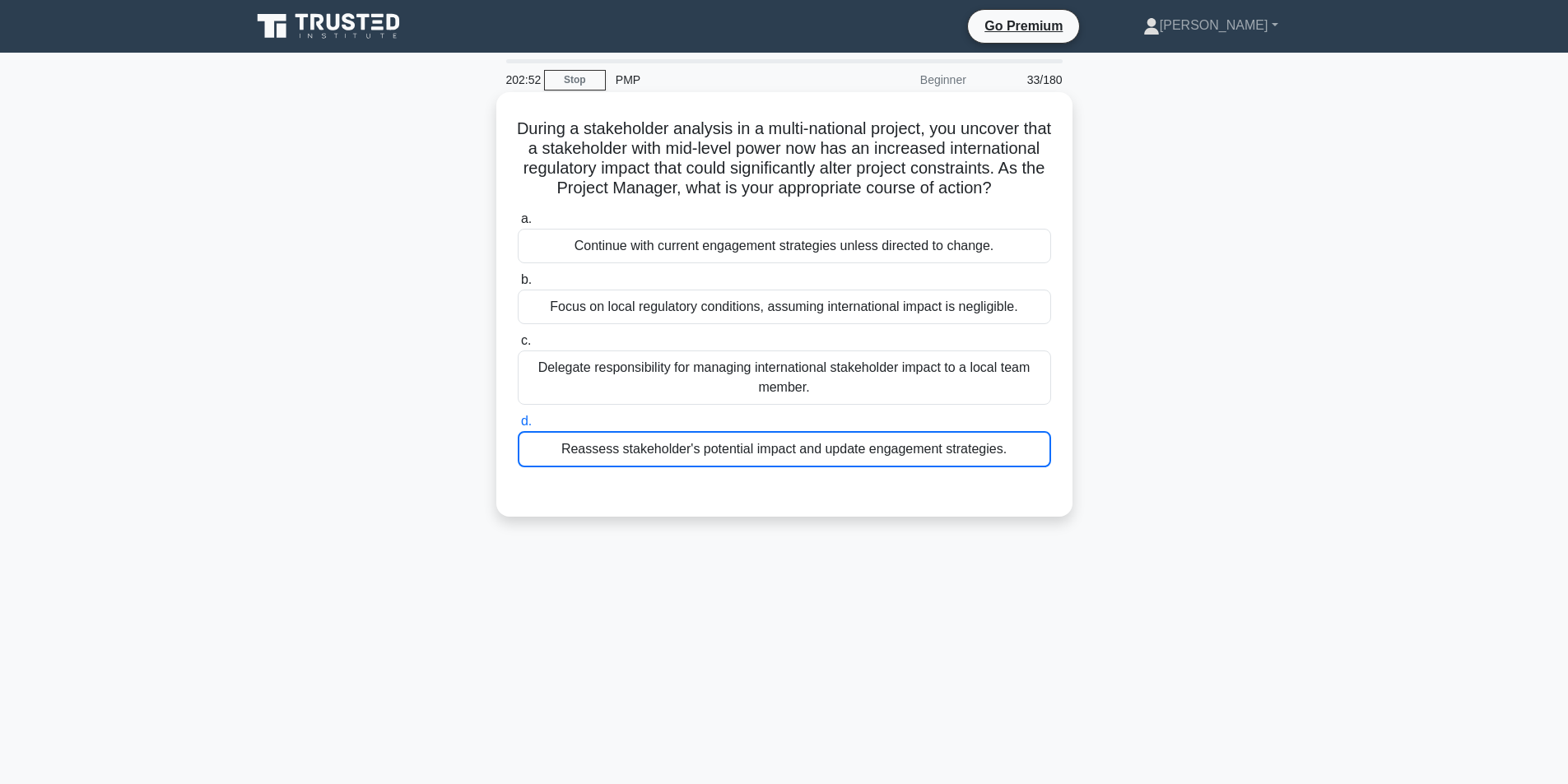
click at [664, 468] on div "Reassess stakeholder's potential impact and update engagement strategies." at bounding box center [784, 449] width 534 height 37
click at [518, 427] on input "d. Reassess stakeholder's potential impact and update engagement strategies." at bounding box center [518, 421] width 0 height 11
click at [794, 468] on div "Reassess stakeholder's potential impact and update engagement strategies." at bounding box center [784, 449] width 534 height 37
click at [796, 468] on div "Reassess stakeholder's potential impact and update engagement strategies." at bounding box center [784, 449] width 534 height 37
click at [518, 427] on input "d. Reassess stakeholder's potential impact and update engagement strategies." at bounding box center [518, 421] width 0 height 11
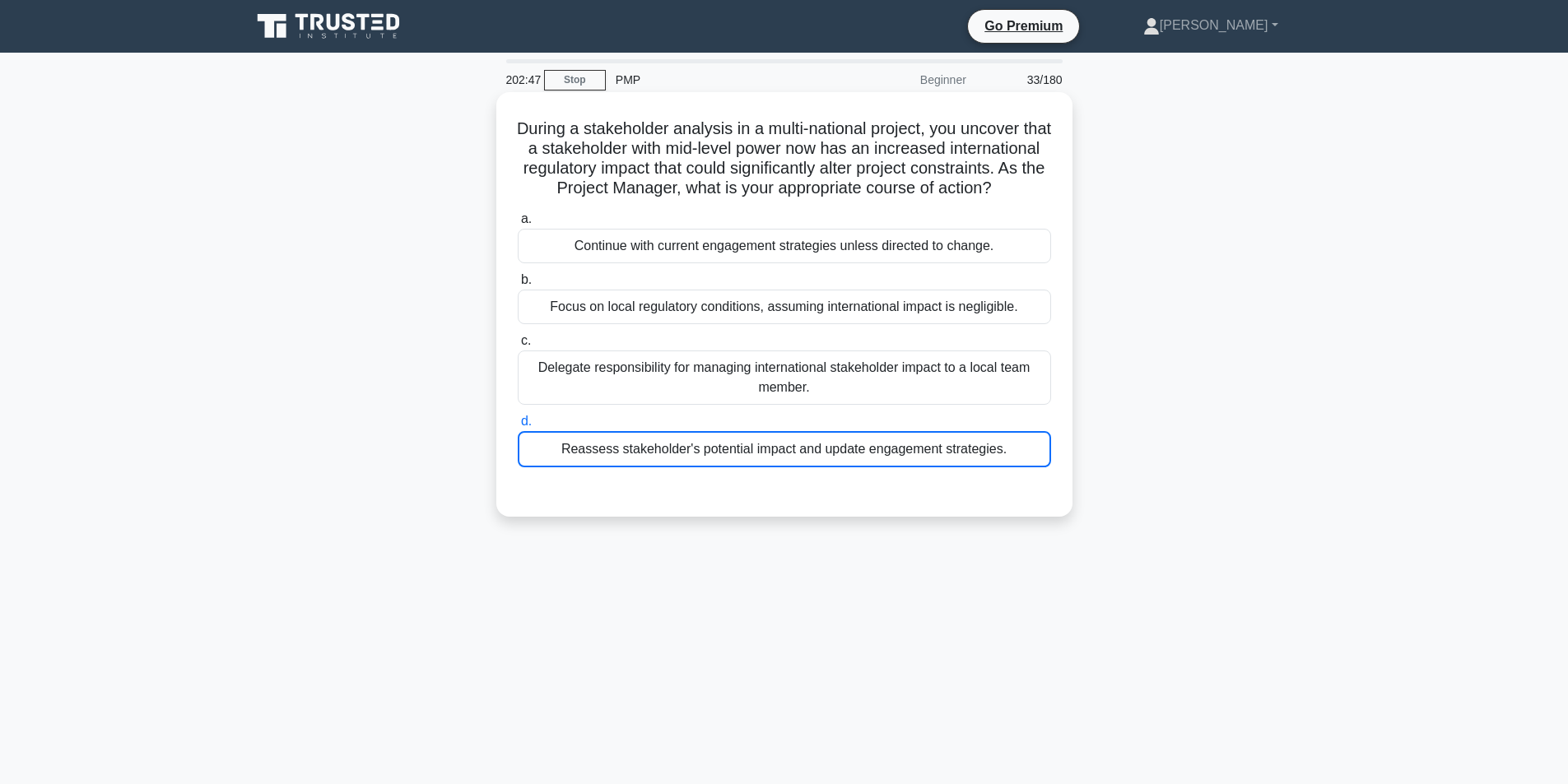
click at [685, 468] on div "Reassess stakeholder's potential impact and update engagement strategies." at bounding box center [784, 449] width 534 height 37
click at [518, 427] on input "d. Reassess stakeholder's potential impact and update engagement strategies." at bounding box center [518, 421] width 0 height 11
click at [683, 468] on div "Reassess stakeholder's potential impact and update engagement strategies." at bounding box center [784, 449] width 534 height 37
click at [518, 427] on input "d. Reassess stakeholder's potential impact and update engagement strategies." at bounding box center [518, 421] width 0 height 11
click at [682, 468] on div "Reassess stakeholder's potential impact and update engagement strategies." at bounding box center [784, 449] width 534 height 37
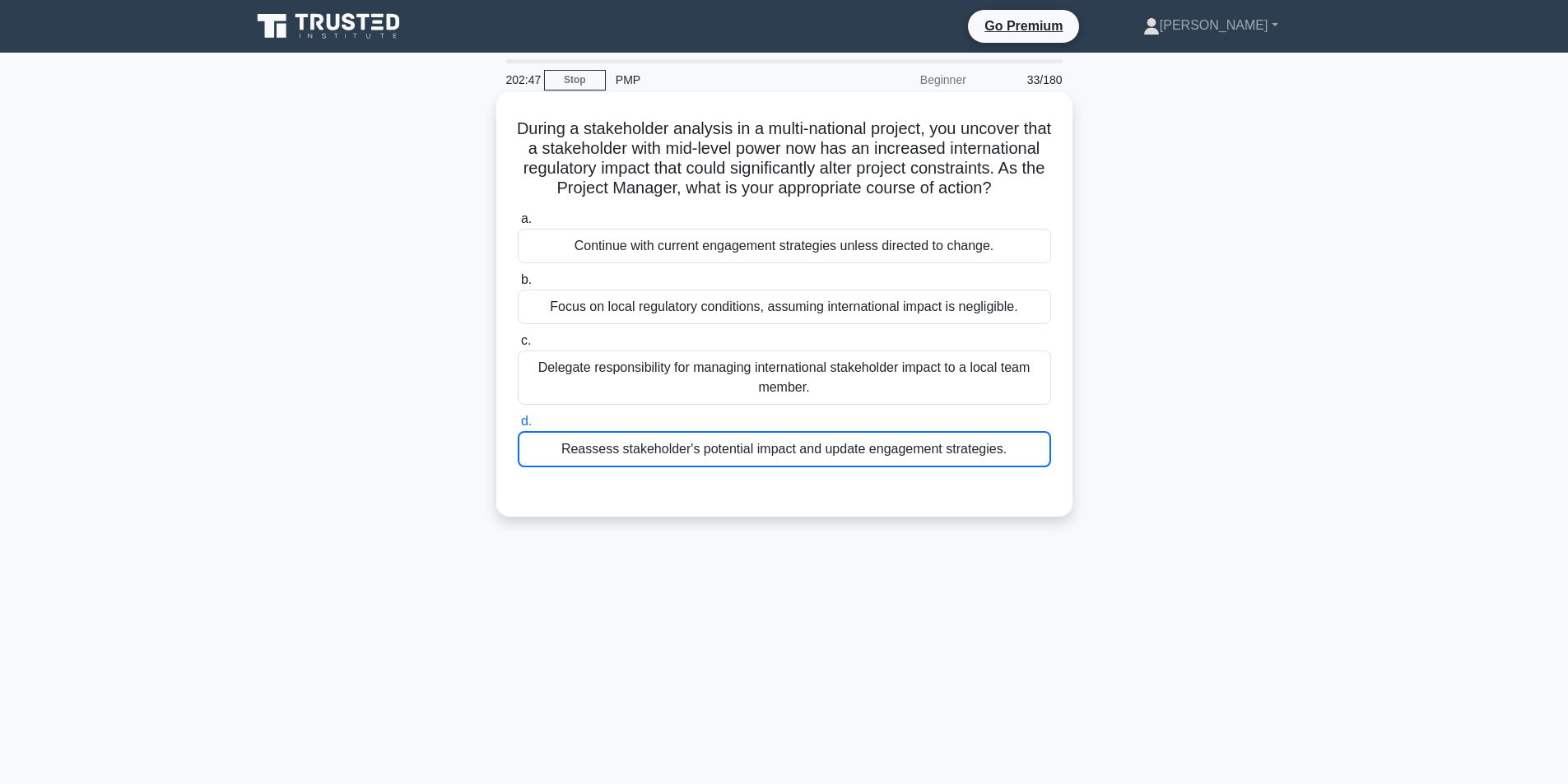
click at [518, 427] on input "d. Reassess stakeholder's potential impact and update engagement strategies." at bounding box center [518, 421] width 0 height 11
click at [682, 468] on div "Reassess stakeholder's potential impact and update engagement strategies." at bounding box center [784, 449] width 534 height 37
click at [518, 427] on input "d. Reassess stakeholder's potential impact and update engagement strategies." at bounding box center [518, 421] width 0 height 11
click at [682, 468] on div "Reassess stakeholder's potential impact and update engagement strategies." at bounding box center [784, 449] width 534 height 37
click at [518, 427] on input "d. Reassess stakeholder's potential impact and update engagement strategies." at bounding box center [518, 421] width 0 height 11
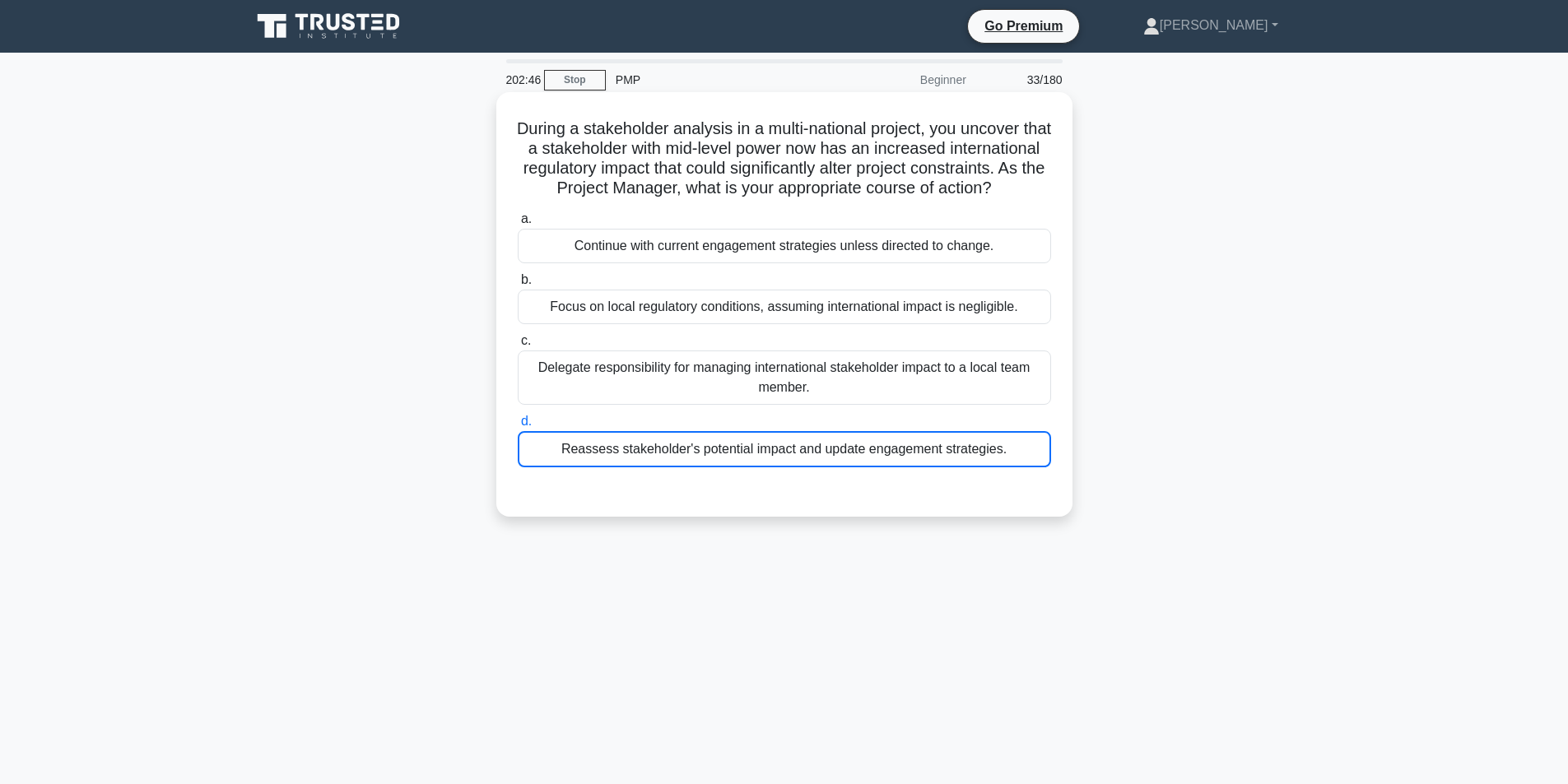
click at [682, 468] on div "Reassess stakeholder's potential impact and update engagement strategies." at bounding box center [784, 449] width 534 height 37
click at [518, 427] on input "d. Reassess stakeholder's potential impact and update engagement strategies." at bounding box center [518, 421] width 0 height 11
click at [682, 468] on div "Reassess stakeholder's potential impact and update engagement strategies." at bounding box center [784, 449] width 534 height 37
click at [518, 427] on input "d. Reassess stakeholder's potential impact and update engagement strategies." at bounding box center [518, 421] width 0 height 11
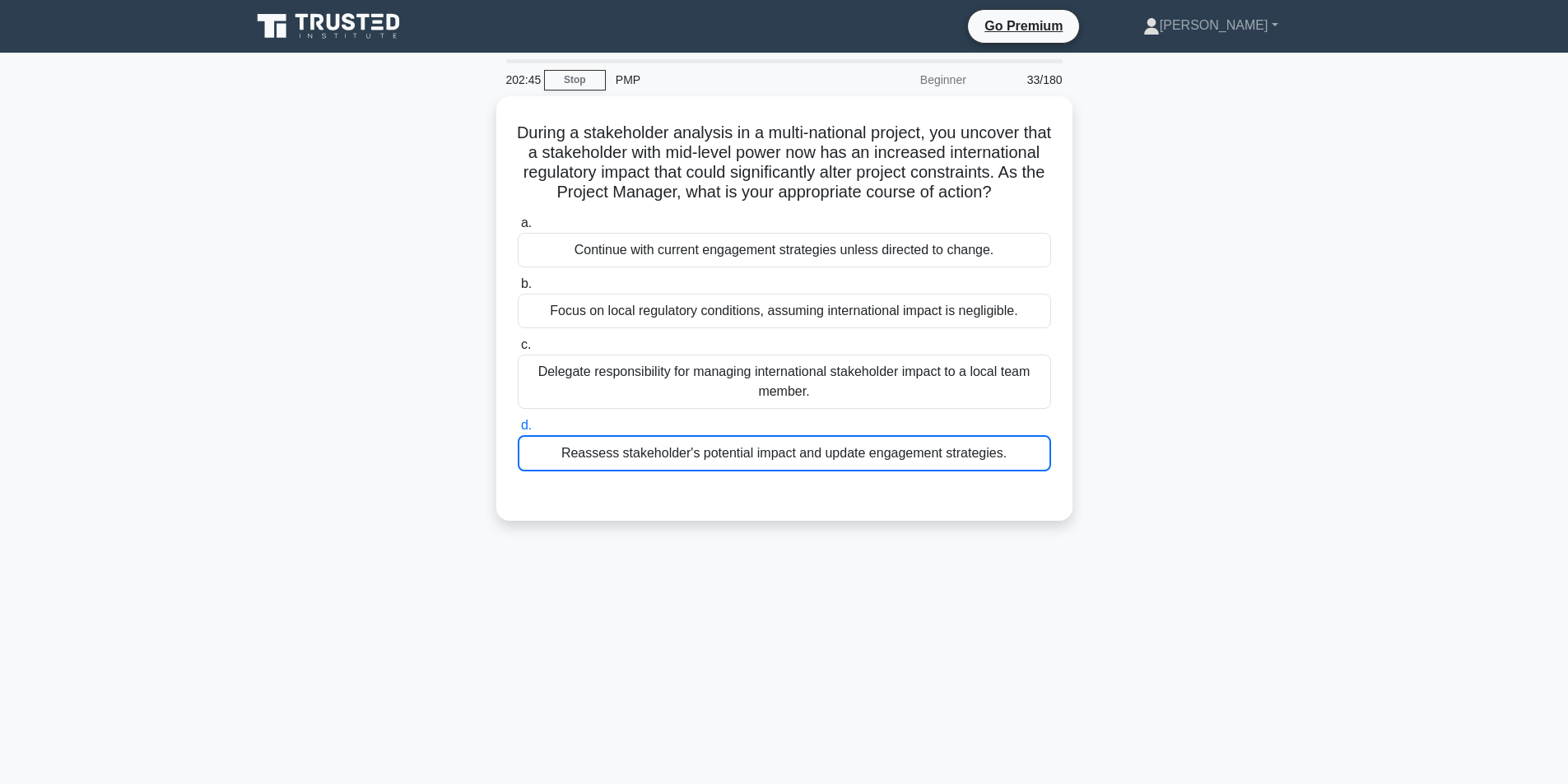
click at [667, 541] on div "During a stakeholder analysis in a multi-national project, you uncover that a s…" at bounding box center [784, 318] width 1087 height 445
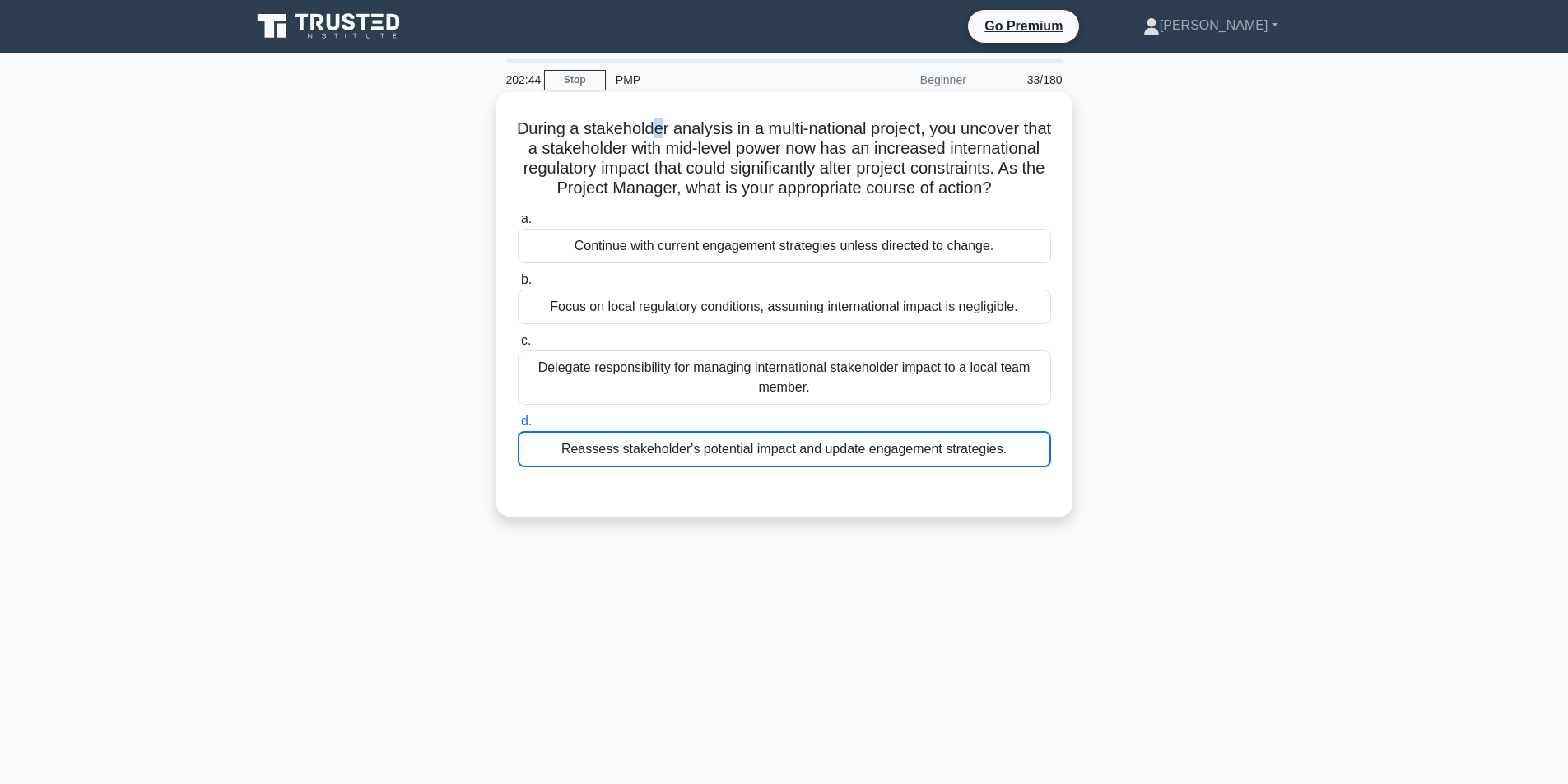
click at [666, 127] on h5 "During a stakeholder analysis in a multi-national project, you uncover that a s…" at bounding box center [784, 159] width 536 height 81
click at [648, 157] on h5 "During a stakeholder analysis in a multi-national project, you uncover that a s…" at bounding box center [784, 159] width 536 height 81
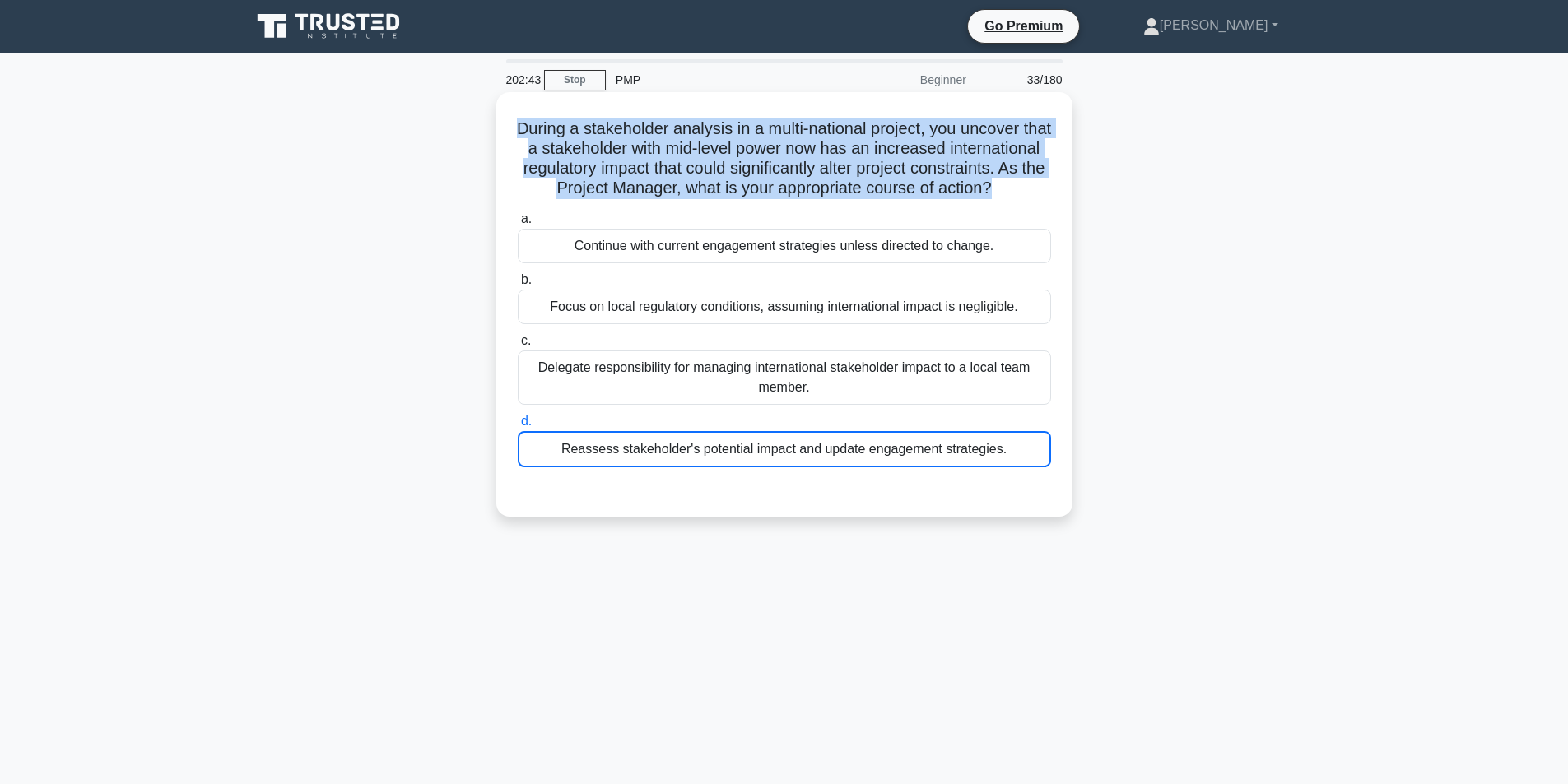
click at [648, 157] on h5 "During a stakeholder analysis in a multi-national project, you uncover that a s…" at bounding box center [784, 159] width 536 height 81
click at [648, 160] on h5 "During a stakeholder analysis in a multi-national project, you uncover that a s…" at bounding box center [784, 159] width 536 height 81
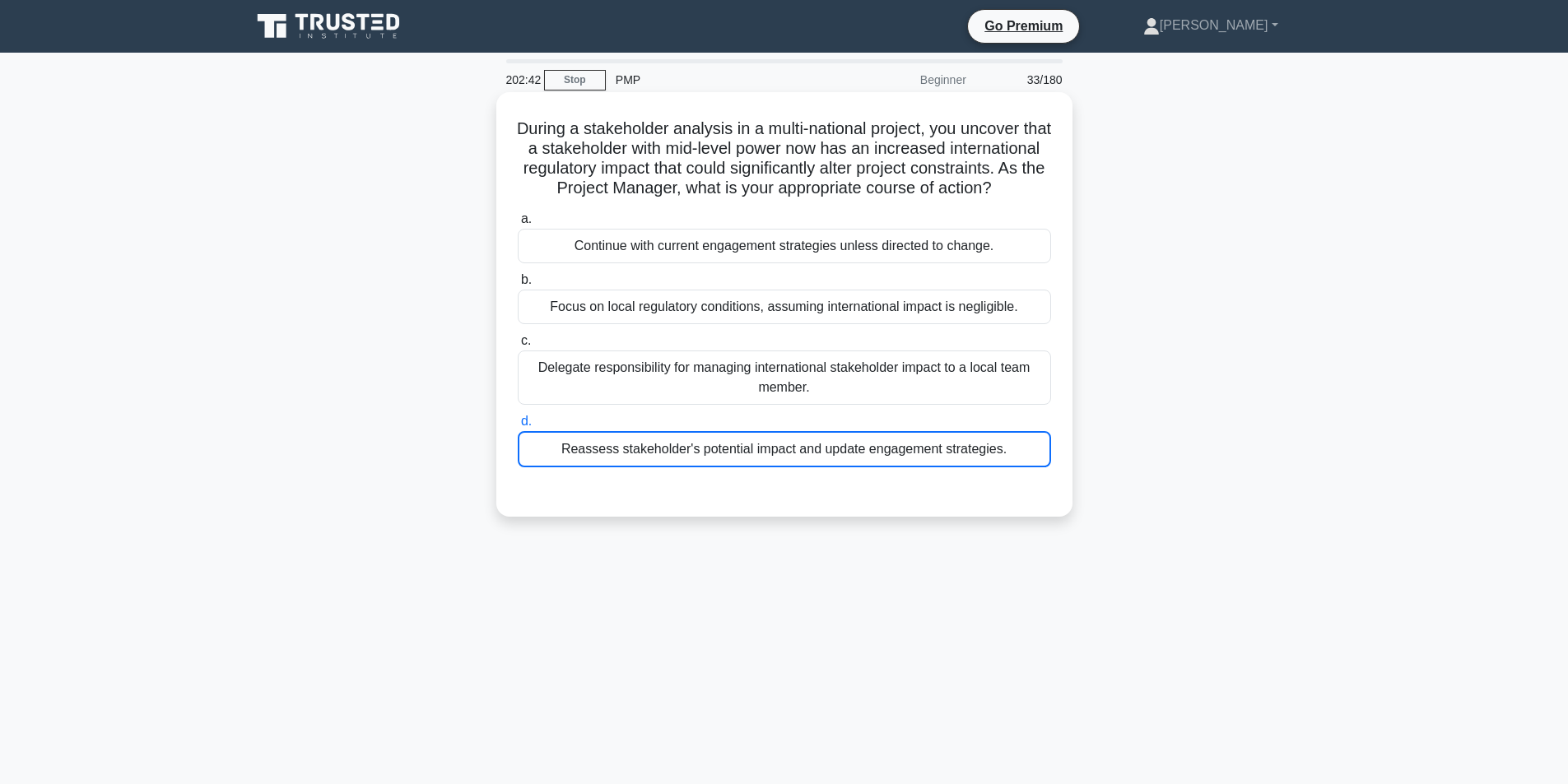
click at [625, 386] on div "Delegate responsibility for managing international stakeholder impact to a loca…" at bounding box center [784, 377] width 534 height 54
click at [518, 346] on input "c. Delegate responsibility for managing international stakeholder impact to a l…" at bounding box center [518, 340] width 0 height 11
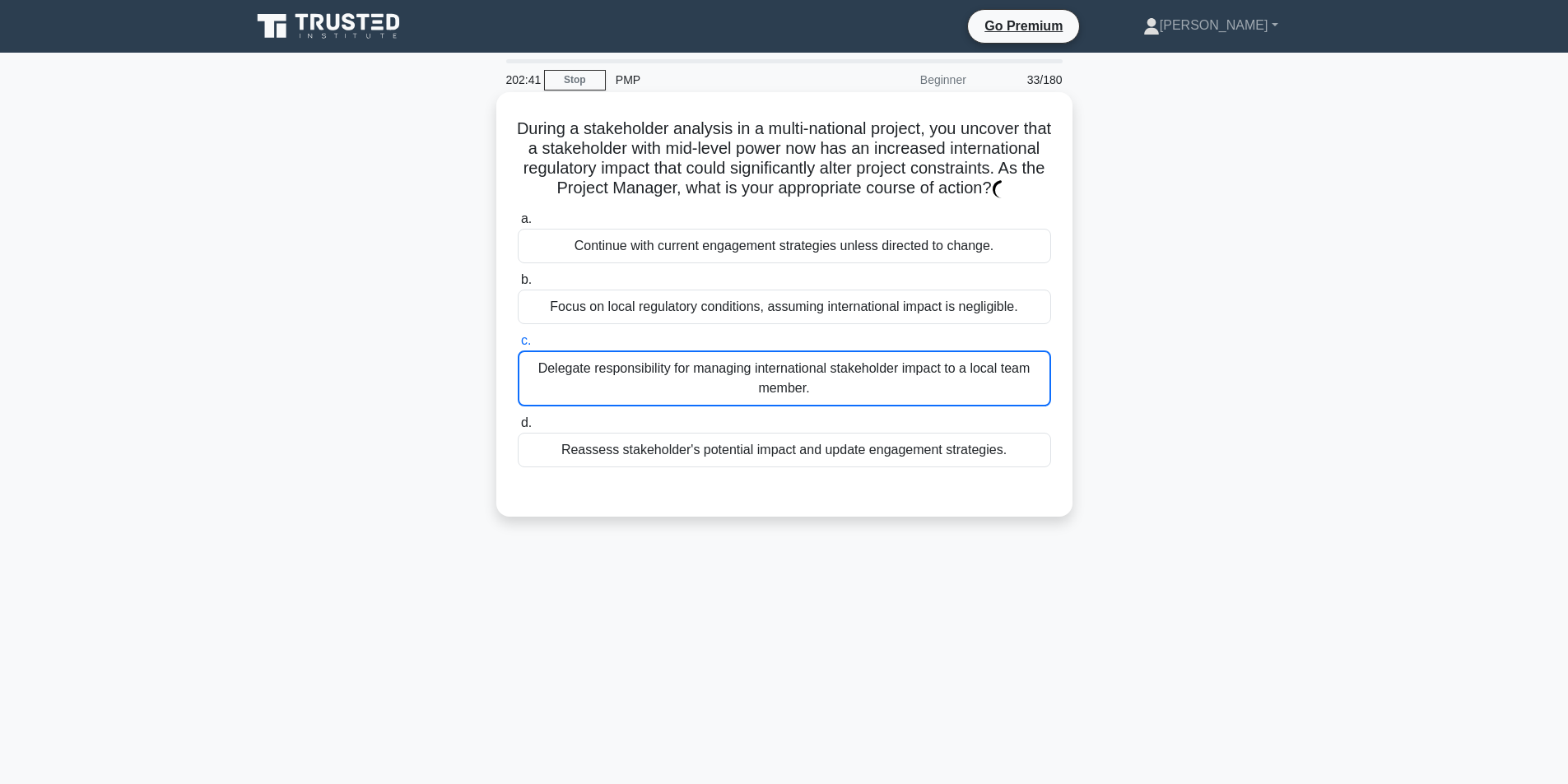
click at [617, 471] on div "a. Continue with current engagement strategies unless directed to change. b. Fo…" at bounding box center [784, 338] width 553 height 265
click at [613, 453] on div "Reassess stakeholder's potential impact and update engagement strategies." at bounding box center [784, 450] width 534 height 35
click at [518, 429] on input "d. Reassess stakeholder's potential impact and update engagement strategies." at bounding box center [518, 422] width 0 height 11
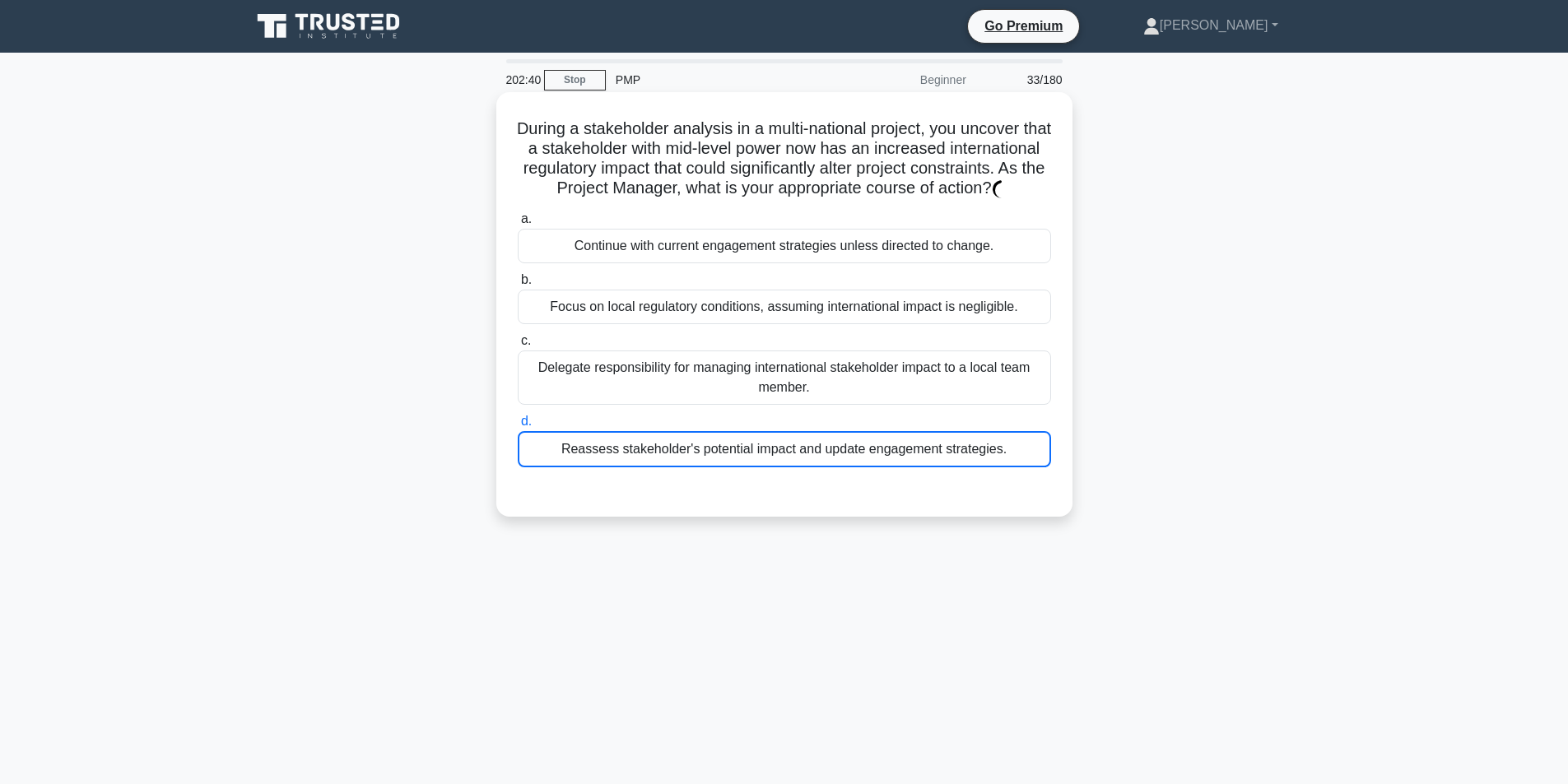
click at [611, 464] on div "Reassess stakeholder's potential impact and update engagement strategies." at bounding box center [784, 449] width 534 height 37
click at [610, 465] on div "Reassess stakeholder's potential impact and update engagement strategies." at bounding box center [784, 449] width 534 height 37
click at [518, 427] on input "d. Reassess stakeholder's potential impact and update engagement strategies." at bounding box center [518, 421] width 0 height 11
click at [610, 465] on div "Reassess stakeholder's potential impact and update engagement strategies." at bounding box center [784, 449] width 534 height 37
click at [518, 427] on input "d. Reassess stakeholder's potential impact and update engagement strategies." at bounding box center [518, 421] width 0 height 11
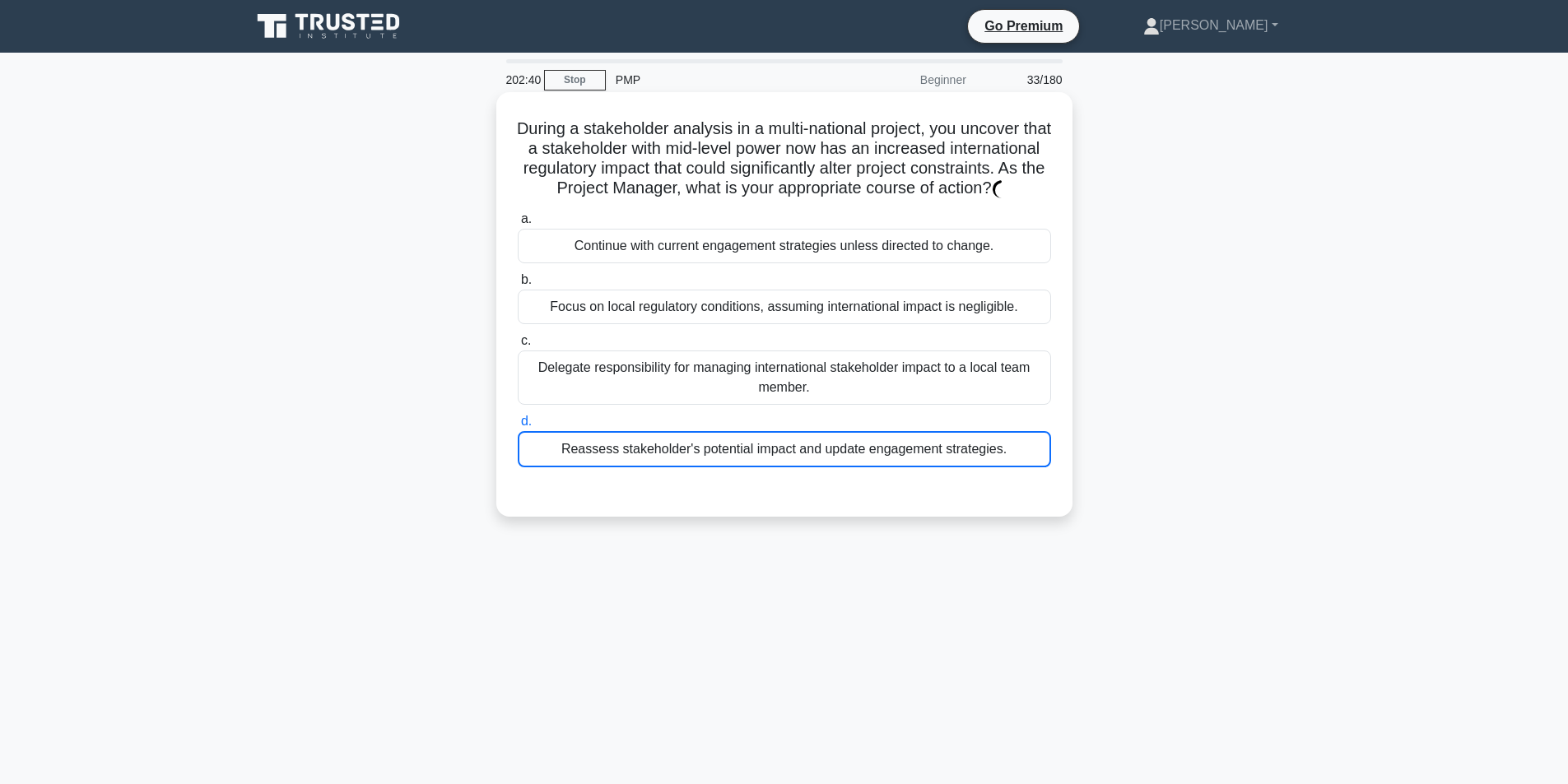
click at [609, 466] on div "Reassess stakeholder's potential impact and update engagement strategies." at bounding box center [784, 449] width 534 height 37
click at [518, 427] on input "d. Reassess stakeholder's potential impact and update engagement strategies." at bounding box center [518, 421] width 0 height 11
click at [610, 463] on div "Reassess stakeholder's potential impact and update engagement strategies." at bounding box center [784, 449] width 534 height 37
click at [518, 427] on input "d. Reassess stakeholder's potential impact and update engagement strategies." at bounding box center [518, 421] width 0 height 11
click at [610, 463] on div "Reassess stakeholder's potential impact and update engagement strategies." at bounding box center [784, 449] width 534 height 37
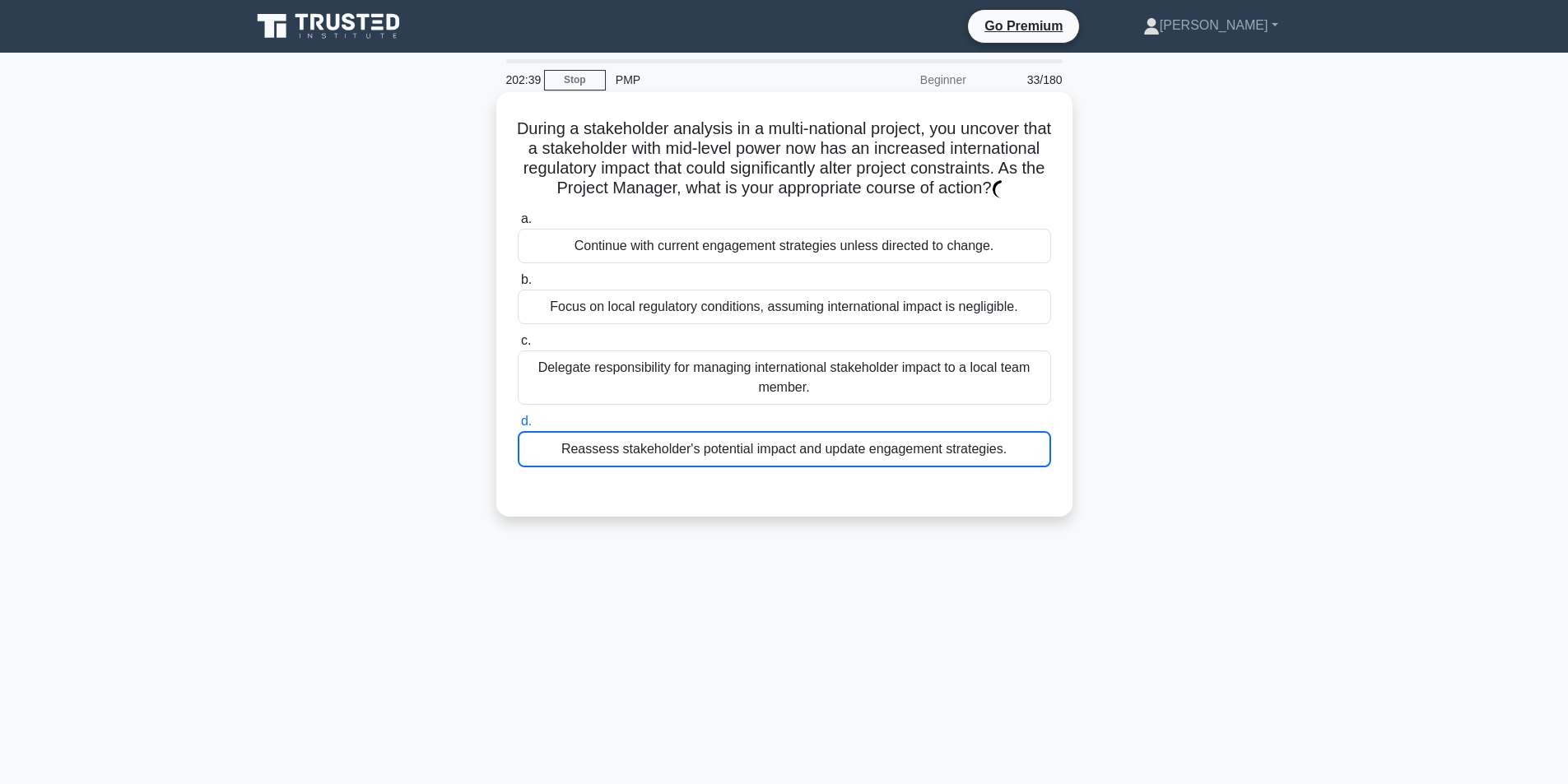
click at [518, 427] on input "d. Reassess stakeholder's potential impact and update engagement strategies." at bounding box center [518, 421] width 0 height 11
click at [611, 463] on div "Reassess stakeholder's potential impact and update engagement strategies." at bounding box center [784, 449] width 534 height 37
click at [518, 427] on input "d. Reassess stakeholder's potential impact and update engagement strategies." at bounding box center [518, 421] width 0 height 11
click at [611, 463] on div "Reassess stakeholder's potential impact and update engagement strategies." at bounding box center [784, 449] width 534 height 37
click at [518, 427] on input "d. Reassess stakeholder's potential impact and update engagement strategies." at bounding box center [518, 421] width 0 height 11
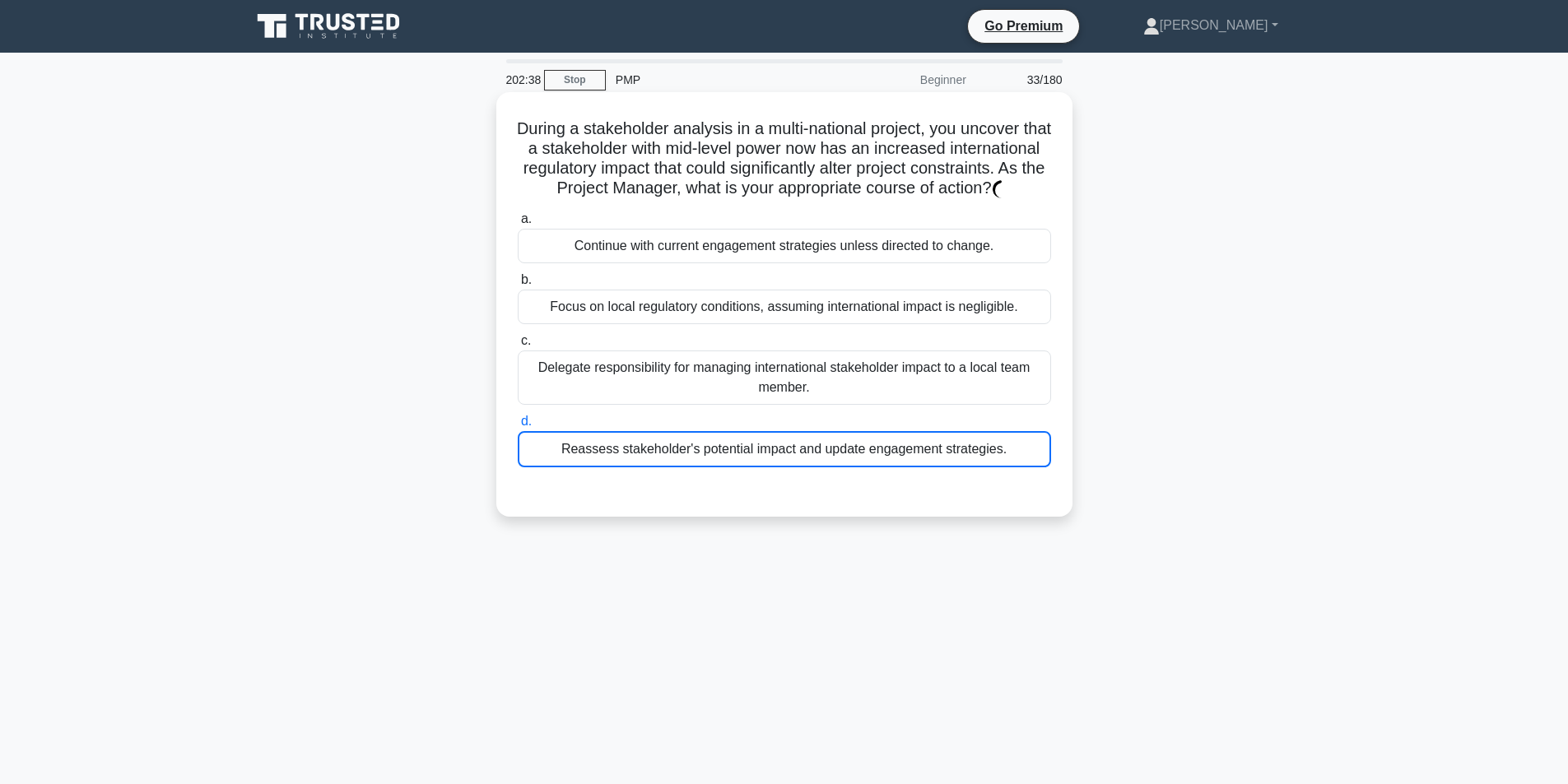
click at [609, 462] on div "Reassess stakeholder's potential impact and update engagement strategies." at bounding box center [784, 449] width 534 height 37
click at [518, 427] on input "d. Reassess stakeholder's potential impact and update engagement strategies." at bounding box center [518, 421] width 0 height 11
click at [1038, 467] on div "Reassess stakeholder's potential impact and update engagement strategies." at bounding box center [784, 449] width 534 height 37
click at [518, 427] on input "d. Reassess stakeholder's potential impact and update engagement strategies." at bounding box center [518, 421] width 0 height 11
click at [1036, 468] on div "Reassess stakeholder's potential impact and update engagement strategies." at bounding box center [784, 449] width 534 height 37
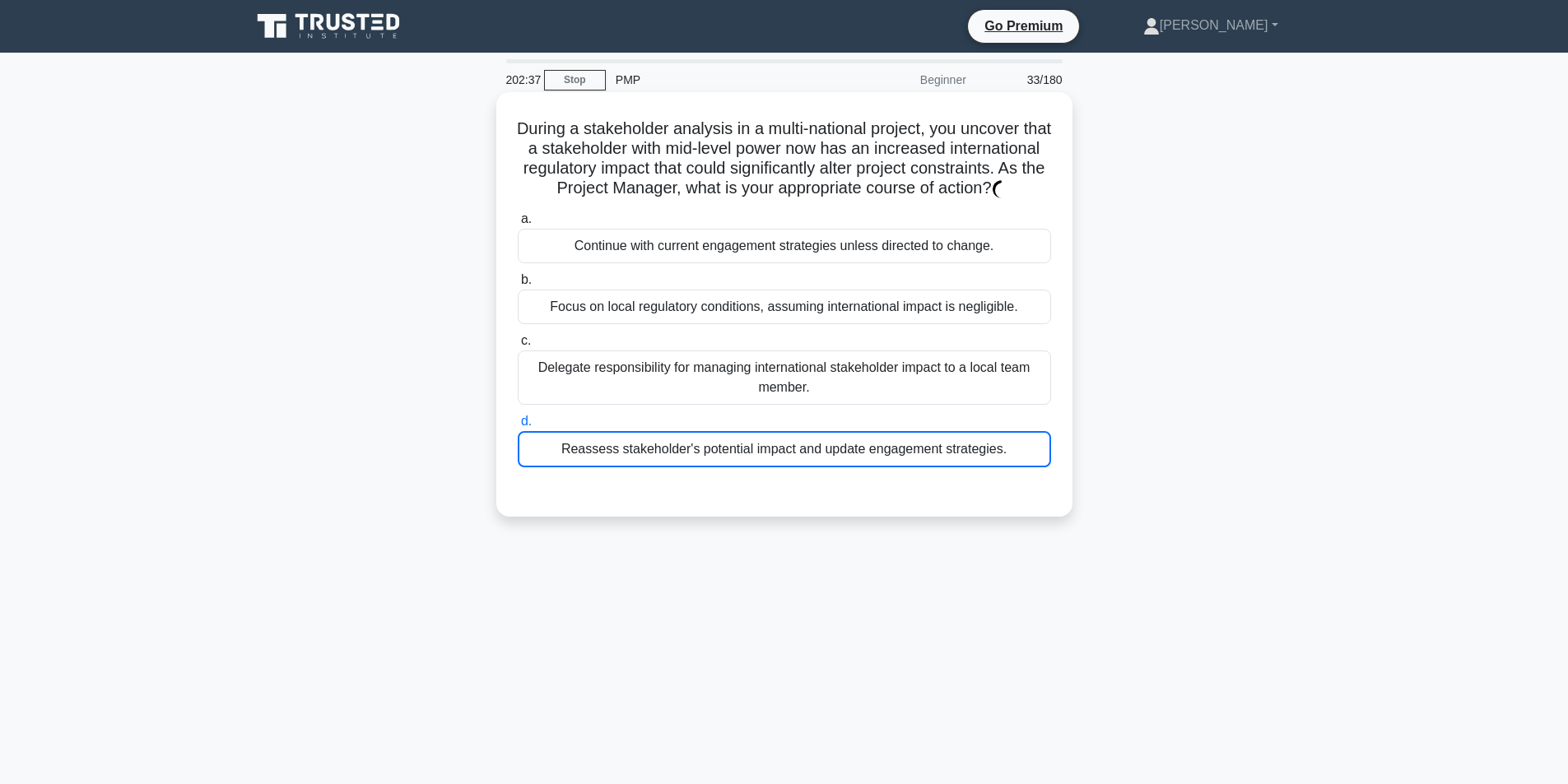
click at [518, 427] on input "d. Reassess stakeholder's potential impact and update engagement strategies." at bounding box center [518, 421] width 0 height 11
click at [1038, 468] on div "Reassess stakeholder's potential impact and update engagement strategies." at bounding box center [784, 449] width 534 height 37
click at [518, 427] on input "d. Reassess stakeholder's potential impact and update engagement strategies." at bounding box center [518, 421] width 0 height 11
click at [1038, 467] on div "Reassess stakeholder's potential impact and update engagement strategies." at bounding box center [784, 449] width 534 height 37
click at [518, 427] on input "d. Reassess stakeholder's potential impact and update engagement strategies." at bounding box center [518, 421] width 0 height 11
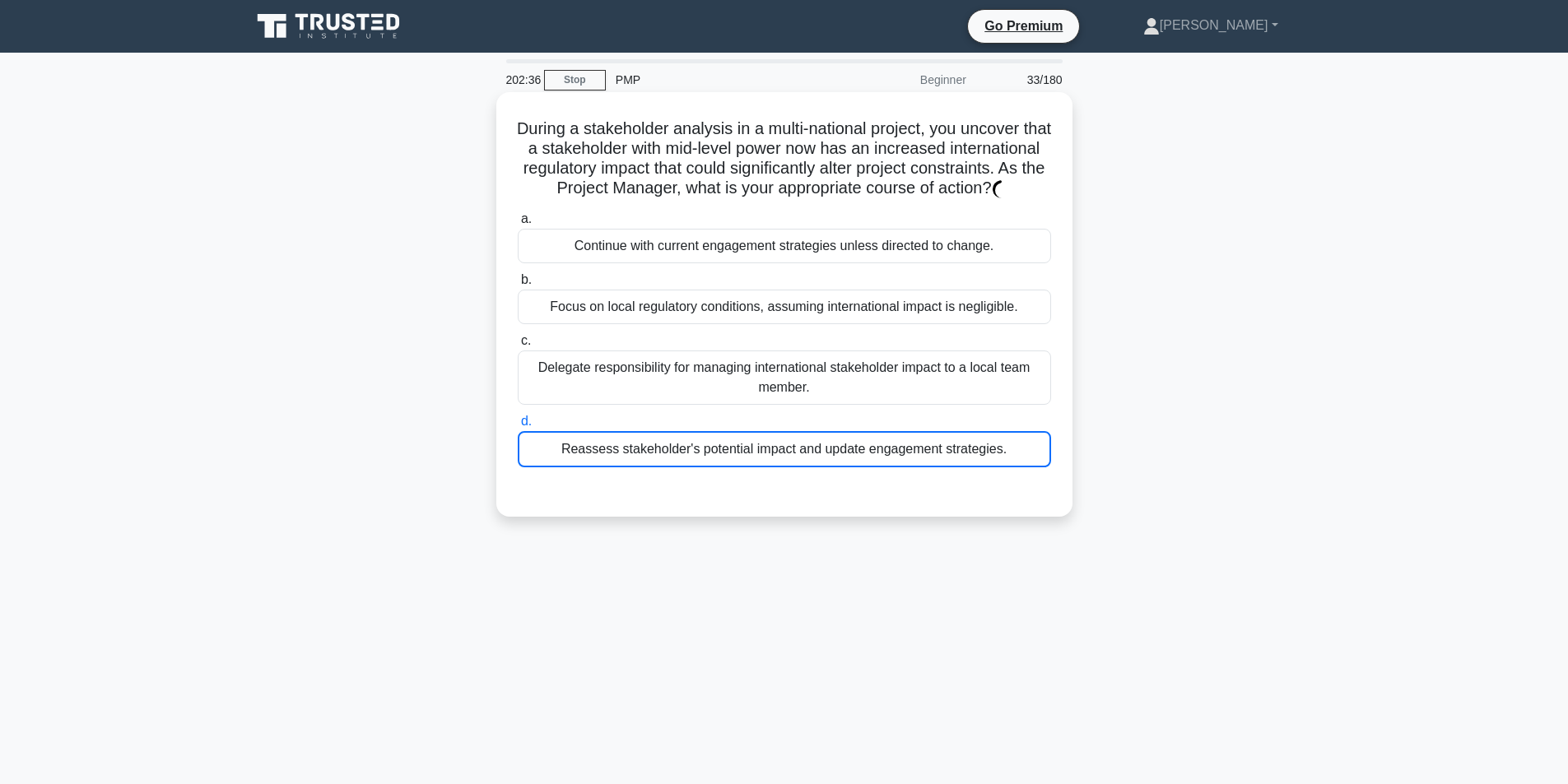
click at [1038, 467] on div "Reassess stakeholder's potential impact and update engagement strategies." at bounding box center [784, 449] width 534 height 37
click at [518, 427] on input "d. Reassess stakeholder's potential impact and update engagement strategies." at bounding box center [518, 421] width 0 height 11
click at [1038, 465] on div "Reassess stakeholder's potential impact and update engagement strategies." at bounding box center [784, 449] width 534 height 37
click at [518, 427] on input "d. Reassess stakeholder's potential impact and update engagement strategies." at bounding box center [518, 421] width 0 height 11
click at [1037, 464] on div "Reassess stakeholder's potential impact and update engagement strategies." at bounding box center [784, 449] width 534 height 37
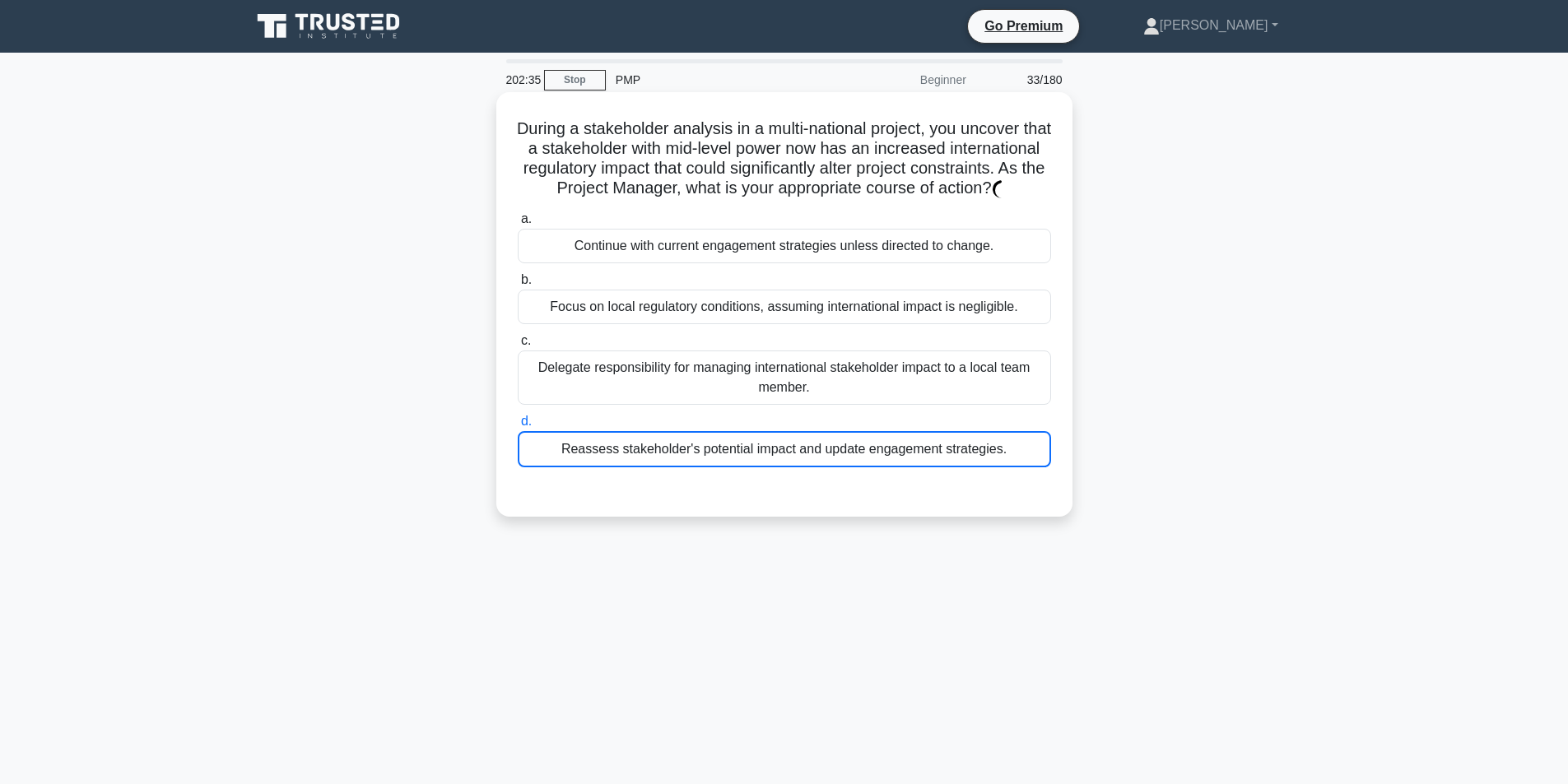
click at [518, 427] on input "d. Reassess stakeholder's potential impact and update engagement strategies." at bounding box center [518, 421] width 0 height 11
click at [1037, 465] on div "Reassess stakeholder's potential impact and update engagement strategies." at bounding box center [784, 449] width 534 height 37
click at [518, 427] on input "d. Reassess stakeholder's potential impact and update engagement strategies." at bounding box center [518, 421] width 0 height 11
click at [1037, 465] on div "Reassess stakeholder's potential impact and update engagement strategies." at bounding box center [784, 449] width 534 height 37
click at [518, 427] on input "d. Reassess stakeholder's potential impact and update engagement strategies." at bounding box center [518, 421] width 0 height 11
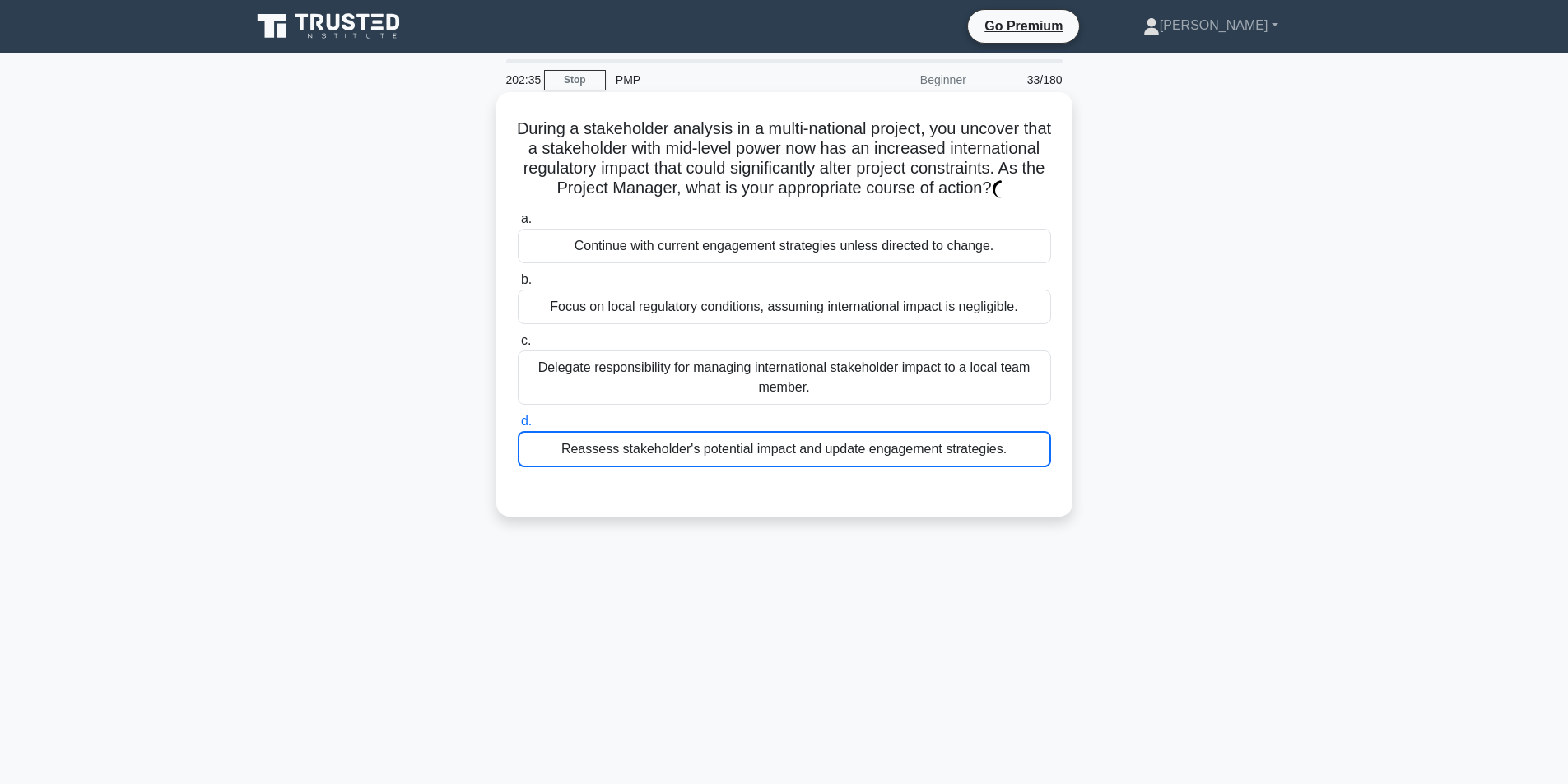
click at [1038, 464] on div "Reassess stakeholder's potential impact and update engagement strategies." at bounding box center [784, 449] width 534 height 37
click at [518, 427] on input "d. Reassess stakeholder's potential impact and update engagement strategies." at bounding box center [518, 421] width 0 height 11
click at [1038, 463] on div "Reassess stakeholder's potential impact and update engagement strategies." at bounding box center [784, 449] width 534 height 37
click at [518, 427] on input "d. Reassess stakeholder's potential impact and update engagement strategies." at bounding box center [518, 421] width 0 height 11
click at [1038, 463] on div "Reassess stakeholder's potential impact and update engagement strategies." at bounding box center [784, 449] width 534 height 37
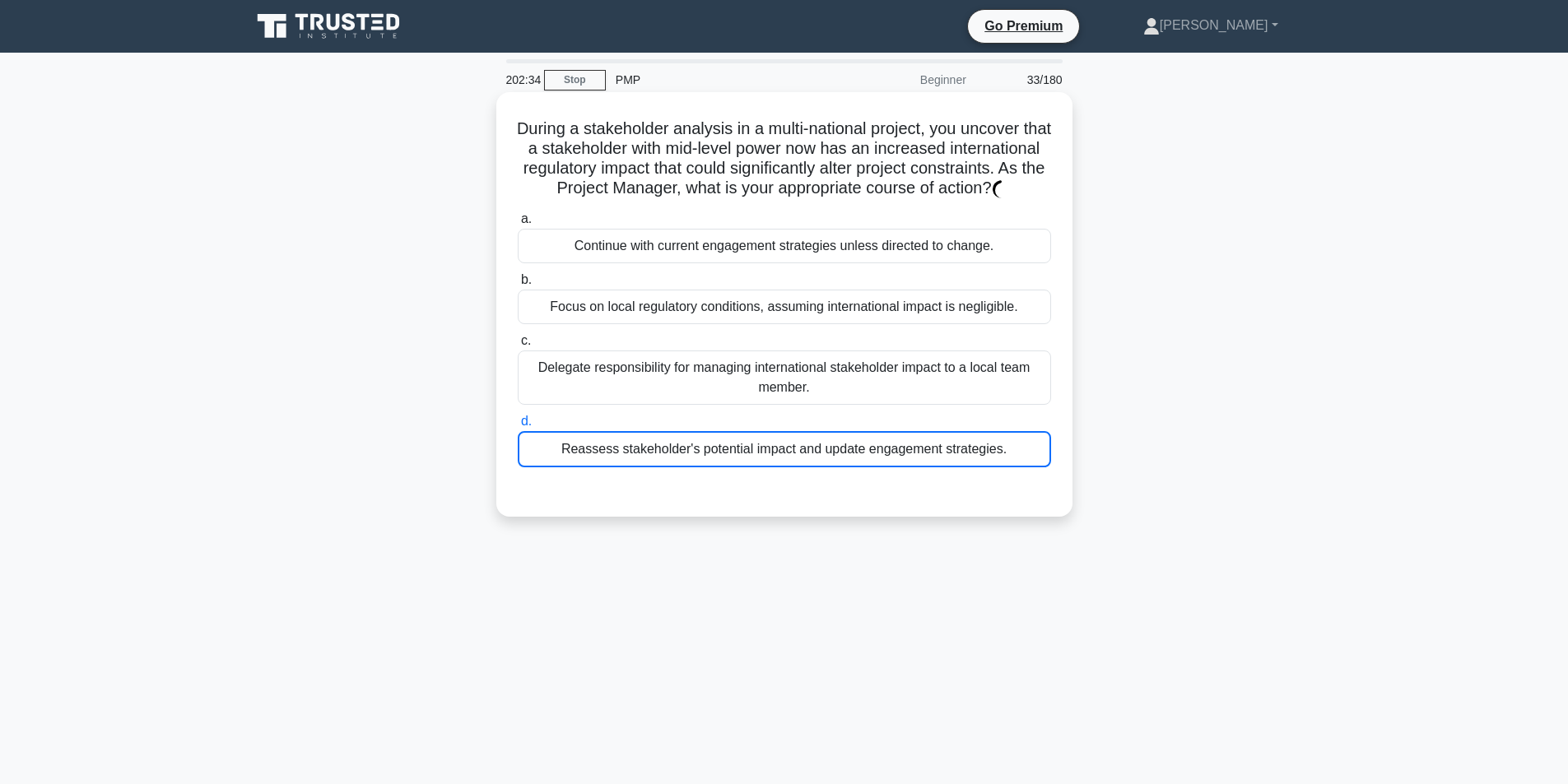
click at [518, 427] on input "d. Reassess stakeholder's potential impact and update engagement strategies." at bounding box center [518, 421] width 0 height 11
click at [1039, 464] on div "Reassess stakeholder's potential impact and update engagement strategies." at bounding box center [784, 449] width 534 height 37
click at [518, 427] on input "d. Reassess stakeholder's potential impact and update engagement strategies." at bounding box center [518, 421] width 0 height 11
click at [1039, 464] on div "Reassess stakeholder's potential impact and update engagement strategies." at bounding box center [784, 449] width 534 height 37
click at [518, 427] on input "d. Reassess stakeholder's potential impact and update engagement strategies." at bounding box center [518, 421] width 0 height 11
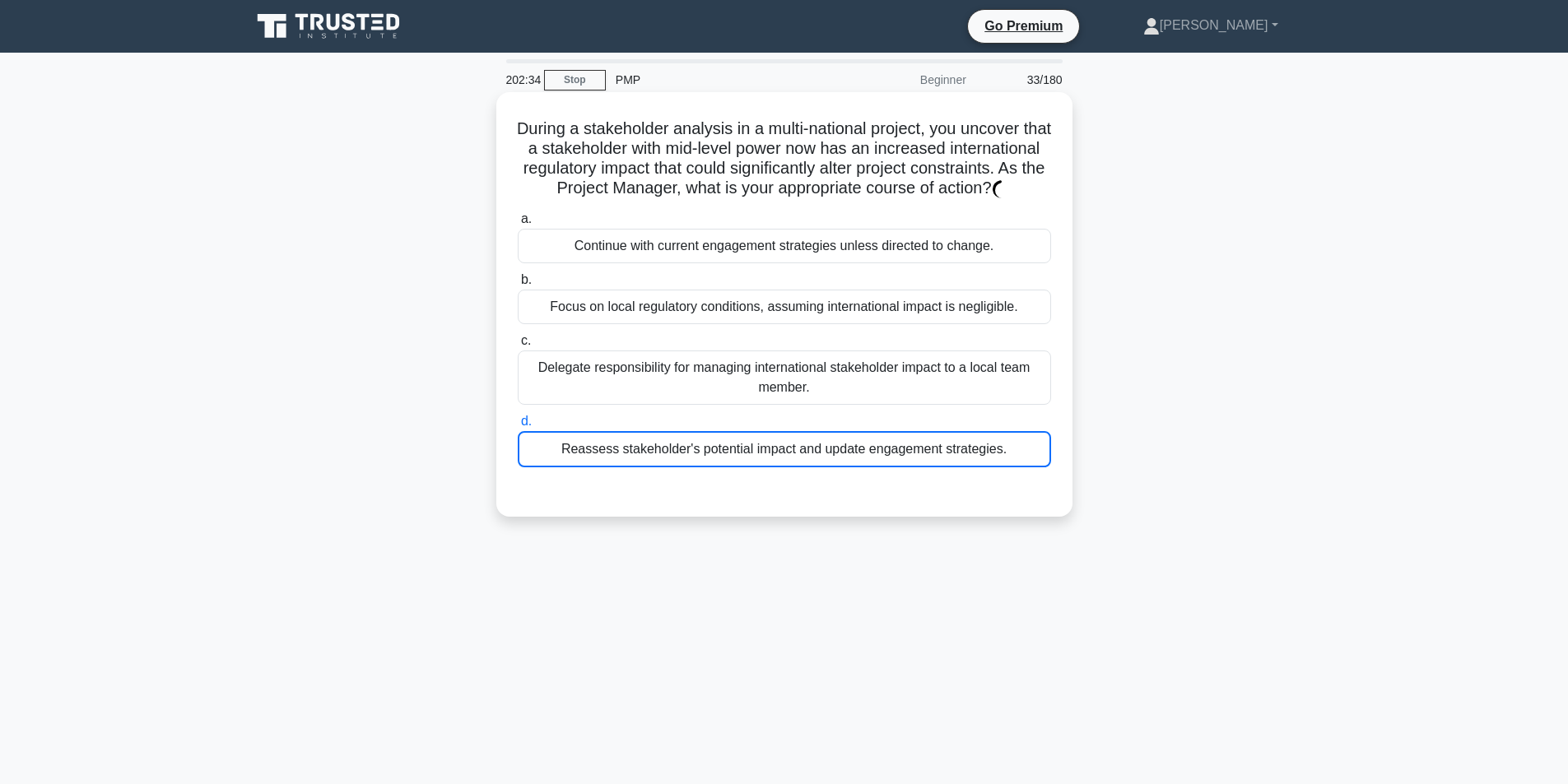
click at [1039, 464] on div "Reassess stakeholder's potential impact and update engagement strategies." at bounding box center [784, 449] width 534 height 37
click at [518, 427] on input "d. Reassess stakeholder's potential impact and update engagement strategies." at bounding box center [518, 421] width 0 height 11
click at [1039, 463] on div "Reassess stakeholder's potential impact and update engagement strategies." at bounding box center [784, 449] width 534 height 37
click at [518, 427] on input "d. Reassess stakeholder's potential impact and update engagement strategies." at bounding box center [518, 421] width 0 height 11
click at [1039, 463] on div "Reassess stakeholder's potential impact and update engagement strategies." at bounding box center [784, 449] width 534 height 37
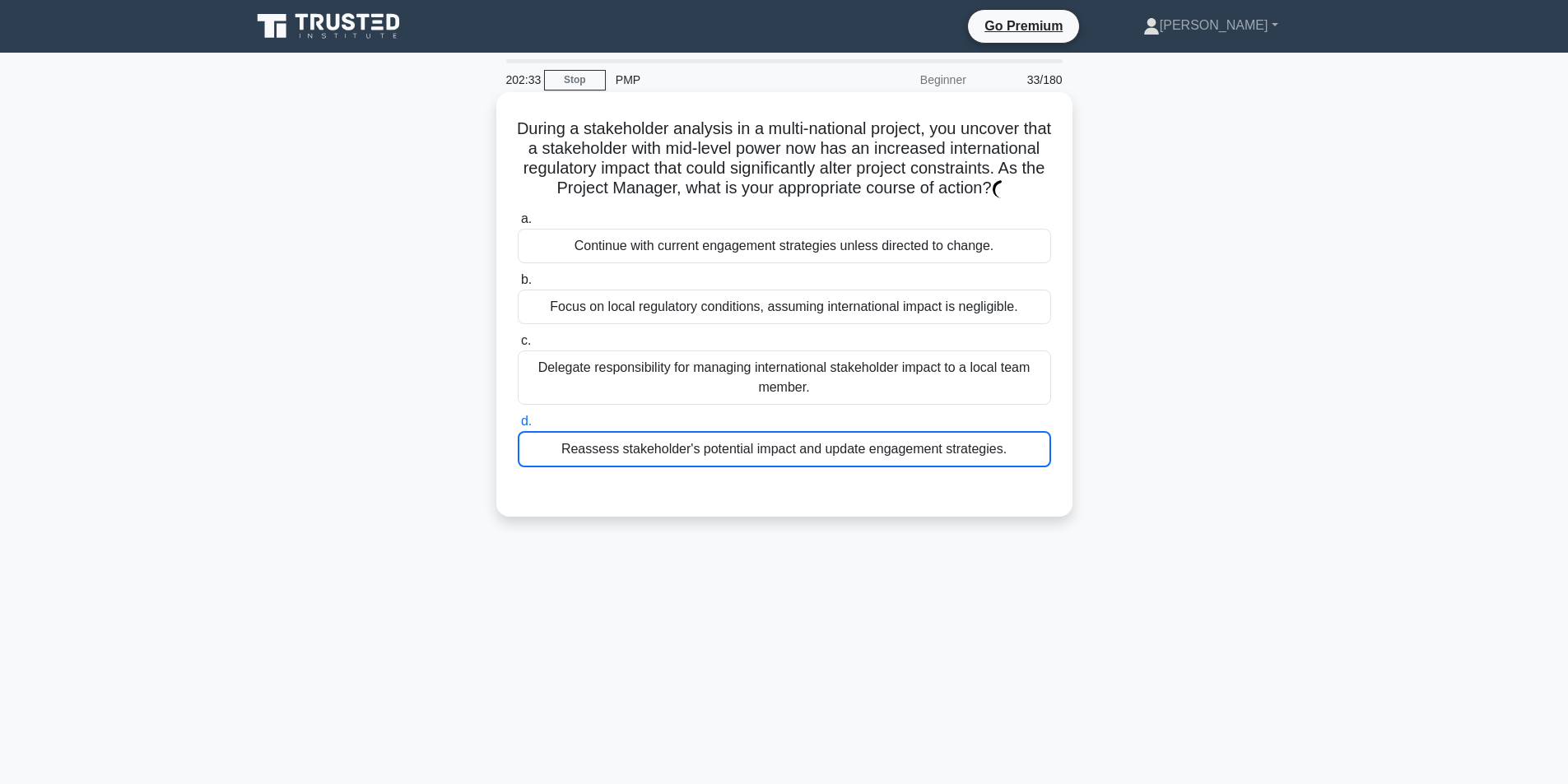
click at [518, 427] on input "d. Reassess stakeholder's potential impact and update engagement strategies." at bounding box center [518, 421] width 0 height 11
click at [1039, 463] on div "Reassess stakeholder's potential impact and update engagement strategies." at bounding box center [784, 449] width 534 height 37
click at [518, 427] on input "d. Reassess stakeholder's potential impact and update engagement strategies." at bounding box center [518, 421] width 0 height 11
click at [1037, 463] on div "Reassess stakeholder's potential impact and update engagement strategies." at bounding box center [784, 449] width 534 height 37
click at [518, 427] on input "d. Reassess stakeholder's potential impact and update engagement strategies." at bounding box center [518, 421] width 0 height 11
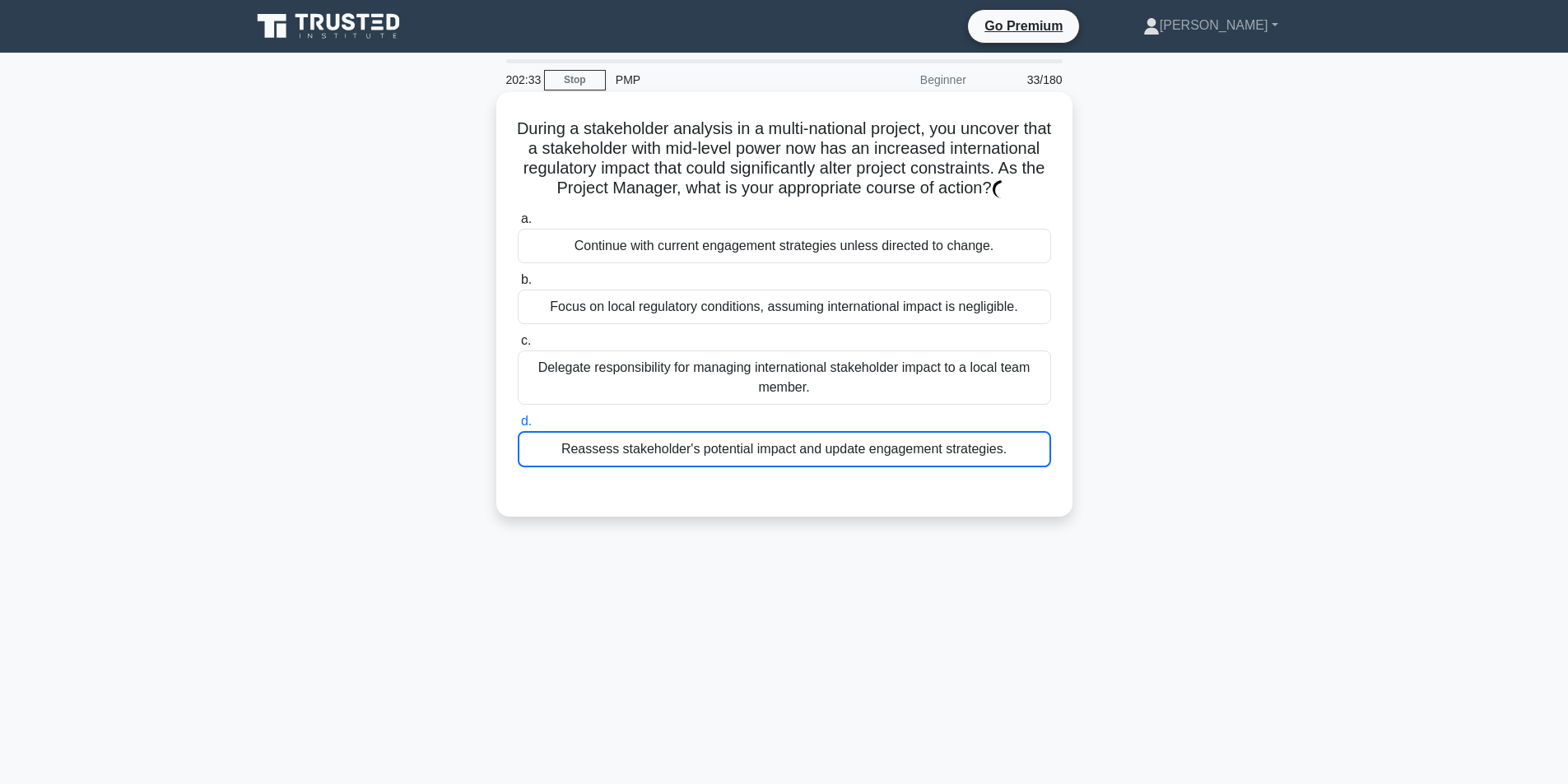
click at [1035, 463] on div "Reassess stakeholder's potential impact and update engagement strategies." at bounding box center [784, 449] width 534 height 37
click at [518, 427] on input "d. Reassess stakeholder's potential impact and update engagement strategies." at bounding box center [518, 421] width 0 height 11
click at [1035, 464] on div "Reassess stakeholder's potential impact and update engagement strategies." at bounding box center [784, 449] width 534 height 37
click at [518, 427] on input "d. Reassess stakeholder's potential impact and update engagement strategies." at bounding box center [518, 421] width 0 height 11
click at [1037, 463] on div "Reassess stakeholder's potential impact and update engagement strategies." at bounding box center [784, 449] width 534 height 37
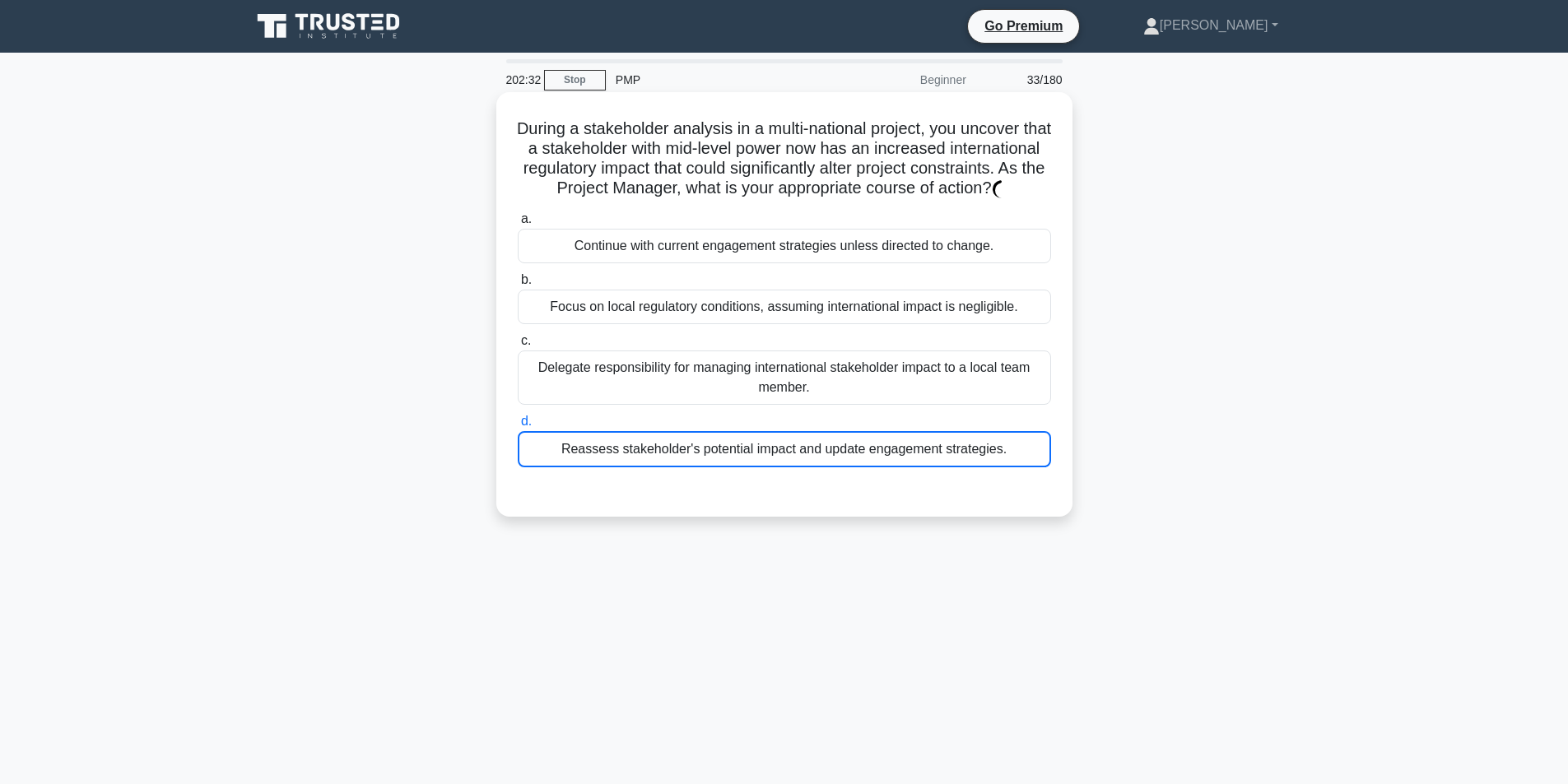
click at [518, 427] on input "d. Reassess stakeholder's potential impact and update engagement strategies." at bounding box center [518, 421] width 0 height 11
click at [1029, 460] on div "Reassess stakeholder's potential impact and update engagement strategies." at bounding box center [784, 449] width 534 height 37
click at [518, 427] on input "d. Reassess stakeholder's potential impact and update engagement strategies." at bounding box center [518, 421] width 0 height 11
click at [1029, 460] on div "Reassess stakeholder's potential impact and update engagement strategies." at bounding box center [784, 449] width 534 height 37
click at [518, 427] on input "d. Reassess stakeholder's potential impact and update engagement strategies." at bounding box center [518, 421] width 0 height 11
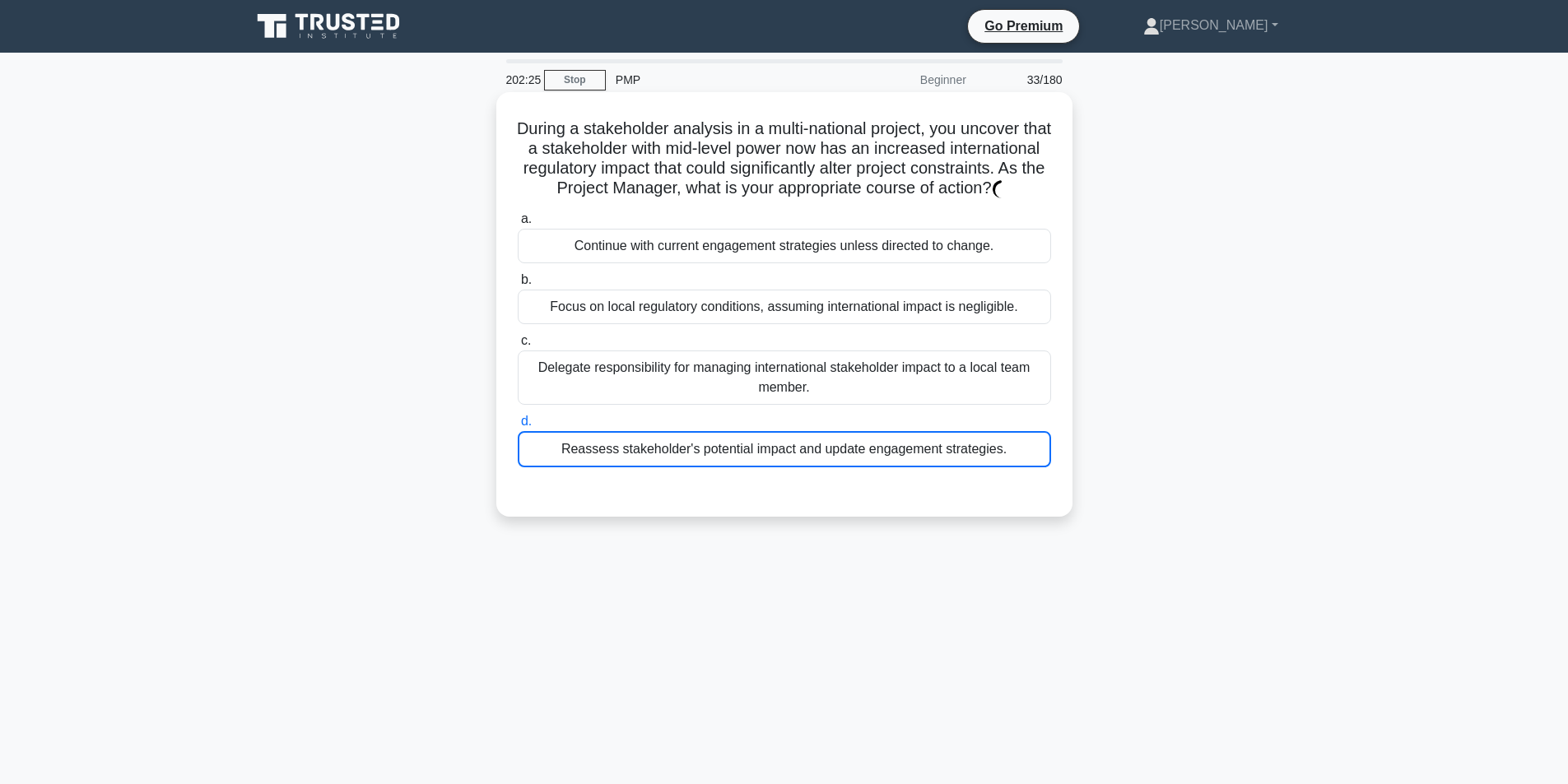
click at [1029, 460] on div "Reassess stakeholder's potential impact and update engagement strategies." at bounding box center [784, 449] width 534 height 37
click at [518, 427] on input "d. Reassess stakeholder's potential impact and update engagement strategies." at bounding box center [518, 421] width 0 height 11
click at [1029, 459] on div "Reassess stakeholder's potential impact and update engagement strategies." at bounding box center [784, 449] width 534 height 37
click at [518, 427] on input "d. Reassess stakeholder's potential impact and update engagement strategies." at bounding box center [518, 421] width 0 height 11
click at [1028, 461] on div "Reassess stakeholder's potential impact and update engagement strategies." at bounding box center [784, 449] width 534 height 37
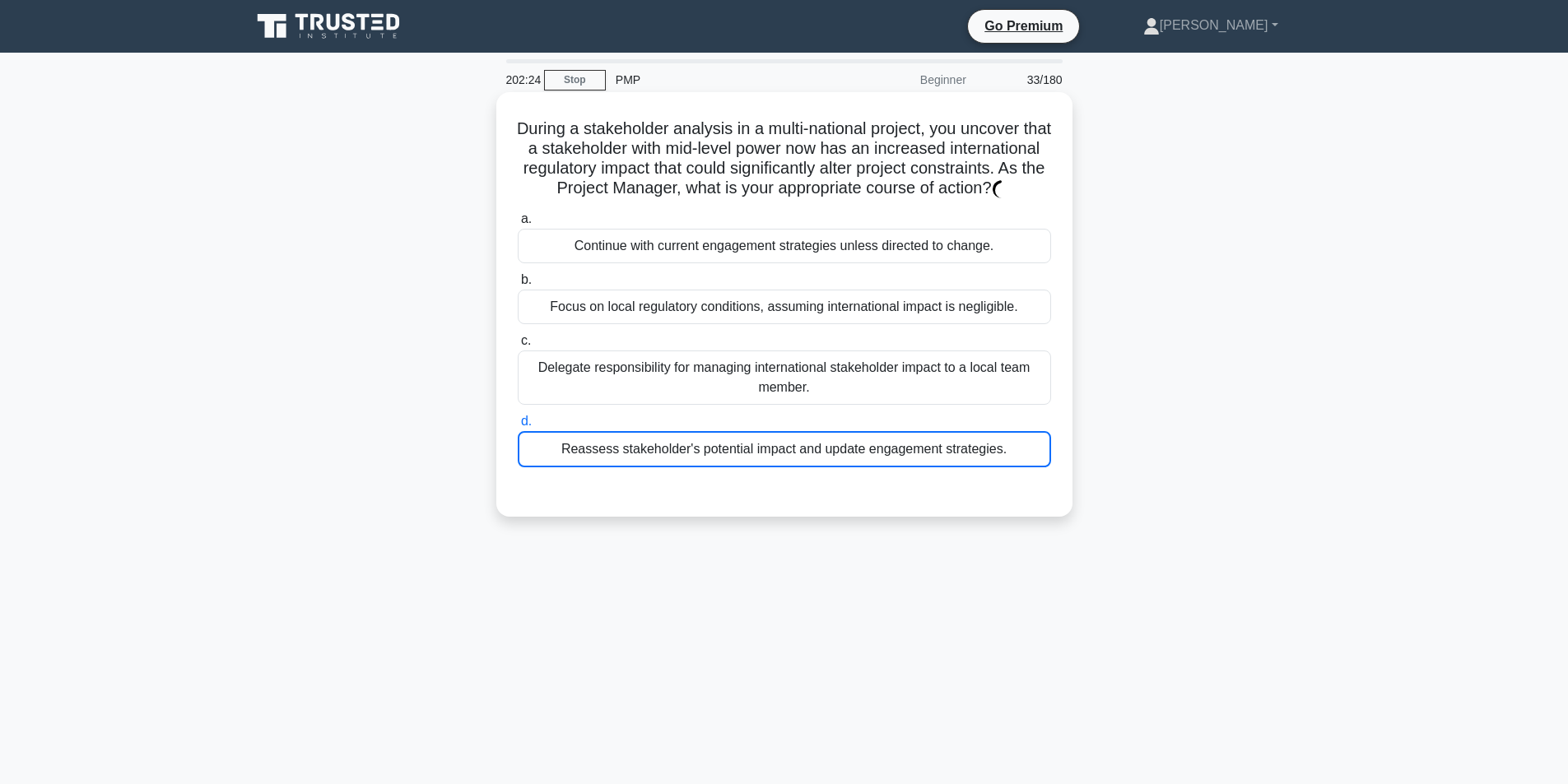
click at [518, 427] on input "d. Reassess stakeholder's potential impact and update engagement strategies." at bounding box center [518, 421] width 0 height 11
click at [1028, 461] on div "Reassess stakeholder's potential impact and update engagement strategies." at bounding box center [784, 449] width 534 height 37
click at [518, 427] on input "d. Reassess stakeholder's potential impact and update engagement strategies." at bounding box center [518, 421] width 0 height 11
click at [937, 497] on div "a. Continue with current engagement strategies unless directed to change. b. Fo…" at bounding box center [784, 351] width 536 height 291
click at [1026, 468] on div "Reassess stakeholder's potential impact and update engagement strategies." at bounding box center [784, 449] width 534 height 37
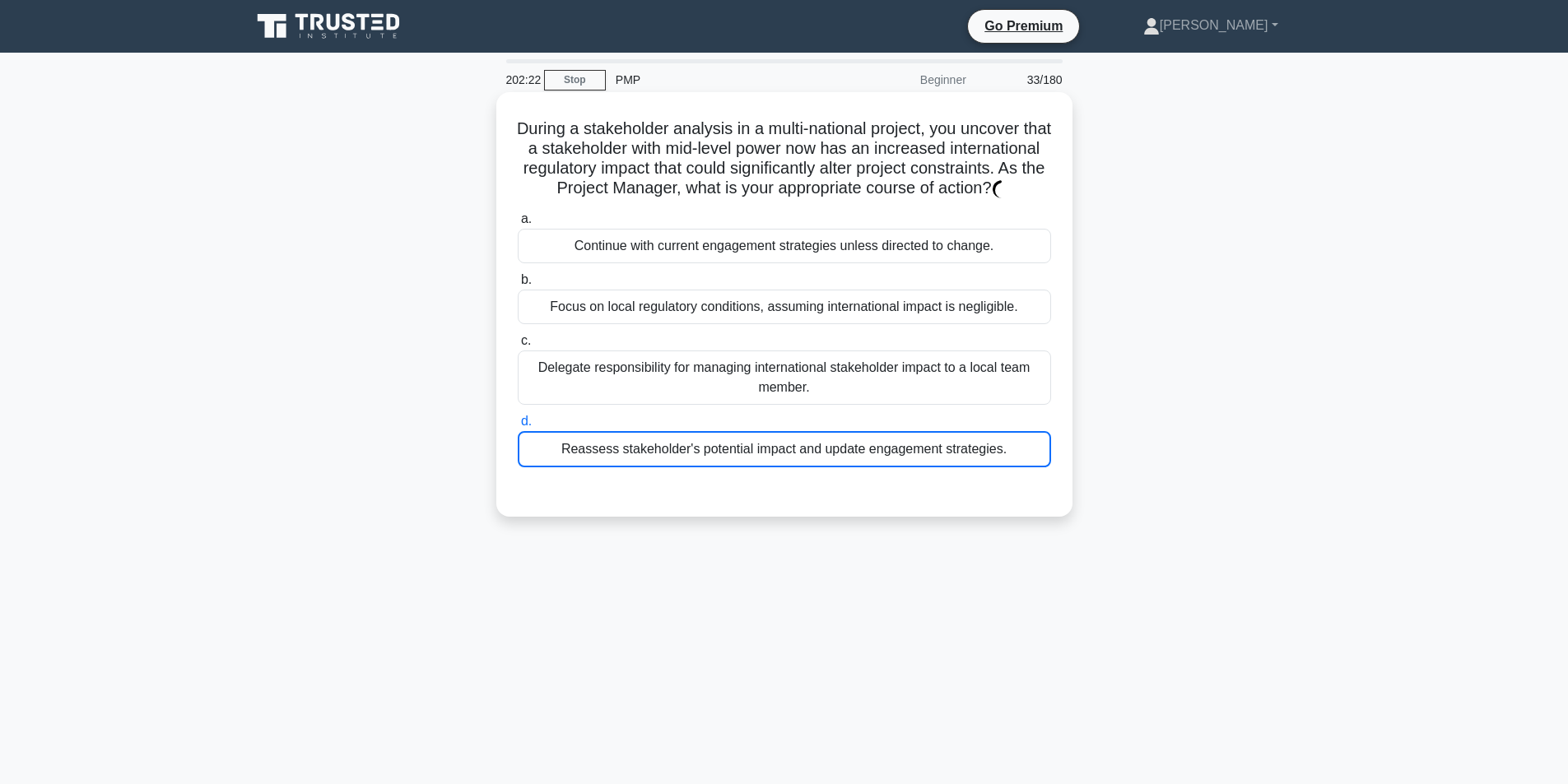
click at [518, 427] on input "d. Reassess stakeholder's potential impact and update engagement strategies." at bounding box center [518, 421] width 0 height 11
click at [1026, 468] on div "Reassess stakeholder's potential impact and update engagement strategies." at bounding box center [784, 449] width 534 height 37
click at [518, 427] on input "d. Reassess stakeholder's potential impact and update engagement strategies." at bounding box center [518, 421] width 0 height 11
click at [1028, 468] on div "Reassess stakeholder's potential impact and update engagement strategies." at bounding box center [784, 449] width 534 height 37
click at [518, 427] on input "d. Reassess stakeholder's potential impact and update engagement strategies." at bounding box center [518, 421] width 0 height 11
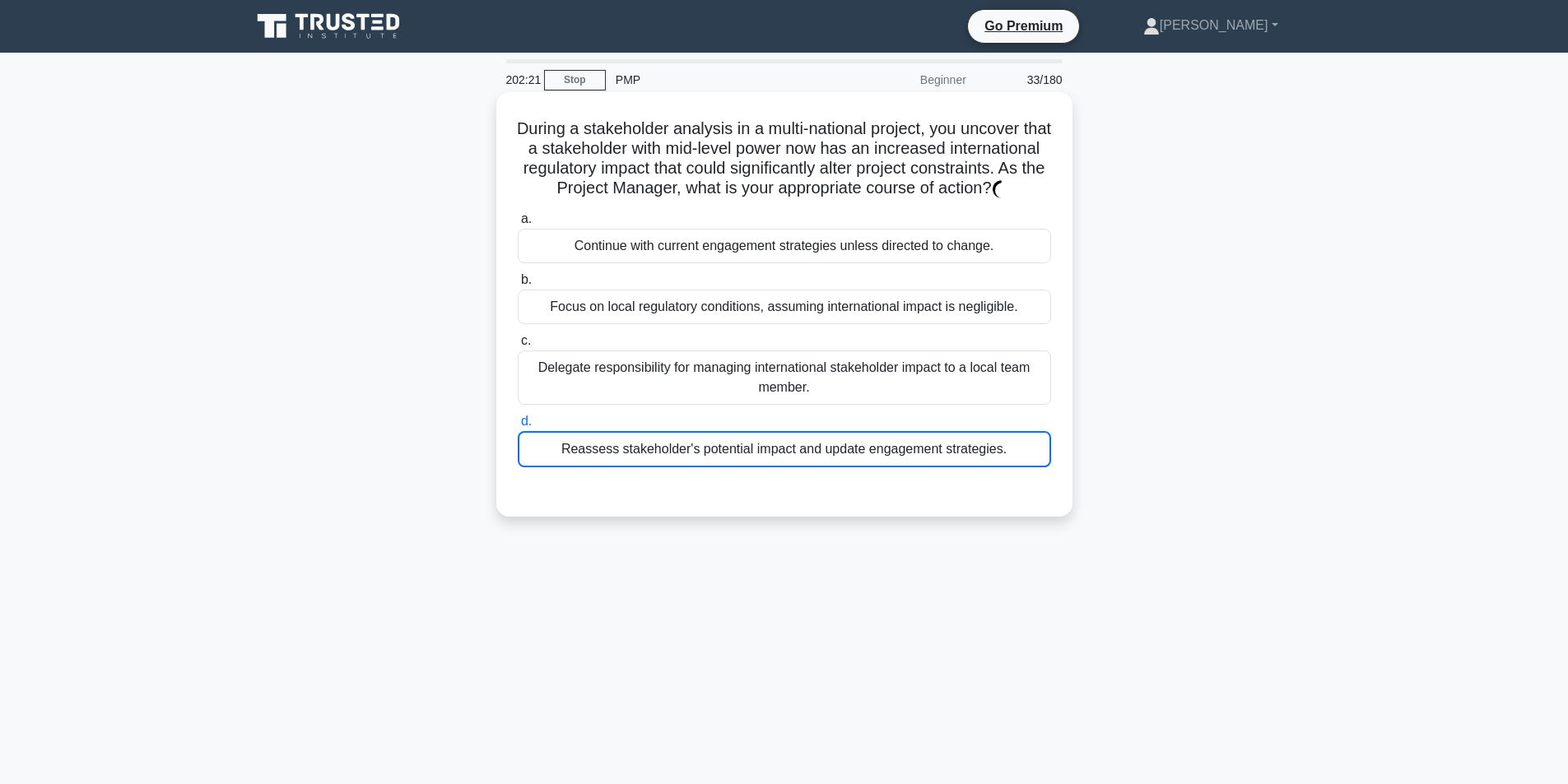
click at [1028, 468] on div "Reassess stakeholder's potential impact and update engagement strategies." at bounding box center [784, 449] width 534 height 37
click at [518, 427] on input "d. Reassess stakeholder's potential impact and update engagement strategies." at bounding box center [518, 421] width 0 height 11
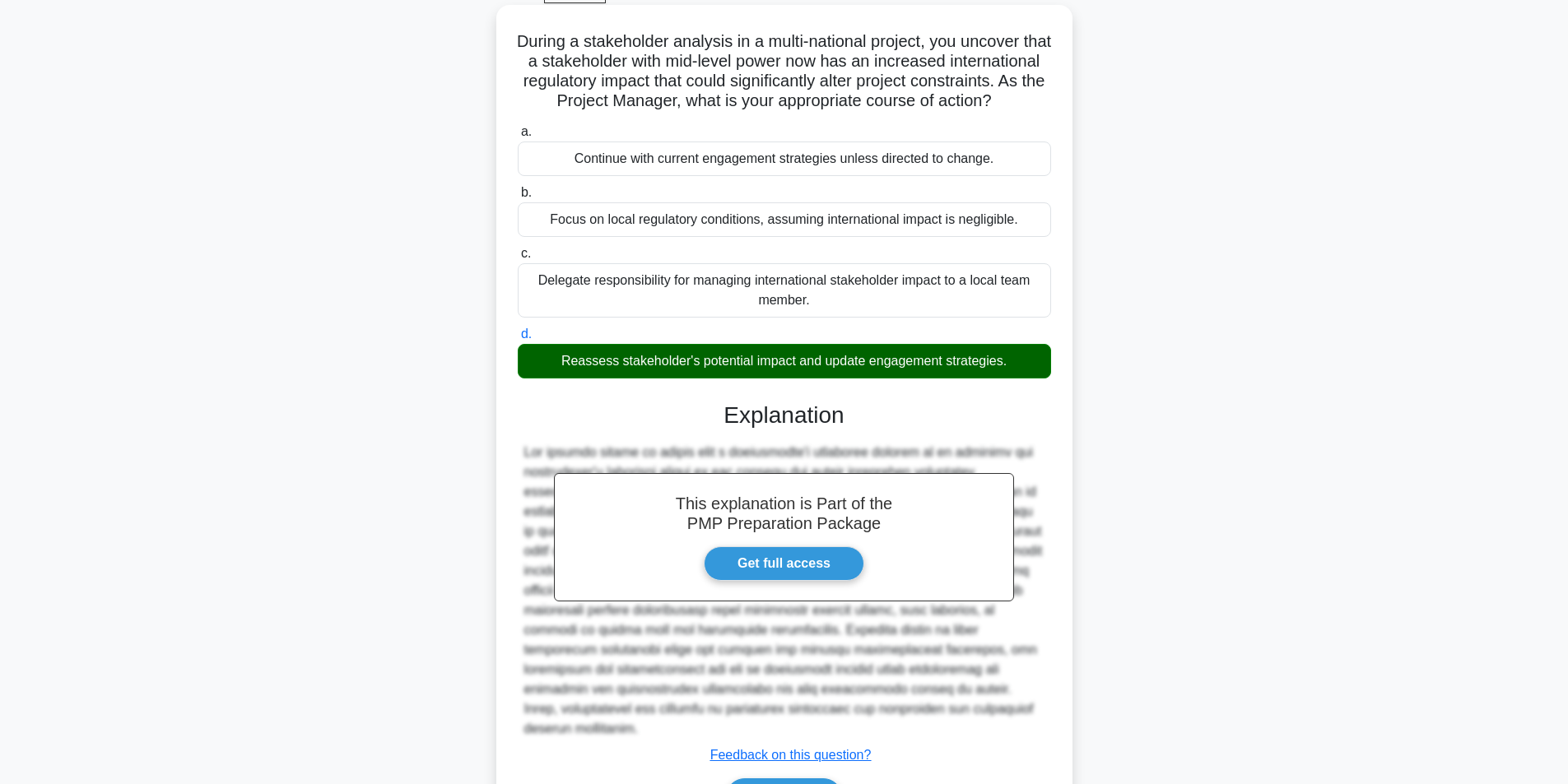
scroll to position [192, 0]
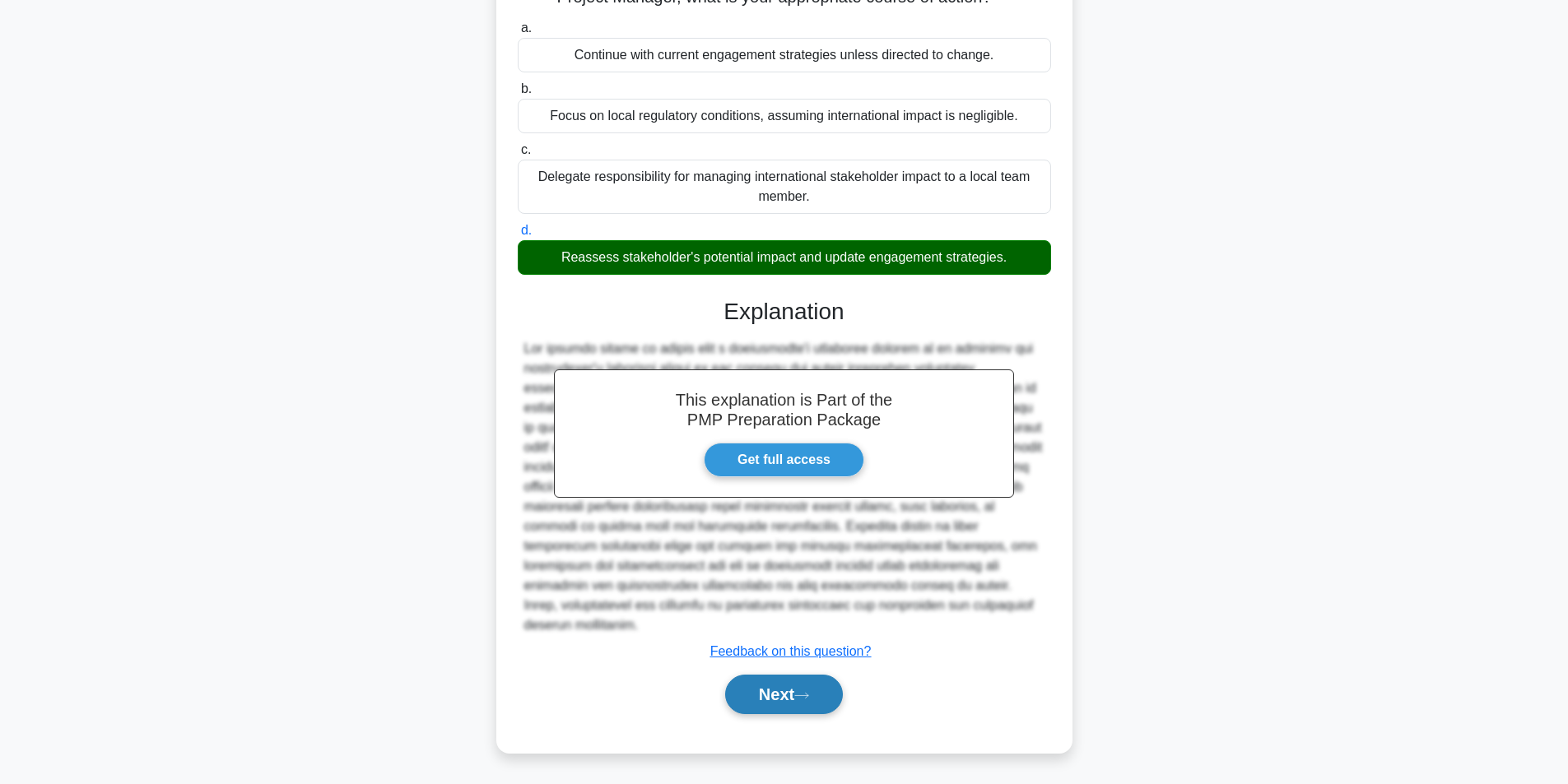
click at [777, 694] on button "Next" at bounding box center [784, 694] width 118 height 40
click at [772, 697] on button "Next" at bounding box center [784, 694] width 118 height 40
click at [825, 696] on button "Next" at bounding box center [784, 694] width 118 height 40
click at [788, 272] on div "Reassess stakeholder's potential impact and update engagement strategies." at bounding box center [784, 257] width 534 height 35
click at [518, 236] on input "d. Reassess stakeholder's potential impact and update engagement strategies." at bounding box center [518, 230] width 0 height 11
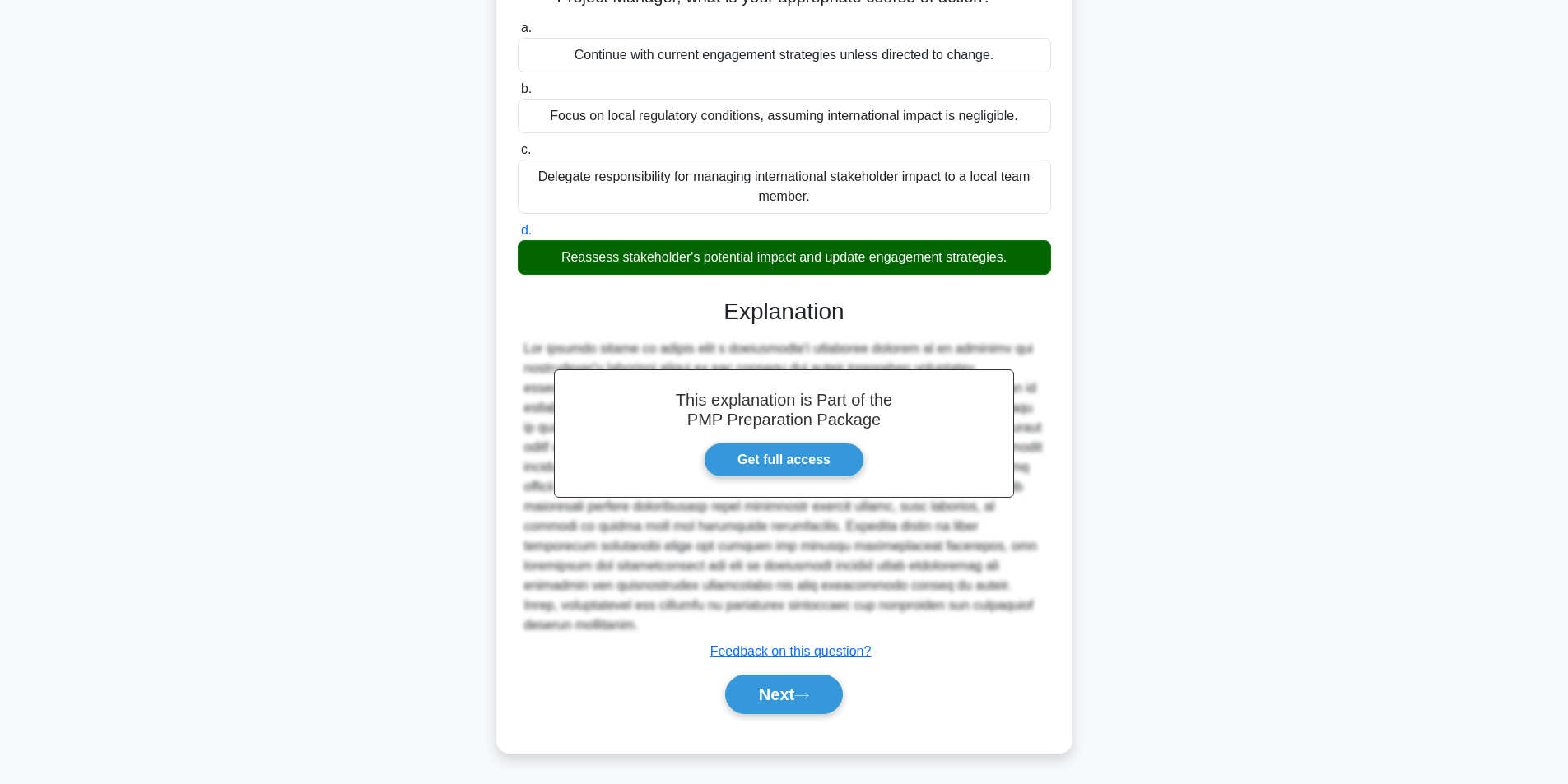
click at [788, 272] on div "Reassess stakeholder's potential impact and update engagement strategies." at bounding box center [784, 257] width 534 height 35
click at [518, 236] on input "d. Reassess stakeholder's potential impact and update engagement strategies." at bounding box center [518, 230] width 0 height 11
click at [769, 477] on link "Get full access" at bounding box center [784, 460] width 160 height 35
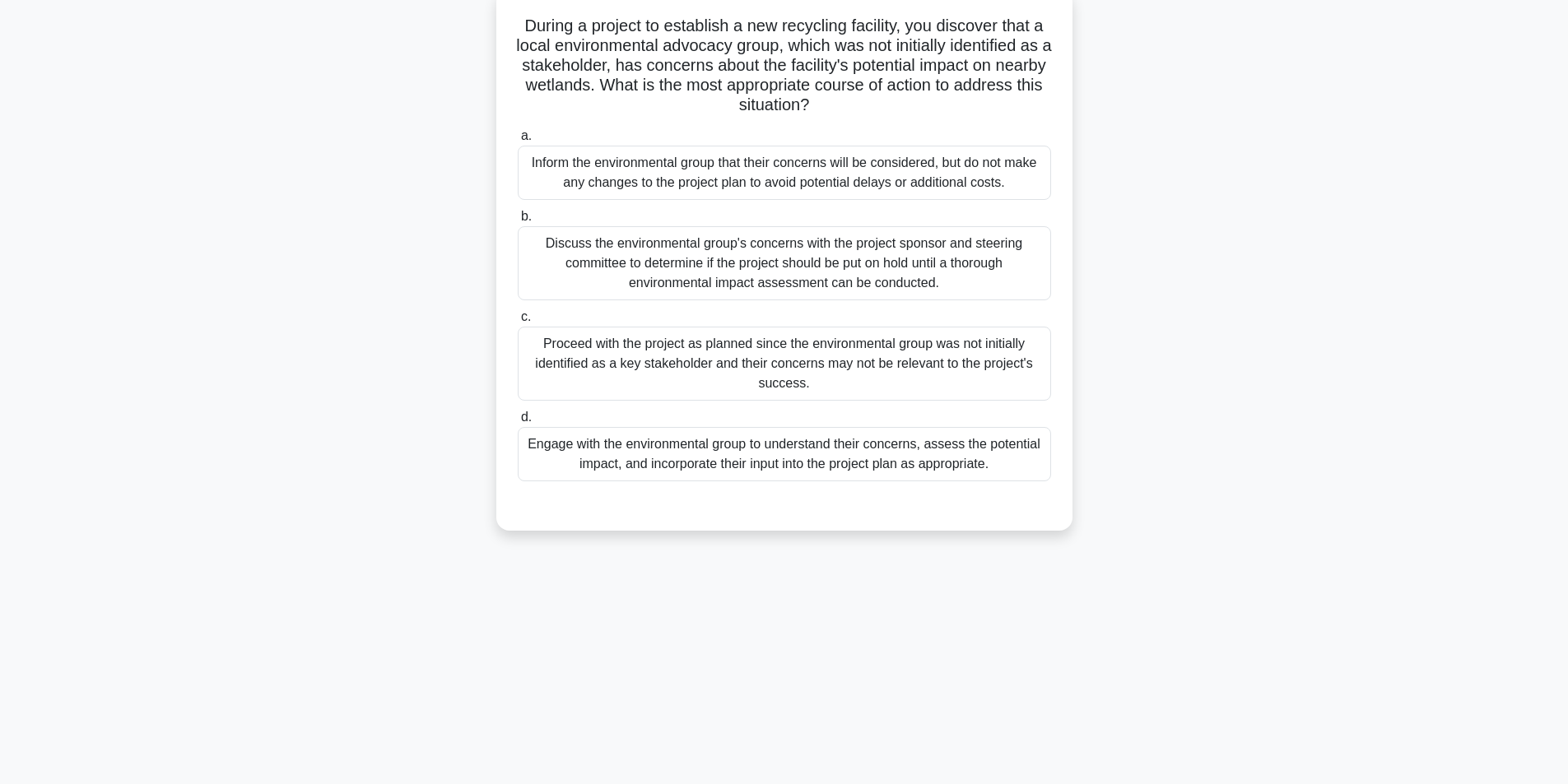
scroll to position [104, 0]
click at [707, 457] on div "Engage with the environmental group to understand their concerns, assess the po…" at bounding box center [784, 452] width 534 height 54
click at [685, 446] on div "Engage with the environmental group to understand their concerns, assess the po…" at bounding box center [784, 452] width 534 height 54
click at [518, 421] on input "d. Engage with the environmental group to understand their concerns, assess the…" at bounding box center [518, 416] width 0 height 11
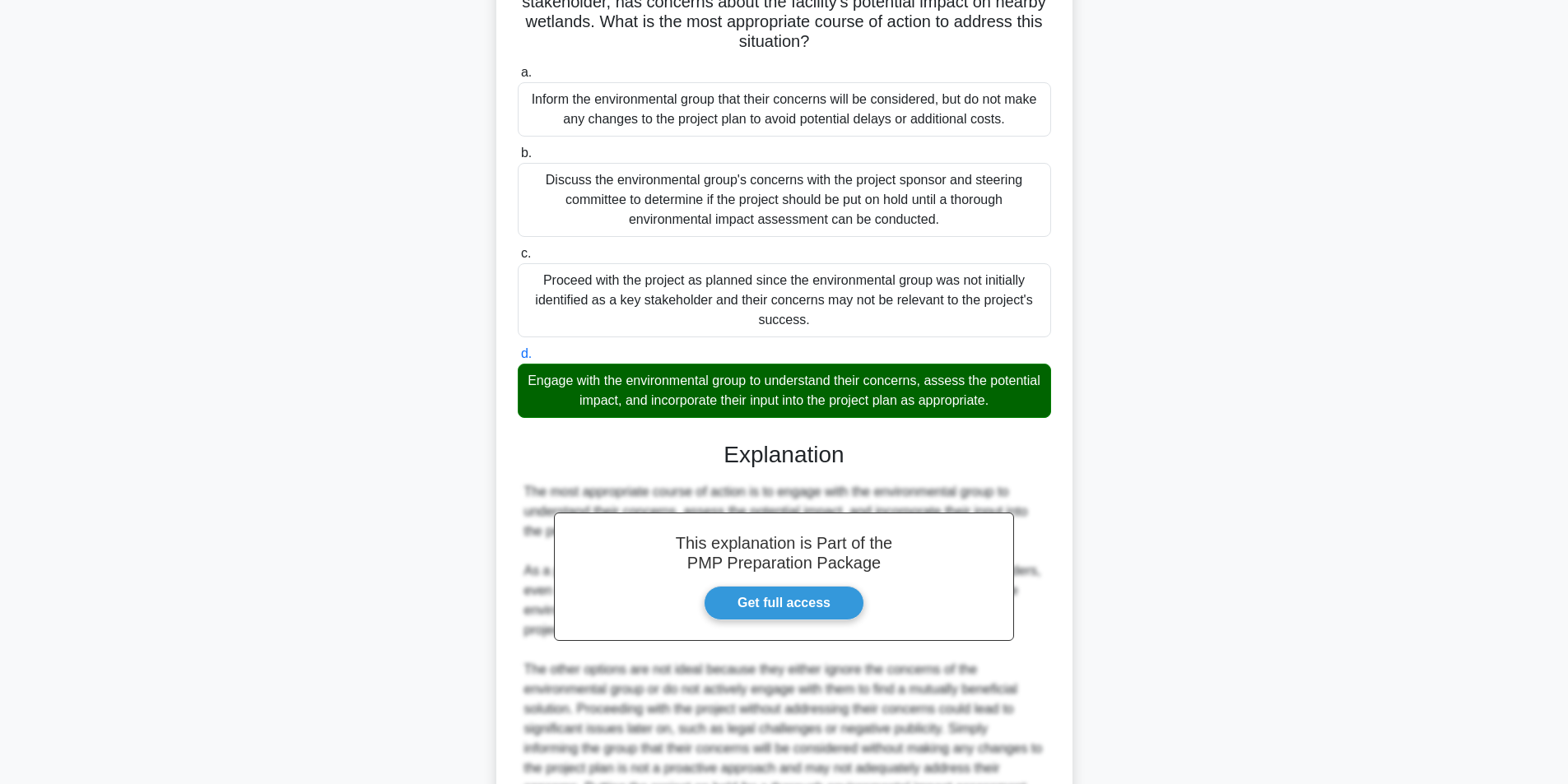
scroll to position [369, 0]
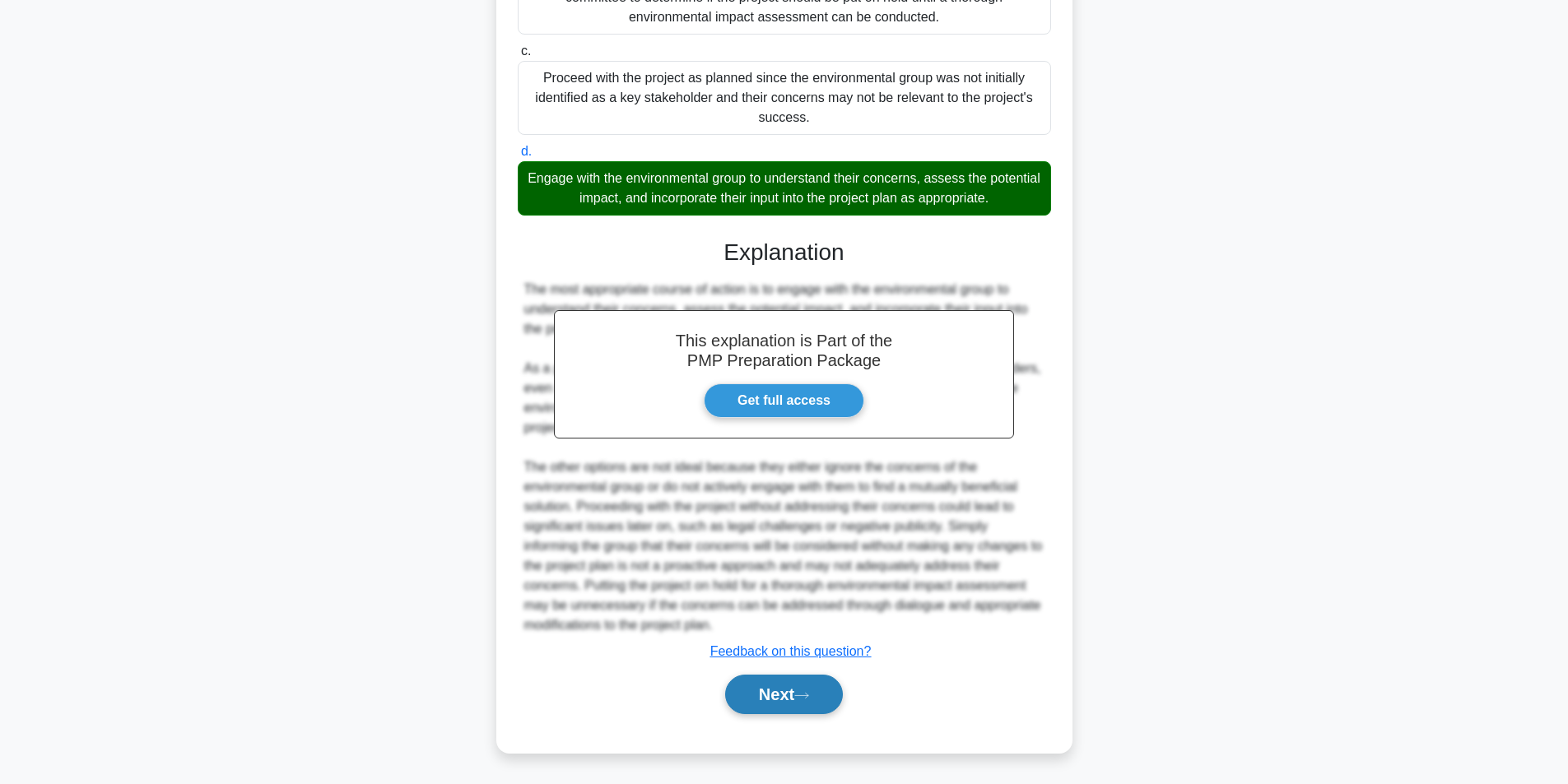
click at [780, 687] on button "Next" at bounding box center [784, 694] width 118 height 40
click at [808, 697] on icon at bounding box center [801, 695] width 14 height 9
click at [810, 696] on icon at bounding box center [801, 695] width 14 height 9
click at [779, 698] on button "Next" at bounding box center [784, 694] width 118 height 40
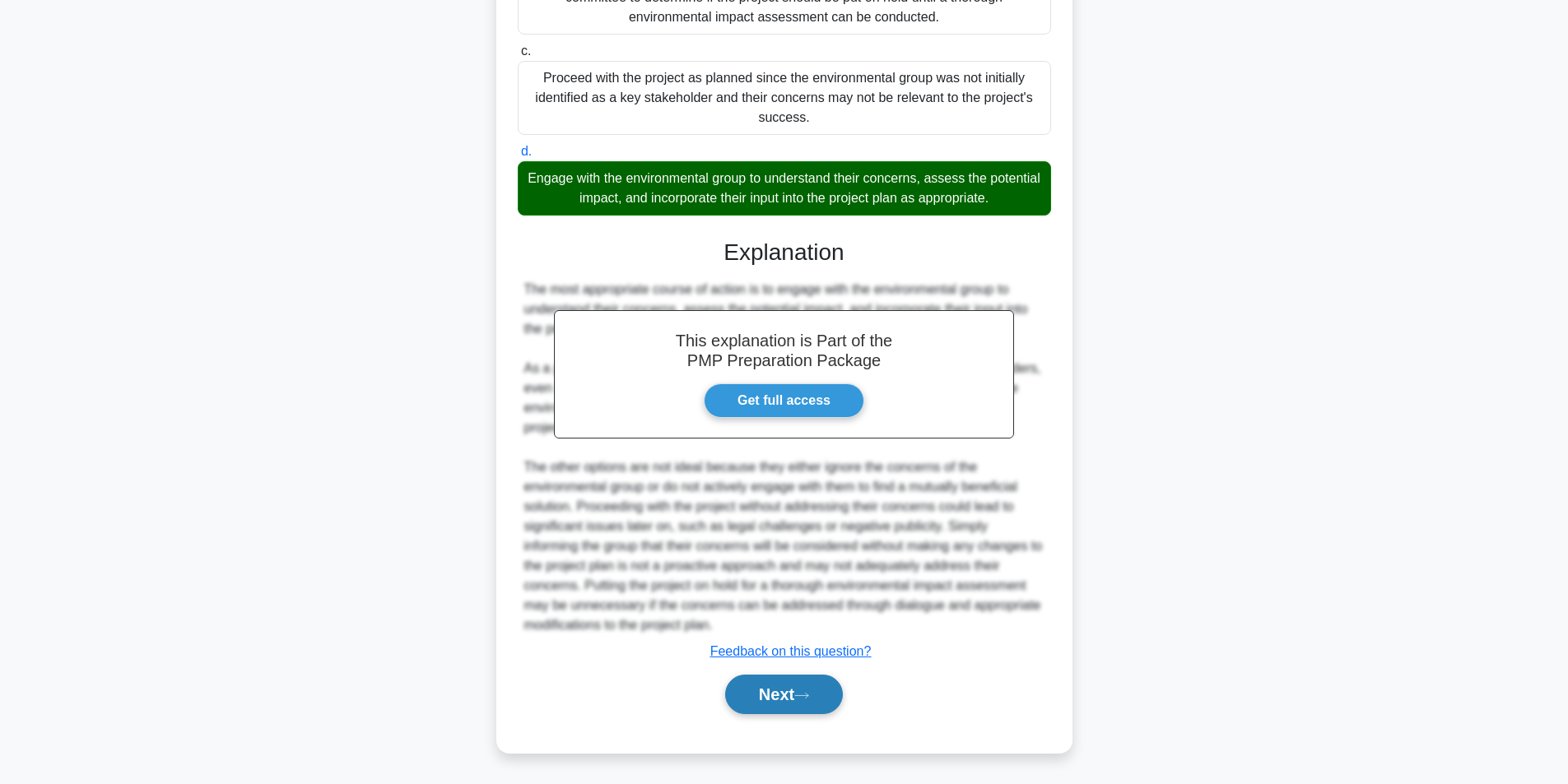
click at [788, 700] on button "Next" at bounding box center [784, 694] width 118 height 40
click at [796, 691] on button "Next" at bounding box center [784, 694] width 118 height 40
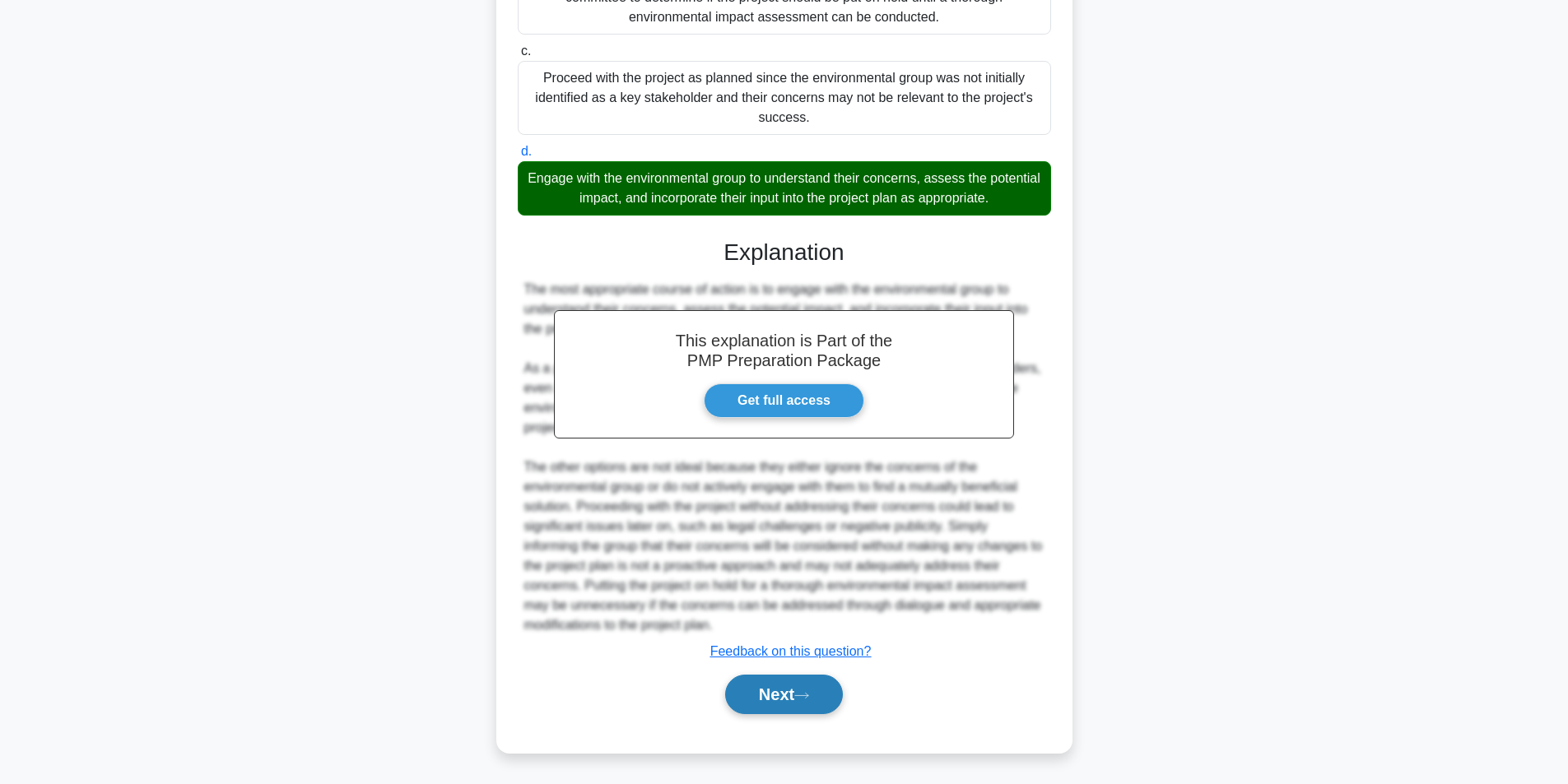
click at [796, 691] on button "Next" at bounding box center [784, 694] width 118 height 40
click at [796, 692] on button "Next" at bounding box center [784, 694] width 118 height 40
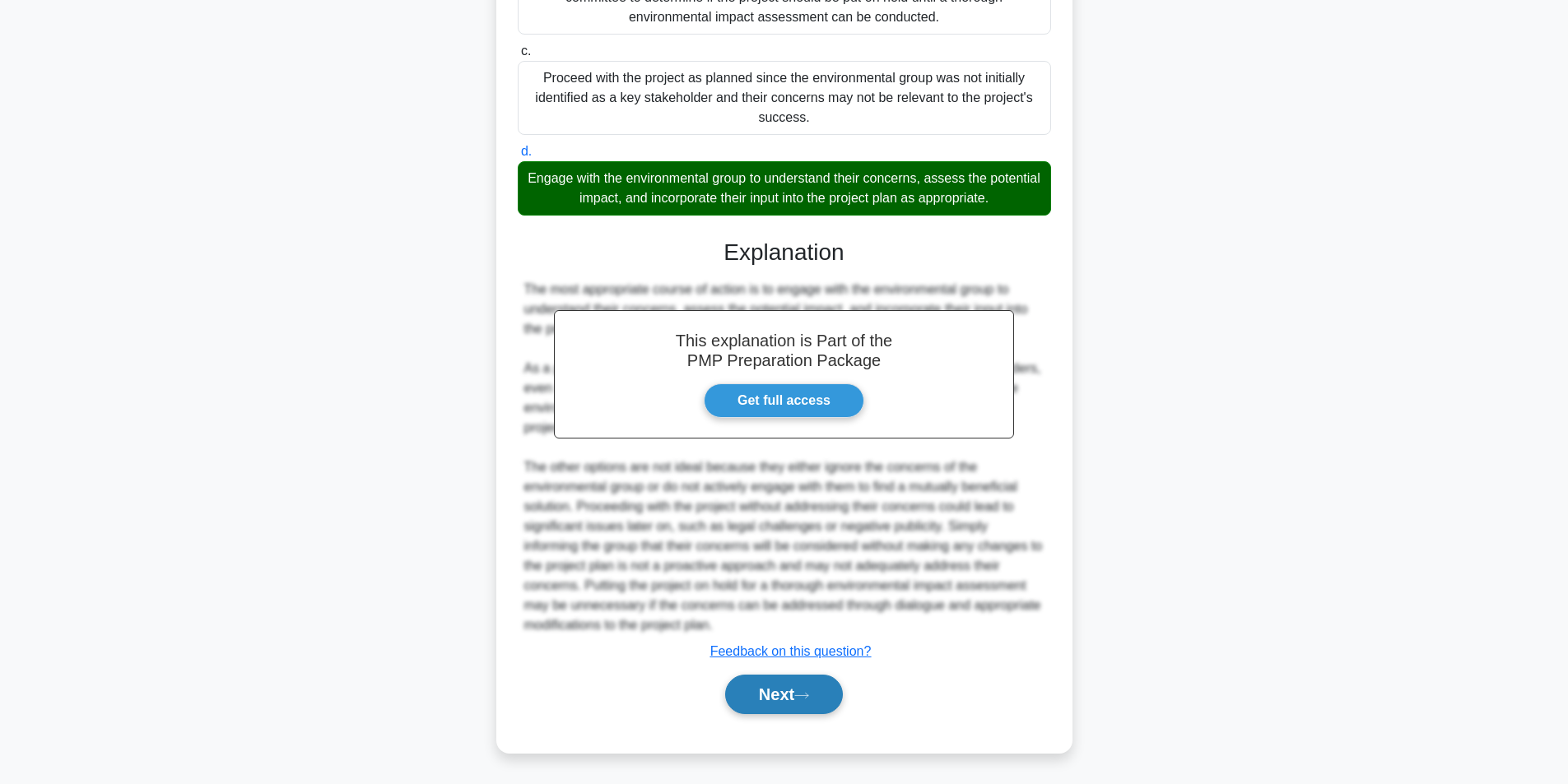
click at [795, 692] on button "Next" at bounding box center [784, 694] width 118 height 40
click at [794, 692] on button "Next" at bounding box center [784, 694] width 118 height 40
click at [793, 692] on button "Next" at bounding box center [784, 694] width 118 height 40
click at [794, 691] on button "Next" at bounding box center [784, 694] width 118 height 40
click at [796, 690] on button "Next" at bounding box center [784, 694] width 118 height 40
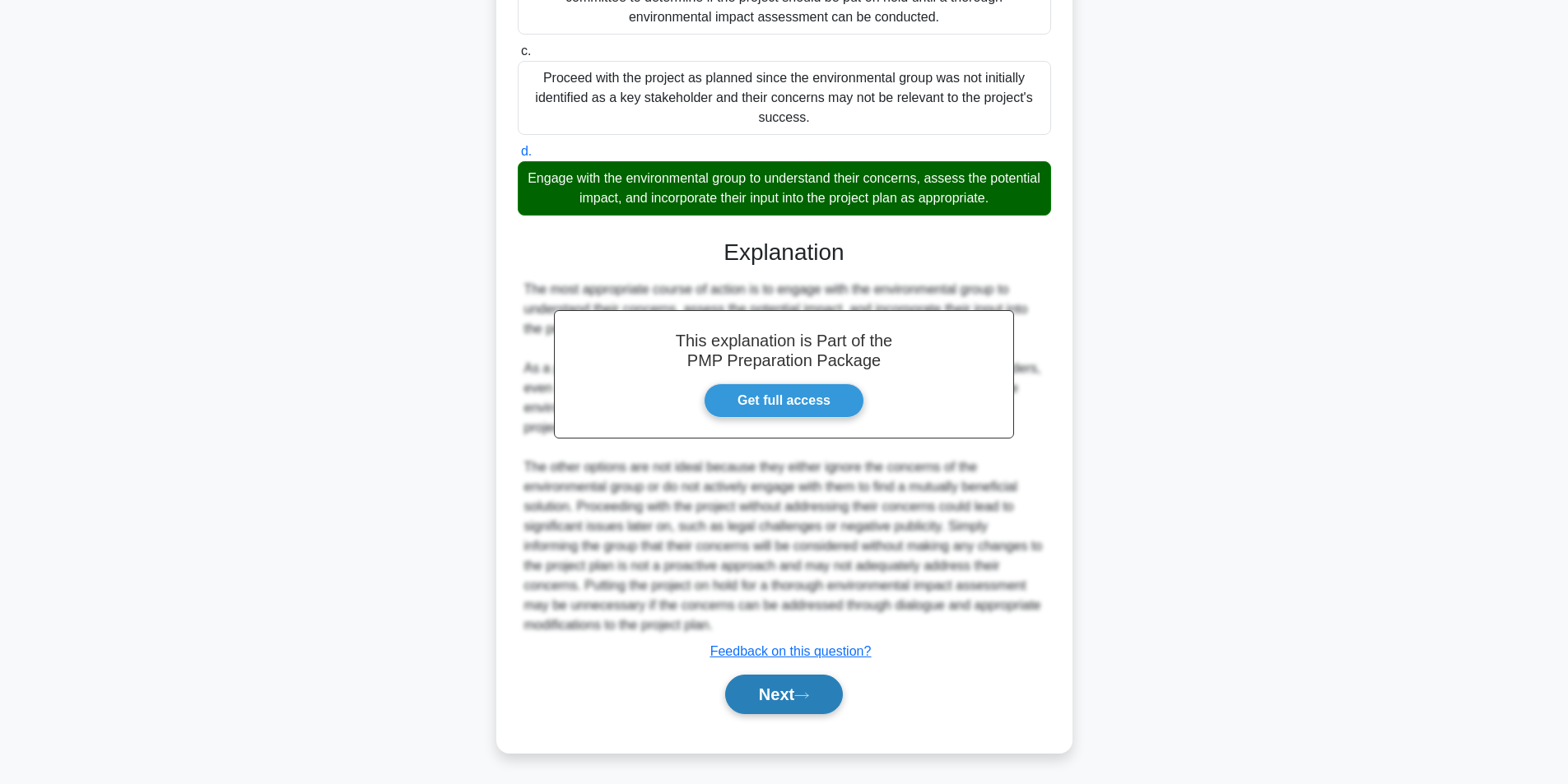
click at [797, 690] on button "Next" at bounding box center [784, 694] width 118 height 40
drag, startPoint x: 797, startPoint y: 690, endPoint x: 783, endPoint y: 696, distance: 15.2
click at [802, 707] on button "Next" at bounding box center [784, 694] width 118 height 40
click at [783, 695] on button "Next" at bounding box center [784, 694] width 118 height 40
click at [784, 695] on button "Next" at bounding box center [784, 694] width 118 height 40
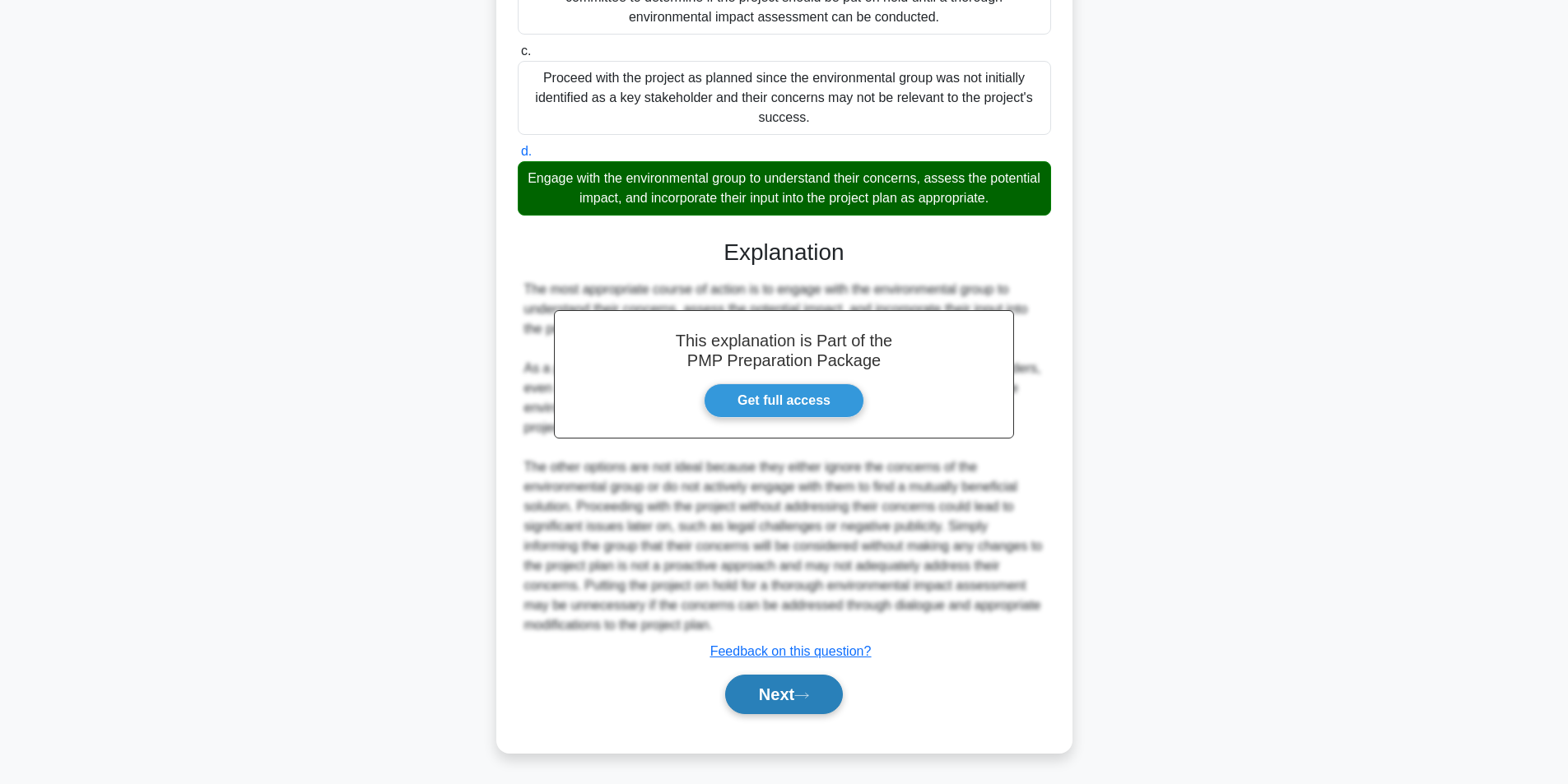
click at [784, 696] on button "Next" at bounding box center [784, 694] width 118 height 40
click at [784, 696] on button "Next" at bounding box center [784, 694] width 118 height 40
click at [783, 696] on button "Next" at bounding box center [784, 694] width 118 height 40
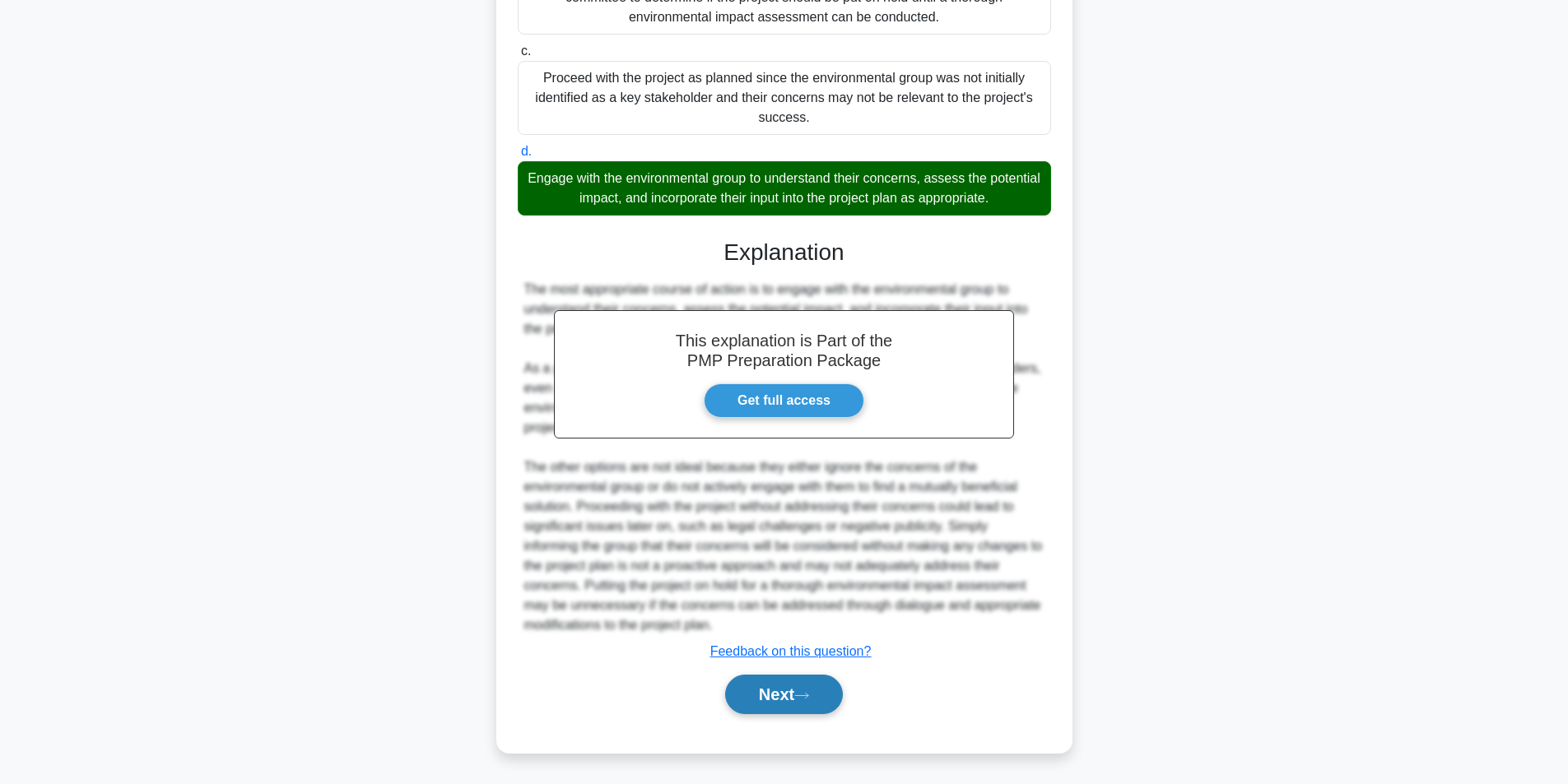
click at [783, 696] on button "Next" at bounding box center [784, 694] width 118 height 40
click at [783, 406] on link "Get full access" at bounding box center [784, 401] width 160 height 35
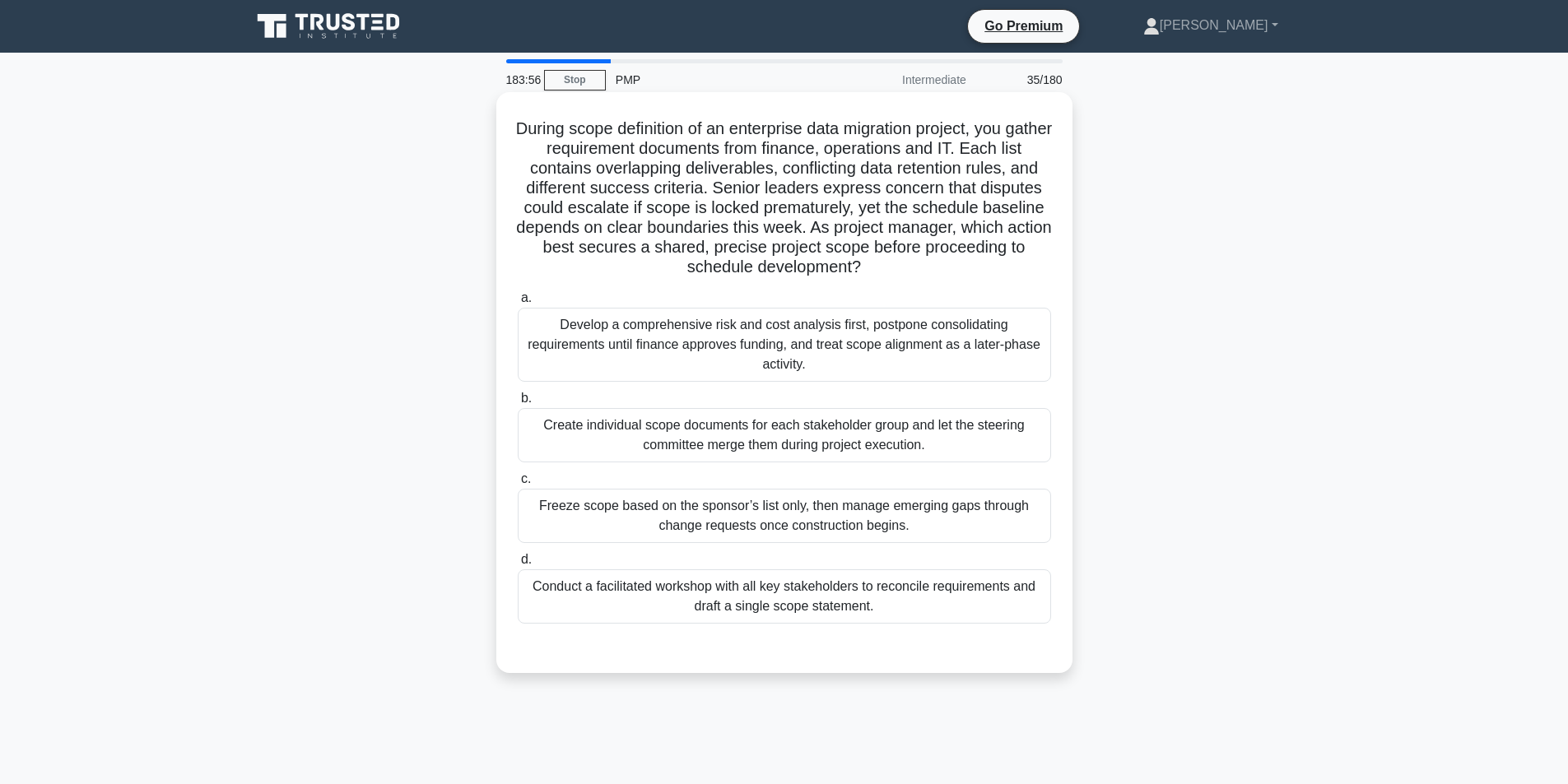
scroll to position [82, 0]
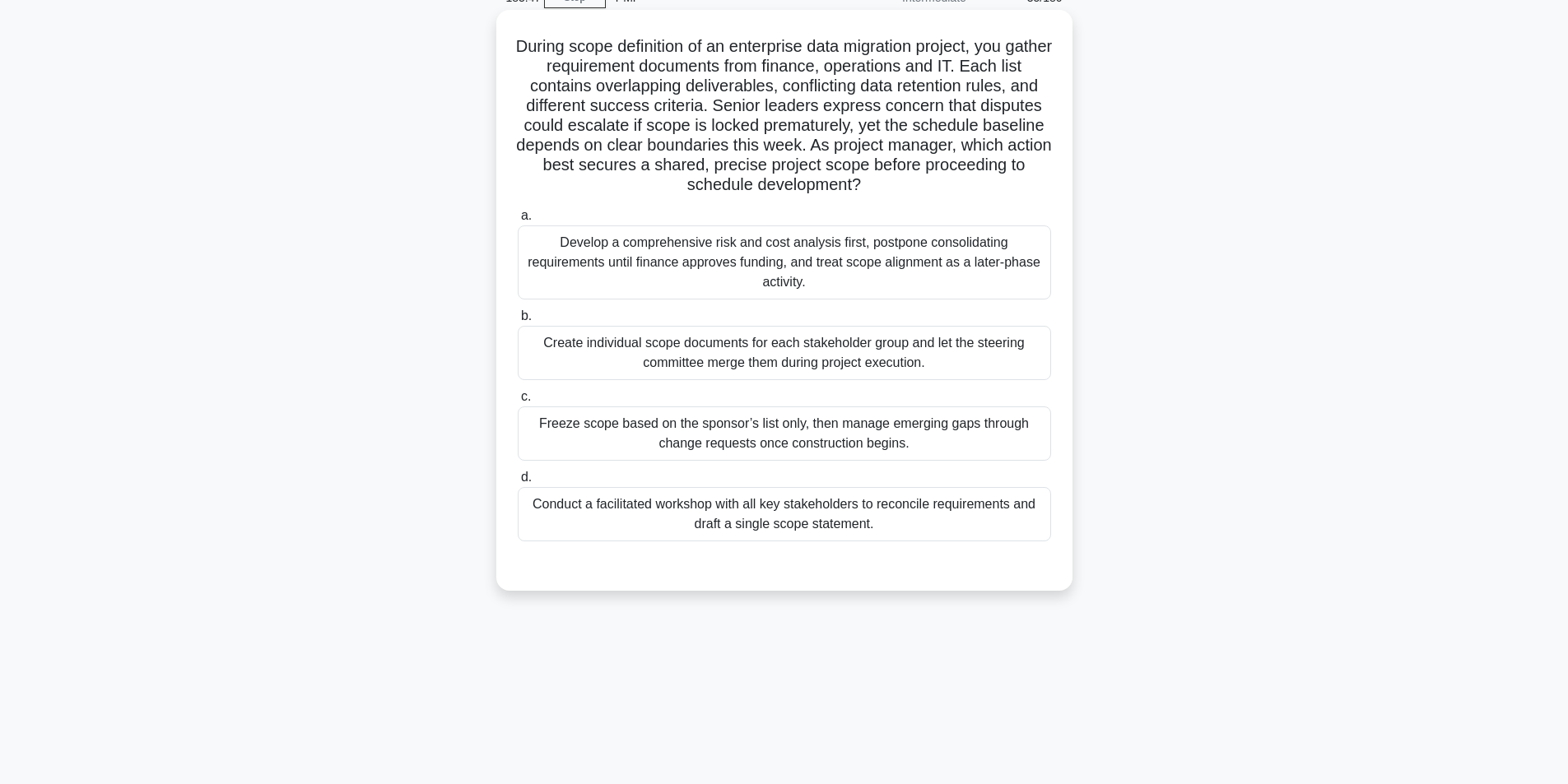
click at [755, 506] on div "Conduct a facilitated workshop with all key stakeholders to reconcile requireme…" at bounding box center [784, 514] width 534 height 54
click at [518, 483] on input "d. Conduct a facilitated workshop with all key stakeholders to reconcile requir…" at bounding box center [518, 477] width 0 height 11
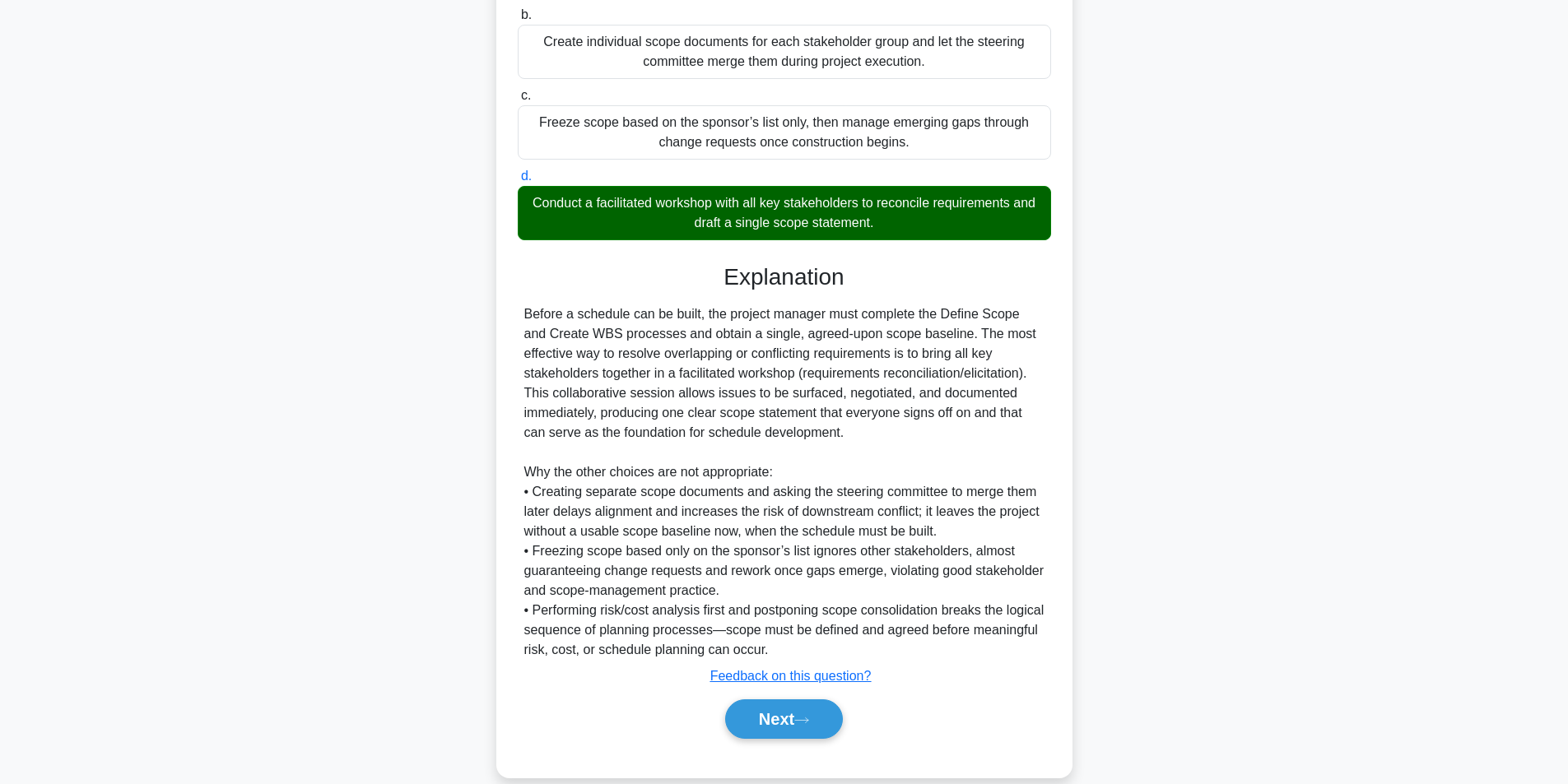
scroll to position [409, 0]
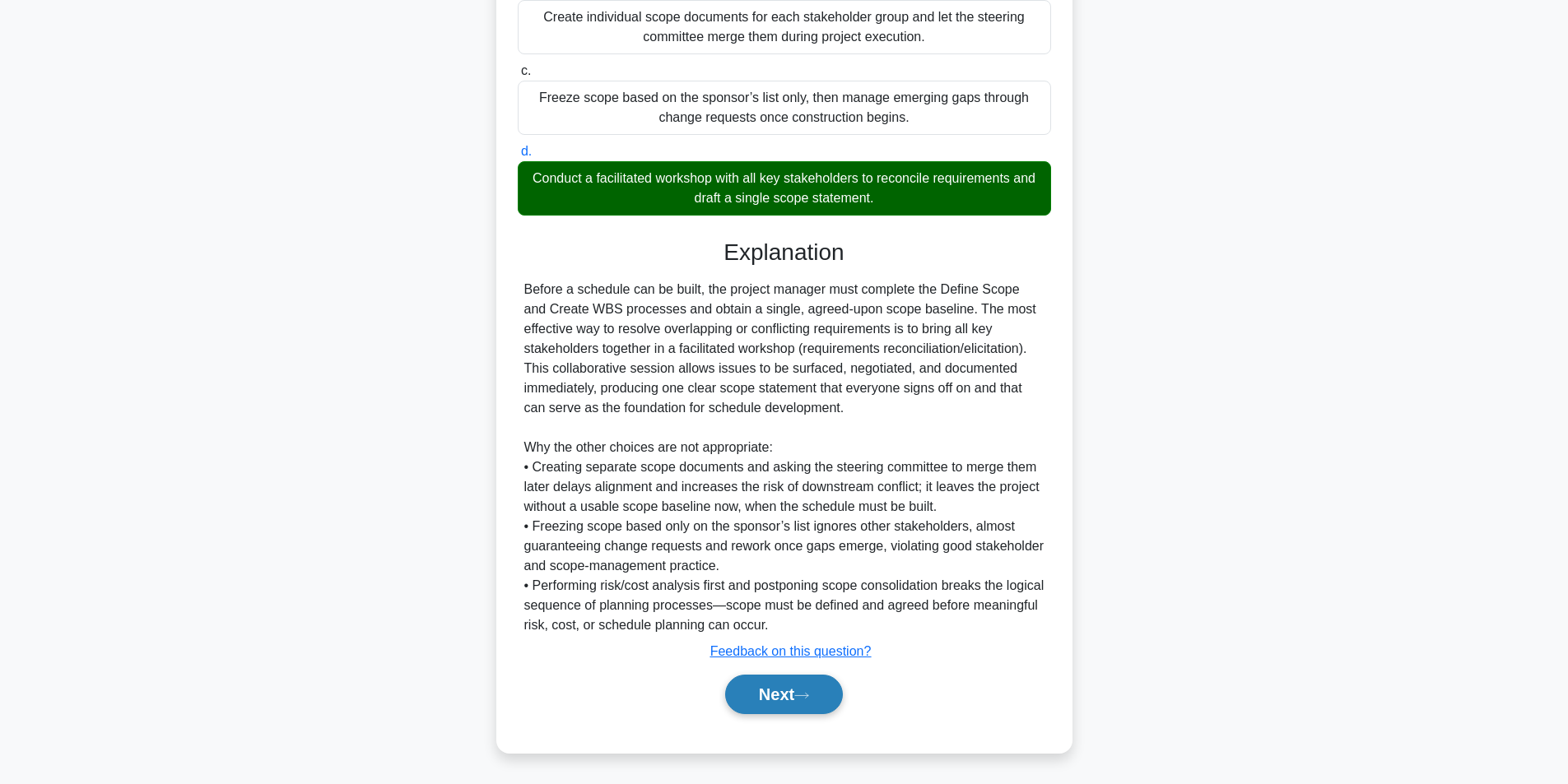
click at [732, 678] on button "Next" at bounding box center [784, 694] width 118 height 40
click at [768, 689] on button "Next" at bounding box center [784, 694] width 118 height 40
click at [769, 689] on button "Next" at bounding box center [784, 694] width 118 height 40
click at [772, 689] on button "Next" at bounding box center [784, 694] width 118 height 40
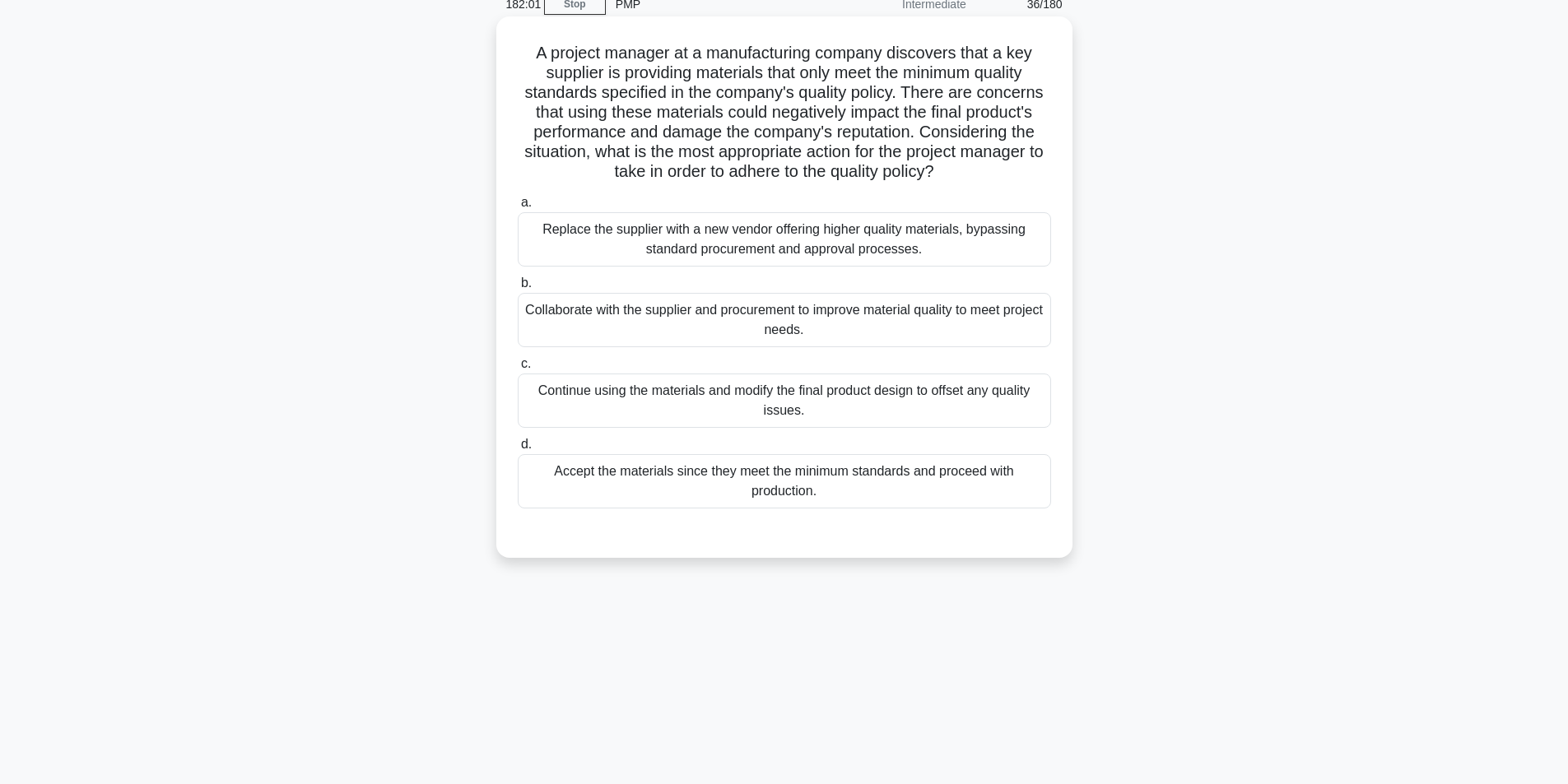
scroll to position [104, 0]
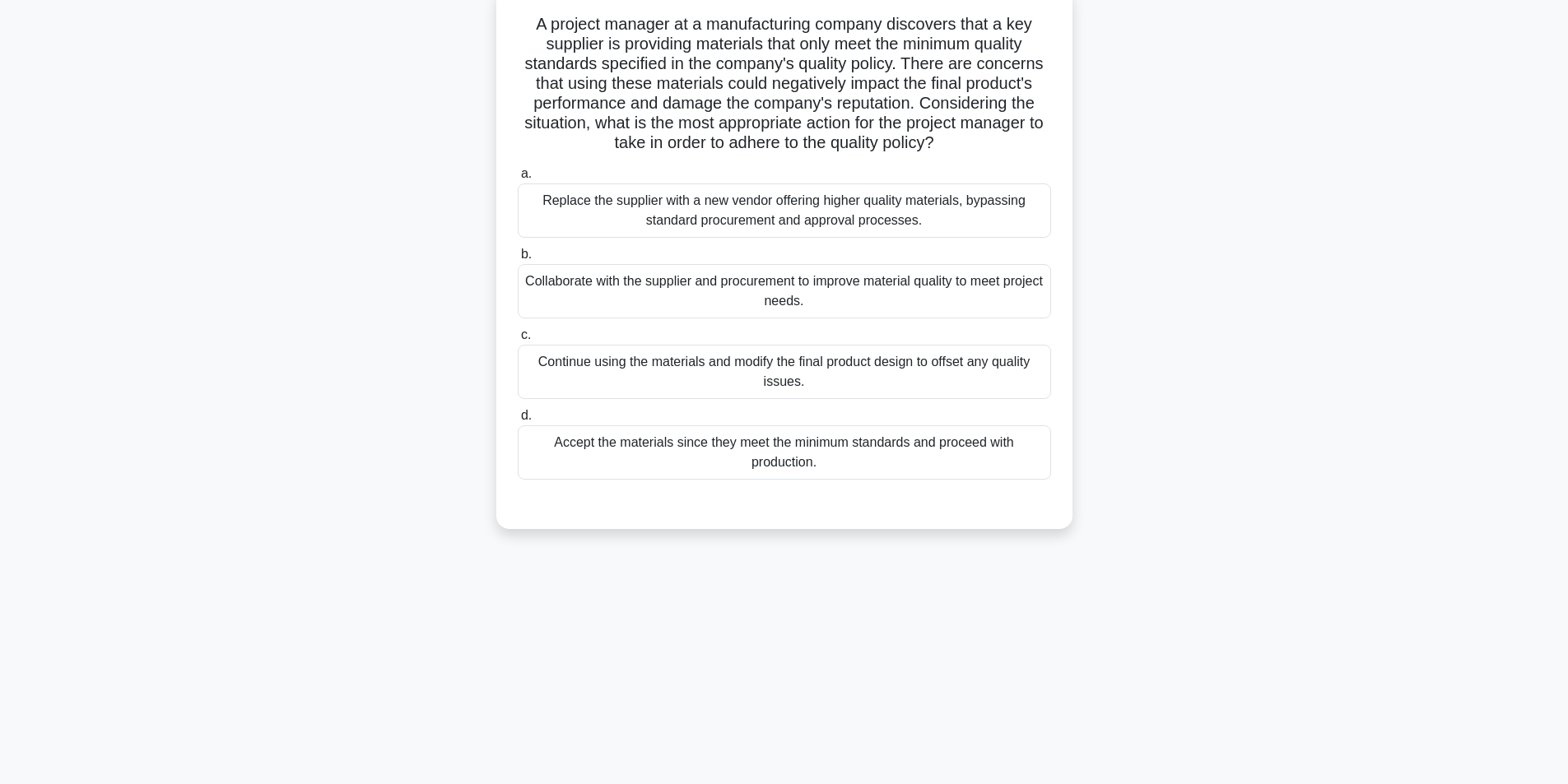
click at [803, 295] on div "Collaborate with the supplier and procurement to improve material quality to me…" at bounding box center [784, 291] width 534 height 54
click at [518, 260] on input "b. Collaborate with the supplier and procurement to improve material quality to…" at bounding box center [518, 255] width 0 height 11
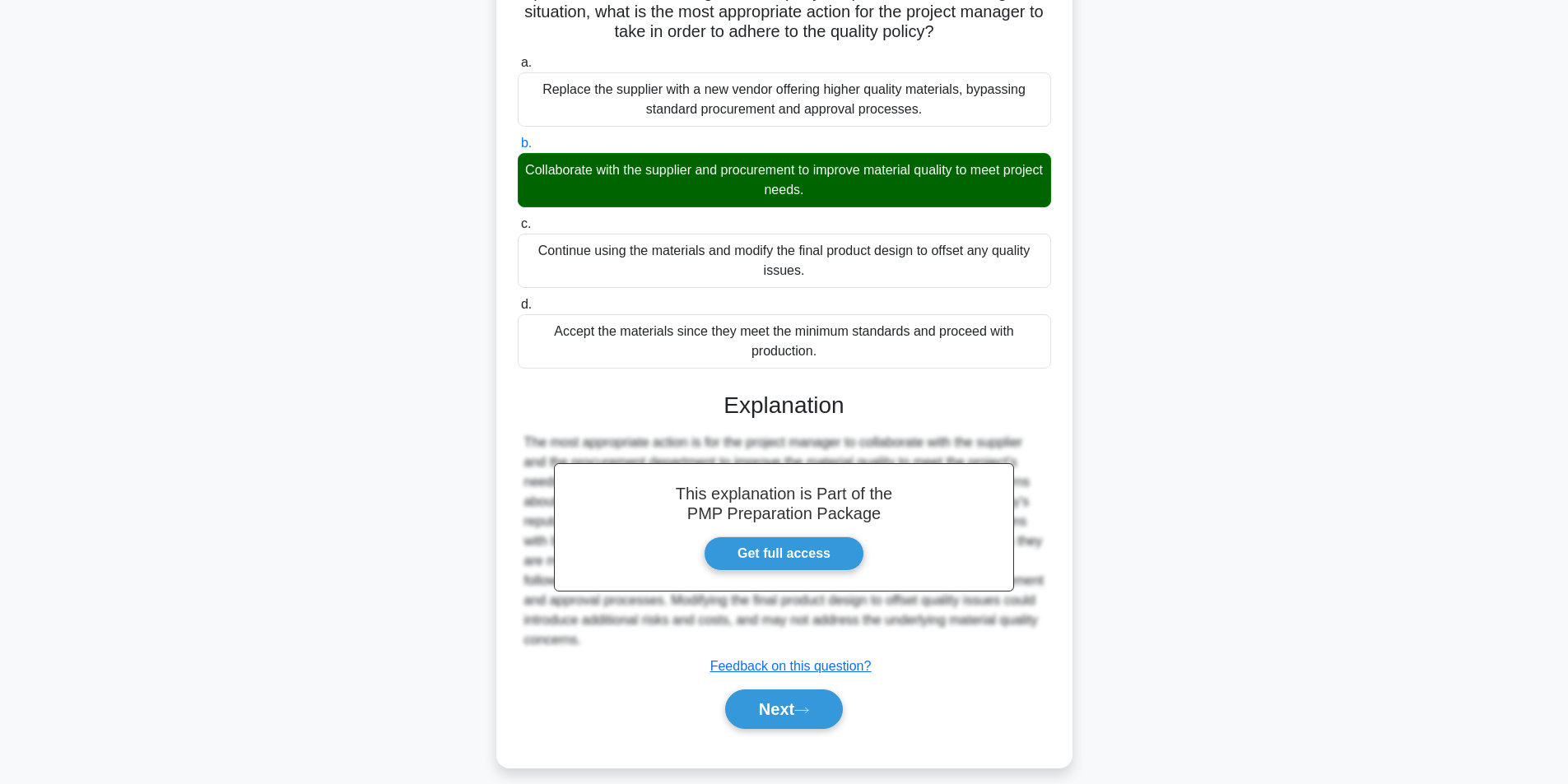
scroll to position [231, 0]
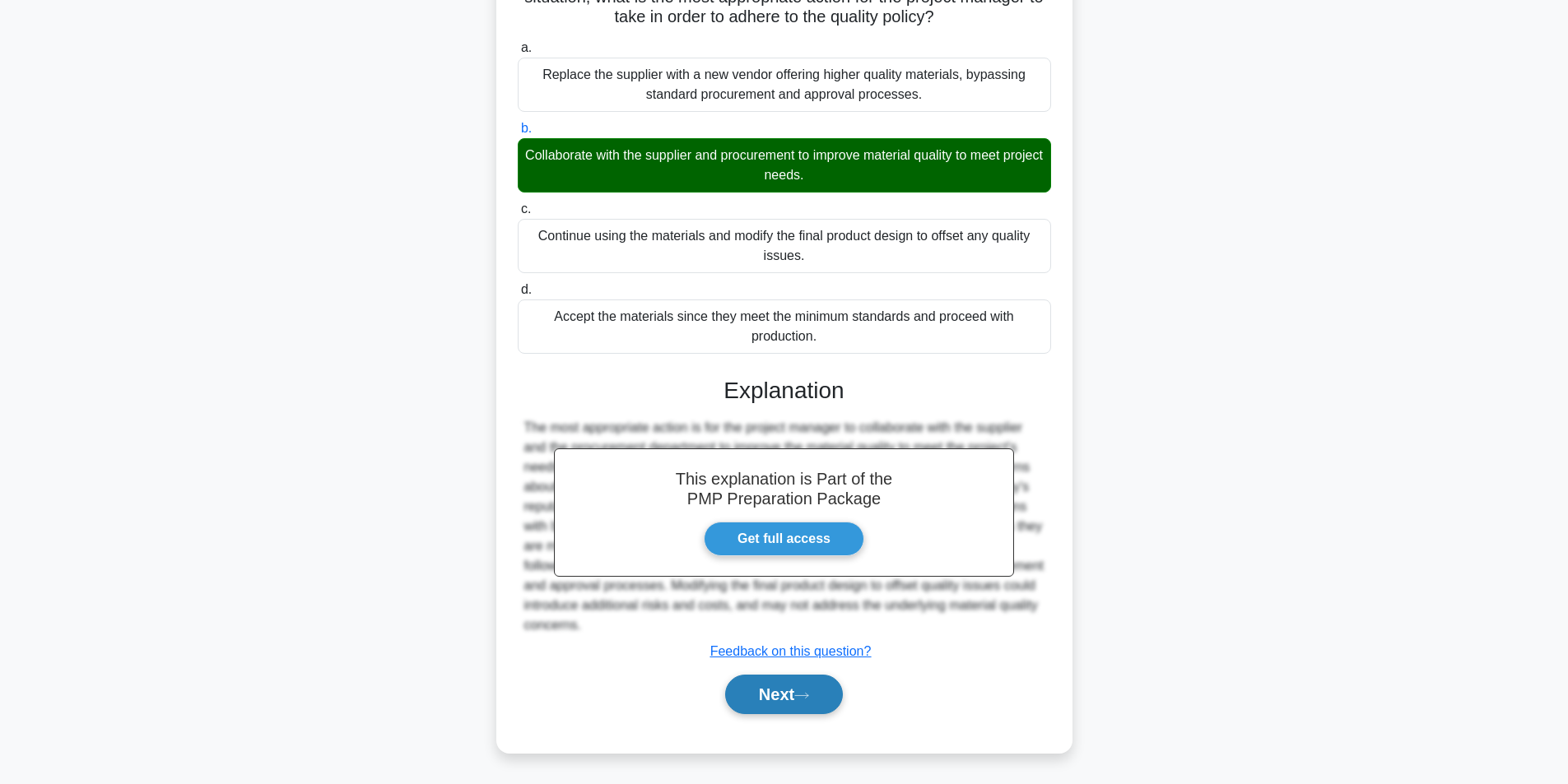
click at [775, 700] on button "Next" at bounding box center [784, 694] width 118 height 40
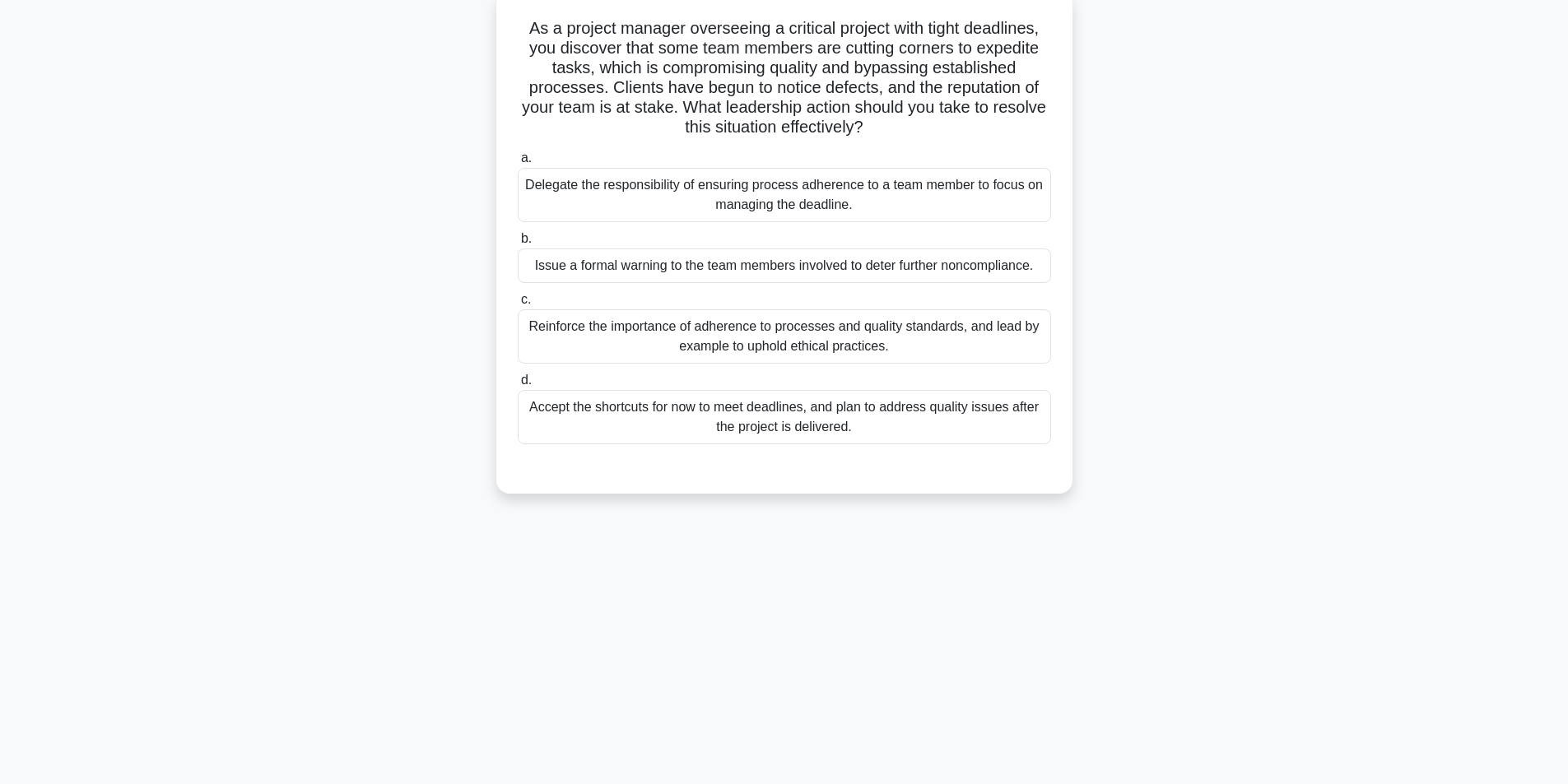
scroll to position [104, 0]
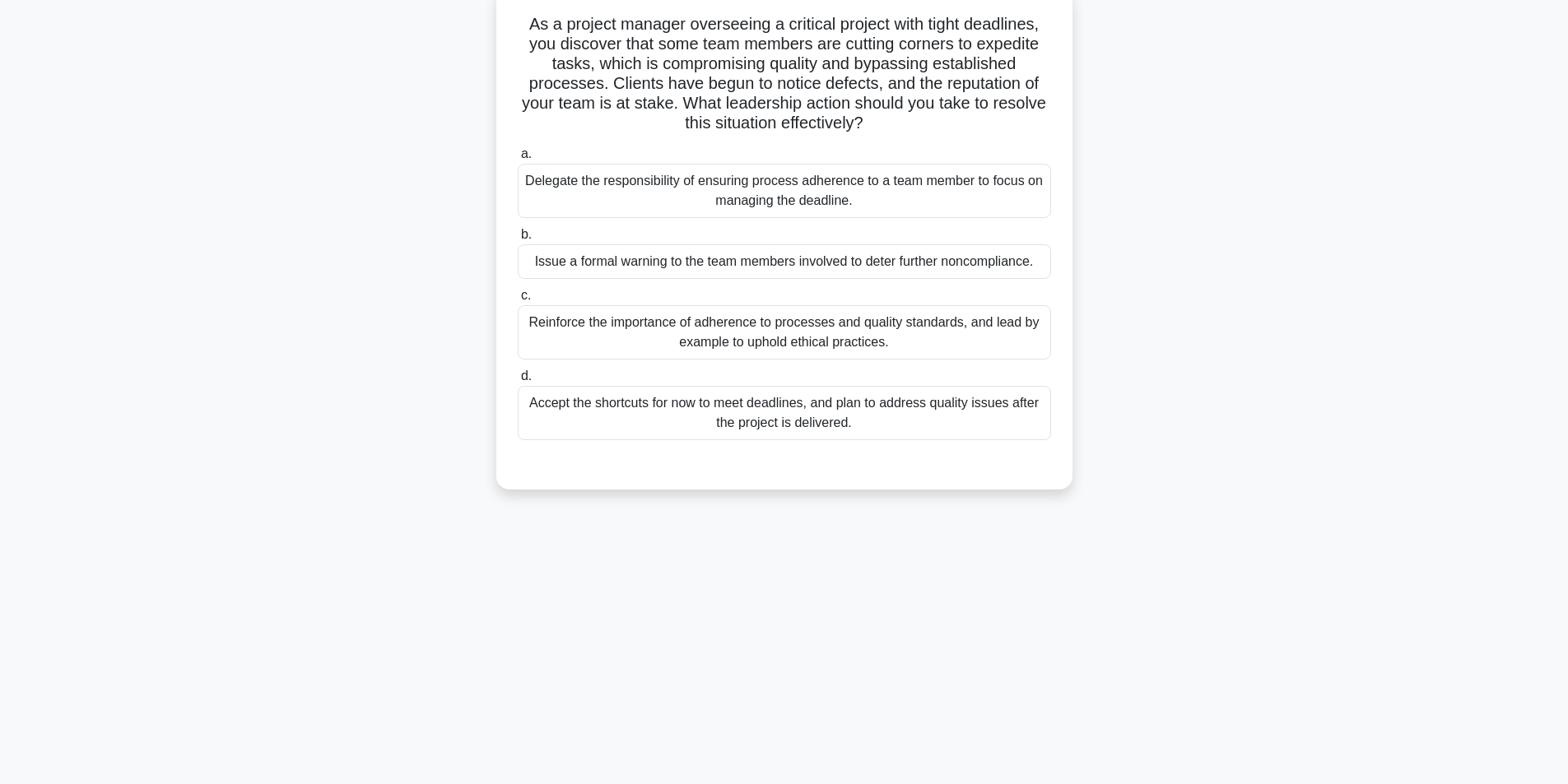
click at [755, 339] on div "Reinforce the importance of adherence to processes and quality standards, and l…" at bounding box center [784, 333] width 534 height 54
click at [518, 301] on input "c. Reinforce the importance of adherence to processes and quality standards, an…" at bounding box center [518, 295] width 0 height 11
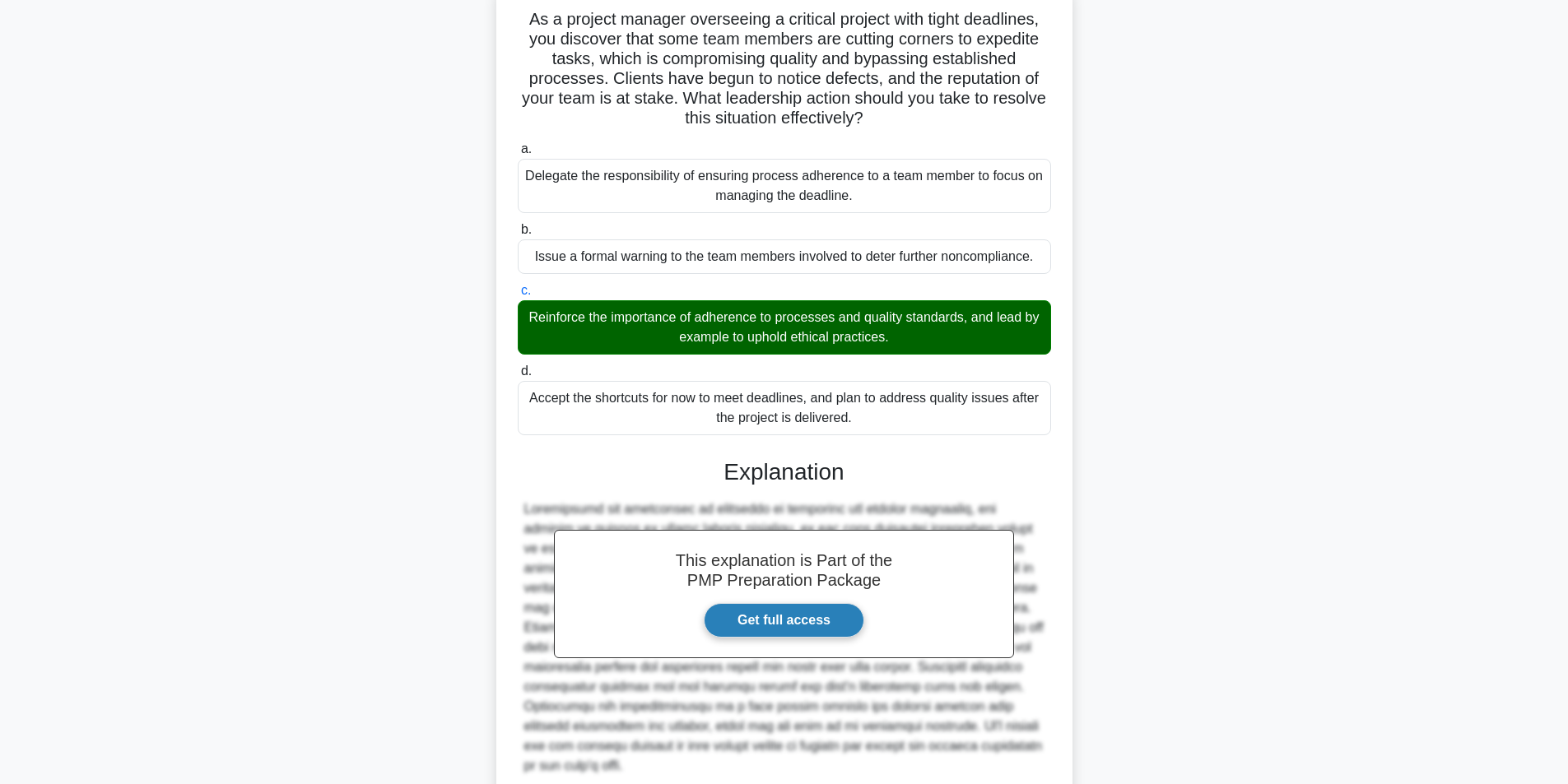
scroll to position [251, 0]
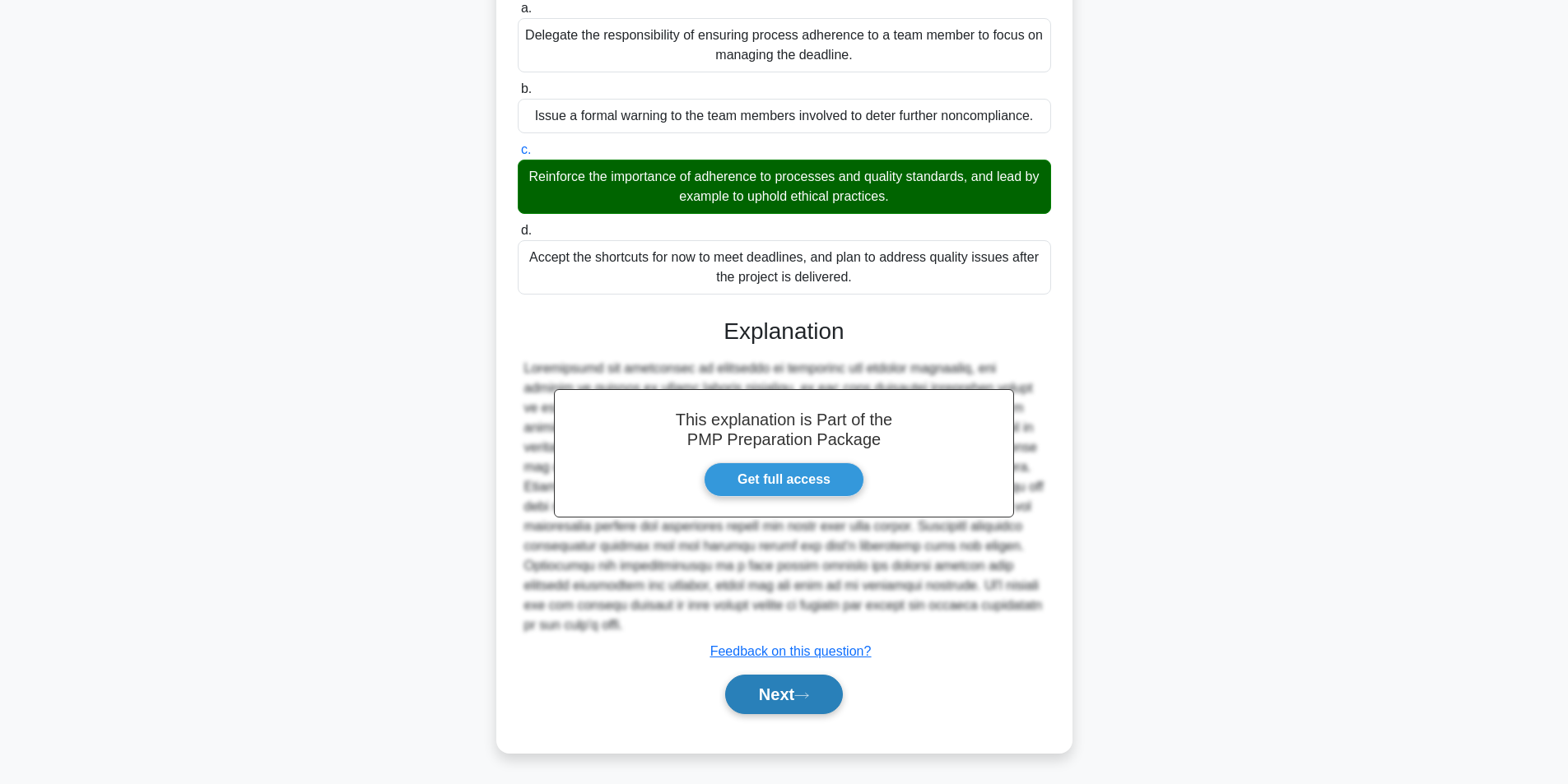
click at [779, 698] on button "Next" at bounding box center [784, 694] width 118 height 40
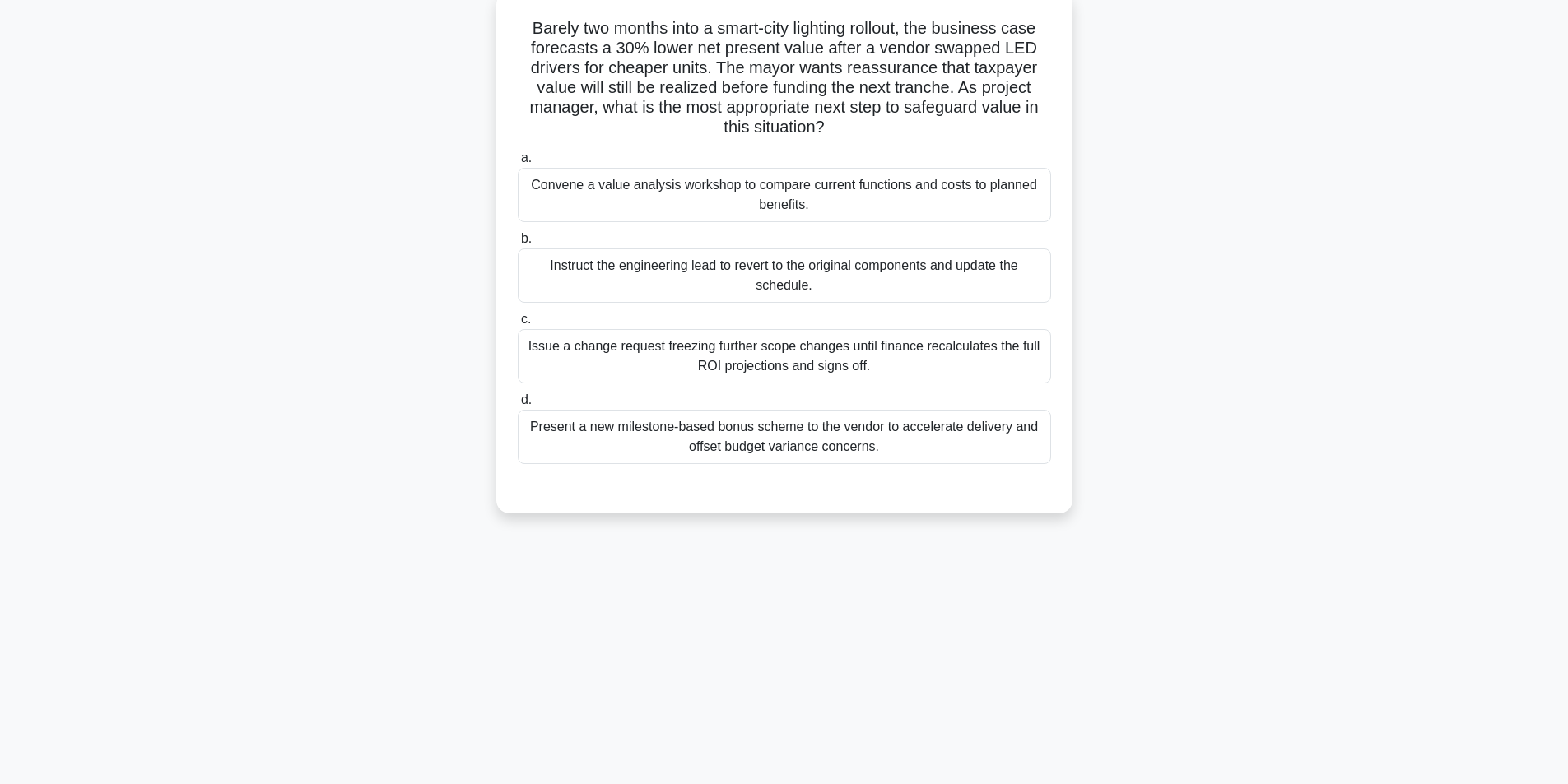
scroll to position [104, 0]
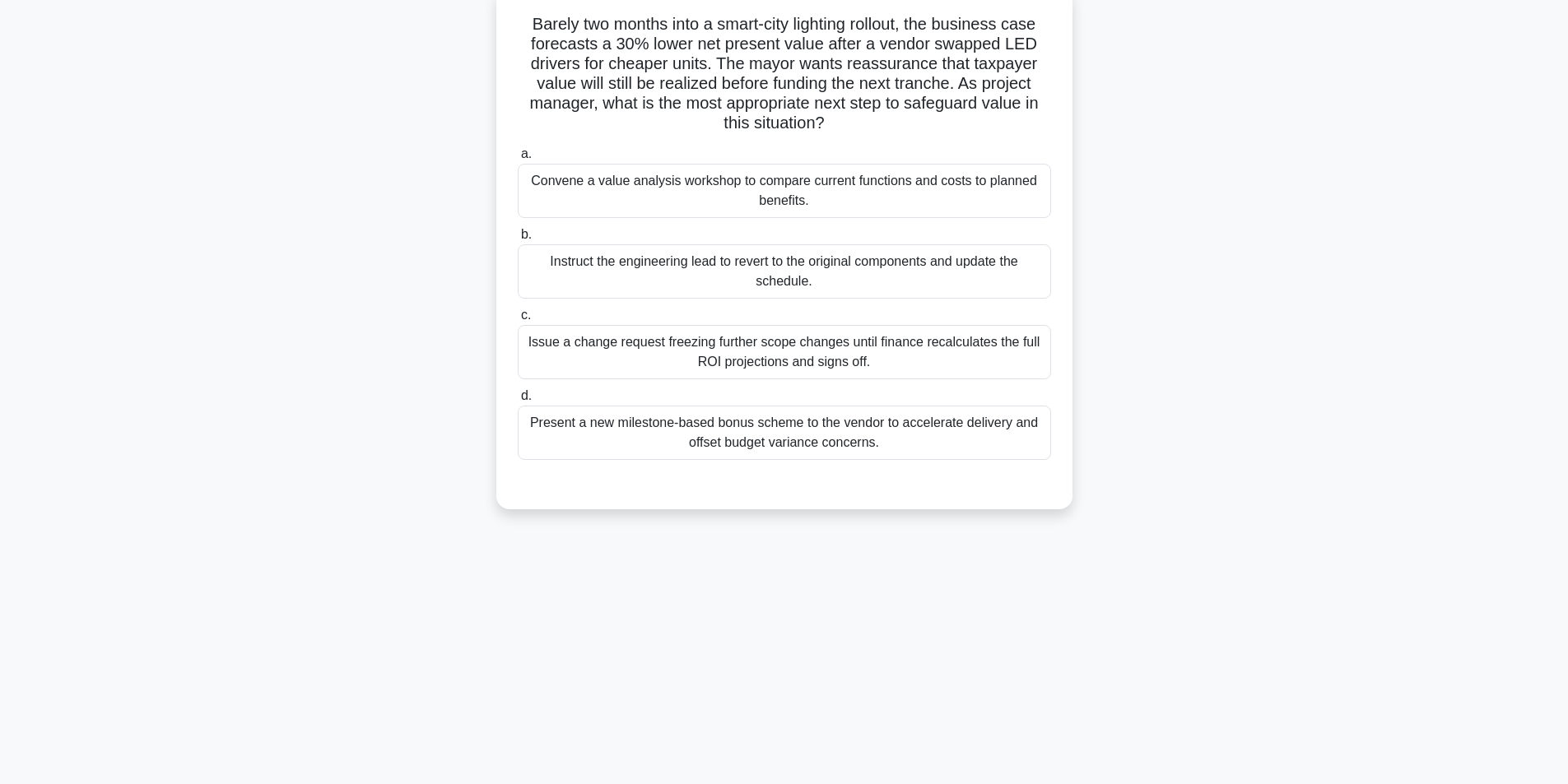
click at [693, 188] on div "Convene a value analysis workshop to compare current functions and costs to pla…" at bounding box center [784, 191] width 534 height 54
click at [518, 160] on input "a. Convene a value analysis workshop to compare current functions and costs to …" at bounding box center [518, 153] width 0 height 11
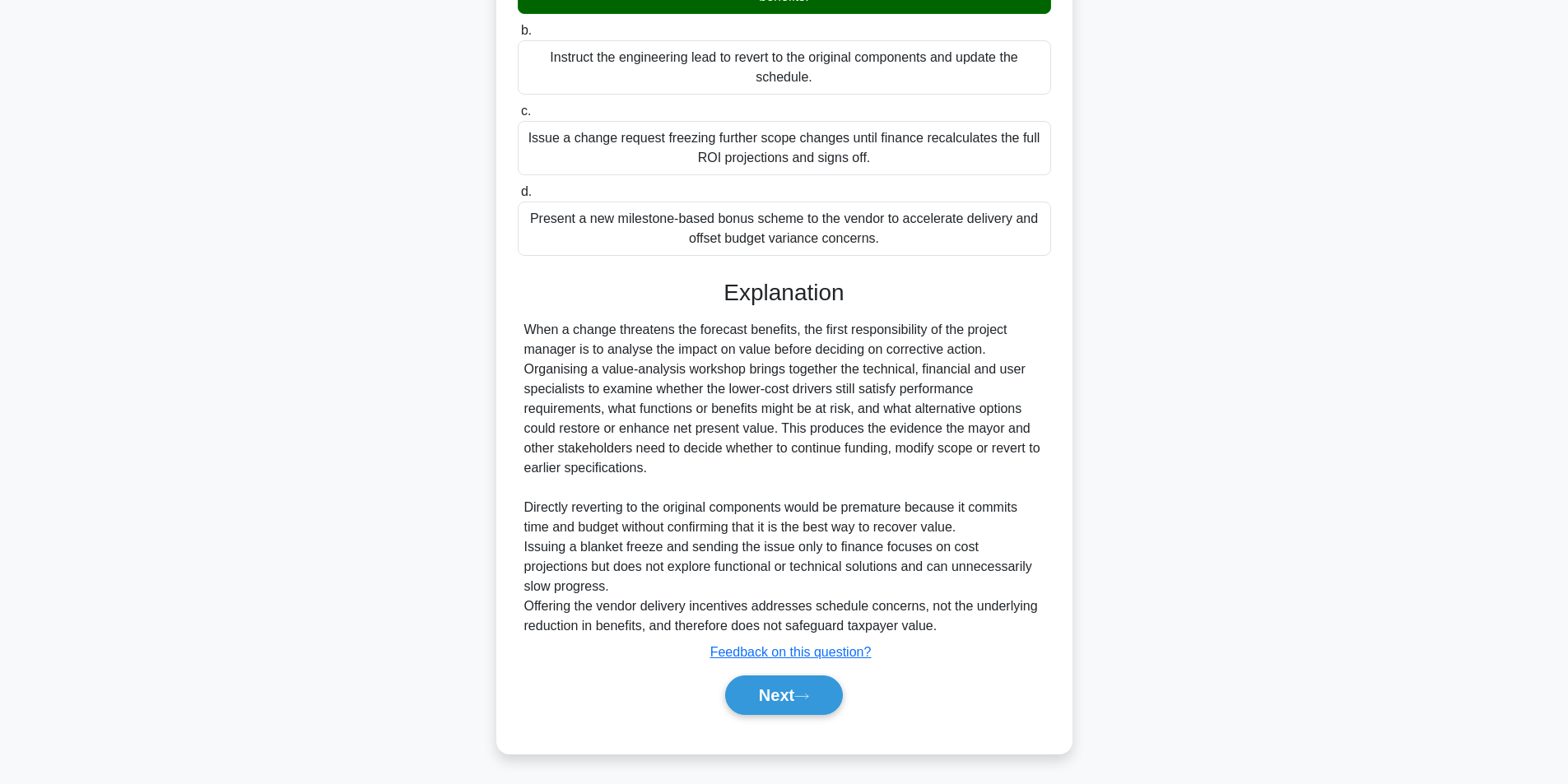
scroll to position [311, 0]
click at [737, 698] on button "Next" at bounding box center [784, 694] width 118 height 40
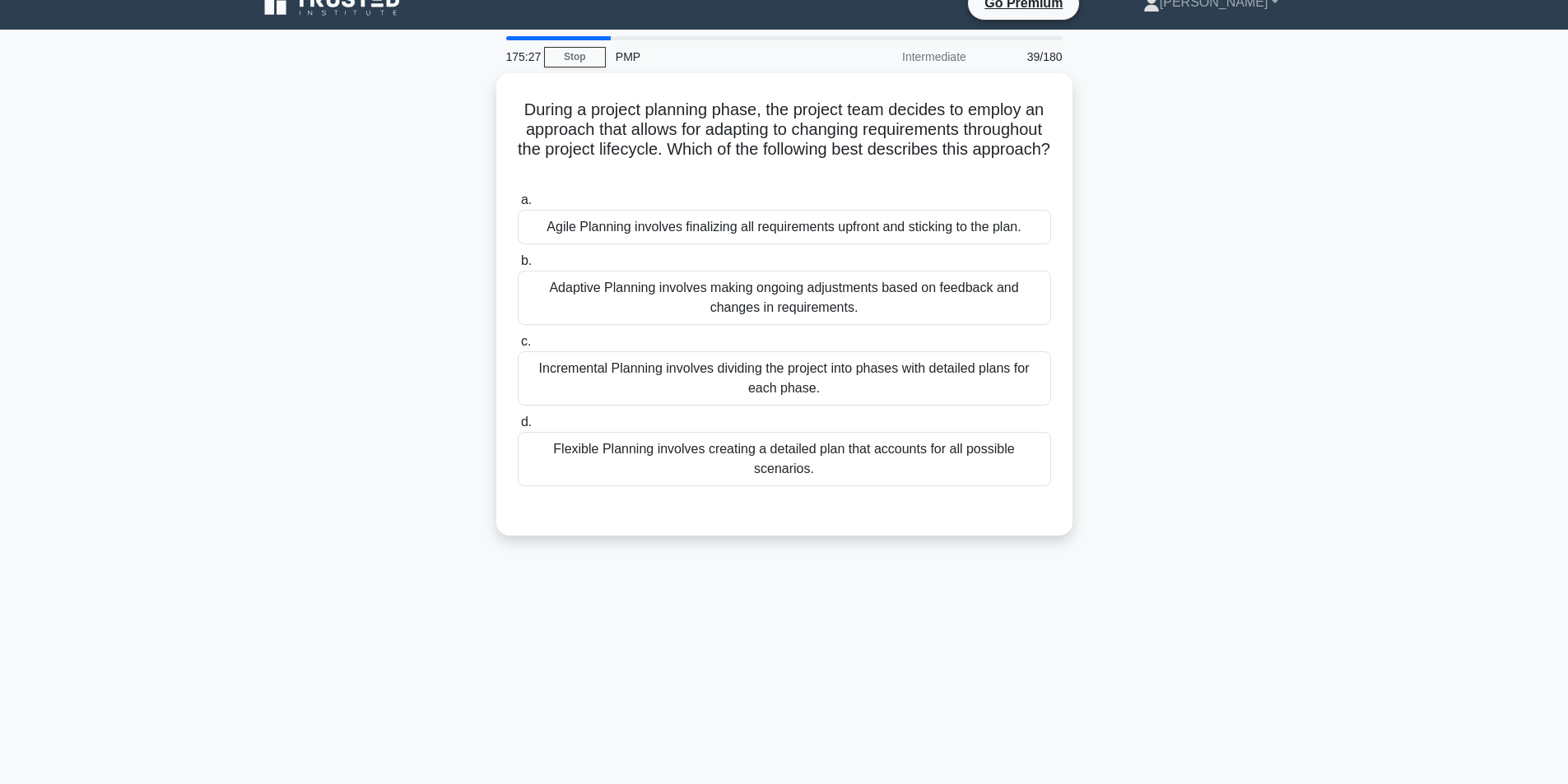
scroll to position [22, 0]
click at [928, 288] on div "Adaptive Planning involves making ongoing adjustments based on feedback and cha…" at bounding box center [784, 294] width 534 height 54
click at [518, 263] on input "b. Adaptive Planning involves making ongoing adjustments based on feedback and …" at bounding box center [518, 257] width 0 height 11
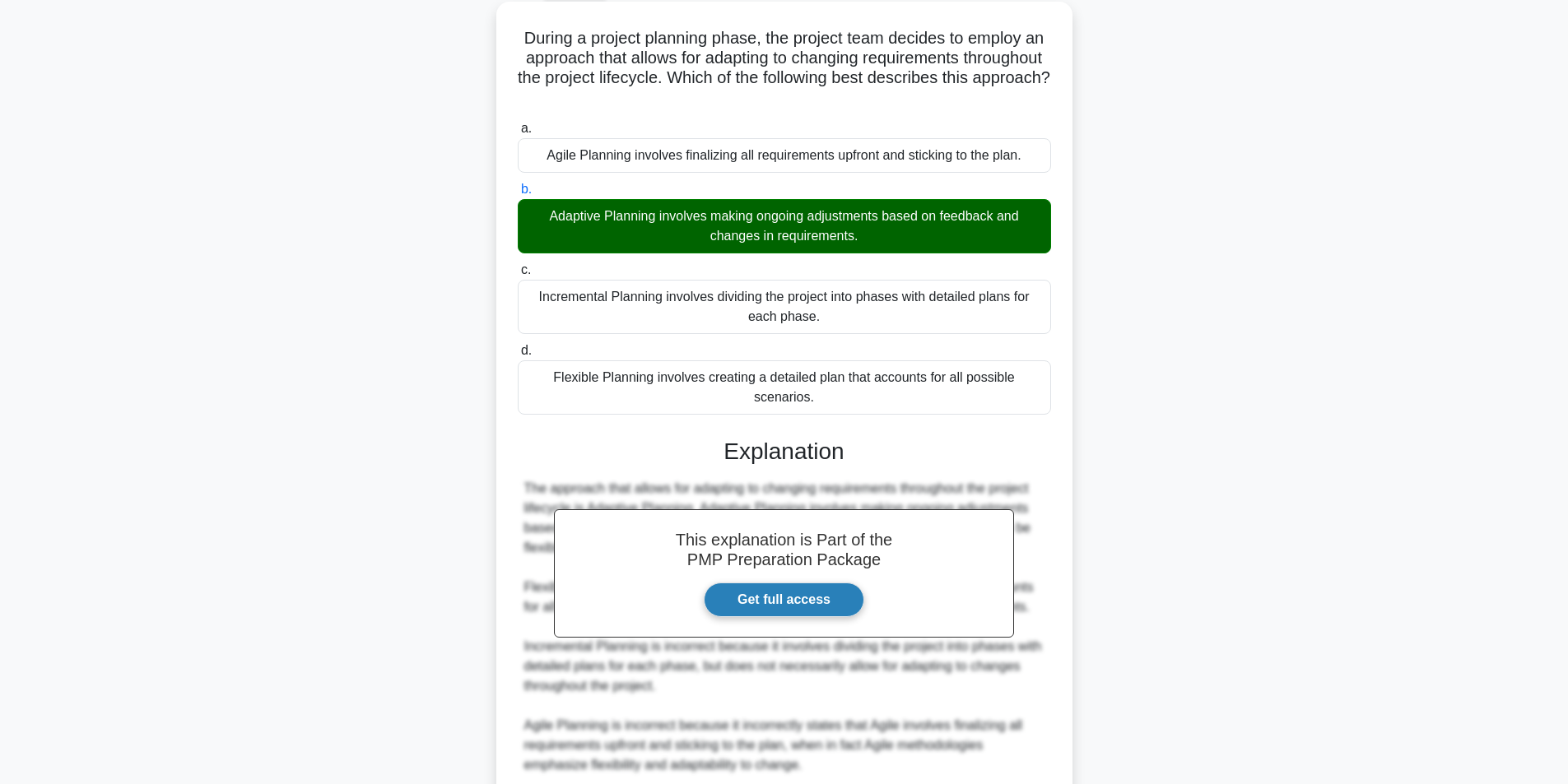
scroll to position [211, 0]
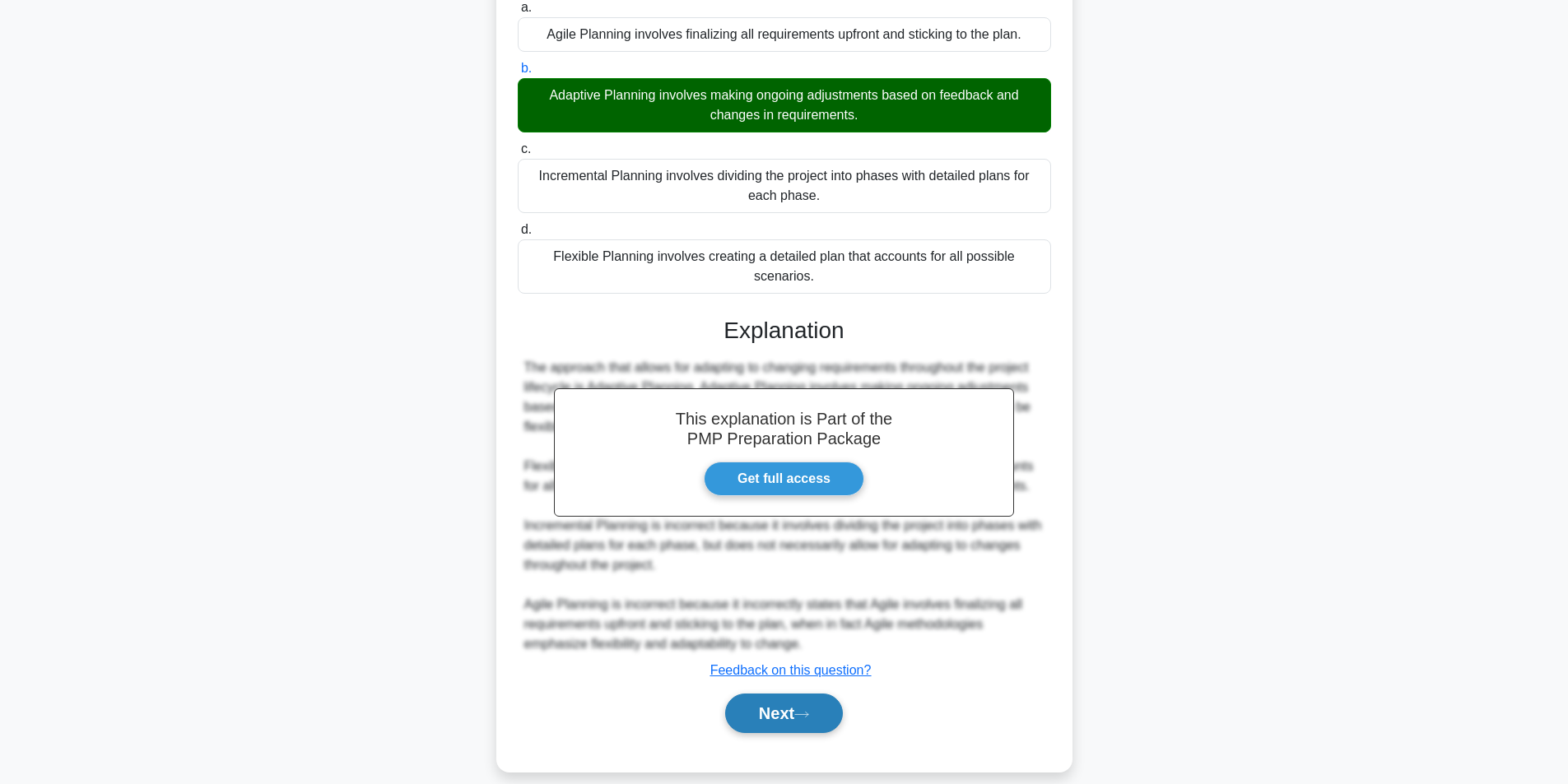
click at [773, 693] on button "Next" at bounding box center [784, 713] width 118 height 40
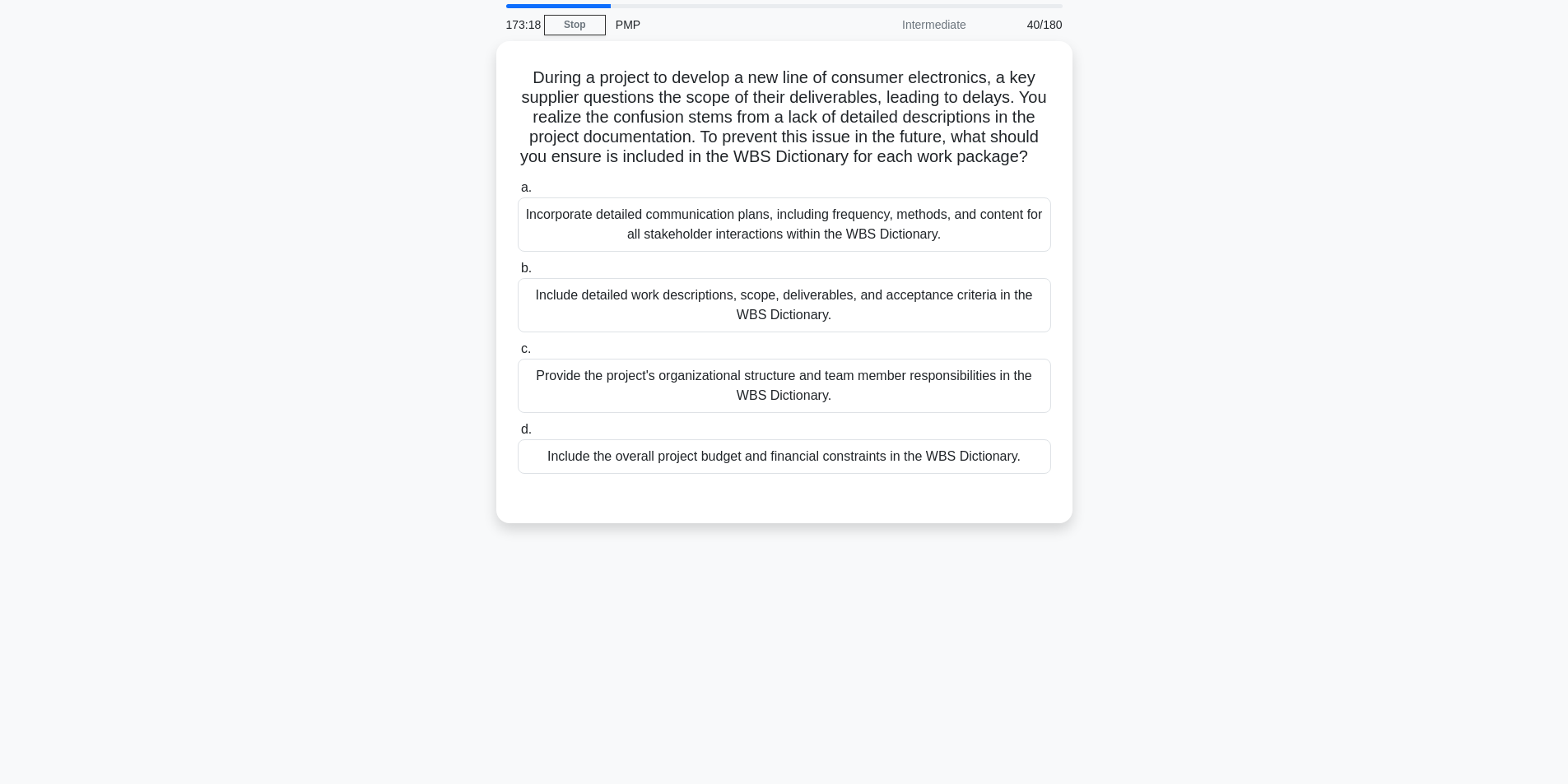
scroll to position [0, 0]
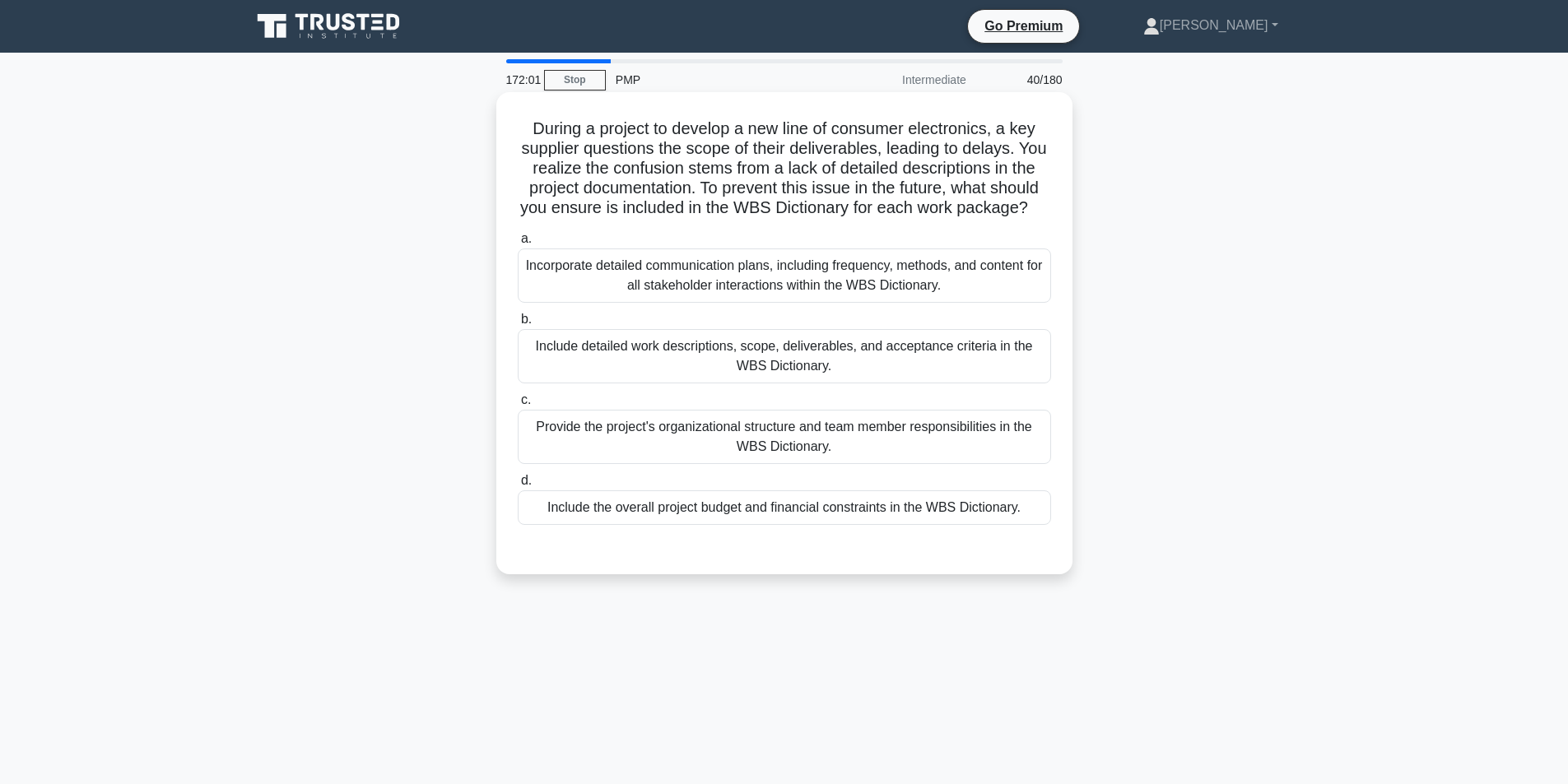
click at [846, 373] on div "Include detailed work descriptions, scope, deliverables, and acceptance criteri…" at bounding box center [784, 356] width 534 height 54
click at [518, 325] on input "b. Include detailed work descriptions, scope, deliverables, and acceptance crit…" at bounding box center [518, 319] width 0 height 11
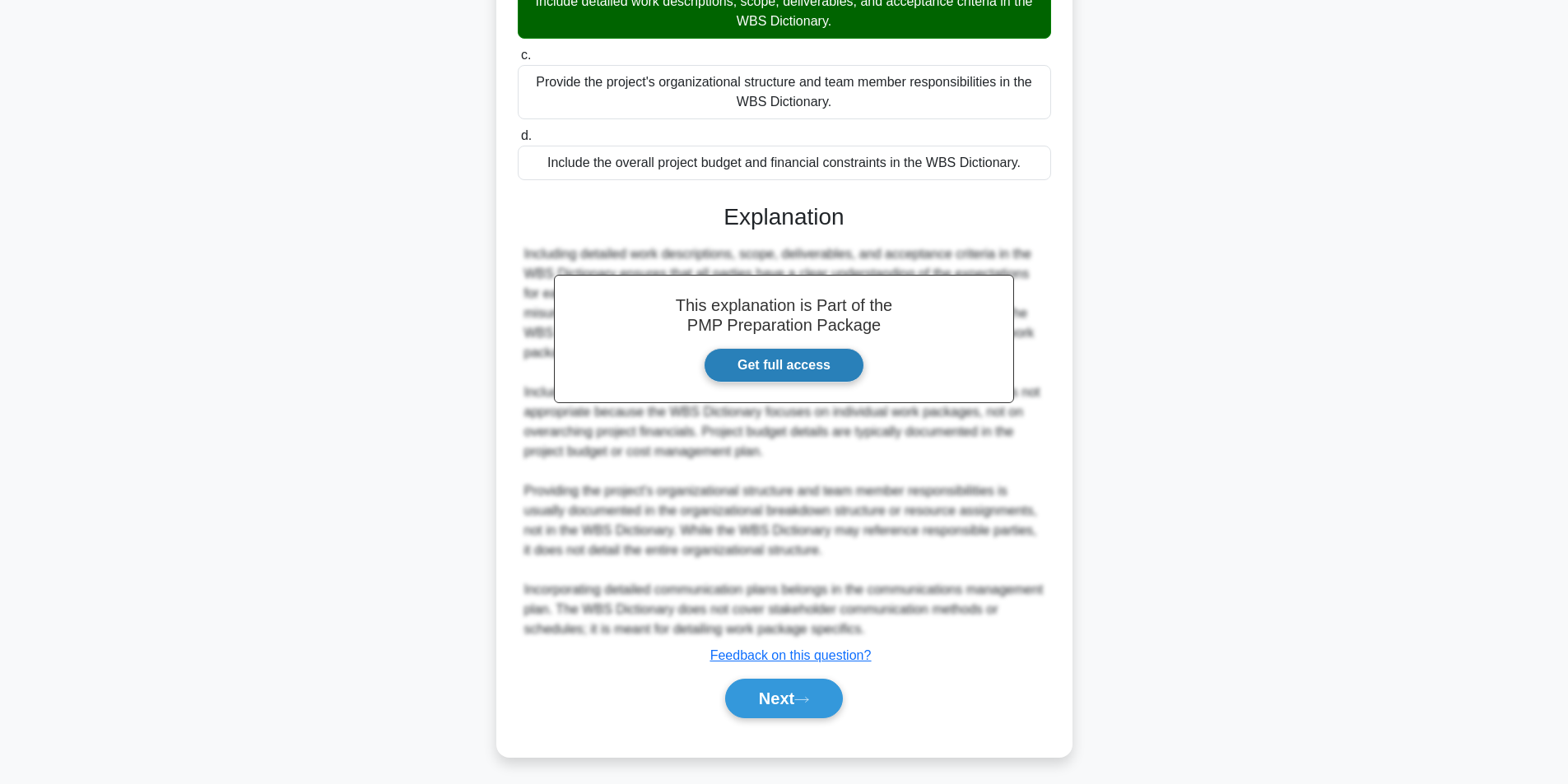
scroll to position [369, 0]
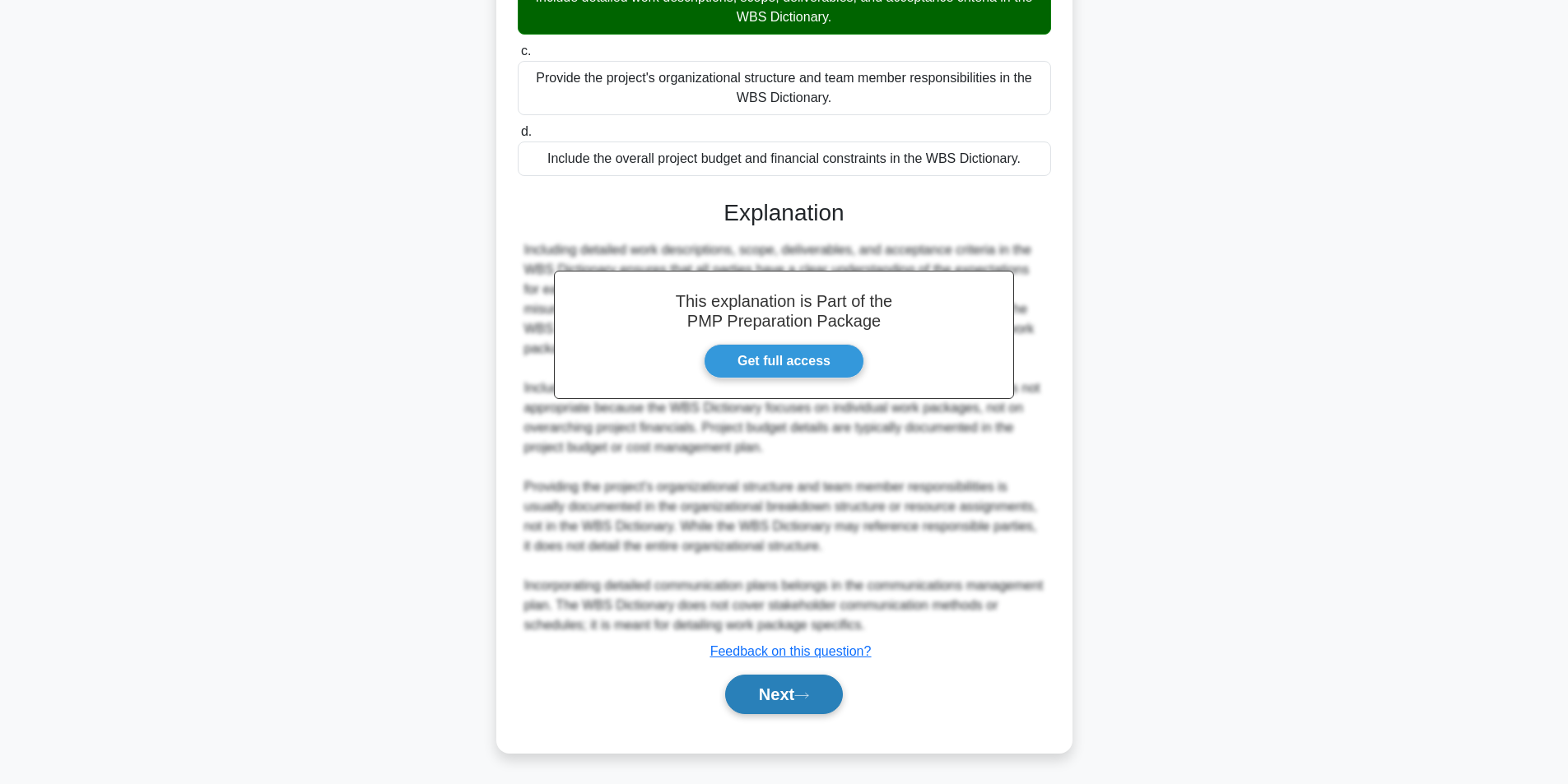
click at [823, 692] on button "Next" at bounding box center [784, 694] width 118 height 40
click at [763, 691] on button "Next" at bounding box center [784, 694] width 118 height 40
click at [769, 700] on button "Next" at bounding box center [784, 694] width 118 height 40
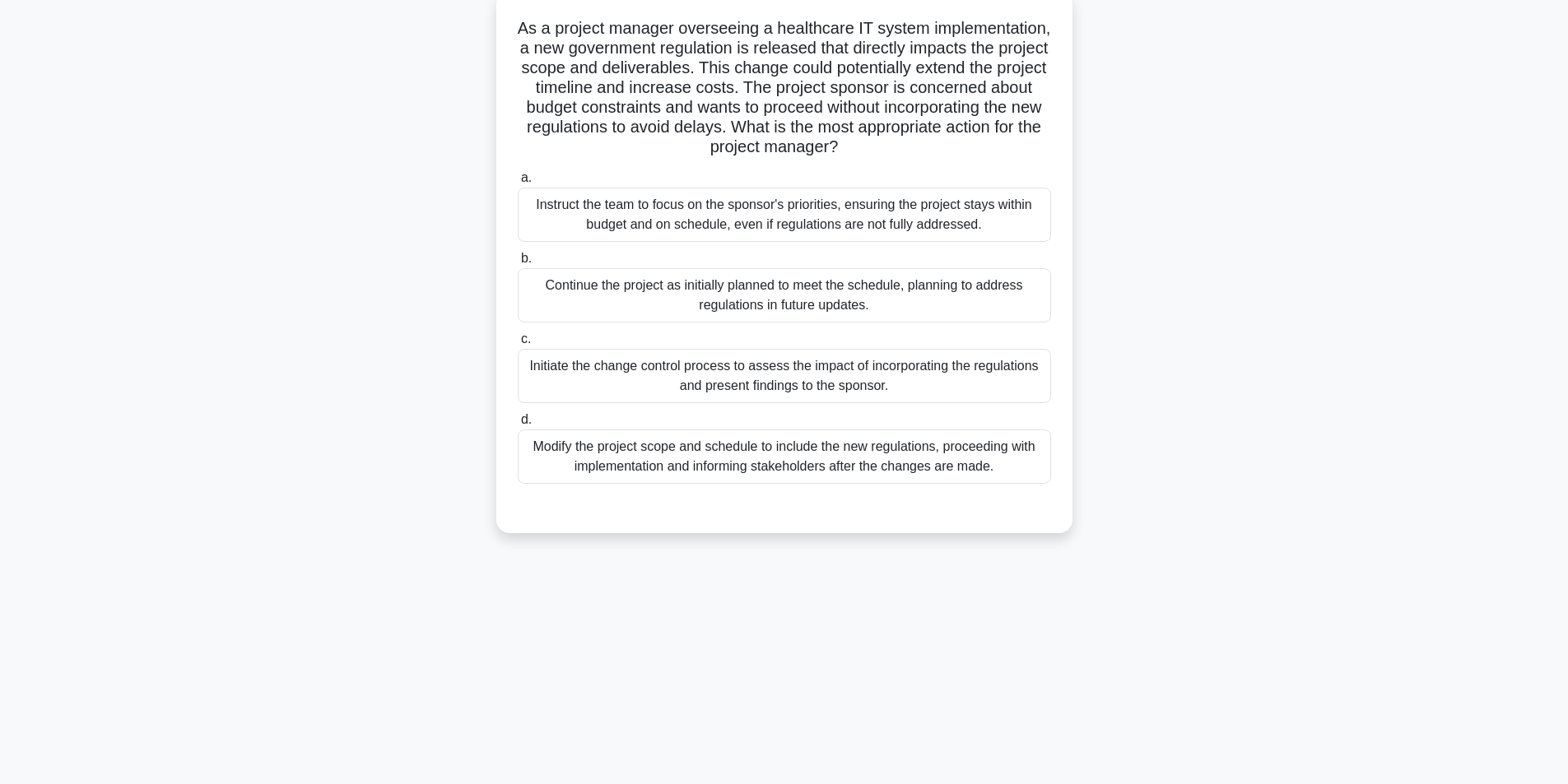
scroll to position [104, 0]
click at [811, 373] on div "Initiate the change control process to assess the impact of incorporating the r…" at bounding box center [784, 372] width 534 height 54
click at [518, 340] on input "c. Initiate the change control process to assess the impact of incorporating th…" at bounding box center [518, 335] width 0 height 11
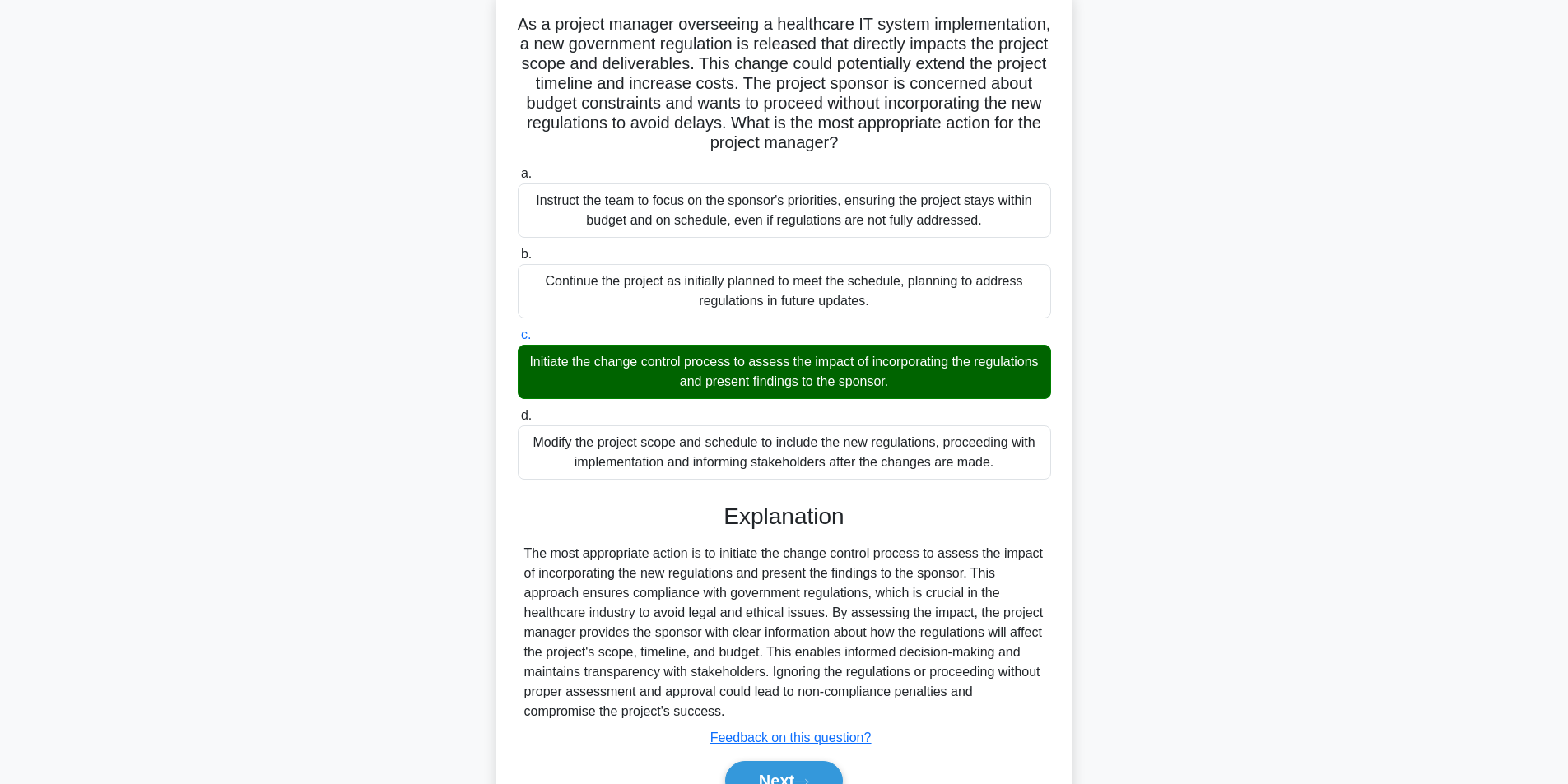
scroll to position [192, 0]
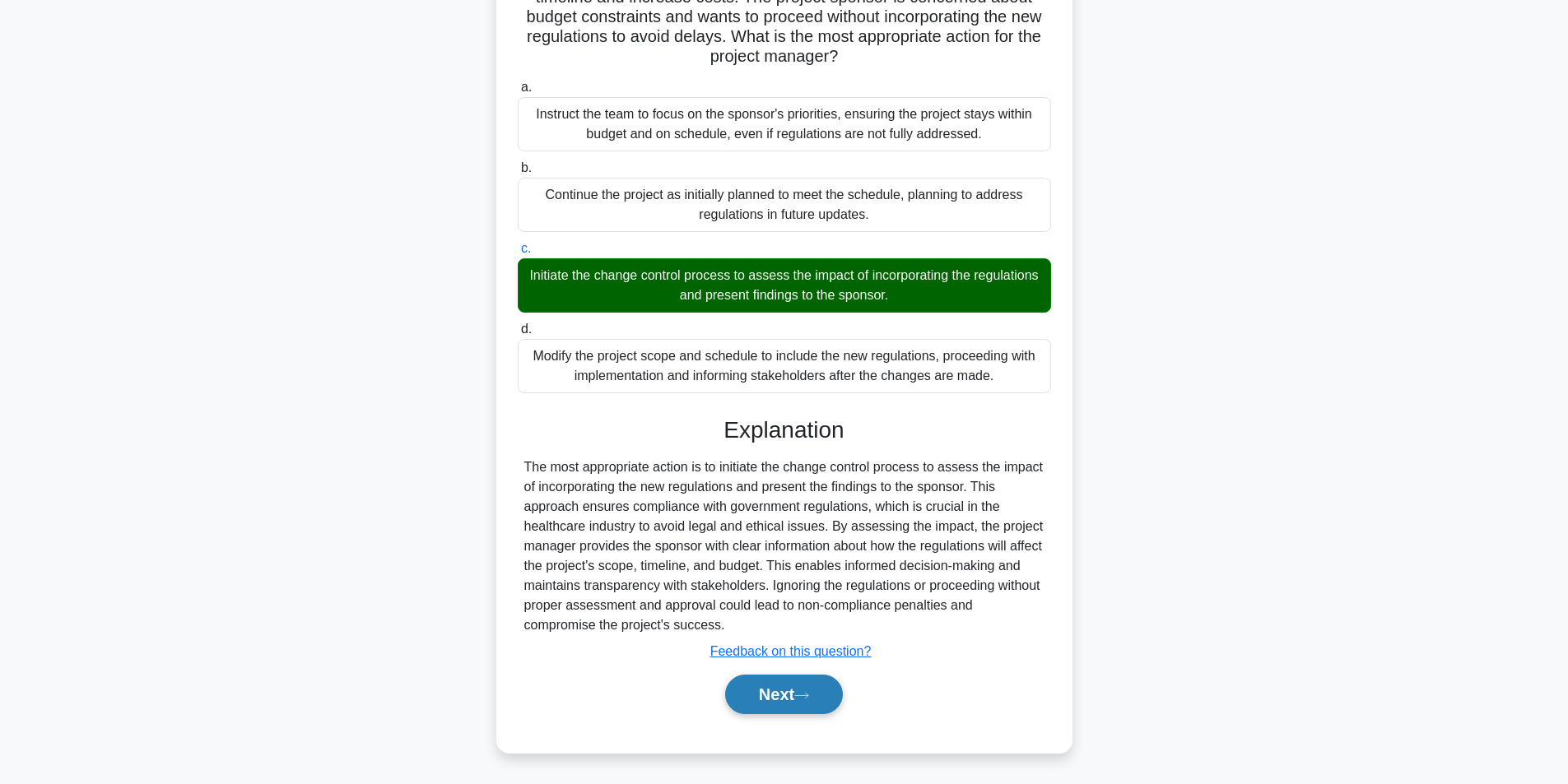
click at [815, 682] on button "Next" at bounding box center [784, 694] width 118 height 40
click at [810, 696] on icon at bounding box center [801, 695] width 14 height 9
click at [809, 694] on icon at bounding box center [801, 695] width 14 height 9
click at [768, 689] on button "Next" at bounding box center [784, 694] width 118 height 40
click at [769, 689] on button "Next" at bounding box center [784, 694] width 118 height 40
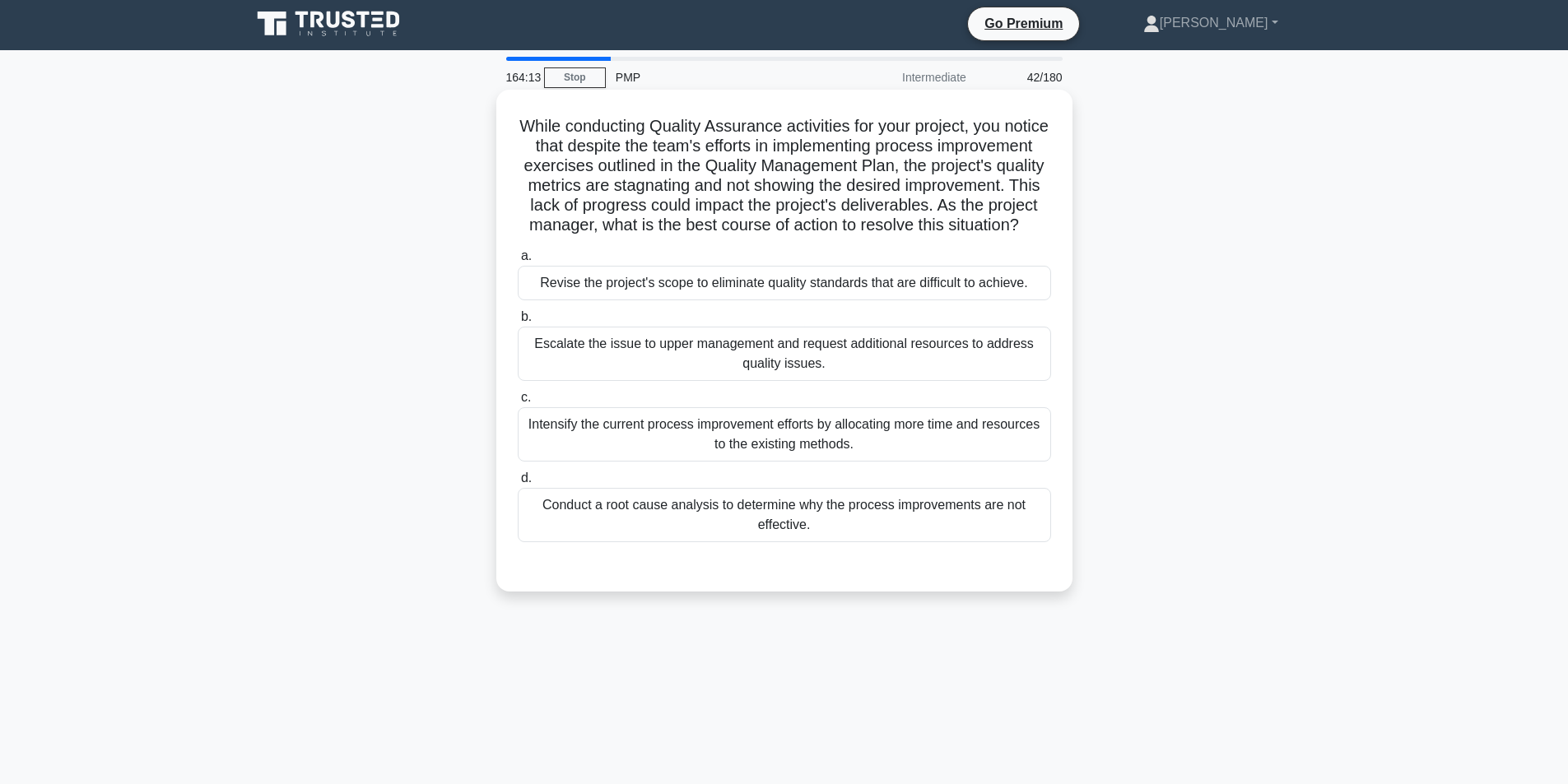
scroll to position [0, 0]
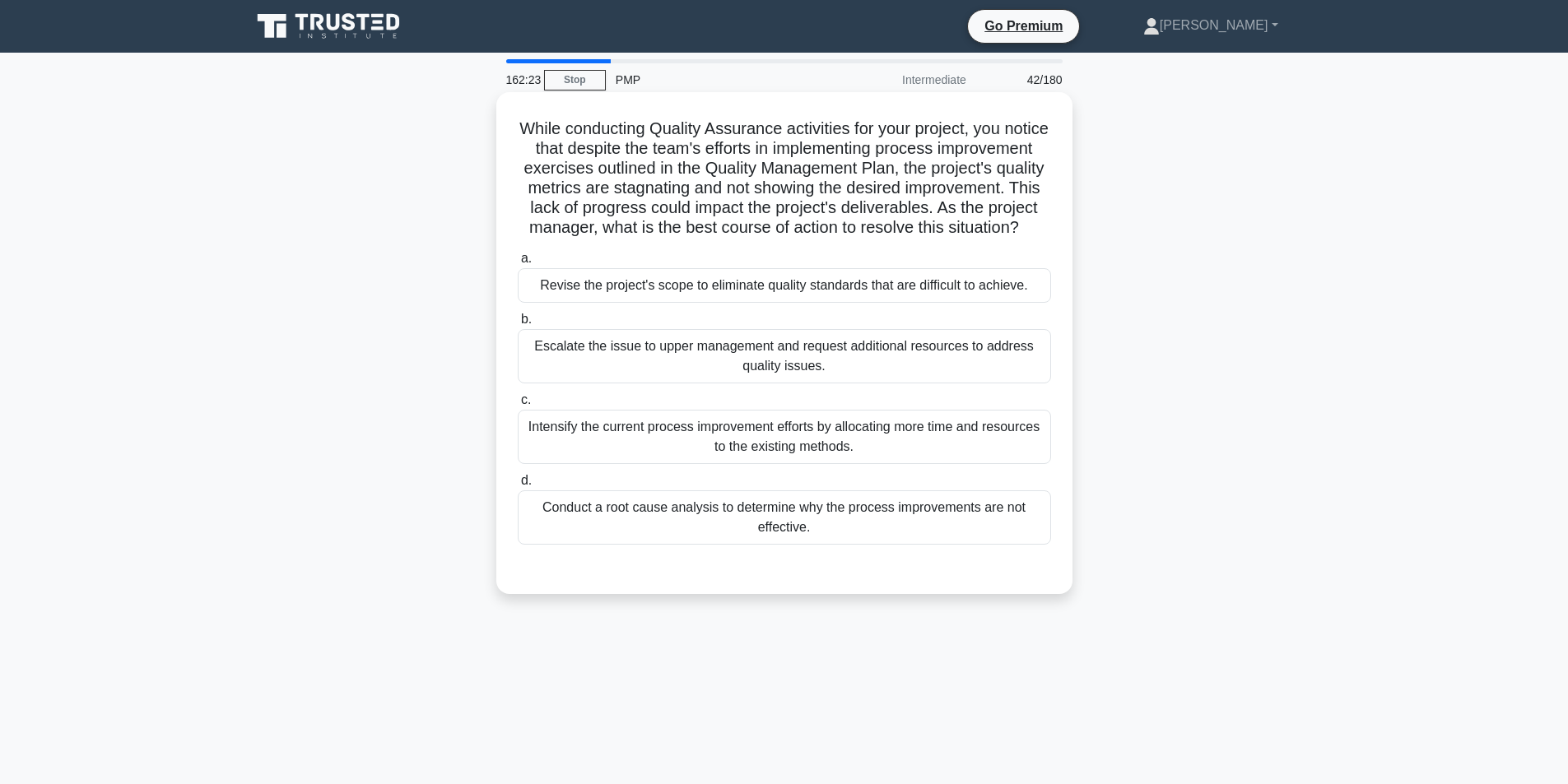
click at [725, 536] on div "Conduct a root cause analysis to determine why the process improvements are not…" at bounding box center [784, 518] width 534 height 54
click at [518, 486] on input "d. Conduct a root cause analysis to determine why the process improvements are …" at bounding box center [518, 480] width 0 height 11
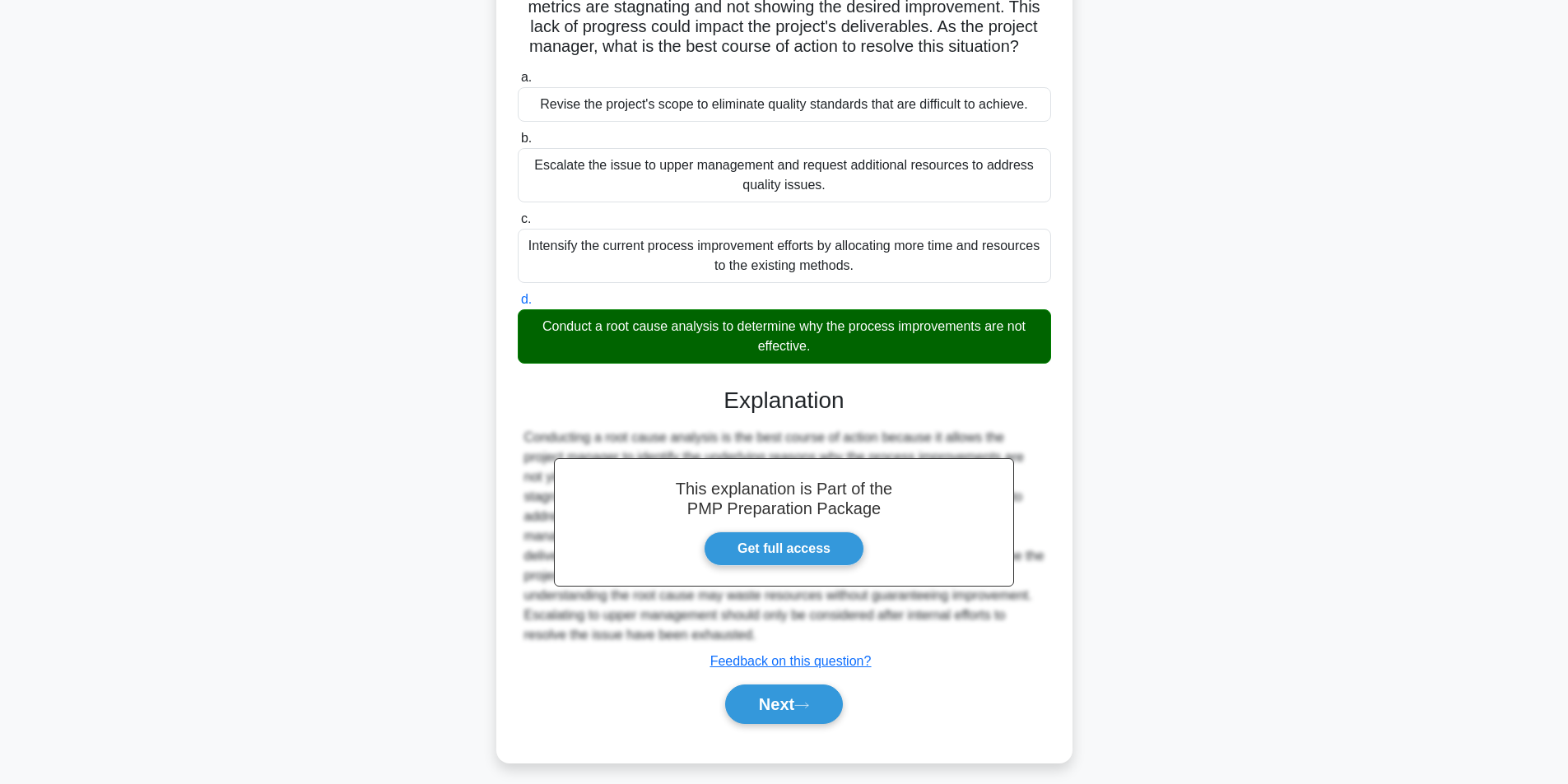
scroll to position [192, 0]
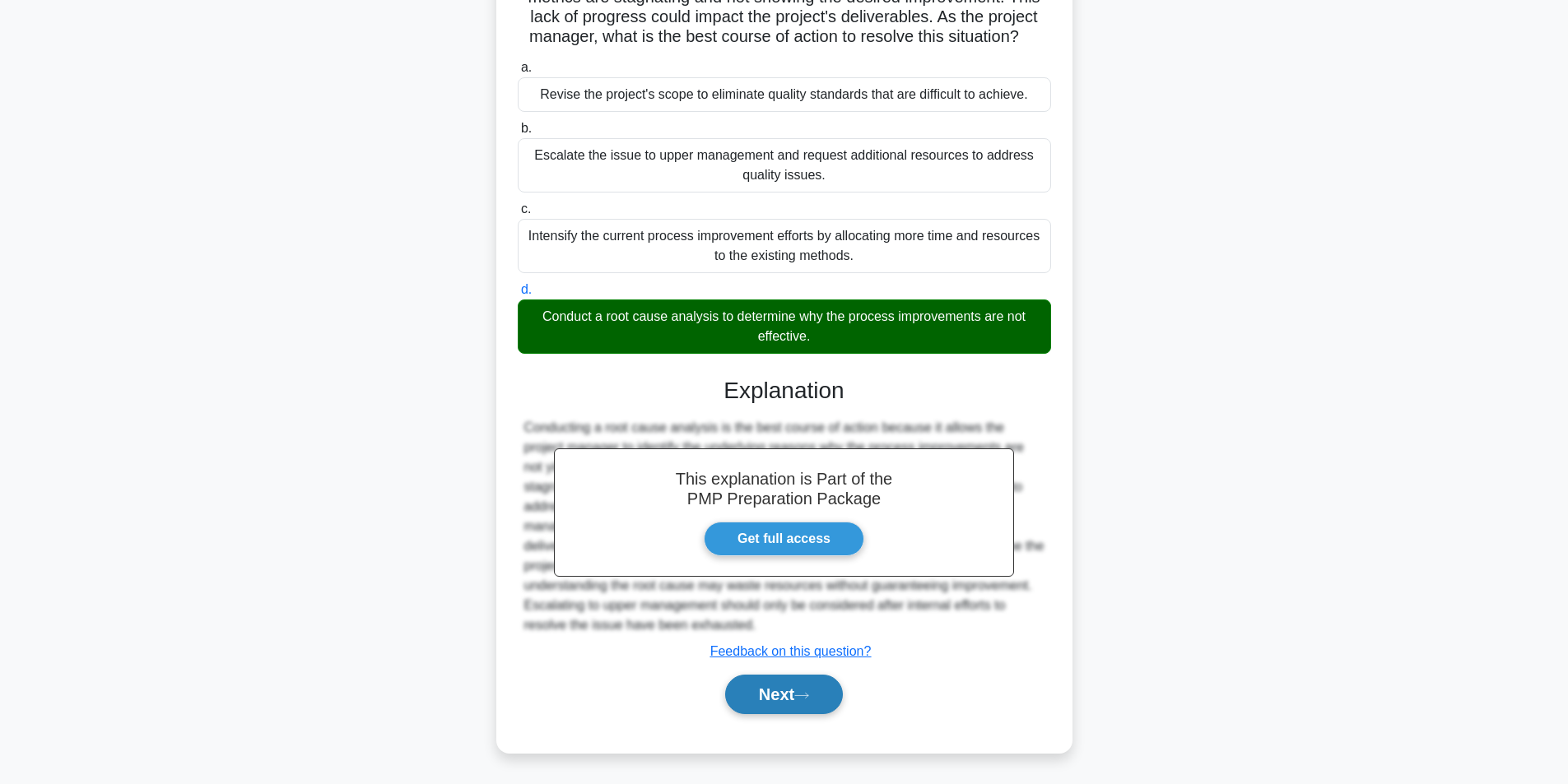
click at [779, 687] on button "Next" at bounding box center [784, 694] width 118 height 40
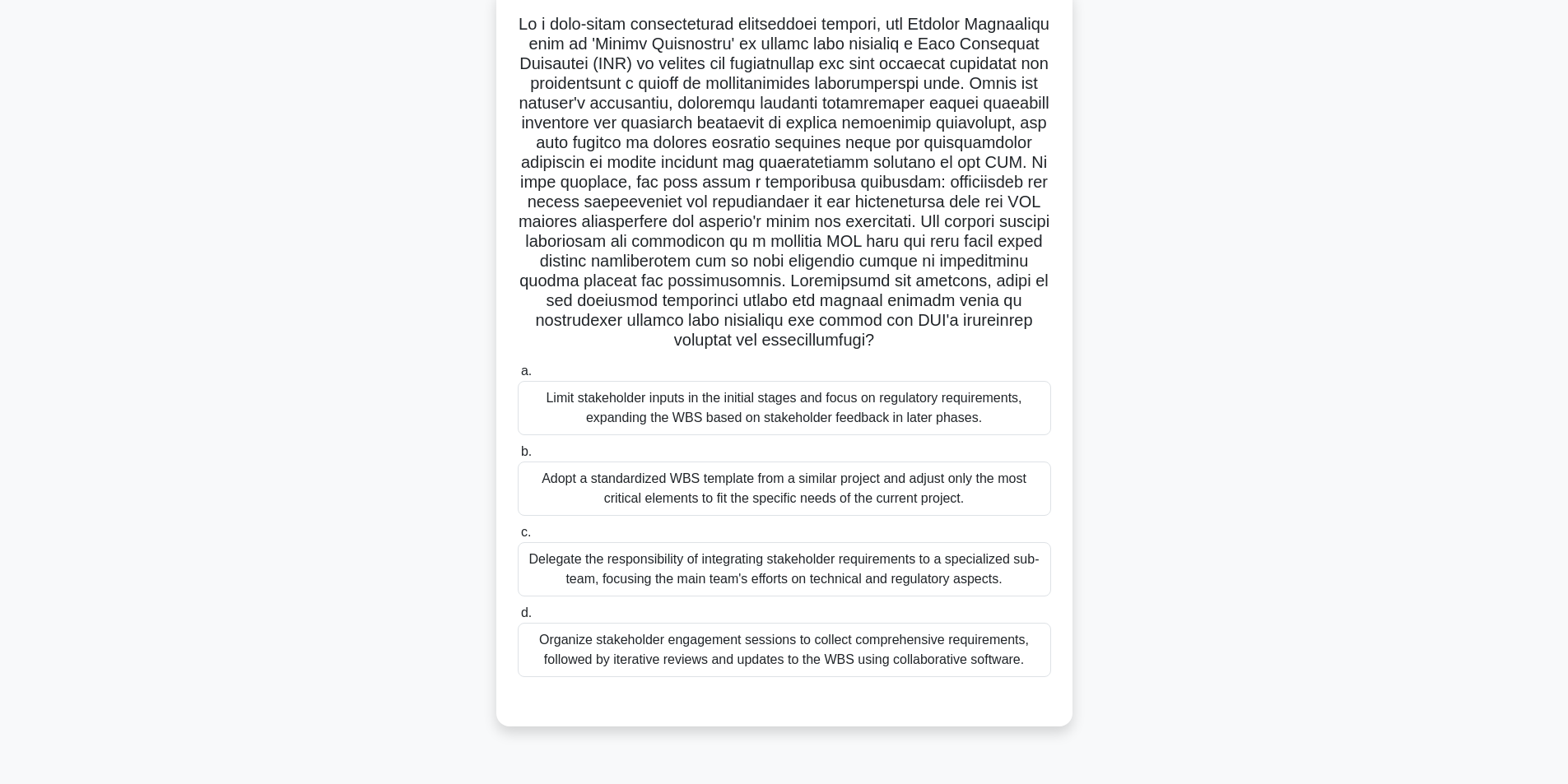
click at [682, 672] on div "Organize stakeholder engagement sessions to collect comprehensive requirements,…" at bounding box center [784, 650] width 534 height 54
click at [518, 619] on input "d. Organize stakeholder engagement sessions to collect comprehensive requiremen…" at bounding box center [518, 613] width 0 height 11
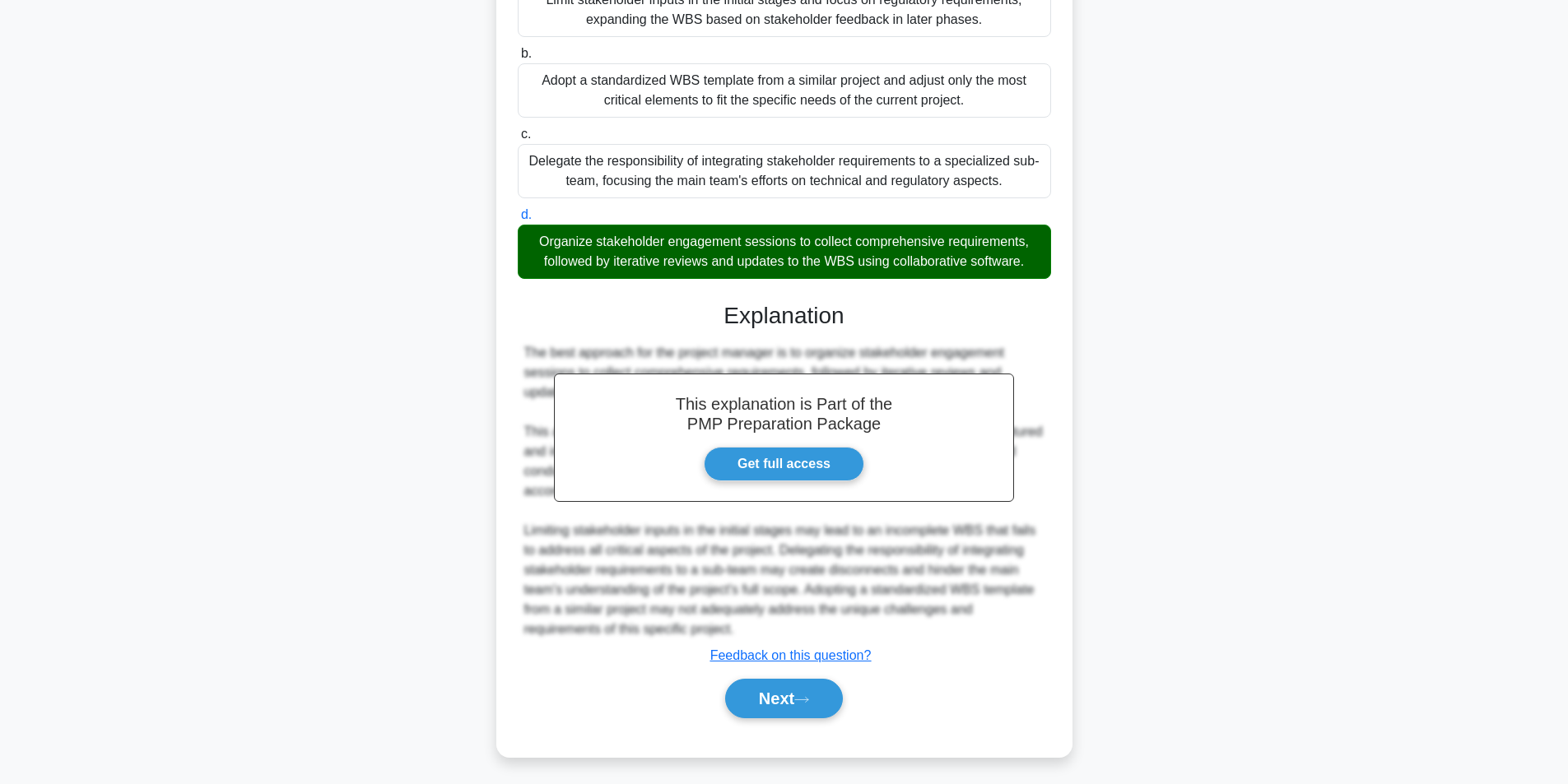
scroll to position [527, 0]
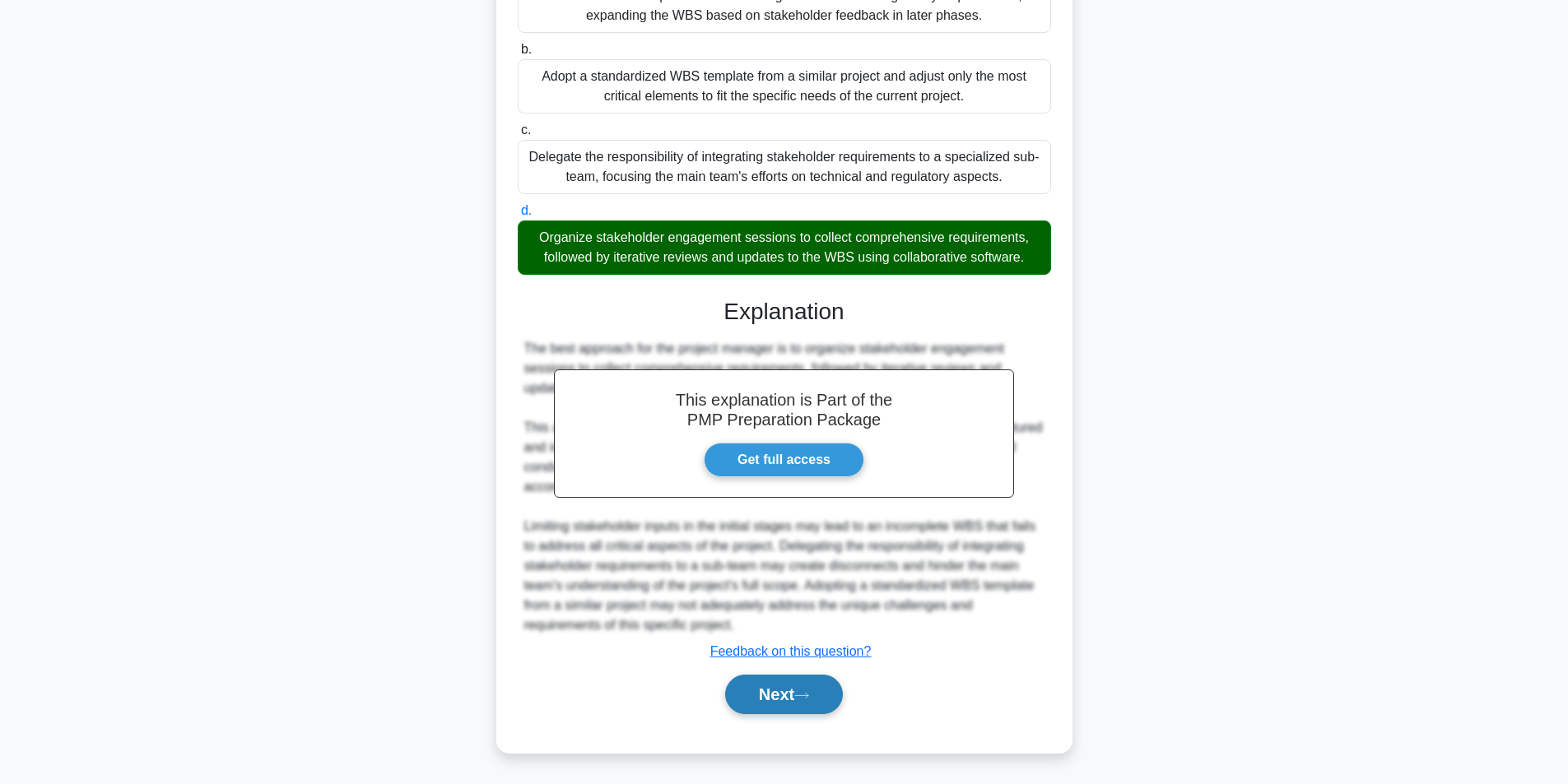
click at [783, 700] on button "Next" at bounding box center [784, 694] width 118 height 40
click at [774, 687] on button "Next" at bounding box center [784, 694] width 118 height 40
click at [773, 687] on button "Next" at bounding box center [784, 694] width 118 height 40
click at [770, 684] on button "Next" at bounding box center [784, 694] width 118 height 40
click at [768, 684] on button "Next" at bounding box center [784, 694] width 118 height 40
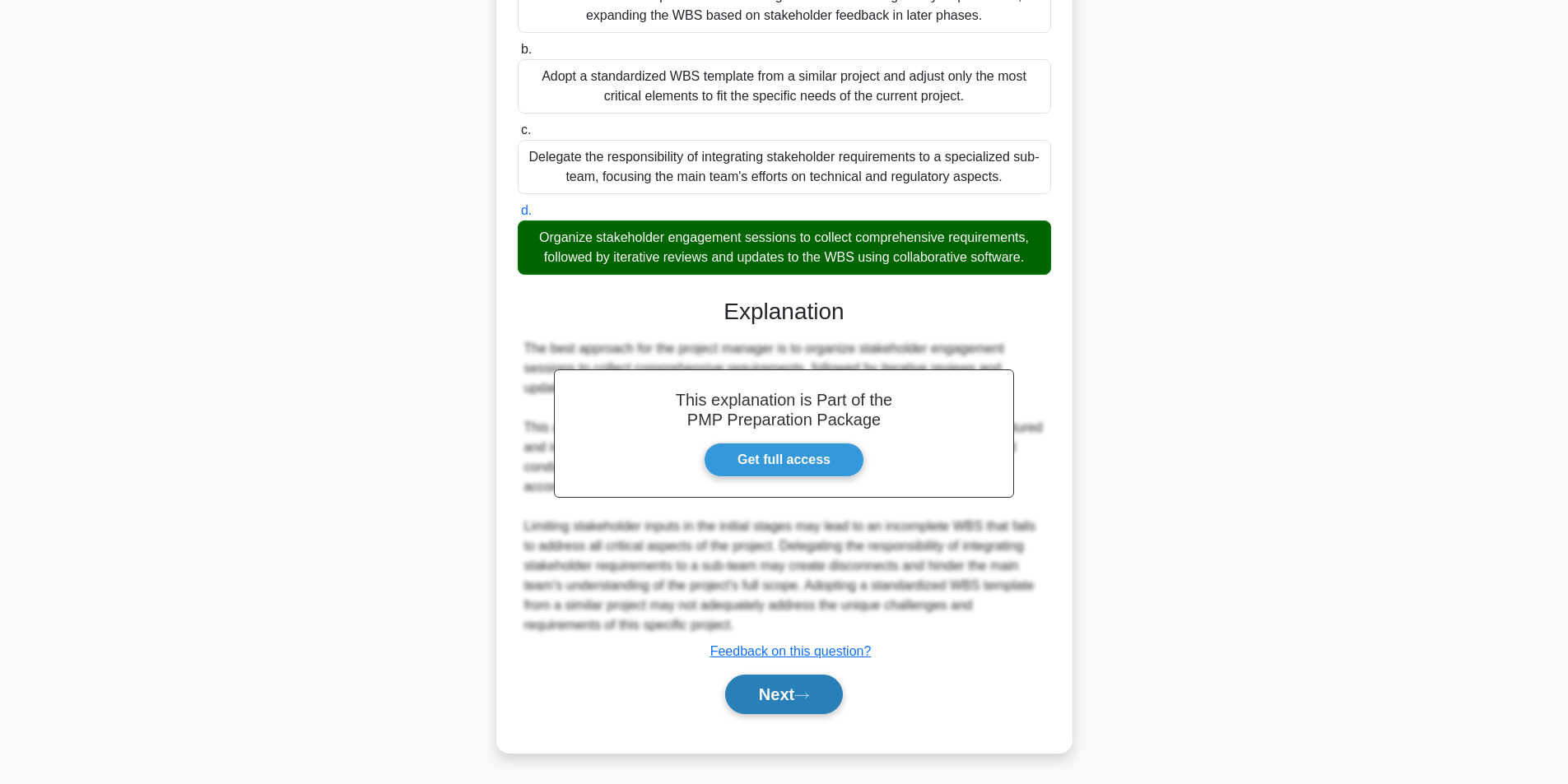
click at [787, 694] on button "Next" at bounding box center [784, 694] width 118 height 40
click at [788, 694] on button "Next" at bounding box center [784, 694] width 118 height 40
click at [788, 693] on button "Next" at bounding box center [784, 694] width 118 height 40
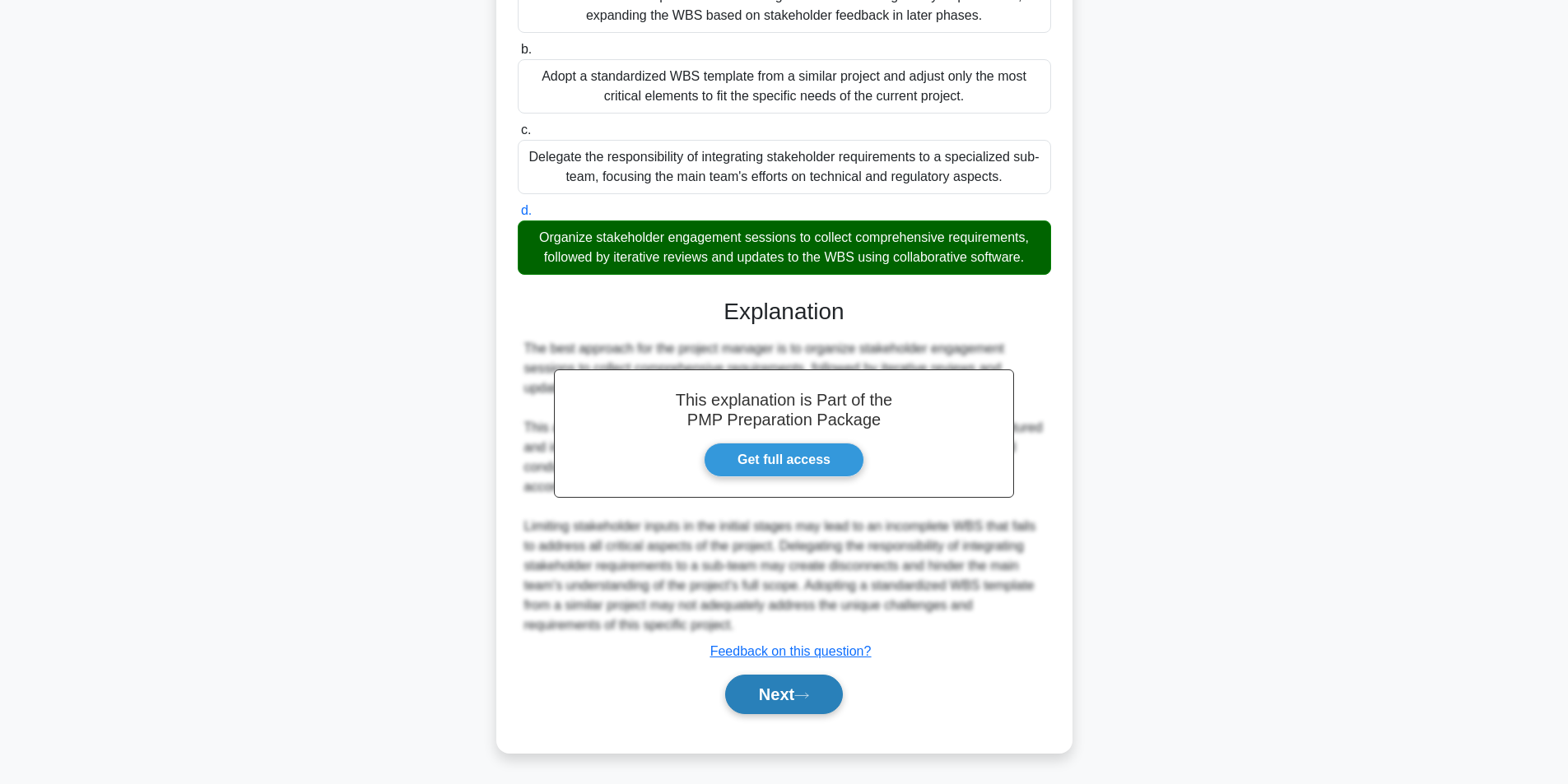
click at [800, 691] on button "Next" at bounding box center [784, 694] width 118 height 40
click at [799, 691] on button "Next" at bounding box center [784, 694] width 118 height 40
click at [799, 693] on button "Next" at bounding box center [784, 694] width 118 height 40
click at [799, 692] on button "Next" at bounding box center [784, 694] width 118 height 40
click at [800, 692] on button "Next" at bounding box center [784, 694] width 118 height 40
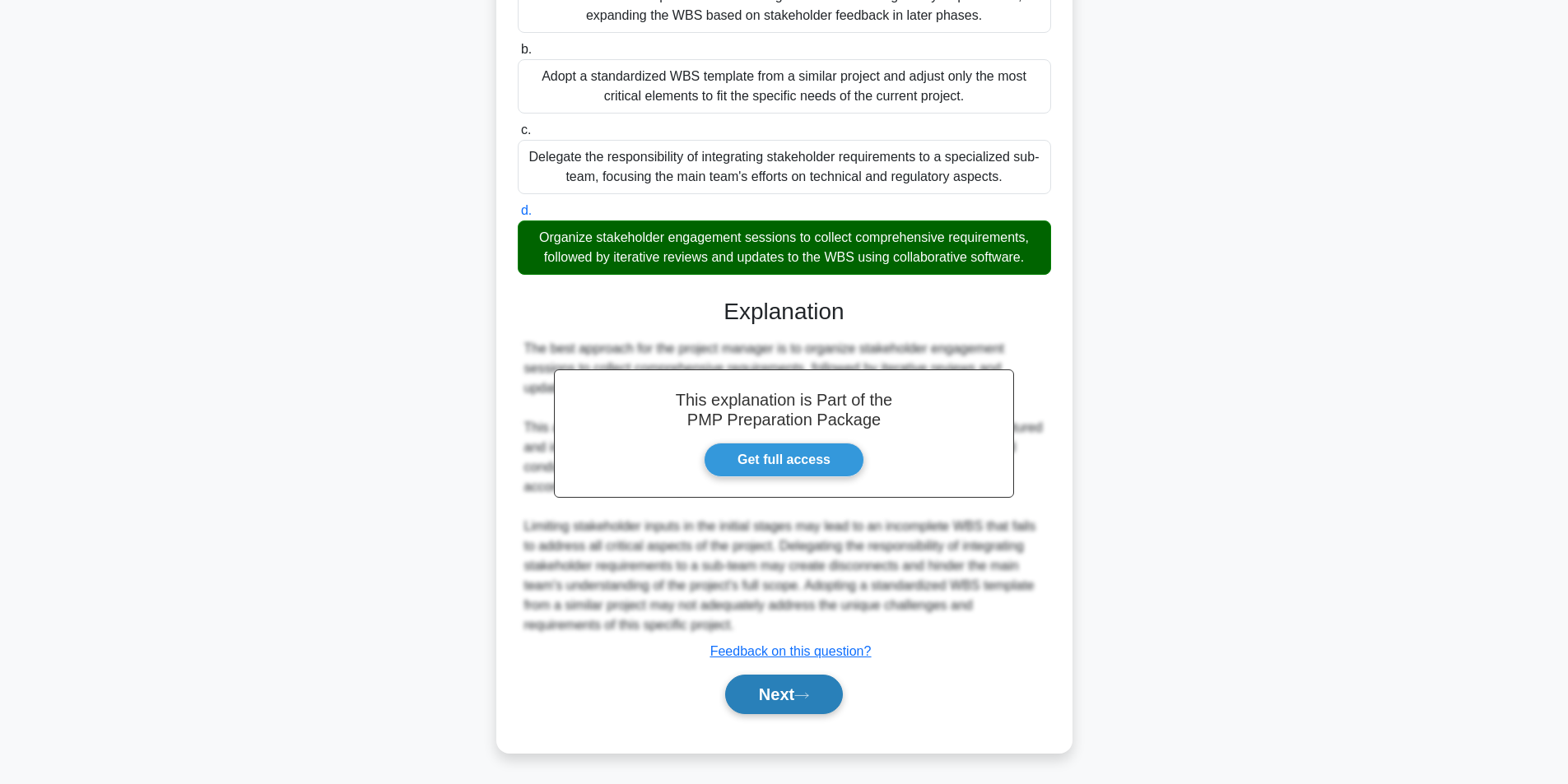
click at [805, 694] on button "Next" at bounding box center [784, 694] width 118 height 40
click at [809, 694] on button "Next" at bounding box center [784, 694] width 118 height 40
drag, startPoint x: 804, startPoint y: 692, endPoint x: 796, endPoint y: 682, distance: 12.8
click at [805, 688] on button "Next" at bounding box center [784, 694] width 118 height 40
click at [794, 680] on button "Next" at bounding box center [784, 694] width 118 height 40
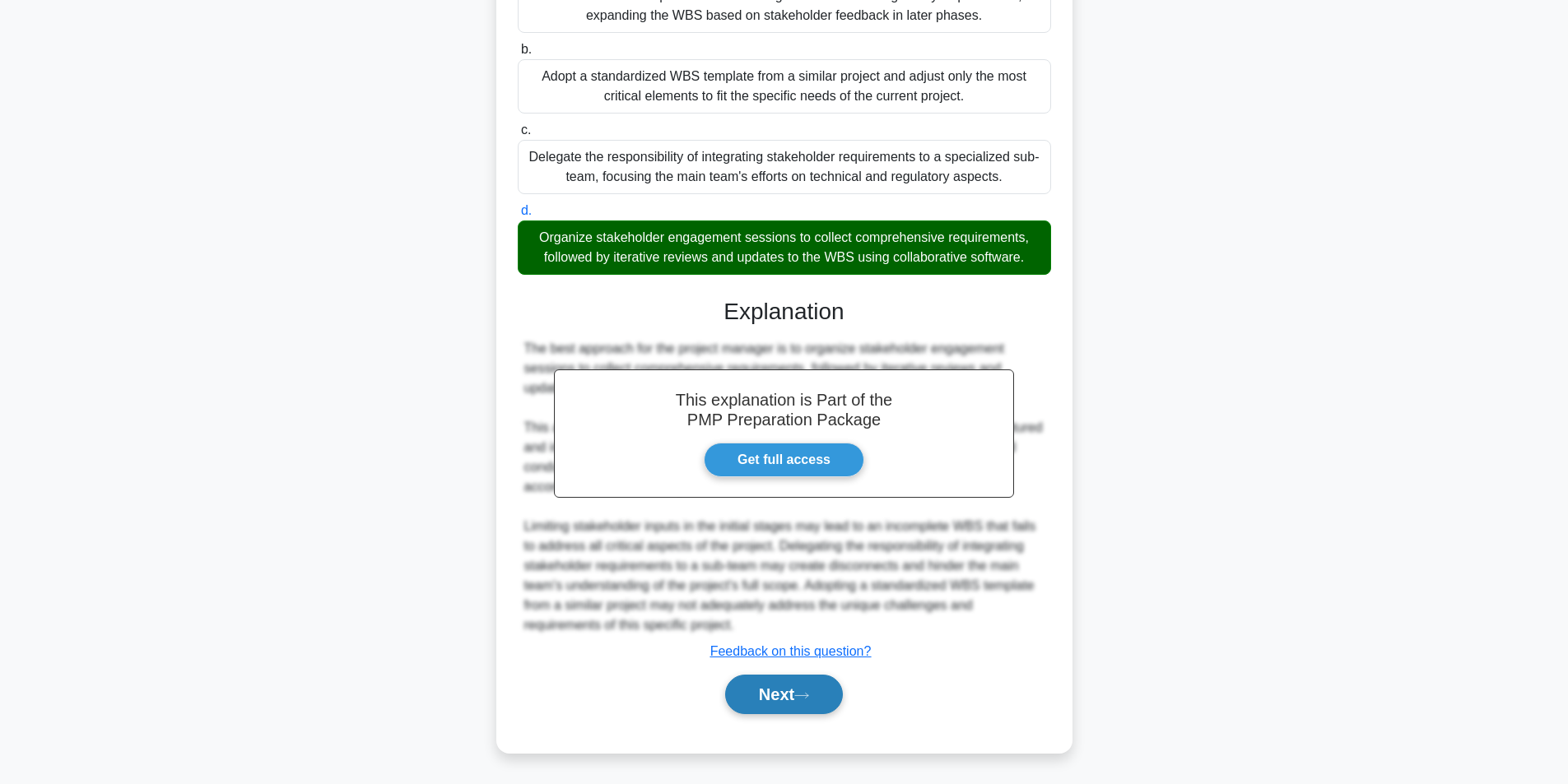
drag, startPoint x: 795, startPoint y: 688, endPoint x: 790, endPoint y: 703, distance: 15.8
click at [796, 706] on button "Next" at bounding box center [784, 694] width 118 height 40
drag, startPoint x: 792, startPoint y: 696, endPoint x: 804, endPoint y: 708, distance: 17.0
click at [804, 708] on button "Next" at bounding box center [784, 694] width 118 height 40
click at [809, 714] on button "Next" at bounding box center [784, 694] width 118 height 40
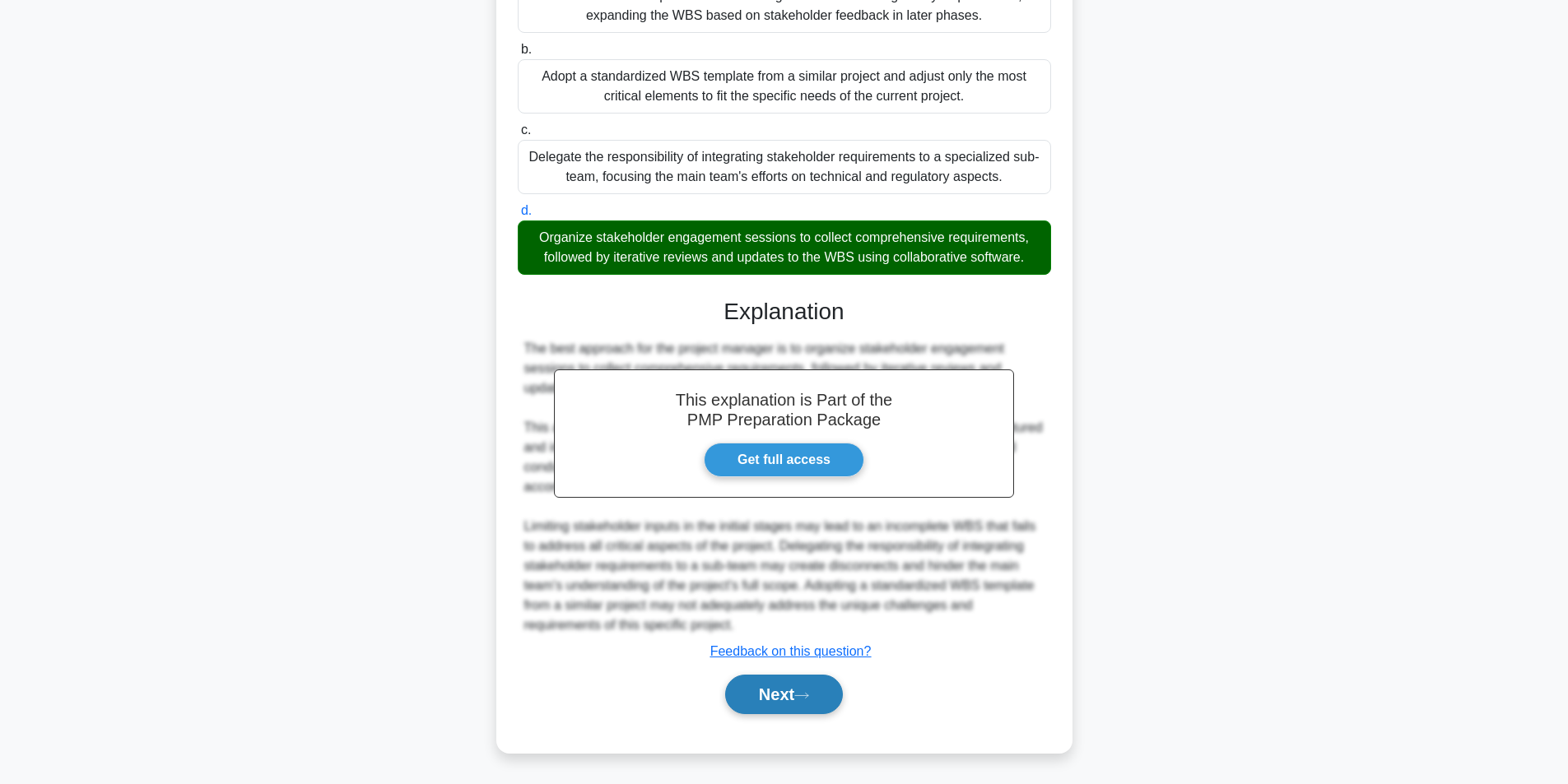
click at [809, 707] on button "Next" at bounding box center [784, 694] width 118 height 40
click at [805, 701] on button "Next" at bounding box center [784, 694] width 118 height 40
click at [804, 698] on icon at bounding box center [801, 695] width 14 height 9
click at [804, 697] on icon at bounding box center [801, 695] width 14 height 9
click at [810, 697] on icon at bounding box center [801, 695] width 14 height 9
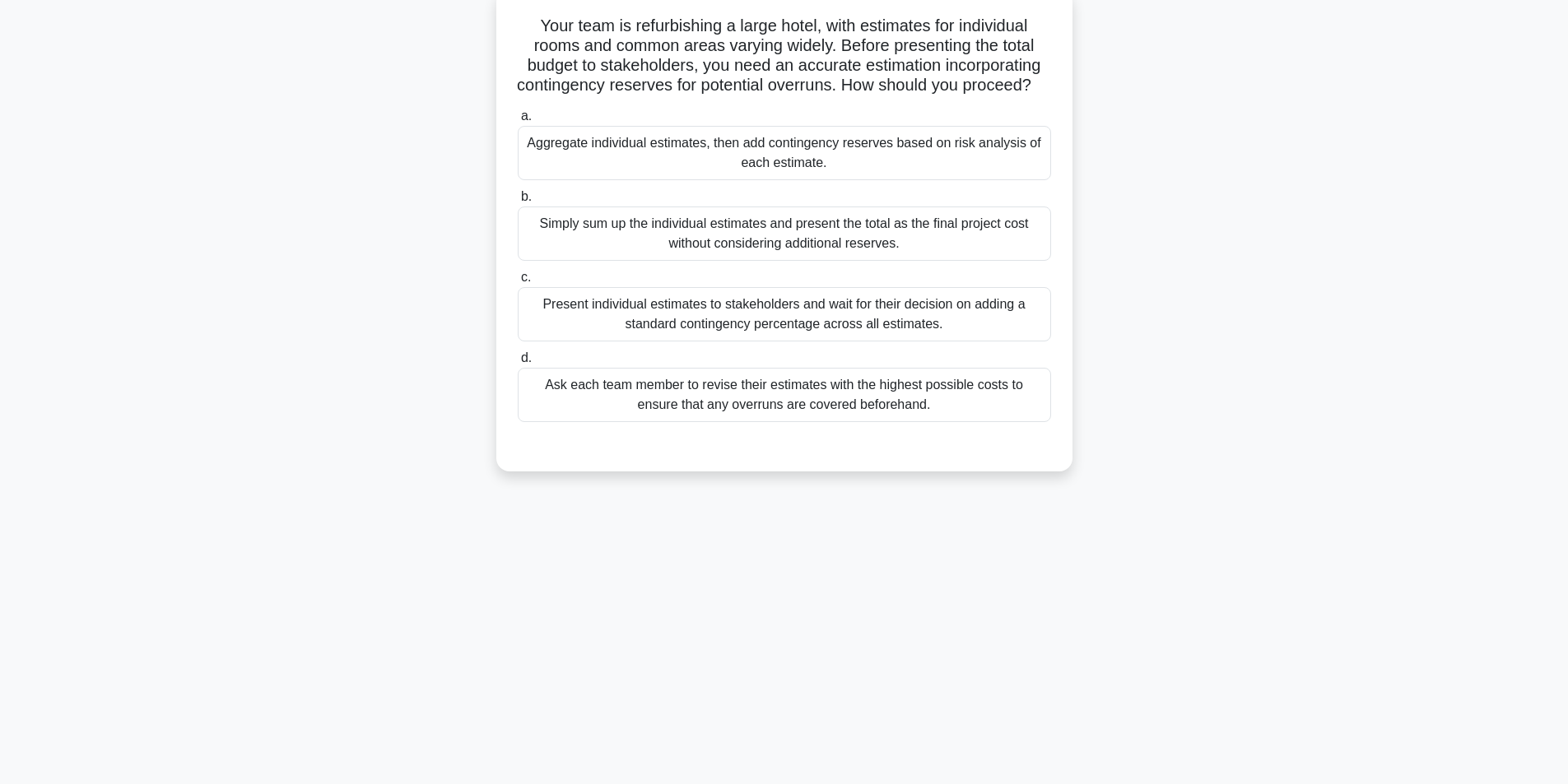
scroll to position [104, 0]
click at [620, 167] on div "Aggregate individual estimates, then add contingency reserves based on risk ana…" at bounding box center [784, 151] width 534 height 54
click at [518, 121] on input "a. Aggregate individual estimates, then add contingency reserves based on risk …" at bounding box center [518, 114] width 0 height 11
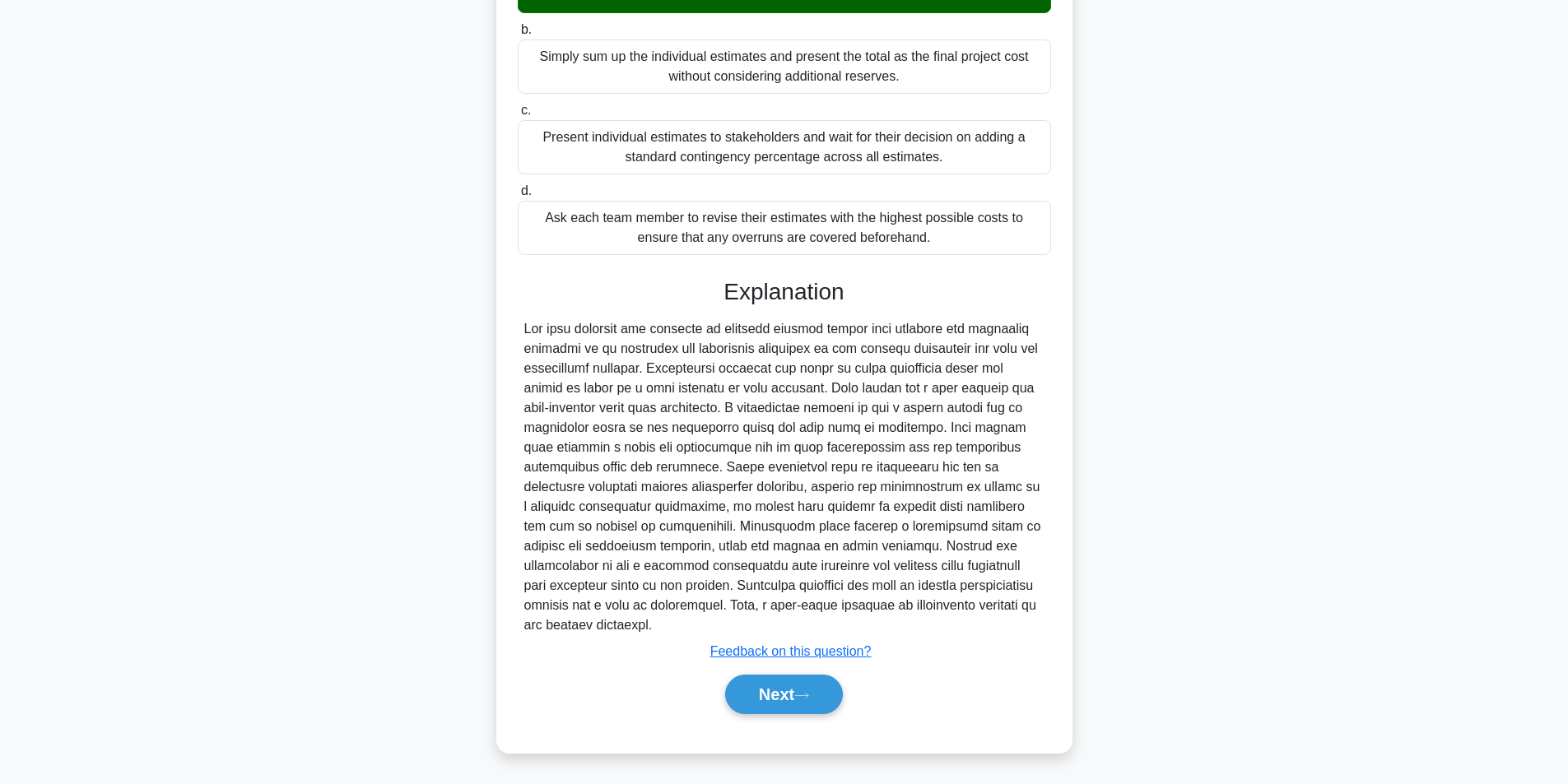
scroll to position [290, 0]
click at [763, 686] on button "Next" at bounding box center [784, 694] width 118 height 40
click at [789, 691] on button "Next" at bounding box center [784, 694] width 118 height 40
click at [788, 689] on button "Next" at bounding box center [784, 694] width 118 height 40
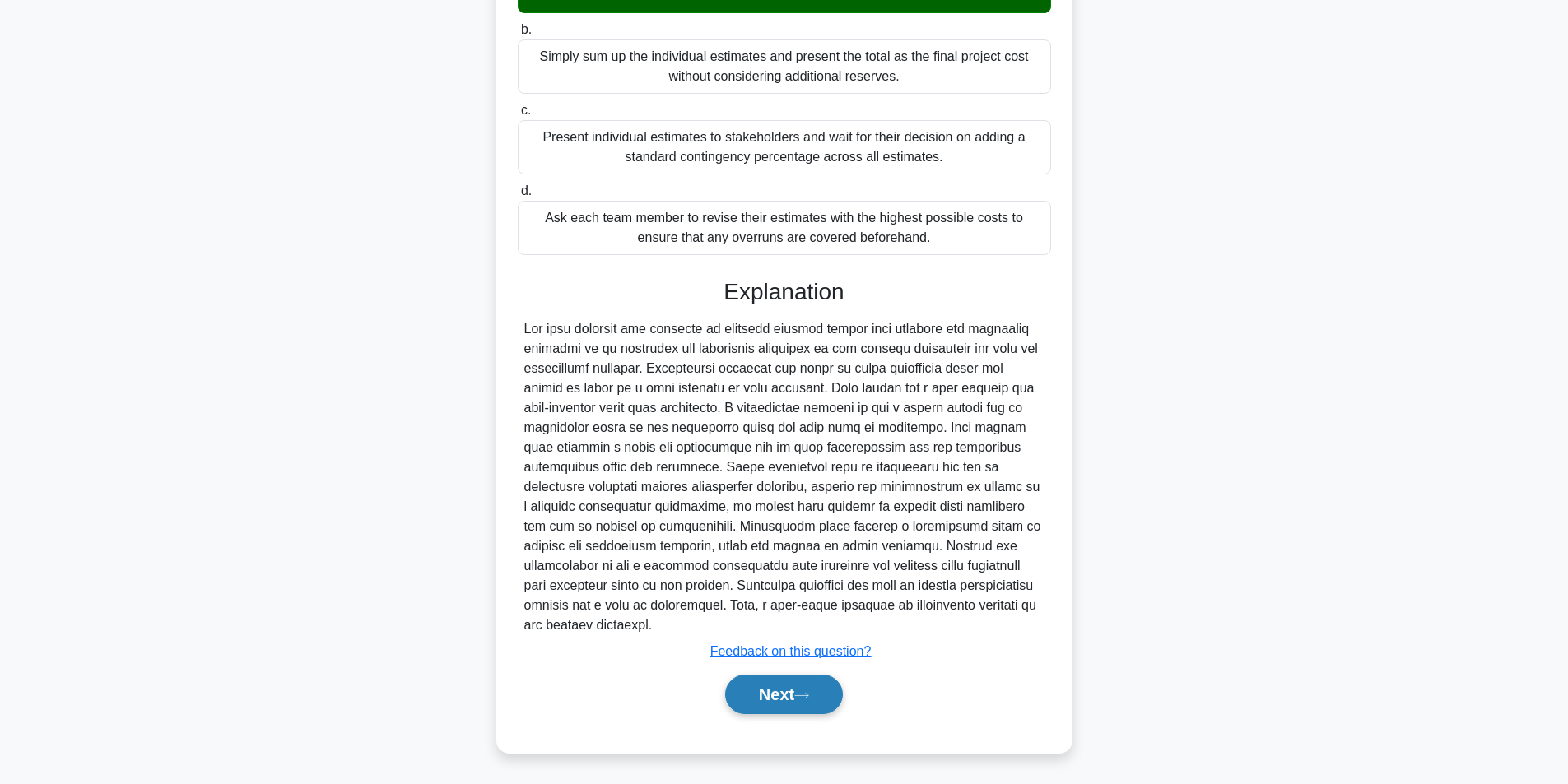
click at [759, 683] on button "Next" at bounding box center [784, 694] width 118 height 40
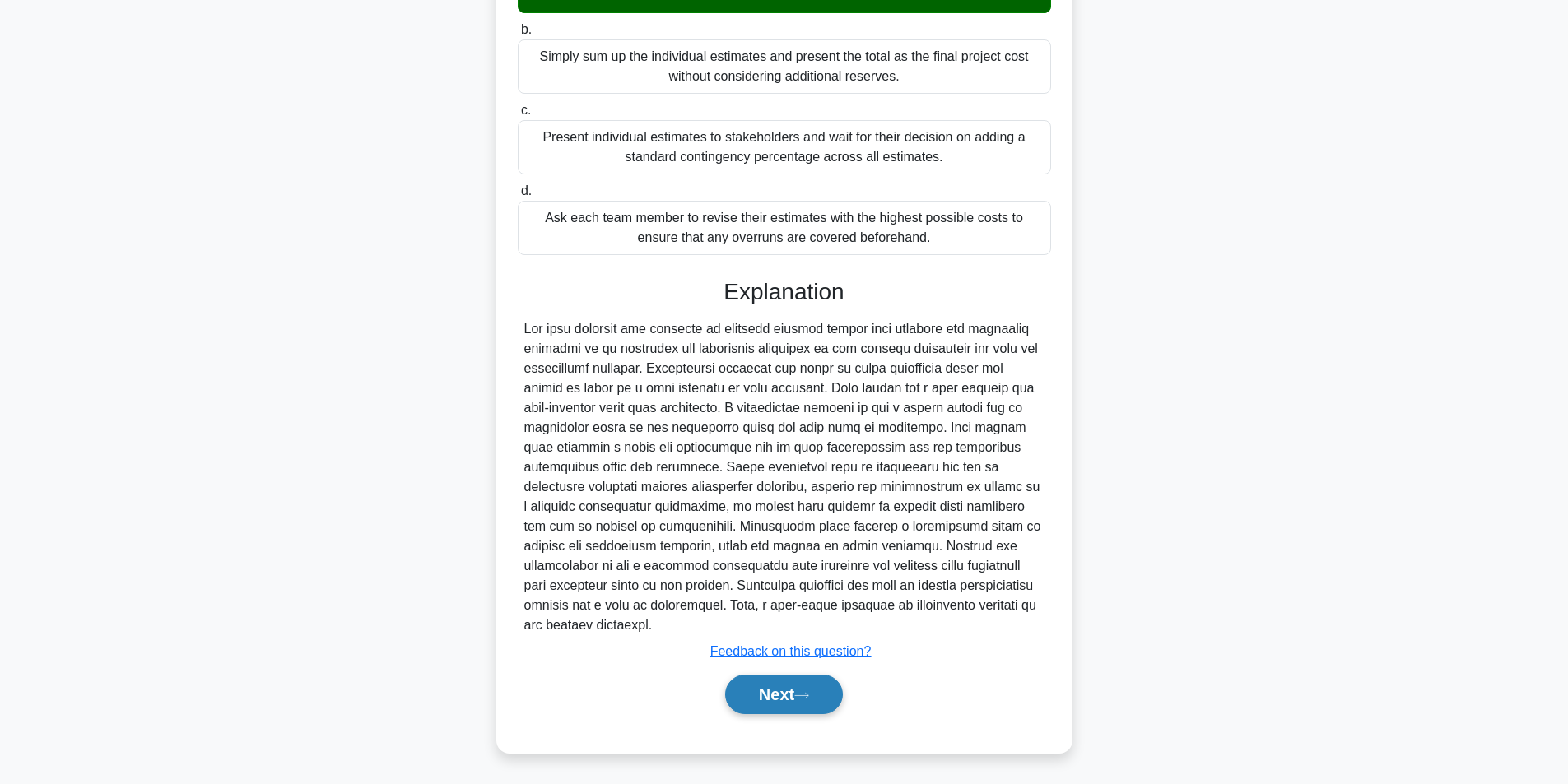
click at [760, 683] on button "Next" at bounding box center [784, 694] width 118 height 40
click at [758, 681] on button "Next" at bounding box center [784, 694] width 118 height 40
drag, startPoint x: 758, startPoint y: 681, endPoint x: 770, endPoint y: 693, distance: 17.0
click at [770, 693] on button "Next" at bounding box center [784, 694] width 118 height 40
click at [770, 695] on button "Next" at bounding box center [784, 694] width 118 height 40
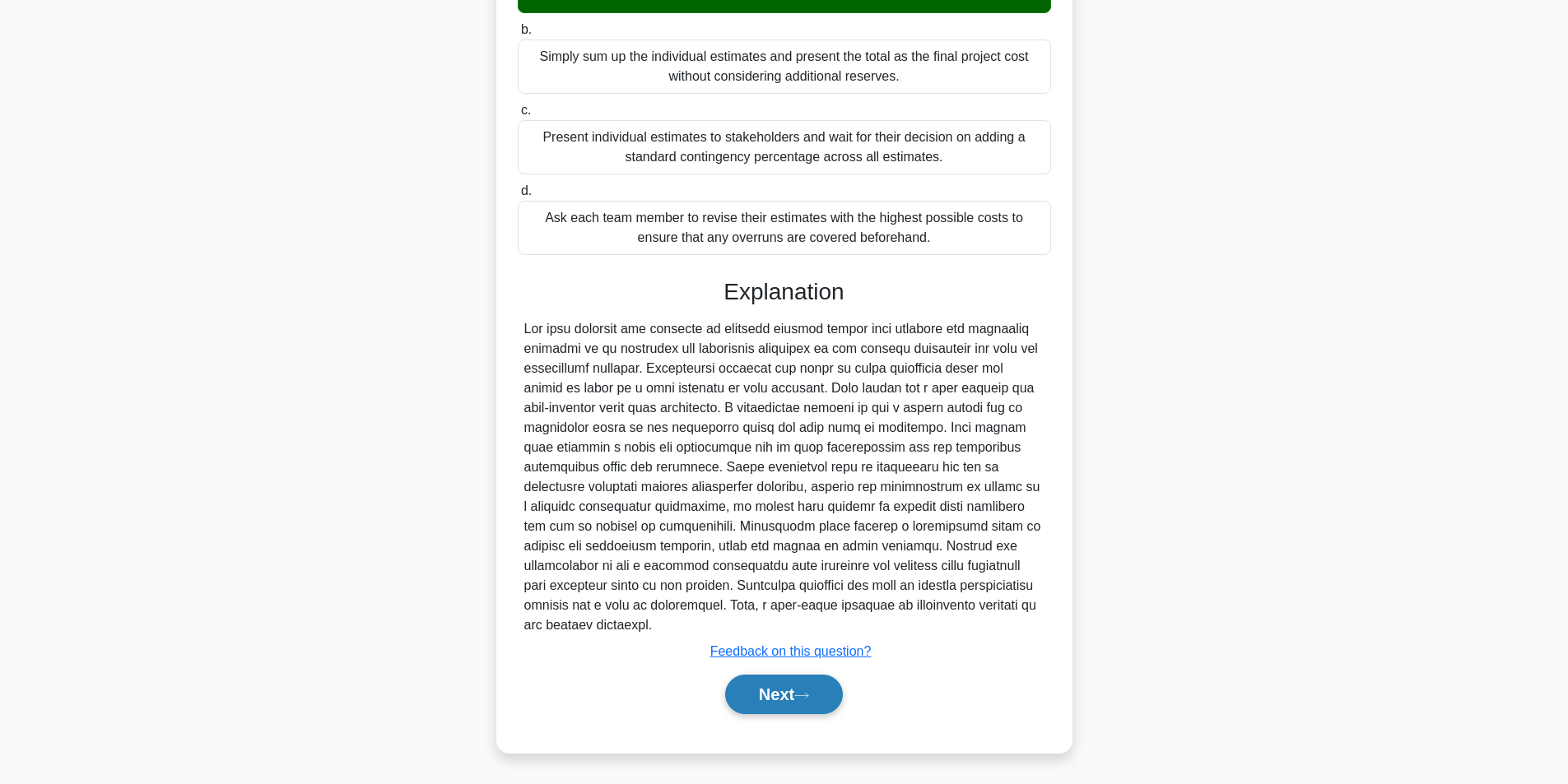
click at [772, 690] on button "Next" at bounding box center [784, 694] width 118 height 40
click at [772, 689] on button "Next" at bounding box center [784, 694] width 118 height 40
click at [775, 690] on button "Next" at bounding box center [784, 694] width 118 height 40
click at [775, 692] on button "Next" at bounding box center [784, 694] width 118 height 40
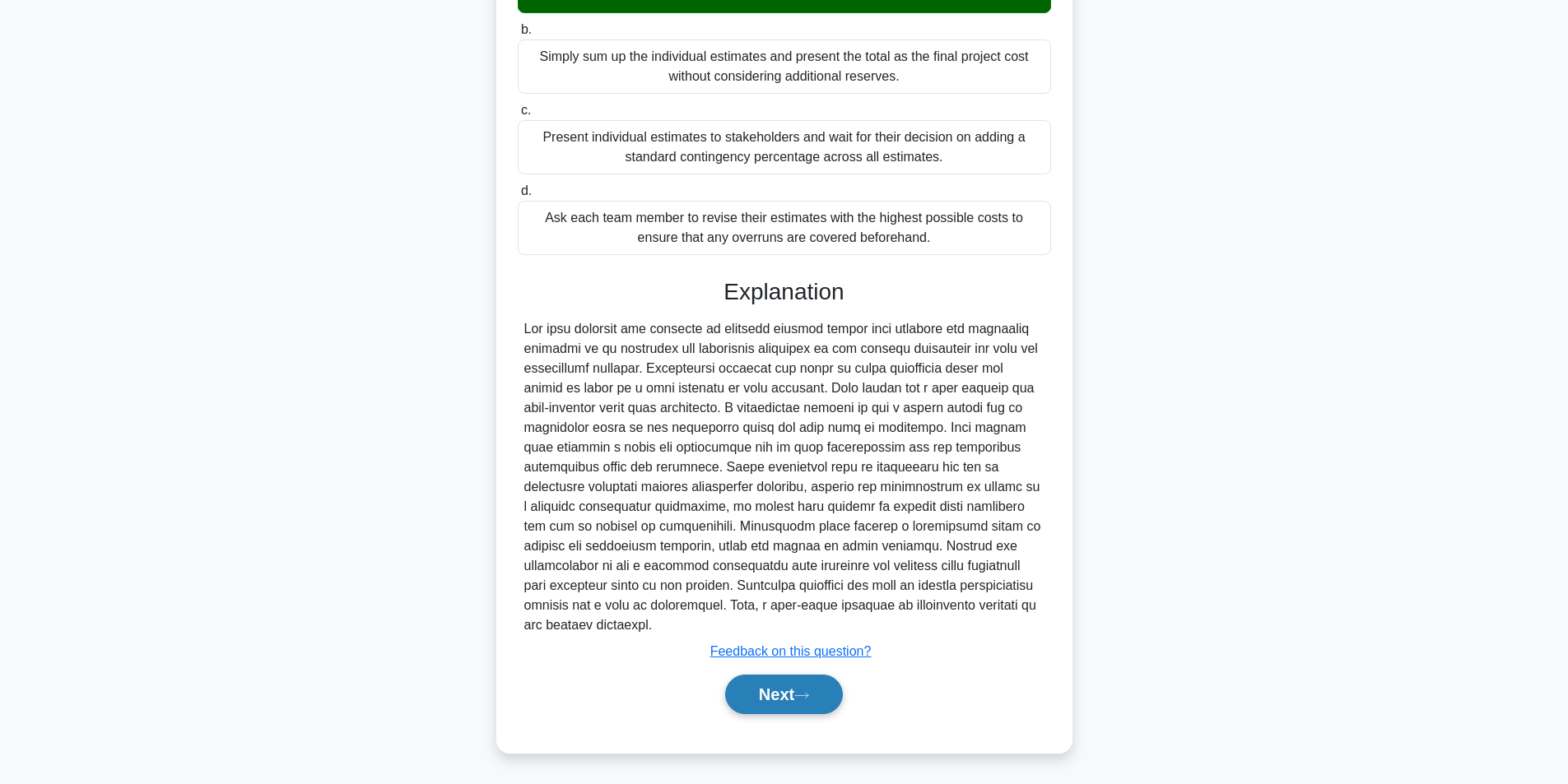
click at [772, 692] on button "Next" at bounding box center [784, 694] width 118 height 40
click at [775, 691] on button "Next" at bounding box center [784, 694] width 118 height 40
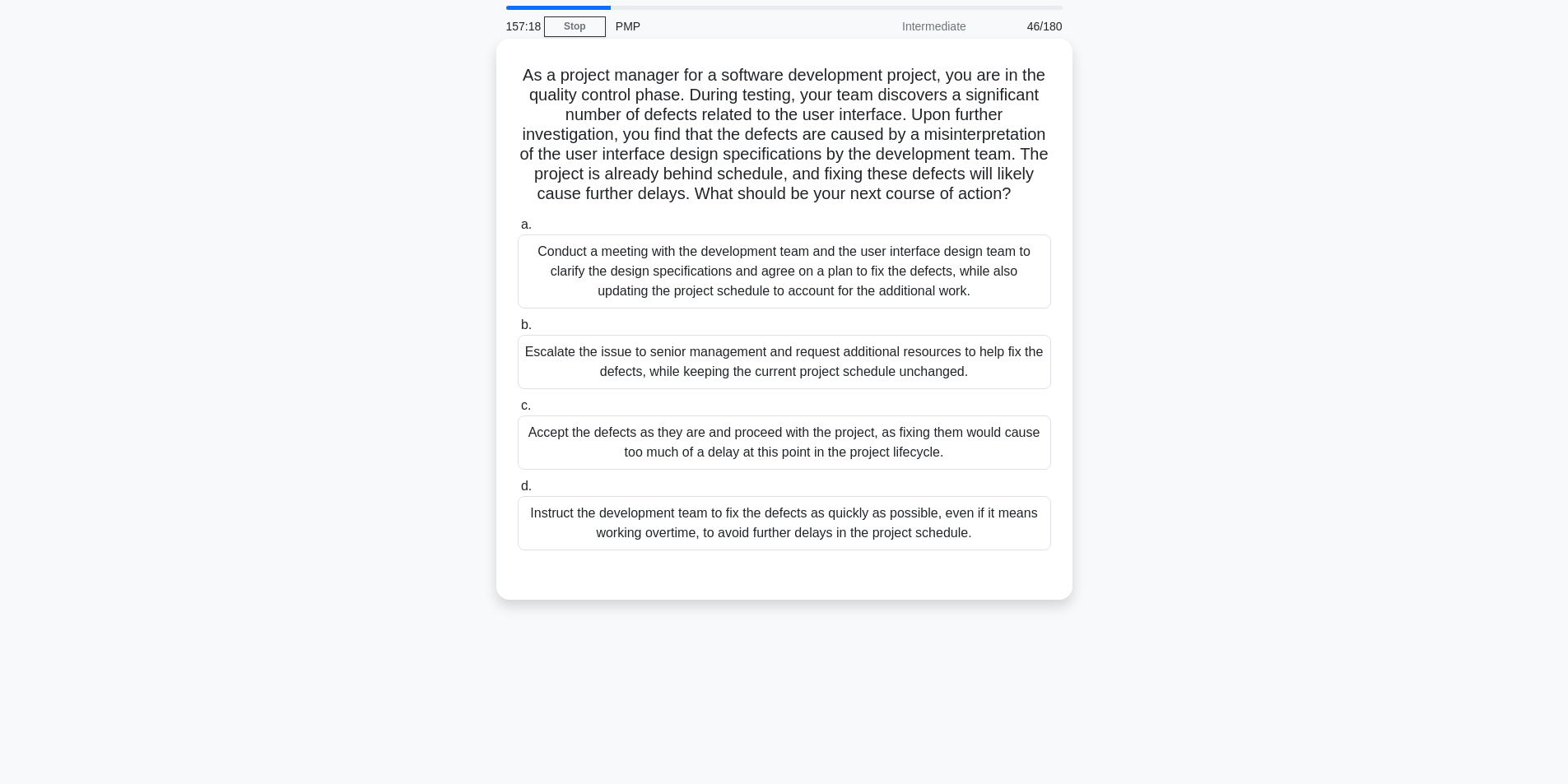
scroll to position [82, 0]
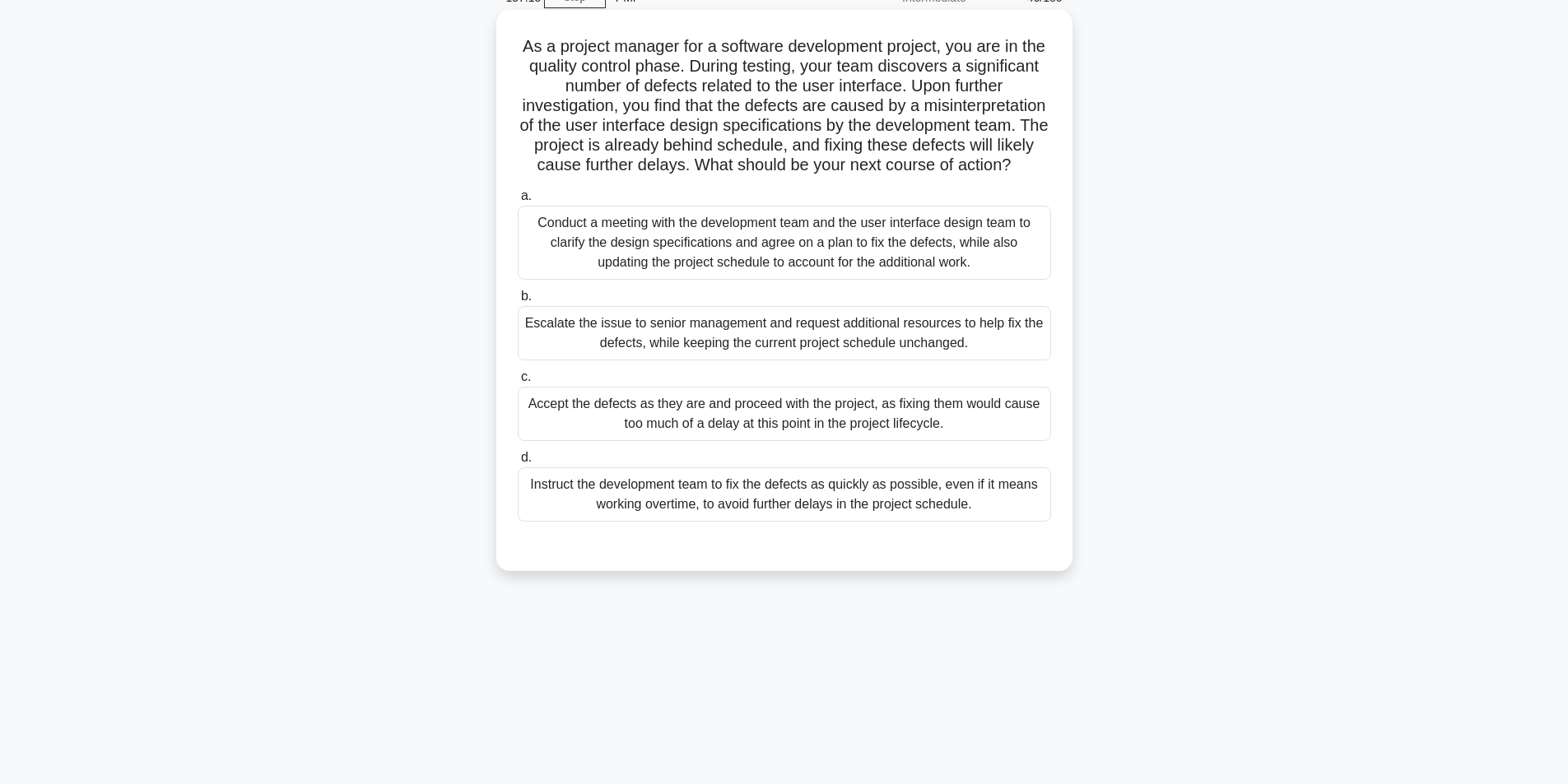
click at [792, 280] on div "Conduct a meeting with the development team and the user interface design team …" at bounding box center [784, 242] width 534 height 74
click at [518, 202] on input "a. Conduct a meeting with the development team and the user interface design te…" at bounding box center [518, 196] width 0 height 11
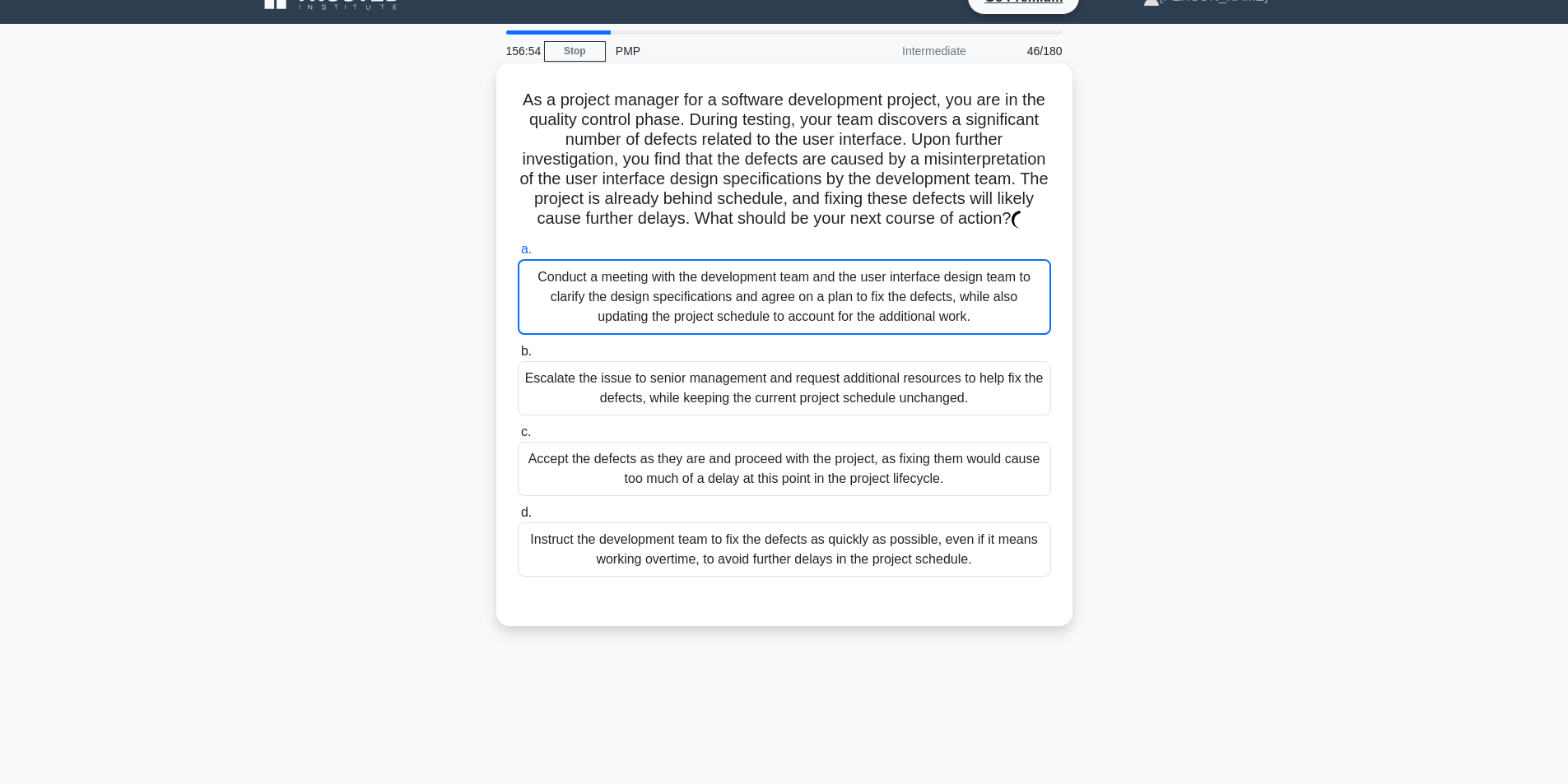
scroll to position [0, 0]
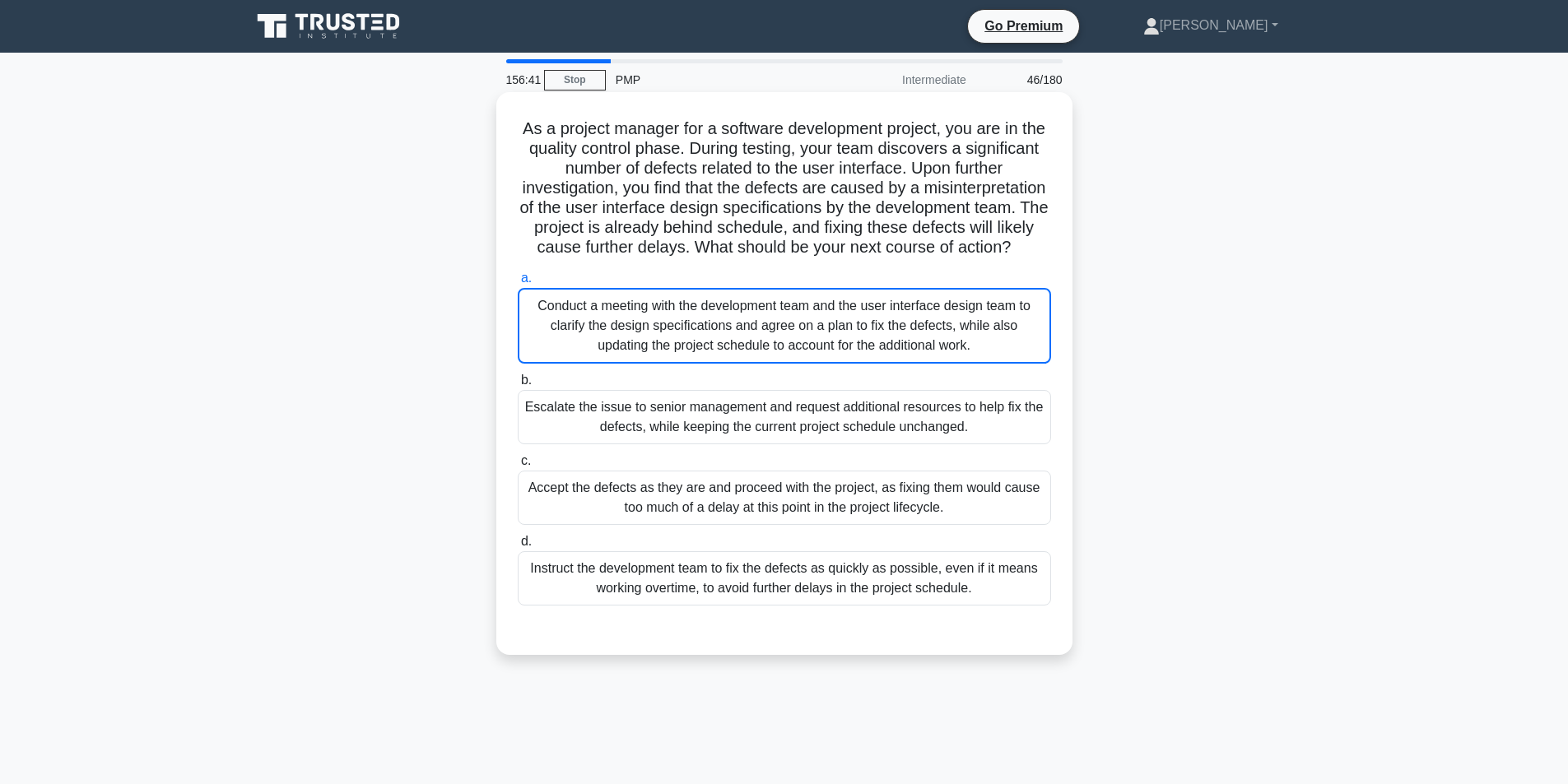
click at [727, 339] on div "Conduct a meeting with the development team and the user interface design team …" at bounding box center [784, 326] width 534 height 76
click at [518, 284] on input "a. Conduct a meeting with the development team and the user interface design te…" at bounding box center [518, 278] width 0 height 11
click at [723, 335] on div "Conduct a meeting with the development team and the user interface design team …" at bounding box center [784, 326] width 534 height 76
click at [518, 284] on input "a. Conduct a meeting with the development team and the user interface design te…" at bounding box center [518, 278] width 0 height 11
click at [722, 335] on div "Conduct a meeting with the development team and the user interface design team …" at bounding box center [784, 326] width 534 height 76
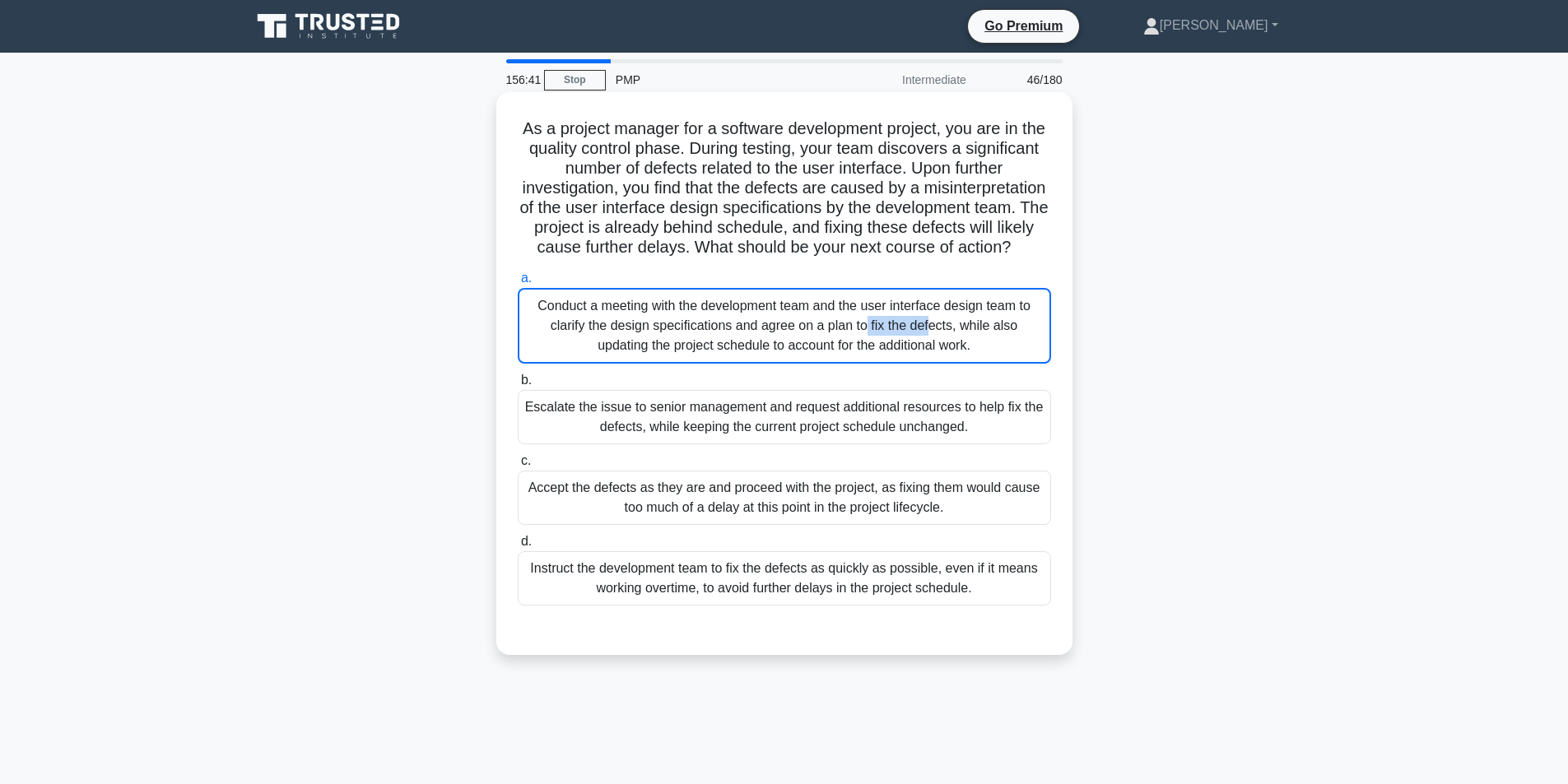
click at [518, 284] on input "a. Conduct a meeting with the development team and the user interface design te…" at bounding box center [518, 278] width 0 height 11
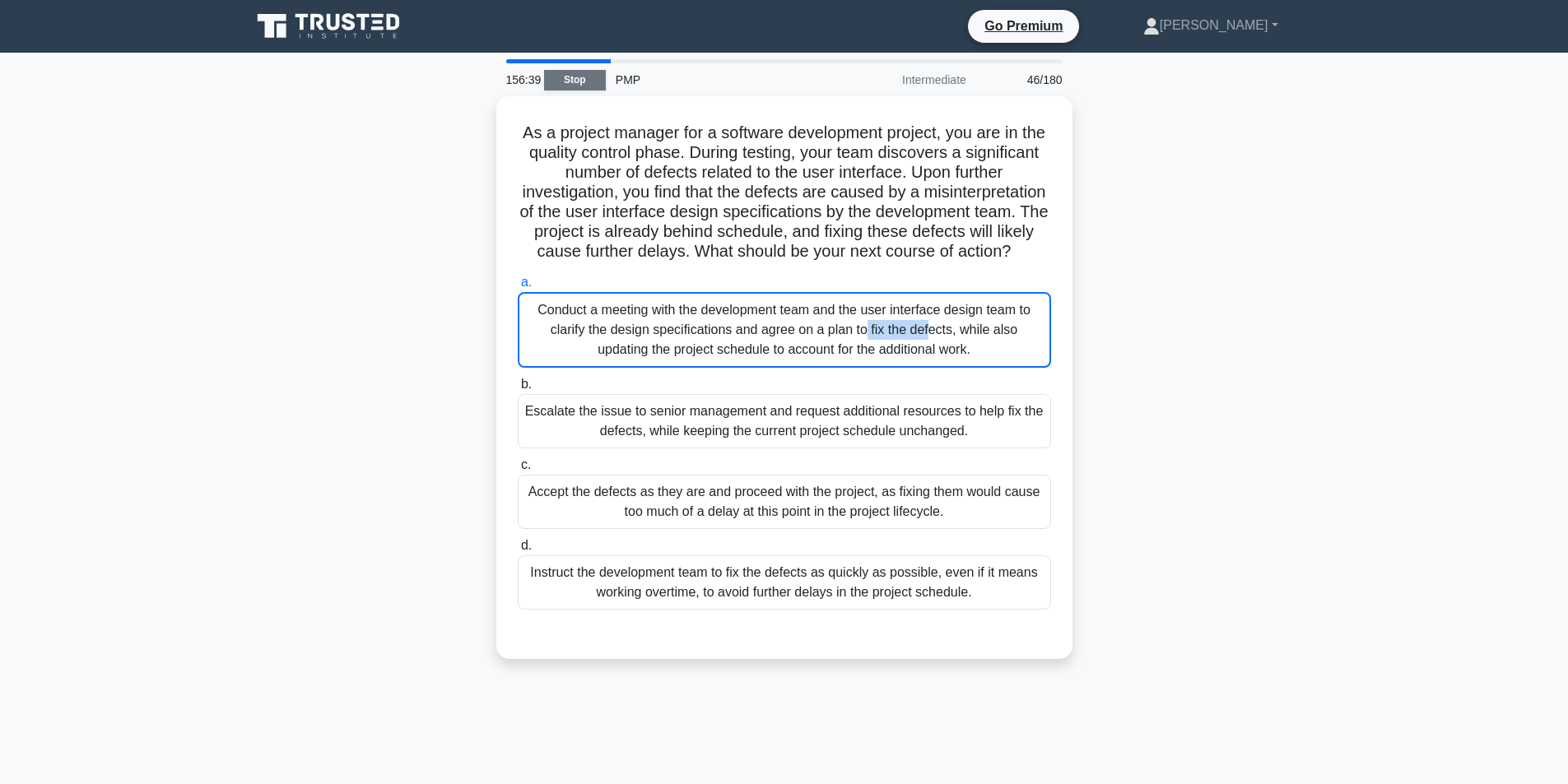
click at [568, 77] on link "Stop" at bounding box center [575, 80] width 62 height 20
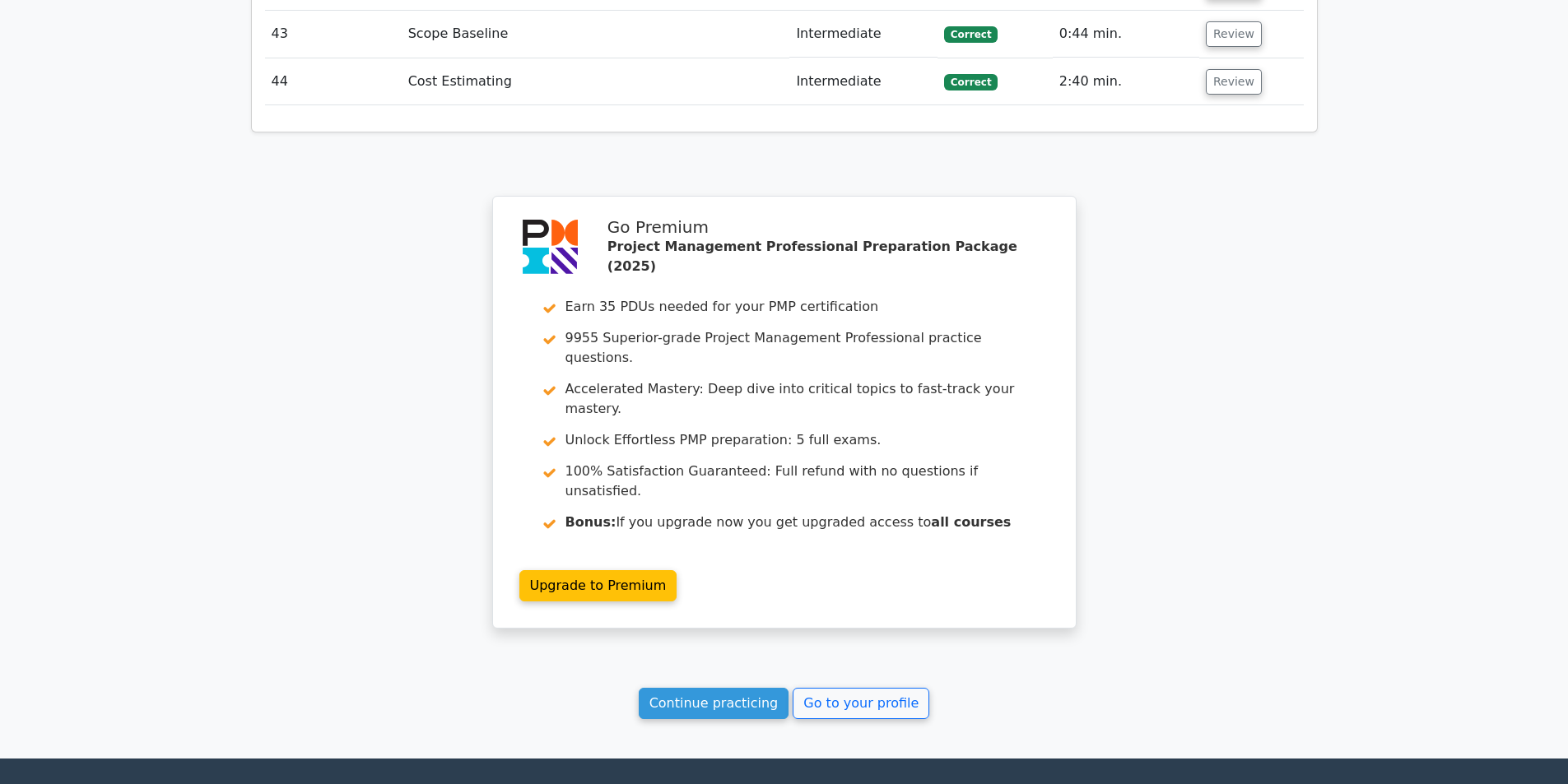
scroll to position [4754, 0]
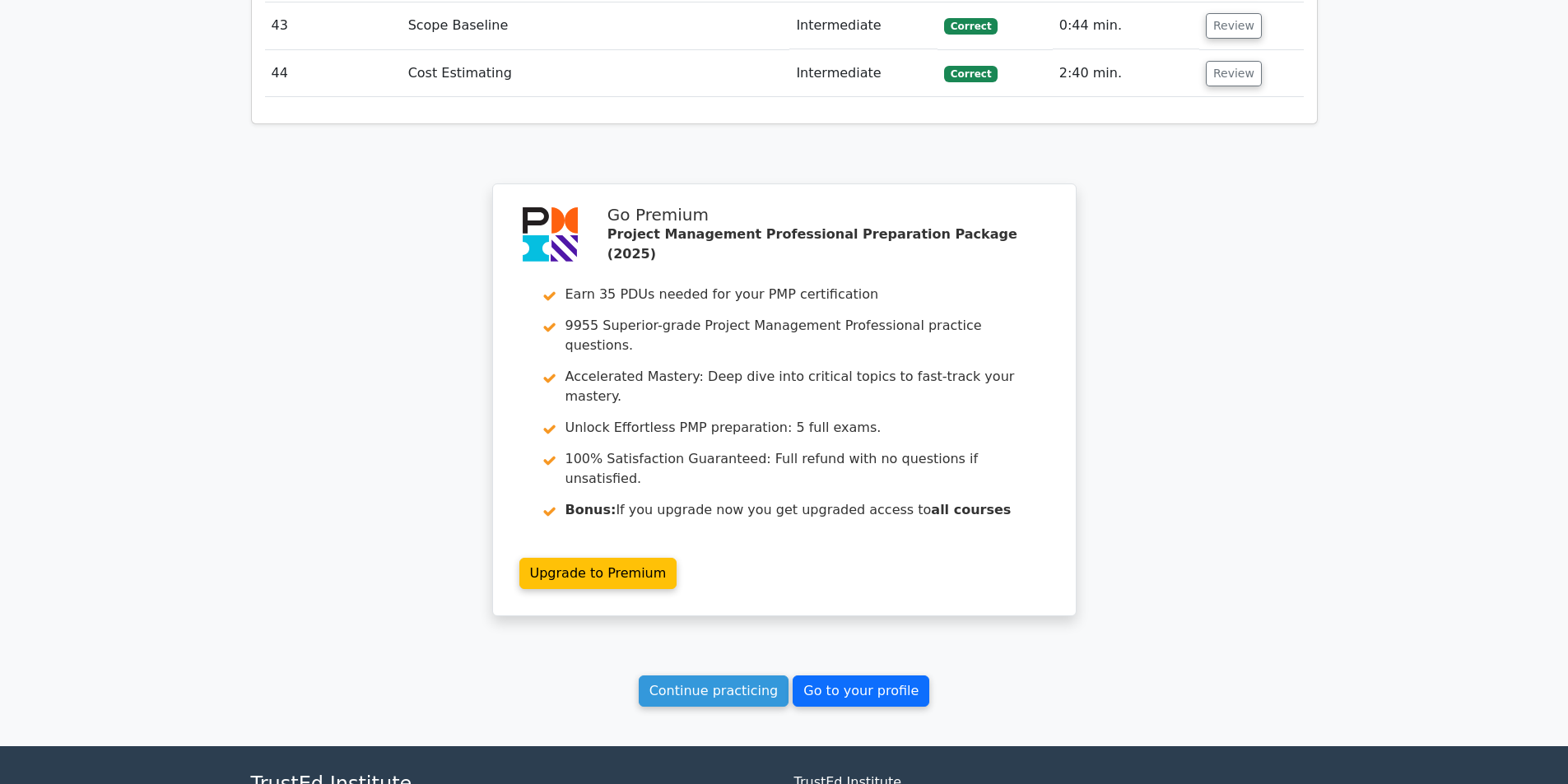
click at [855, 676] on link "Go to your profile" at bounding box center [862, 691] width 137 height 31
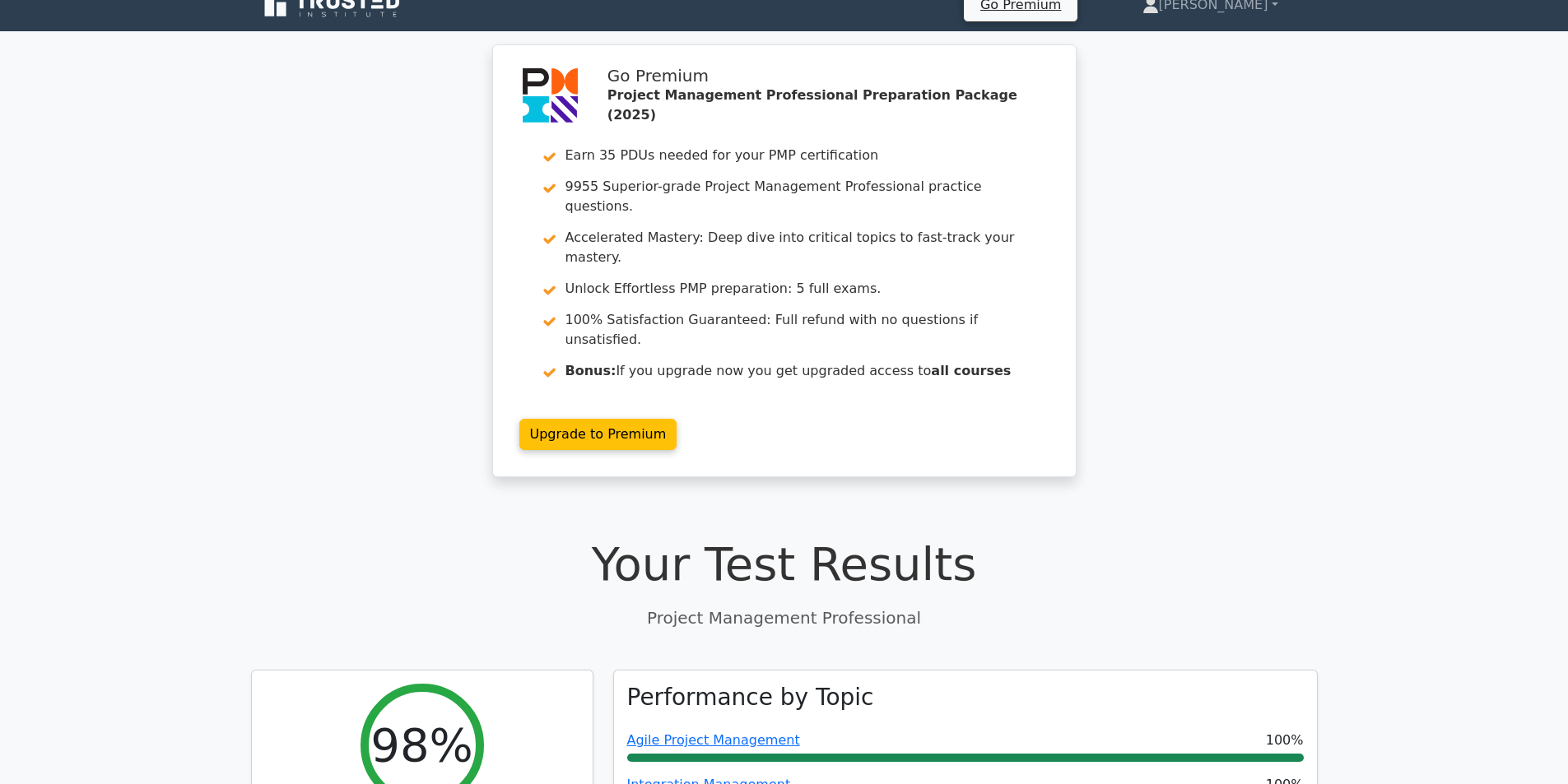
scroll to position [0, 0]
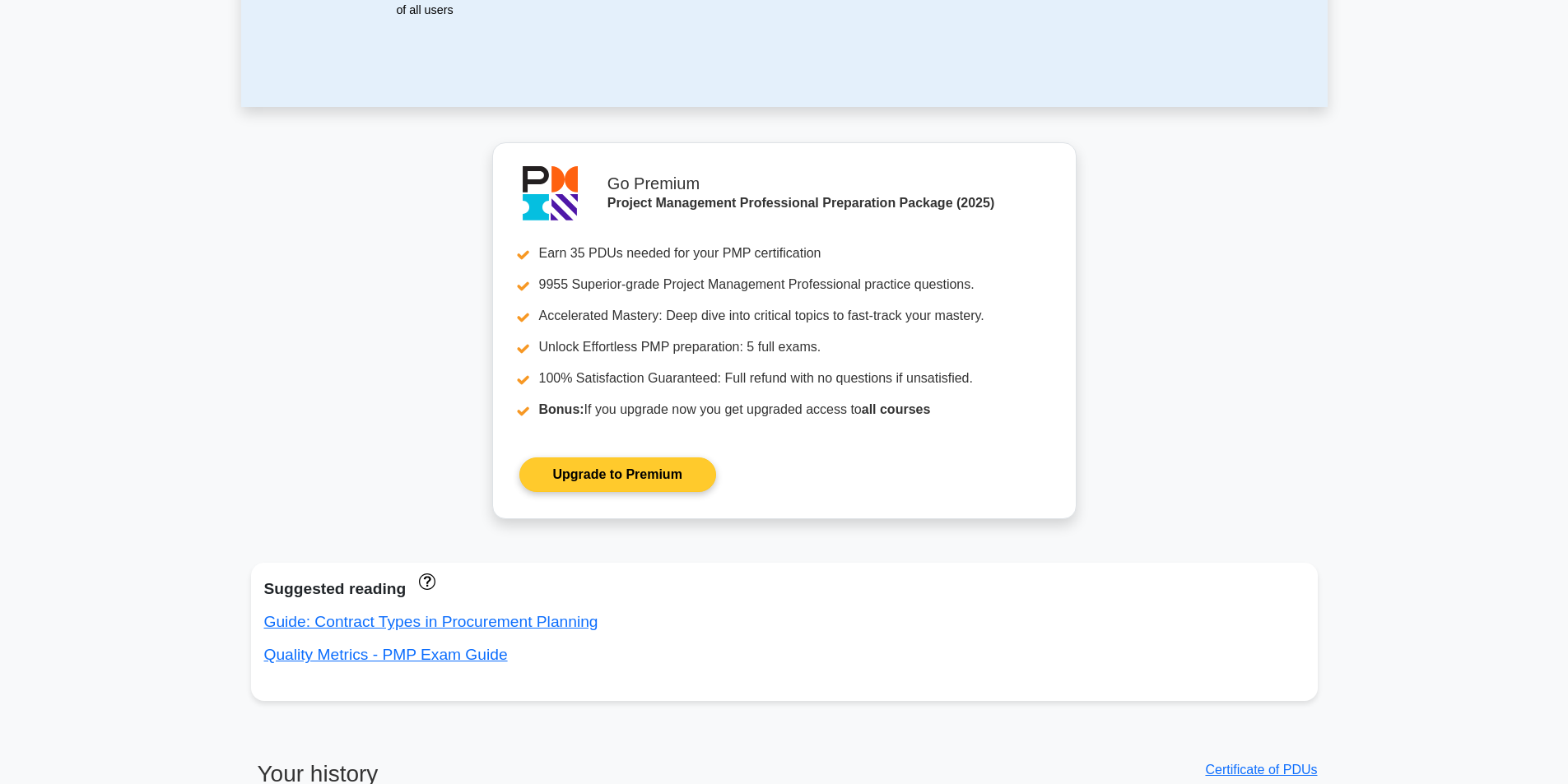
scroll to position [82, 0]
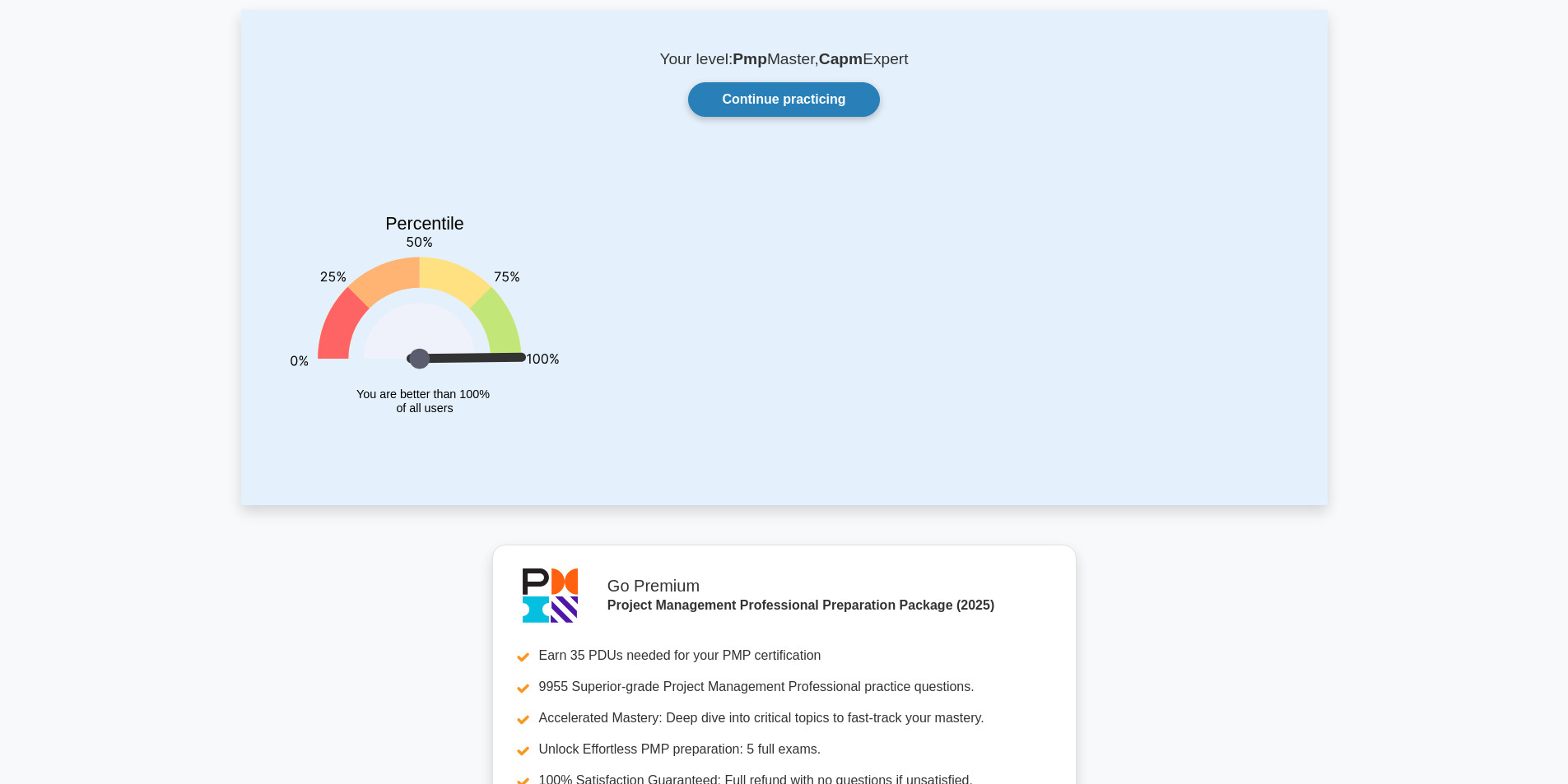
click at [777, 104] on link "Continue practicing" at bounding box center [784, 99] width 191 height 35
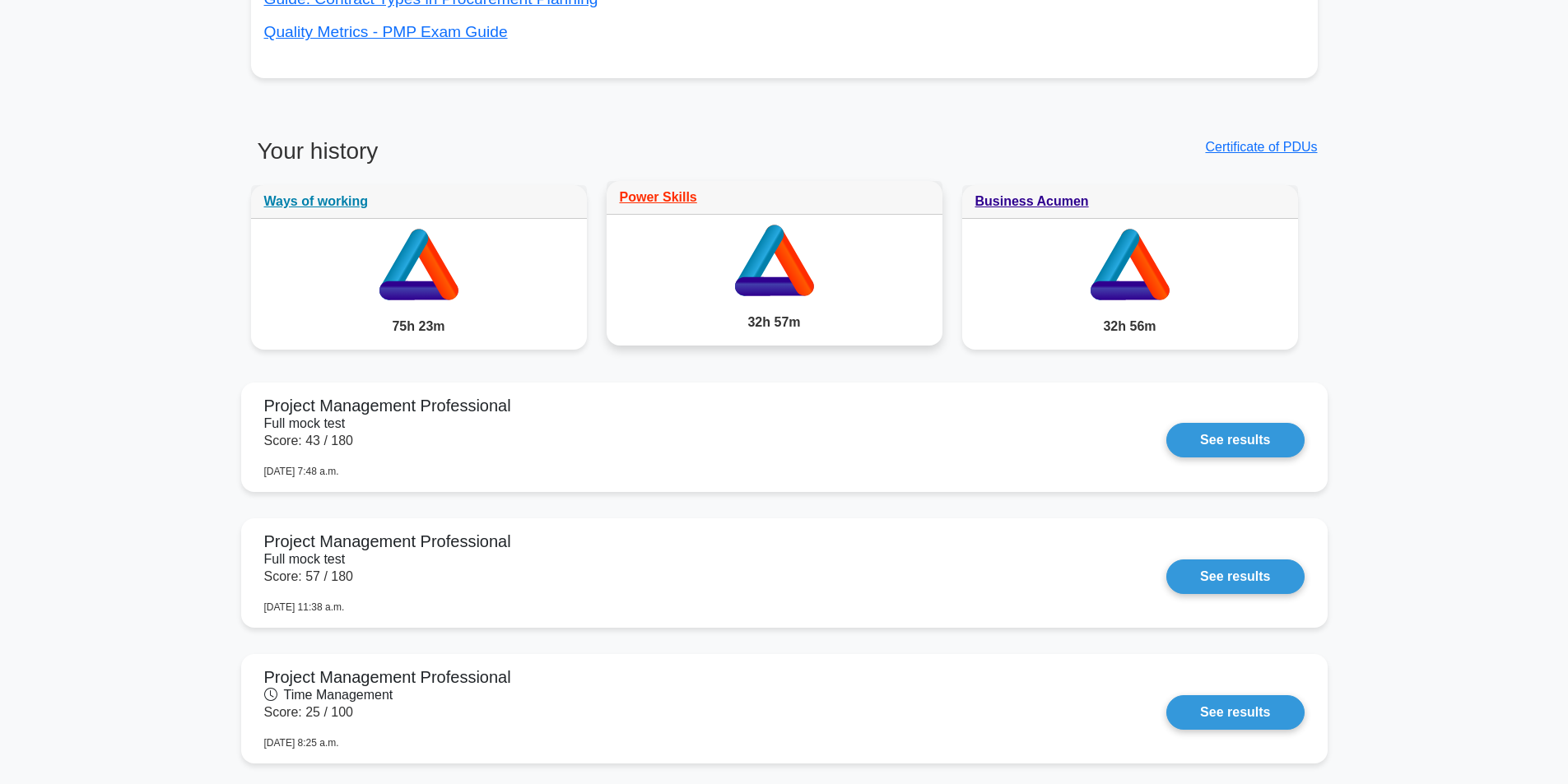
scroll to position [1152, 0]
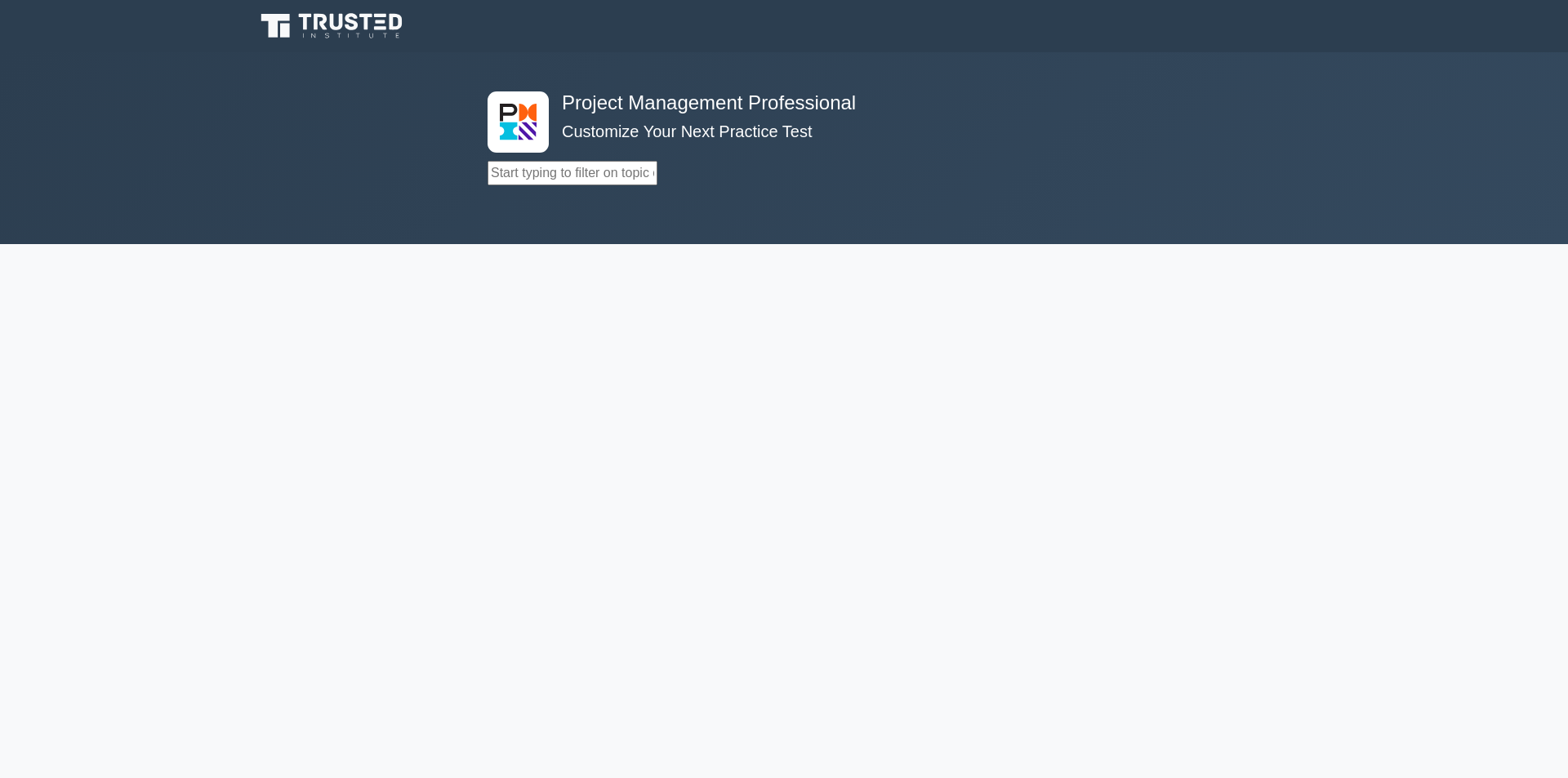
click at [605, 175] on input "text" at bounding box center [571, 173] width 169 height 25
click at [381, 28] on icon at bounding box center [382, 27] width 12 height 3
click at [379, 33] on icon at bounding box center [333, 26] width 157 height 31
click at [379, 33] on icon at bounding box center [333, 26] width 157 height 31
click at [536, 180] on input "text" at bounding box center [571, 173] width 169 height 25
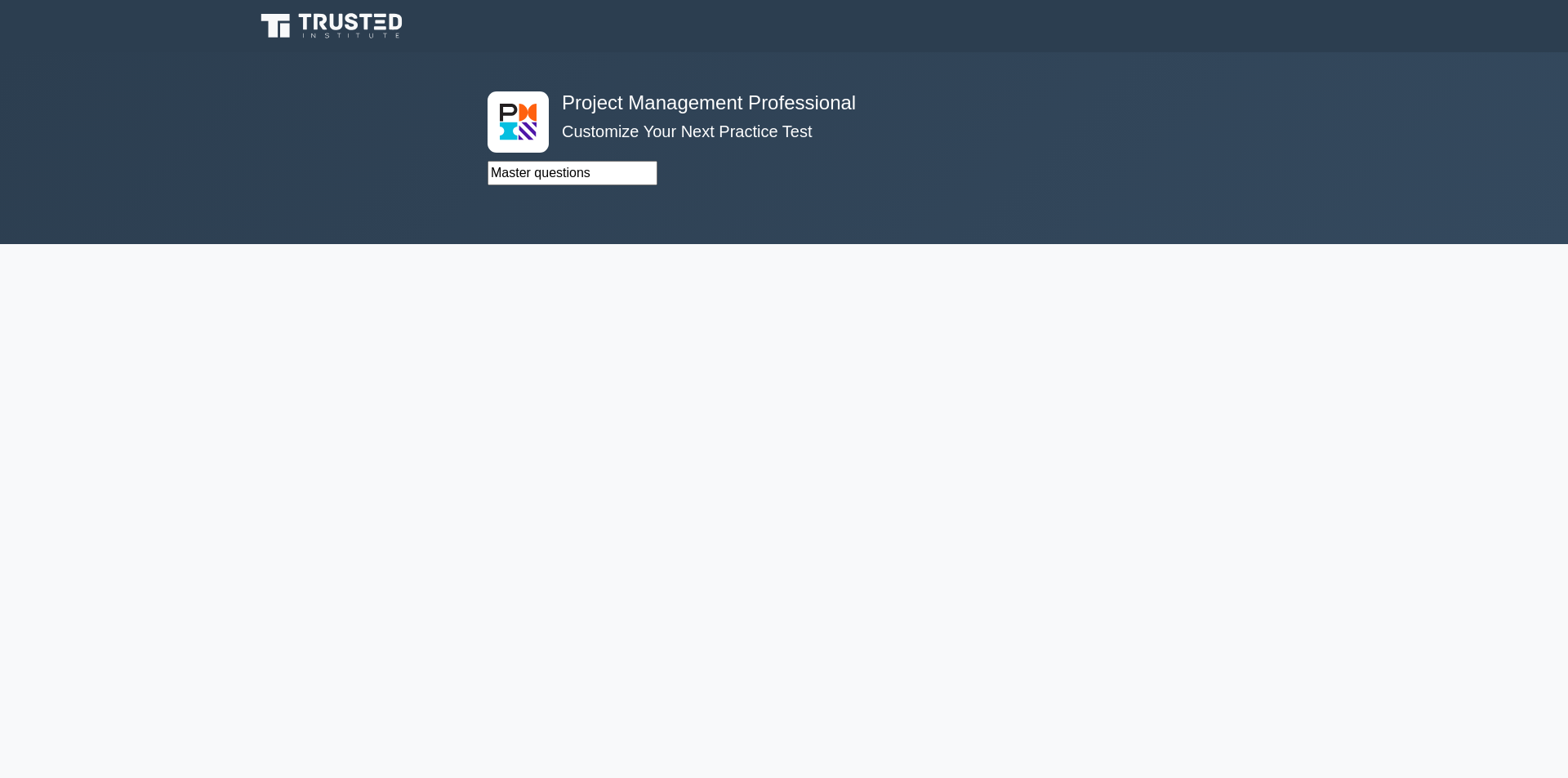
type input "Master questions"
click at [599, 203] on div "Project Management Professional Customize Your Next Practice Test Master questi…" at bounding box center [784, 148] width 613 height 192
click at [641, 174] on input "Master questions" at bounding box center [571, 173] width 169 height 25
click at [639, 173] on input "Master questions" at bounding box center [571, 173] width 169 height 25
click at [659, 173] on div "Master questions Topics Scope Management Time Management Cost Management Qualit…" at bounding box center [783, 148] width 593 height 75
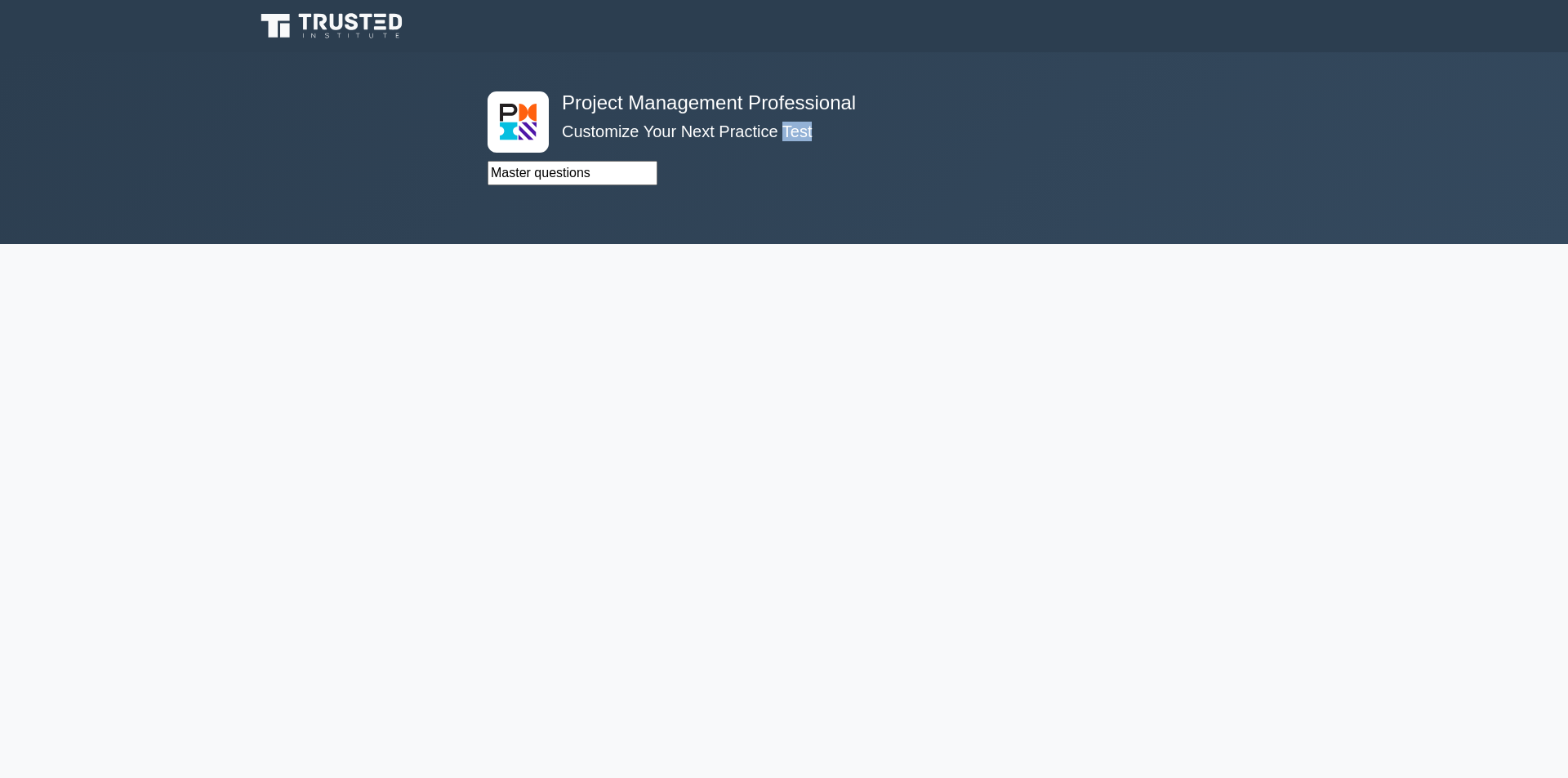
click at [659, 173] on div "Master questions Topics Scope Management Time Management Cost Management Qualit…" at bounding box center [783, 148] width 593 height 75
click at [660, 174] on div "Master questions Topics Scope Management Time Management Cost Management Qualit…" at bounding box center [783, 148] width 593 height 75
click at [604, 199] on div "Project Management Professional Customize Your Next Practice Test Master questi…" at bounding box center [784, 148] width 613 height 192
click at [591, 203] on div "Project Management Professional Customize Your Next Practice Test Master questi…" at bounding box center [784, 148] width 613 height 192
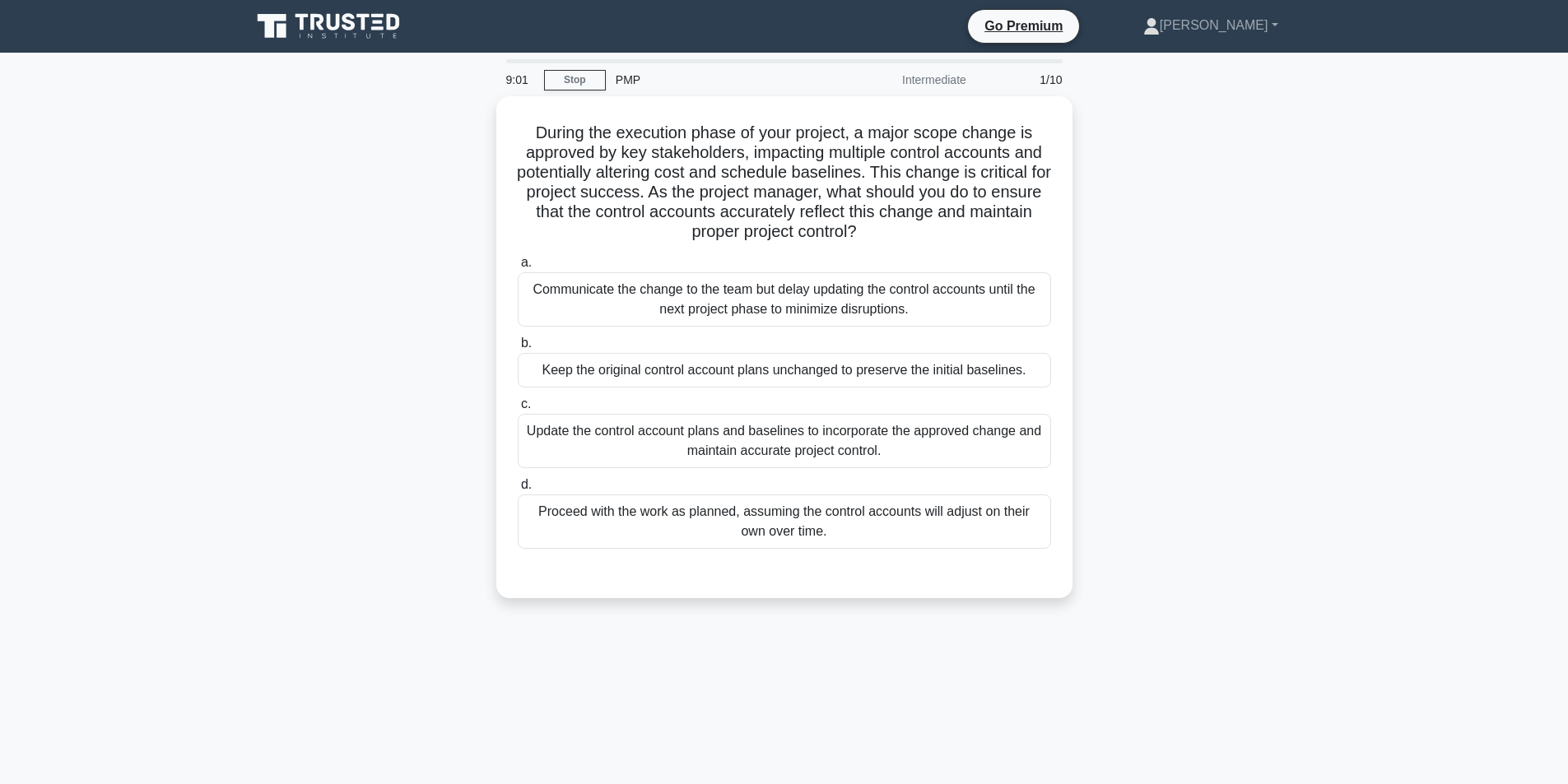
click at [303, 26] on icon at bounding box center [302, 22] width 14 height 16
